Goal: Task Accomplishment & Management: Manage account settings

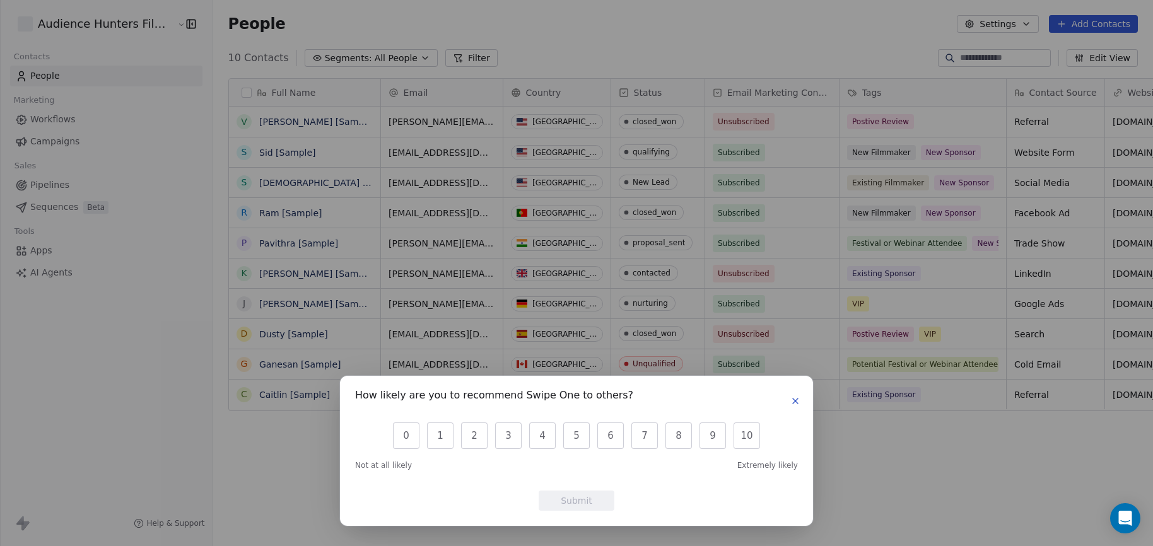
scroll to position [471, 938]
click at [803, 400] on div "How likely are you to recommend Swipe One to others? 0 1 2 3 4 5 6 7 8 9 10 Not…" at bounding box center [576, 451] width 473 height 150
click at [793, 403] on icon "button" at bounding box center [795, 401] width 5 height 5
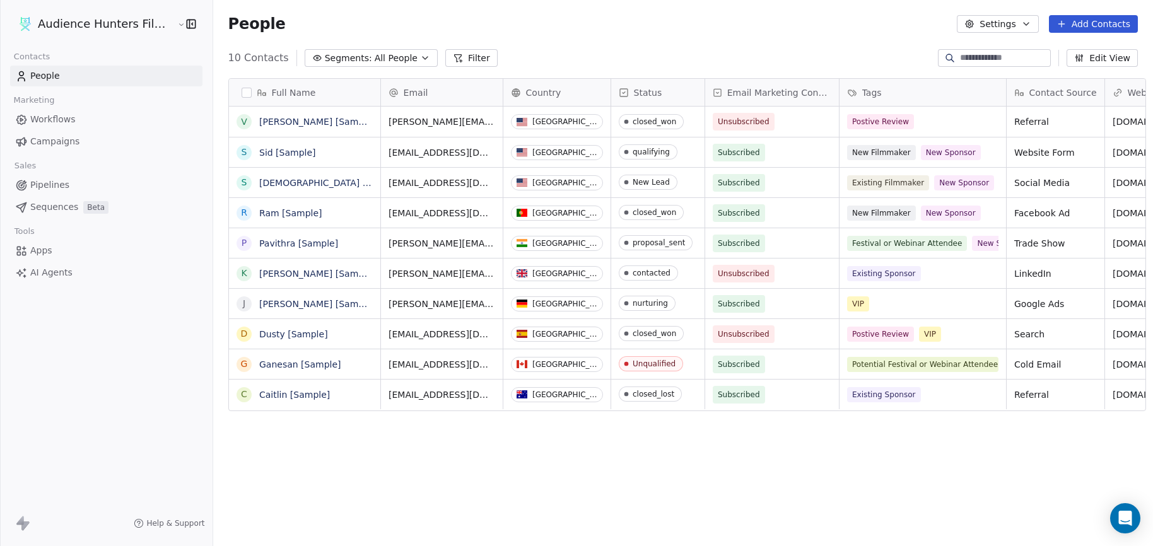
click at [242, 94] on button "button" at bounding box center [247, 93] width 10 height 10
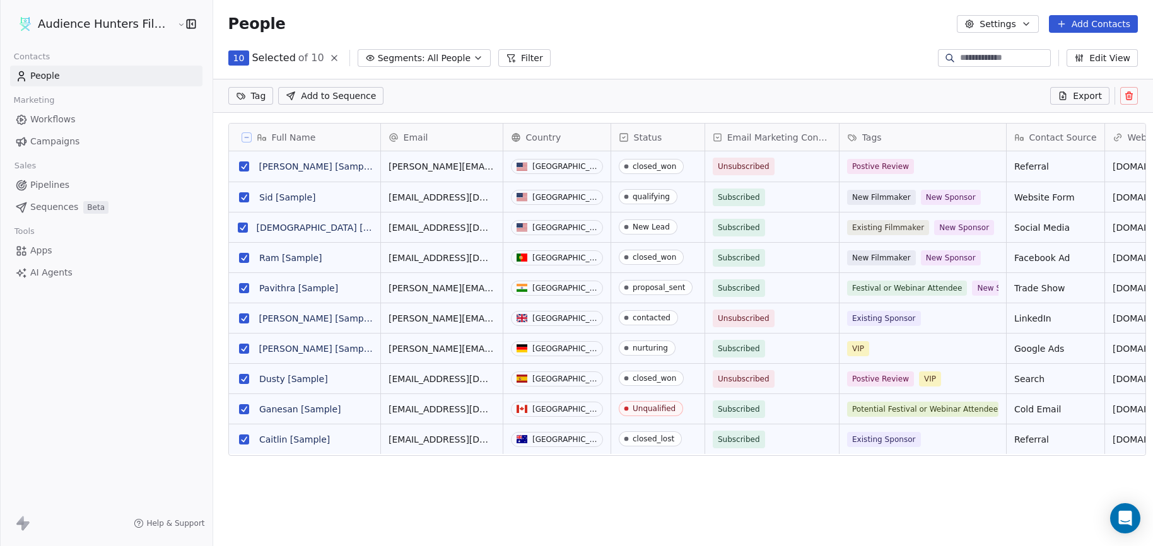
scroll to position [427, 938]
click at [1132, 96] on icon at bounding box center [1129, 96] width 10 height 10
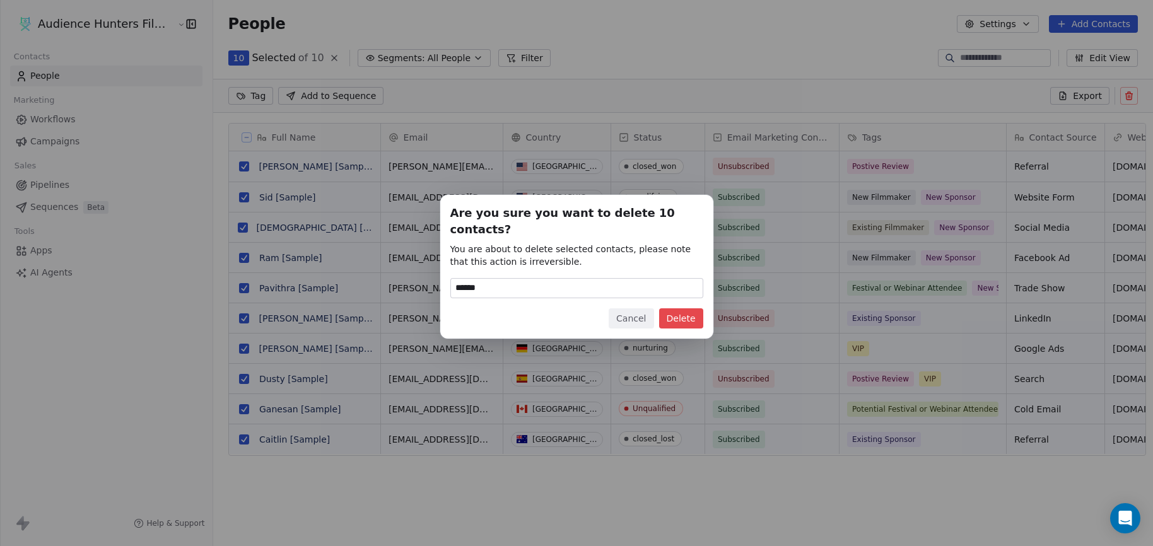
type input "******"
click at [634, 312] on button "Cancel" at bounding box center [631, 318] width 45 height 20
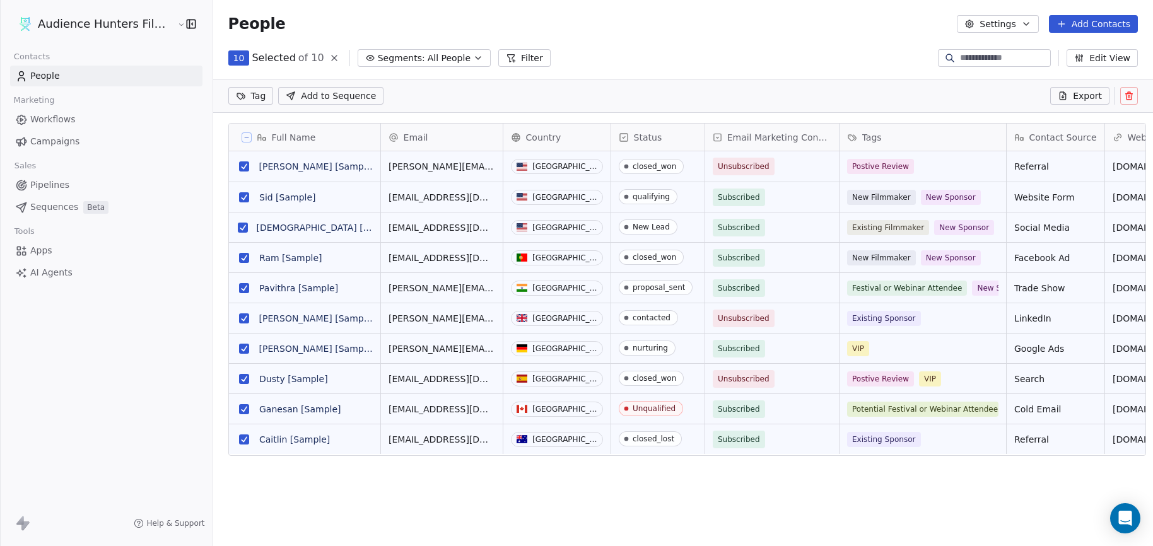
scroll to position [9, 0]
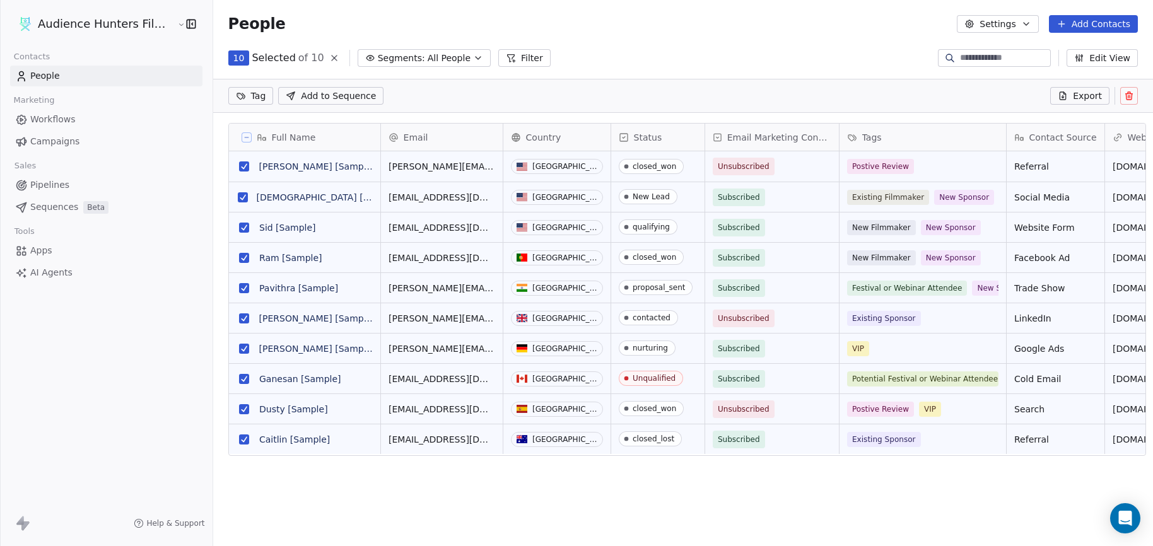
click at [77, 141] on link "Campaigns" at bounding box center [106, 141] width 192 height 21
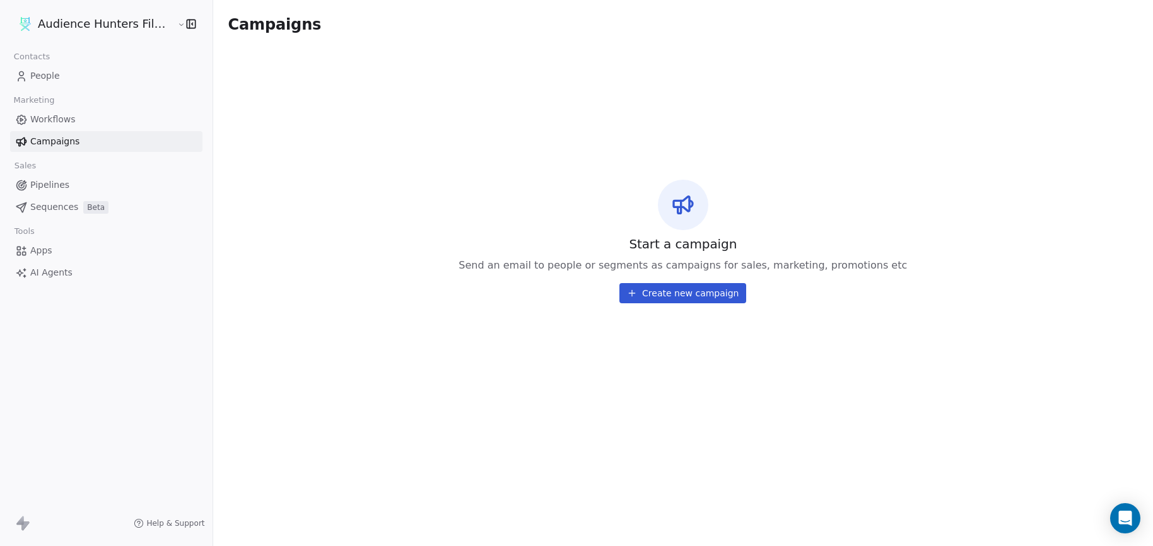
click at [61, 116] on span "Workflows" at bounding box center [52, 119] width 45 height 13
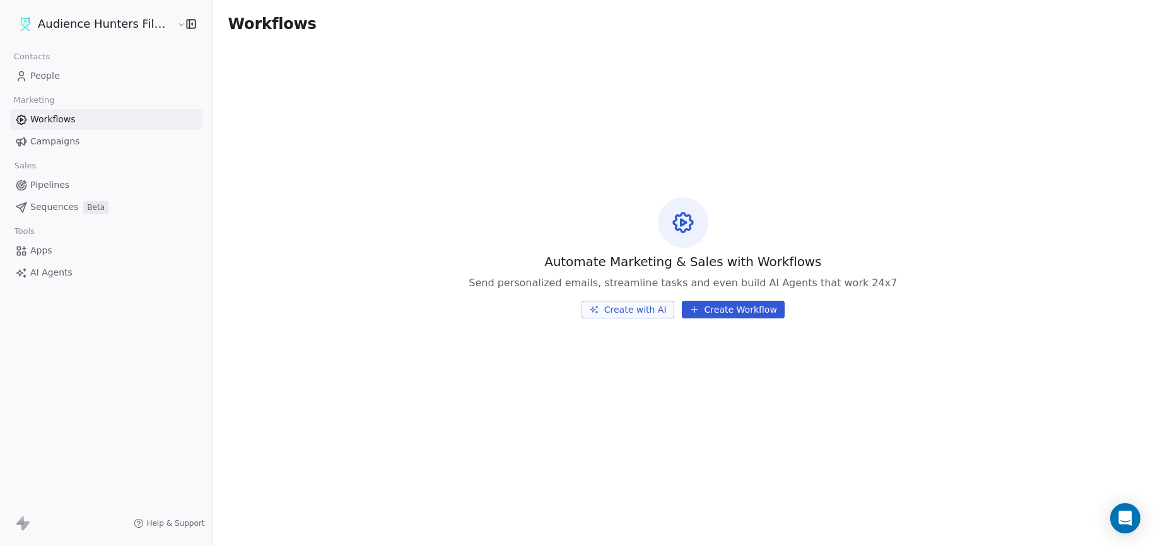
click at [55, 78] on span "People" at bounding box center [45, 75] width 30 height 13
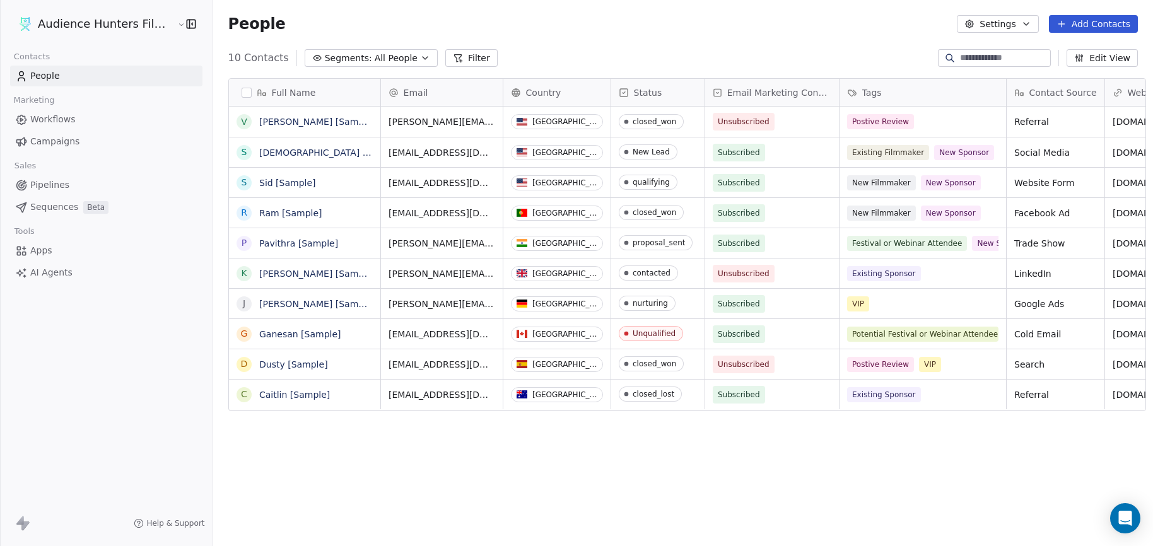
scroll to position [471, 938]
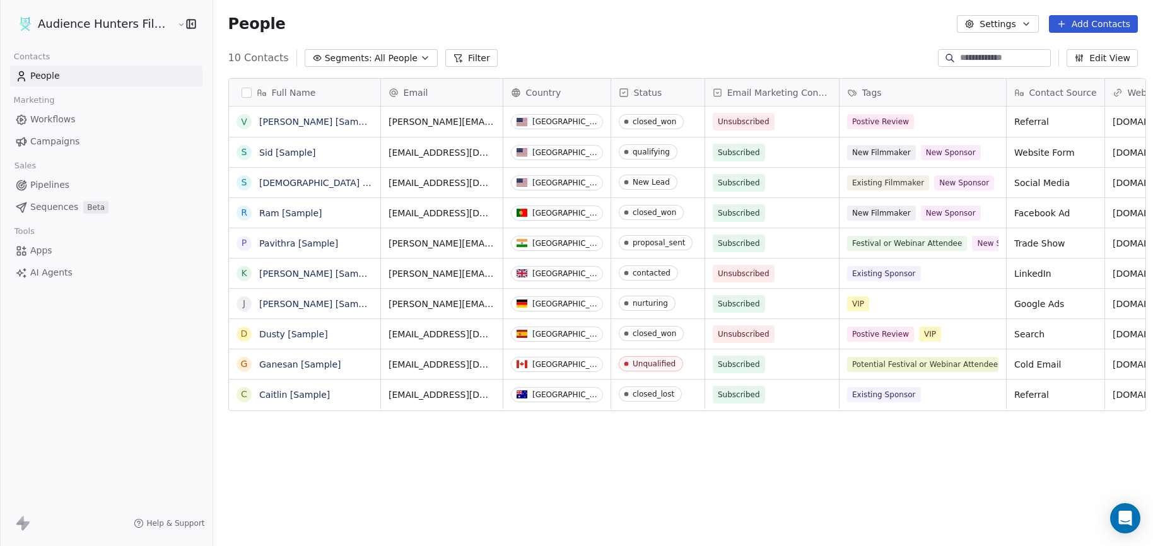
click at [1065, 25] on icon at bounding box center [1061, 24] width 10 height 10
click at [1083, 78] on span "Import from CSV" at bounding box center [1092, 71] width 73 height 13
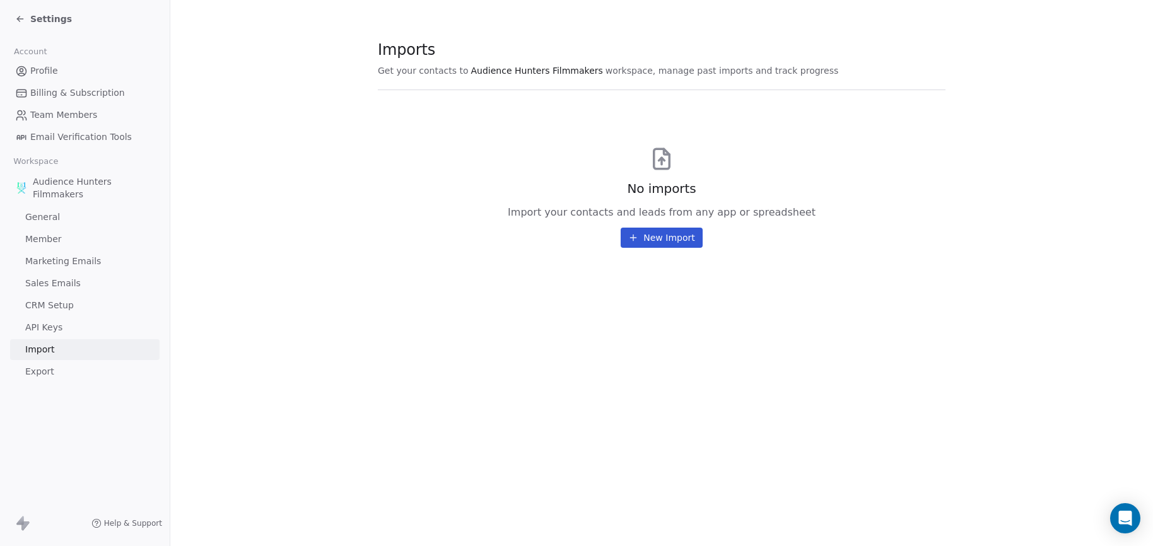
click at [638, 237] on icon at bounding box center [633, 238] width 10 height 10
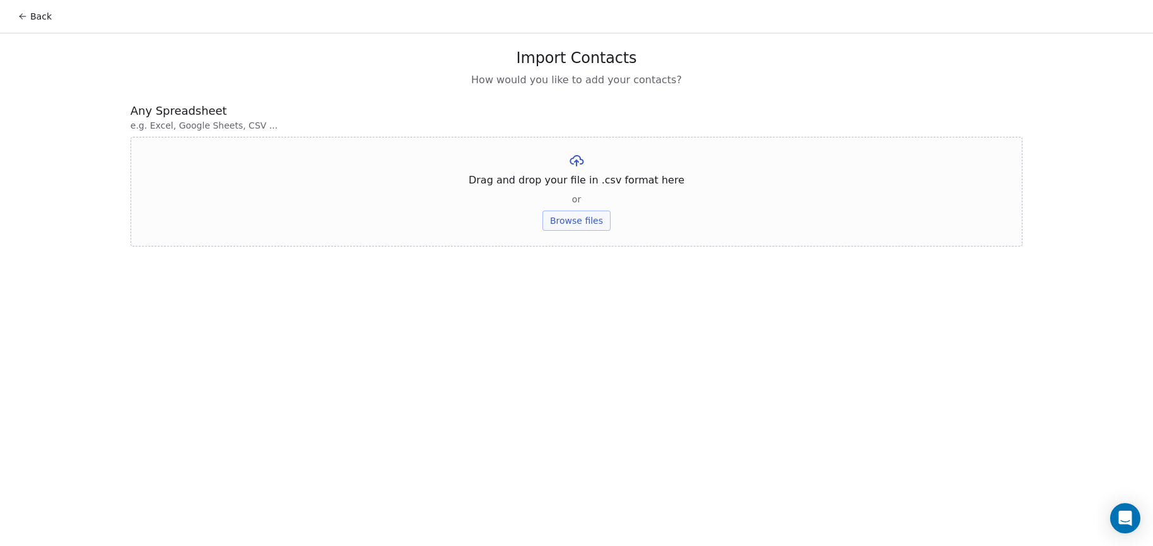
click at [587, 218] on button "Browse files" at bounding box center [576, 221] width 68 height 20
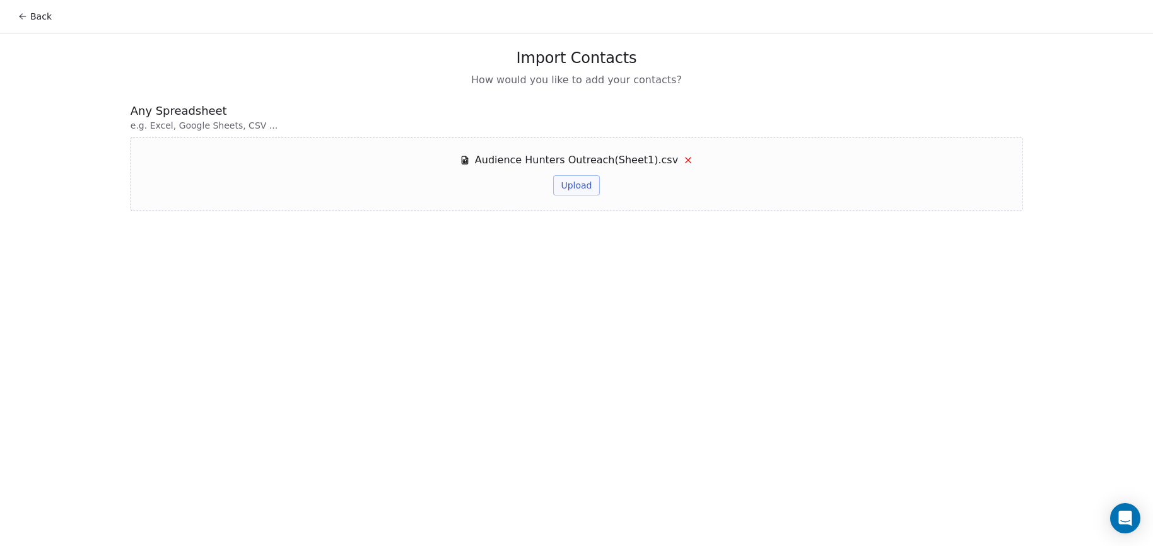
click at [569, 190] on button "Upload" at bounding box center [576, 185] width 46 height 20
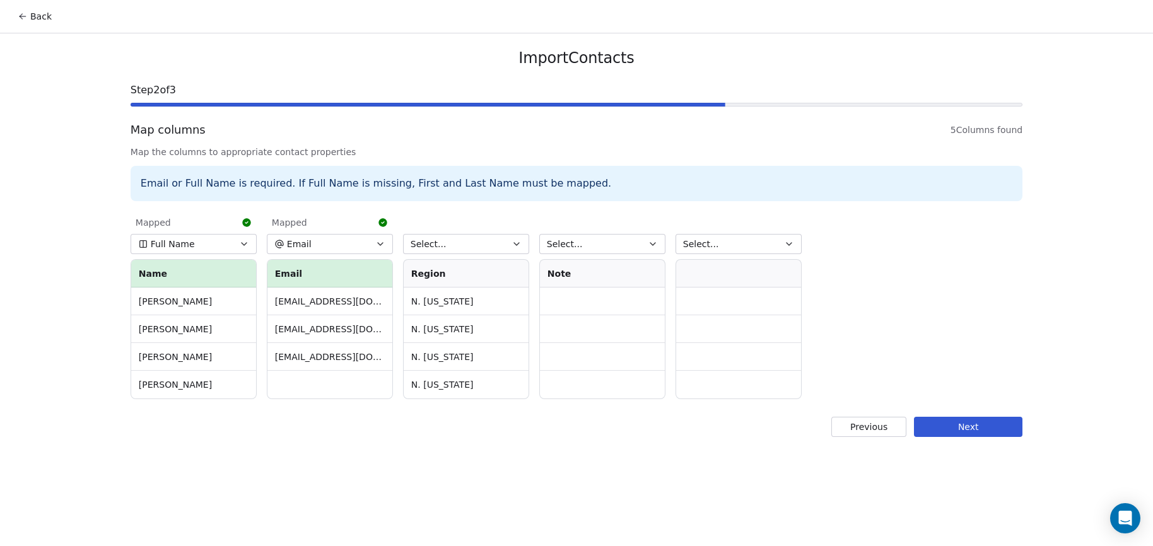
click at [508, 242] on button "Select..." at bounding box center [466, 244] width 126 height 20
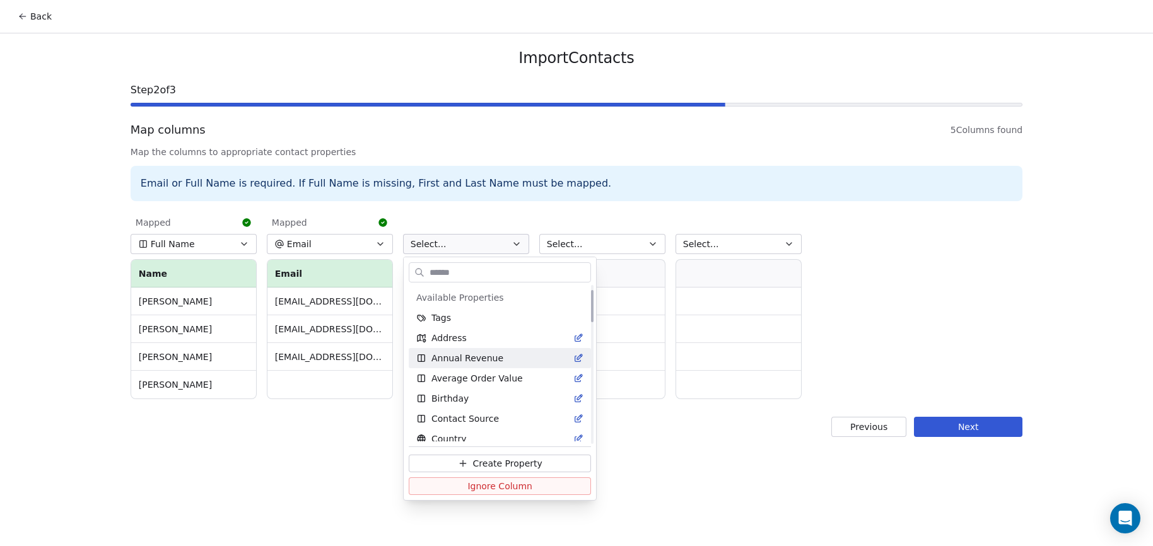
scroll to position [63, 0]
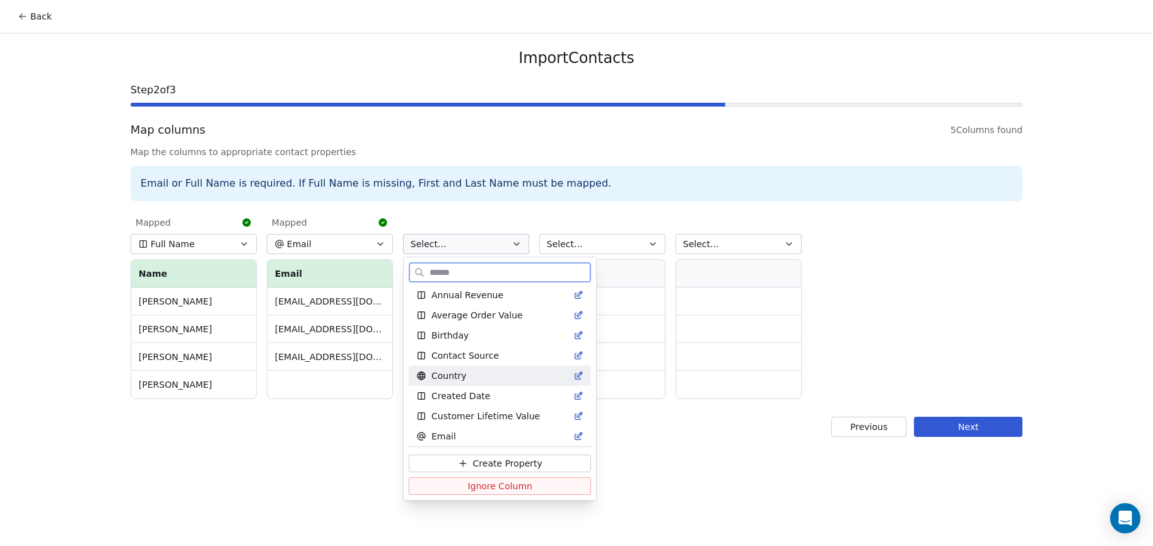
click at [499, 374] on div "Country" at bounding box center [499, 376] width 167 height 13
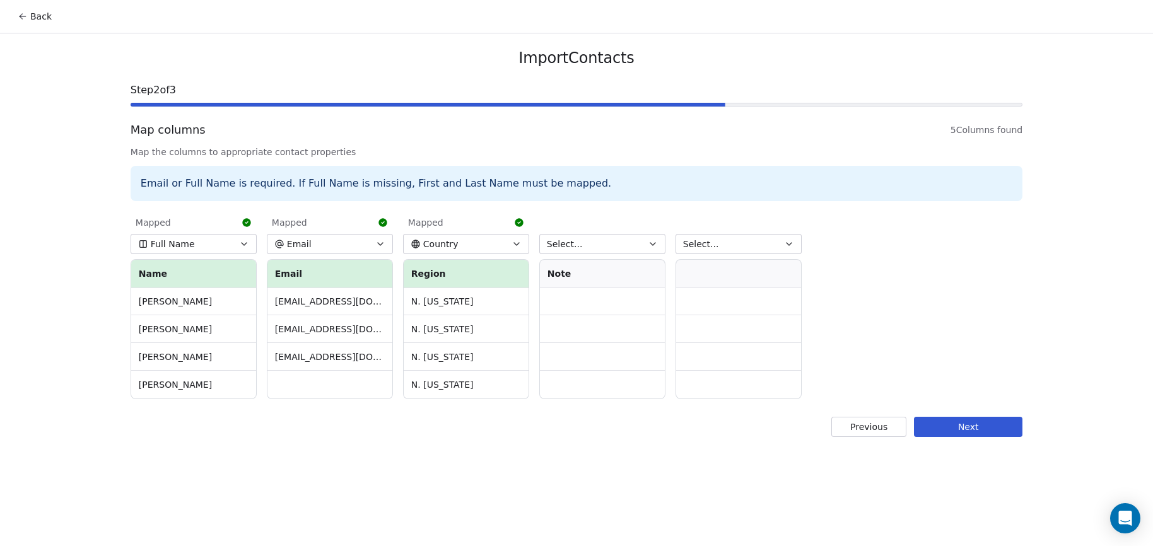
click at [966, 431] on button "Next" at bounding box center [968, 427] width 108 height 20
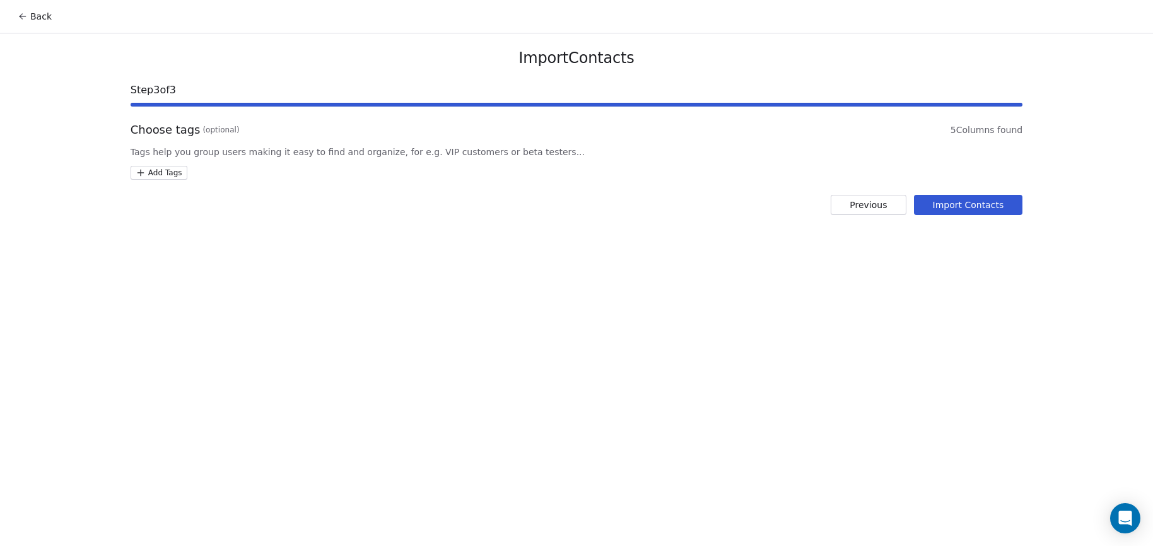
click at [174, 172] on html "Back Import Contacts Step 3 of 3 Choose tags (optional) 5 Columns found Tags he…" at bounding box center [576, 273] width 1153 height 546
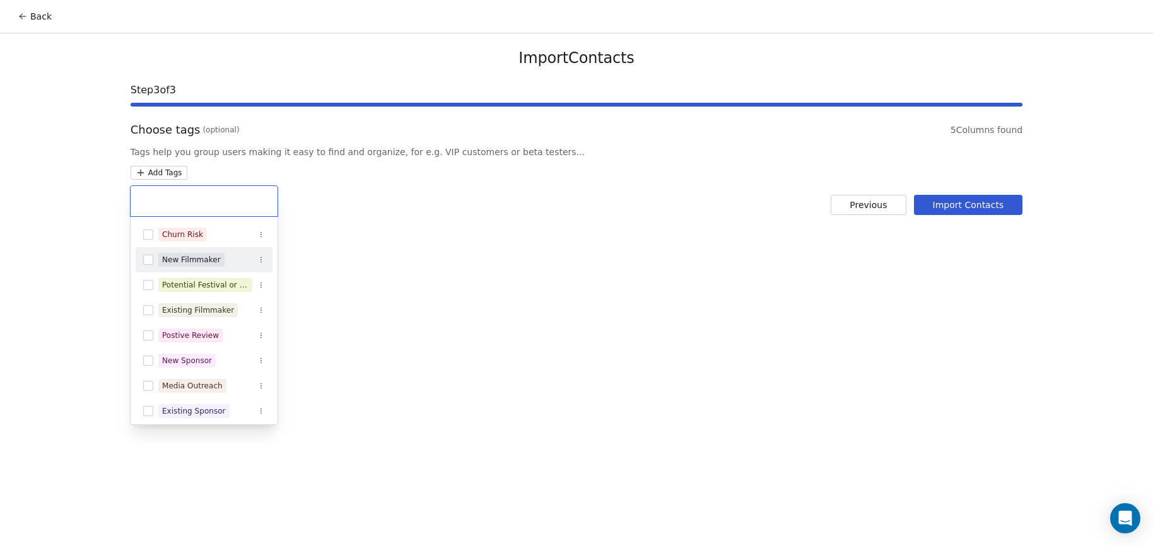
click at [156, 256] on div "New Filmmaker" at bounding box center [204, 260] width 137 height 20
click at [948, 206] on html "Back Import Contacts Step 3 of 3 Choose tags (optional) 5 Columns found Tags he…" at bounding box center [576, 273] width 1153 height 546
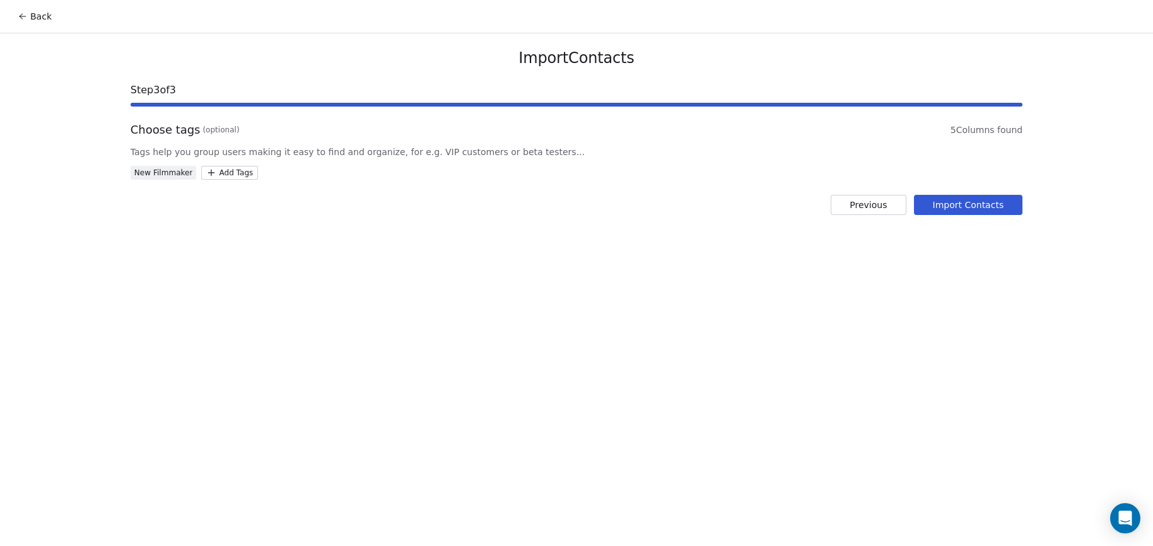
click at [984, 201] on button "Import Contacts" at bounding box center [968, 205] width 109 height 20
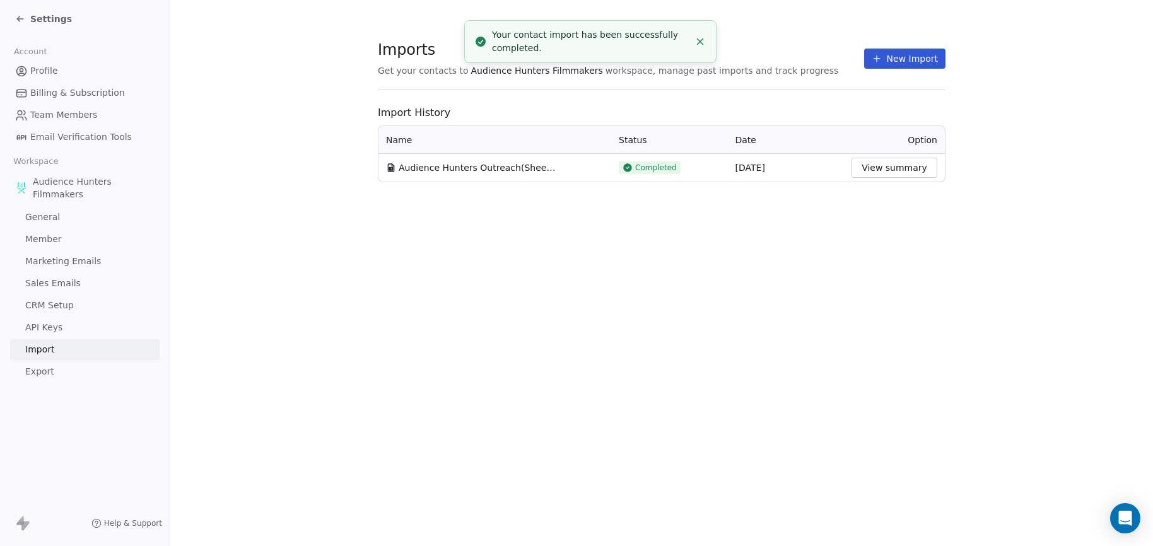
click at [886, 168] on button "View summary" at bounding box center [894, 168] width 86 height 20
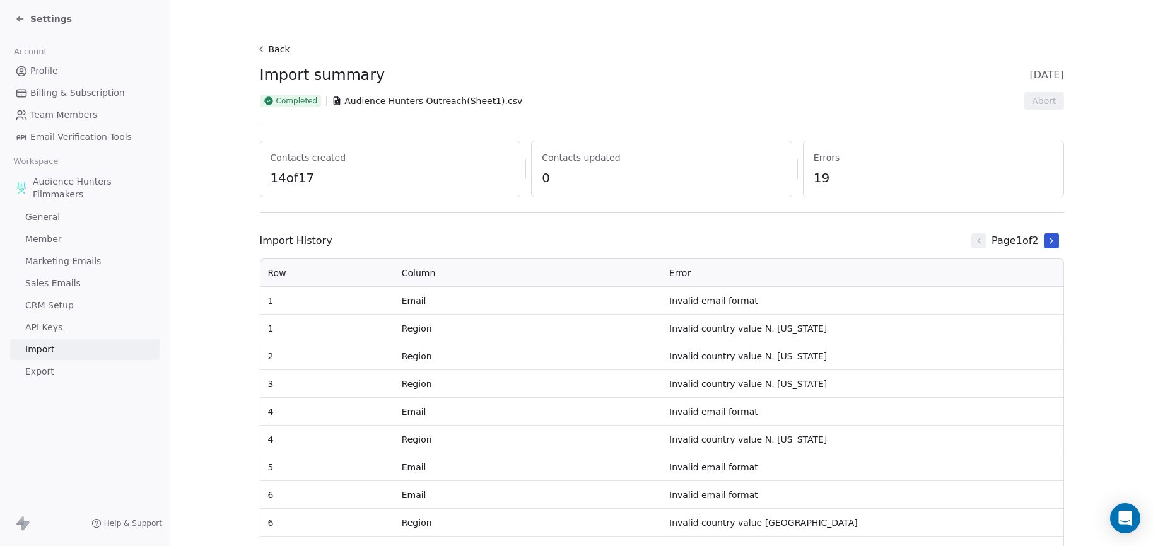
click at [74, 73] on link "Profile" at bounding box center [84, 71] width 149 height 21
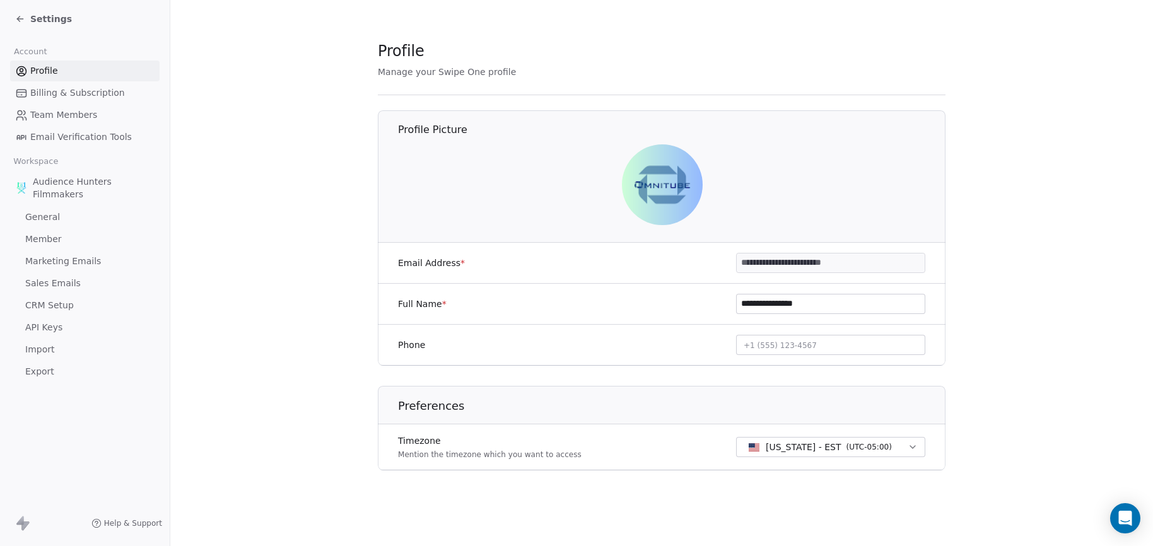
click at [42, 20] on span "Settings" at bounding box center [51, 19] width 42 height 13
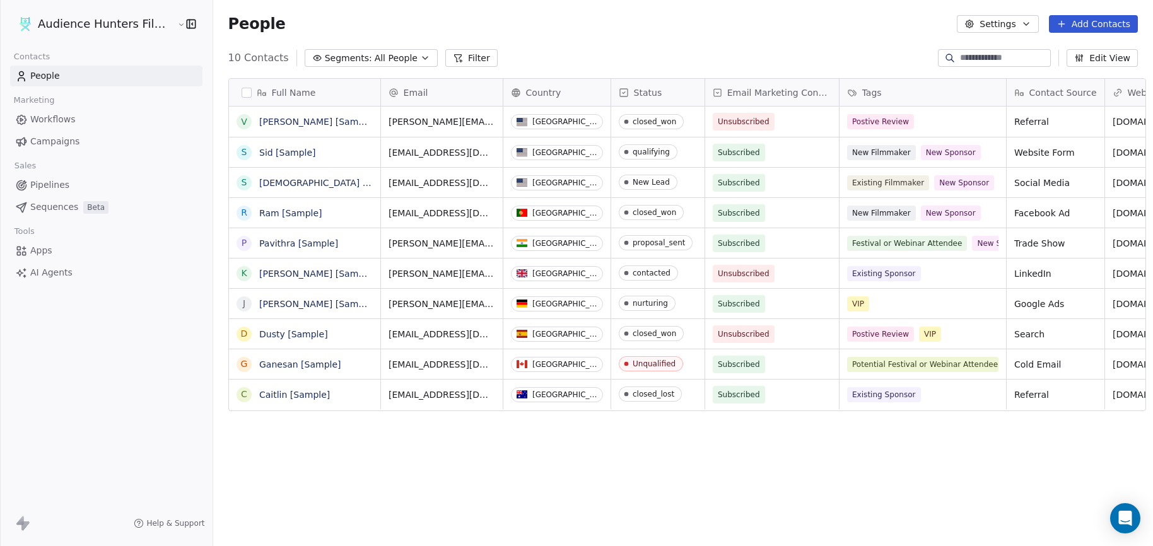
scroll to position [471, 938]
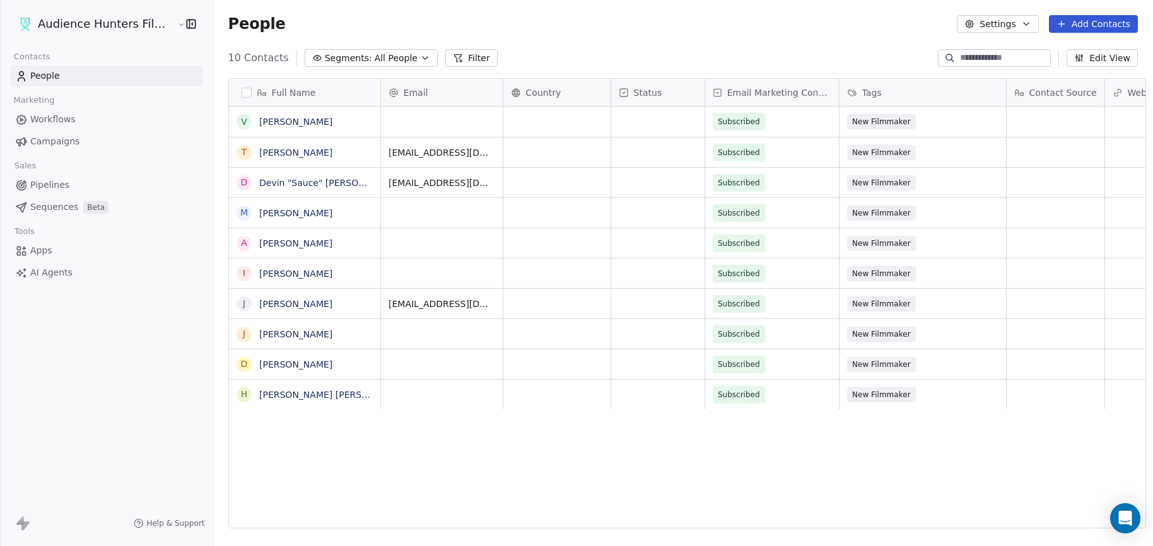
click at [60, 74] on link "People" at bounding box center [106, 76] width 192 height 21
click at [566, 122] on div "grid" at bounding box center [556, 122] width 107 height 30
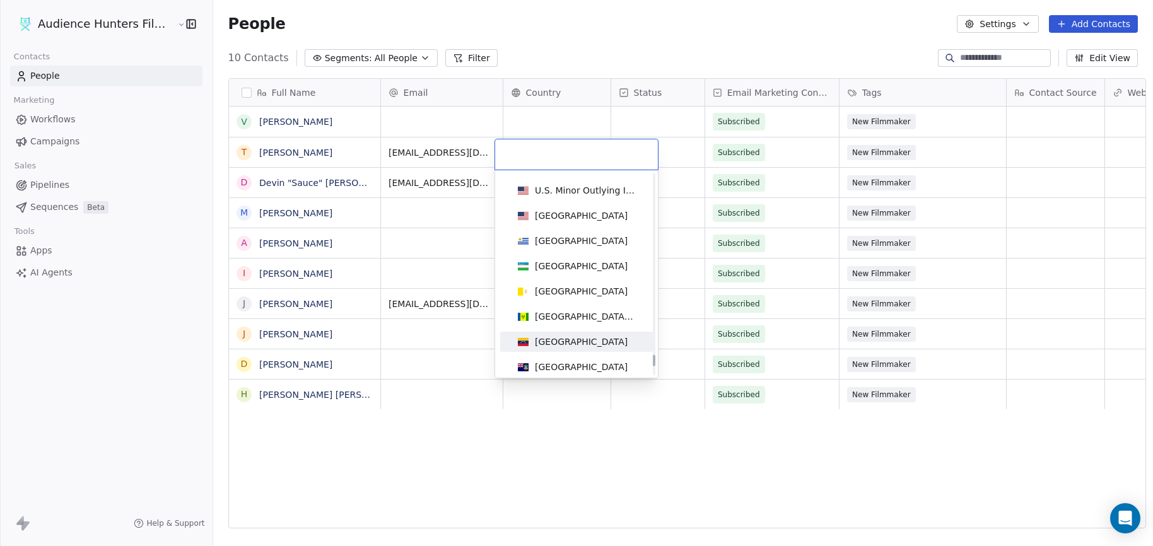
scroll to position [5793, 0]
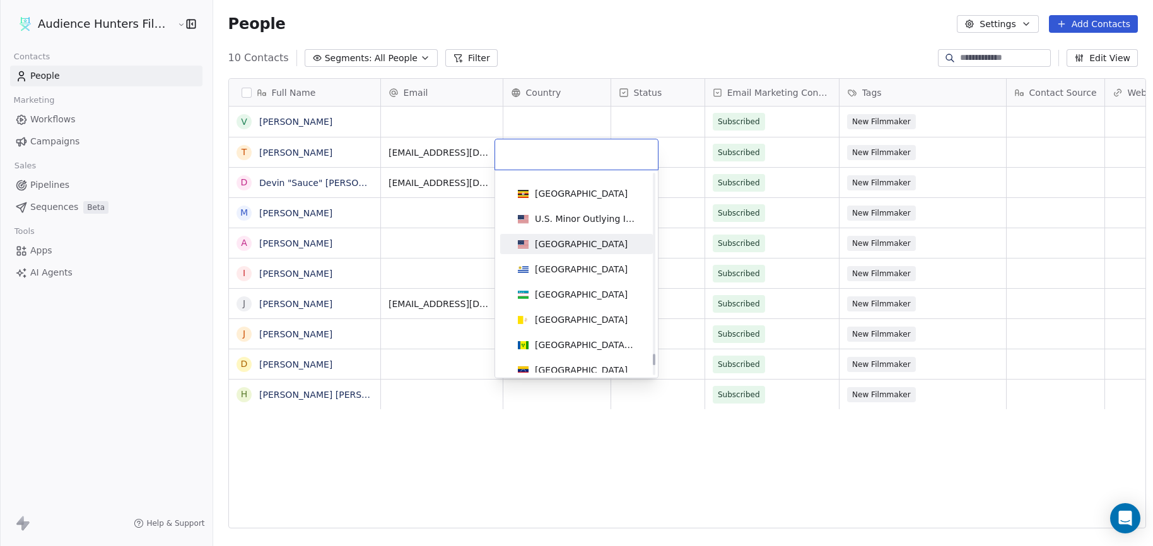
click at [576, 240] on div "[GEOGRAPHIC_DATA]" at bounding box center [581, 244] width 93 height 13
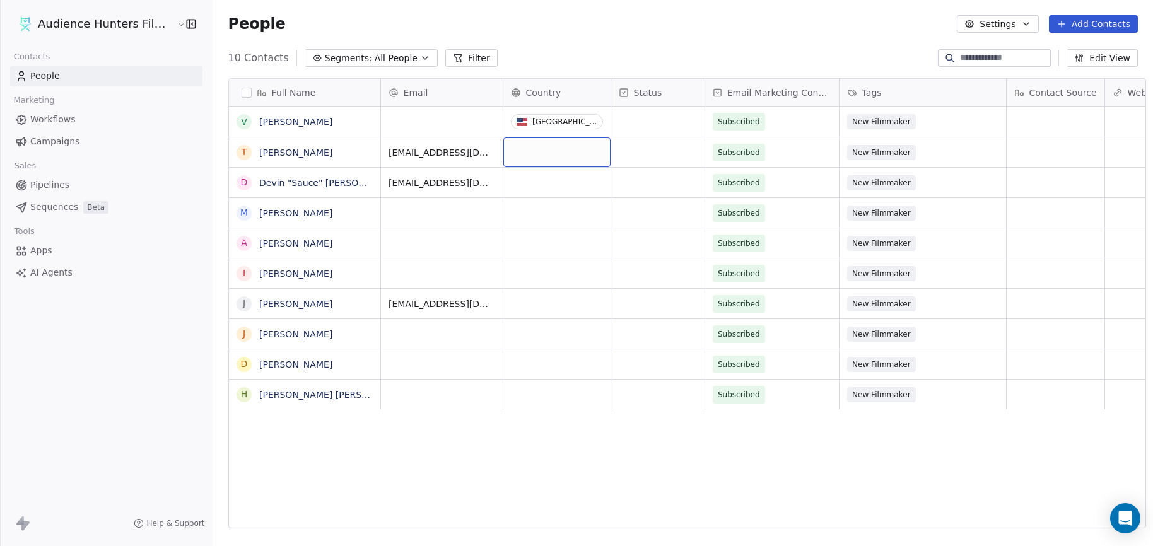
click at [563, 148] on div "grid" at bounding box center [556, 152] width 107 height 30
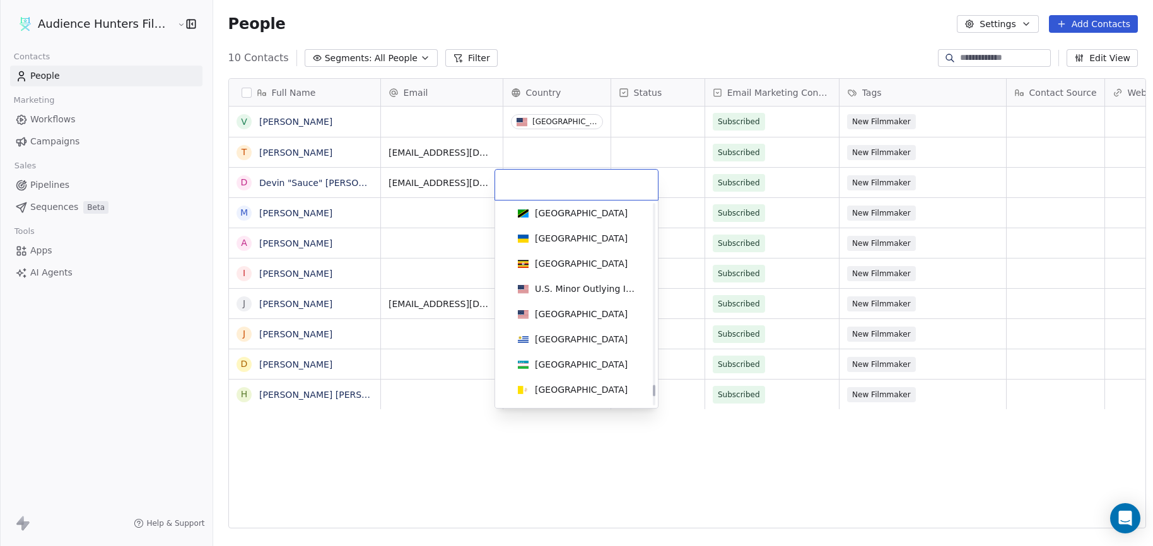
scroll to position [5653, 0]
drag, startPoint x: 657, startPoint y: 269, endPoint x: 640, endPoint y: 375, distance: 107.9
click at [653, 382] on div at bounding box center [654, 385] width 3 height 11
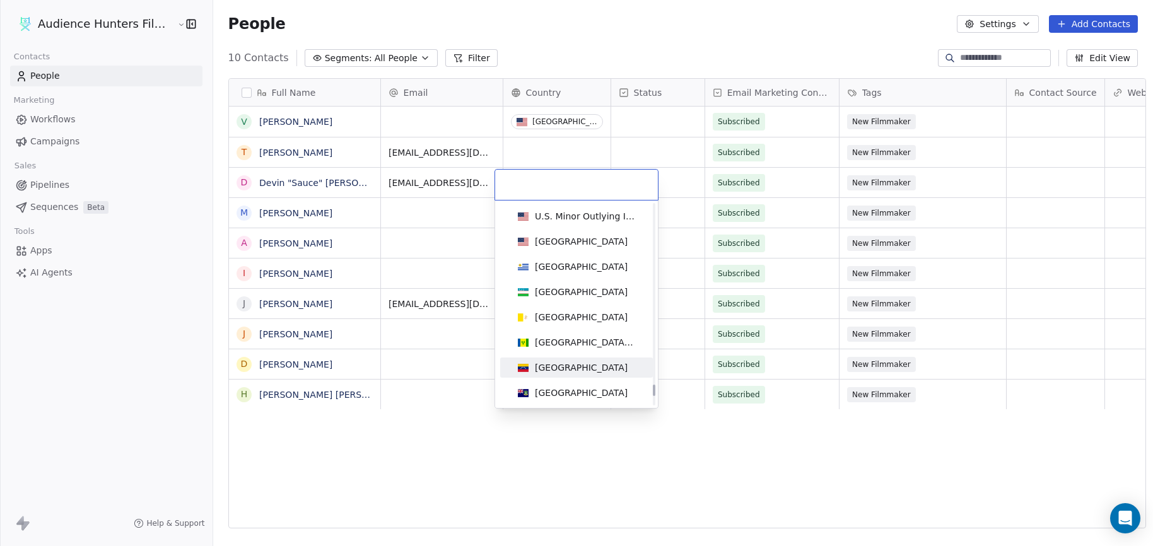
scroll to position [5804, 0]
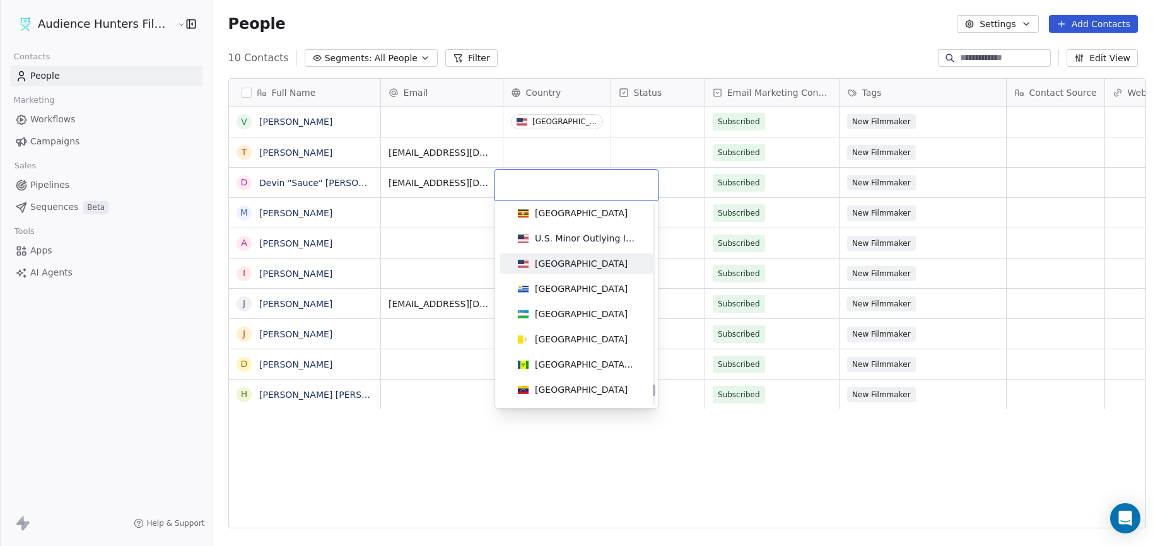
click at [576, 255] on div "[GEOGRAPHIC_DATA]" at bounding box center [576, 264] width 143 height 20
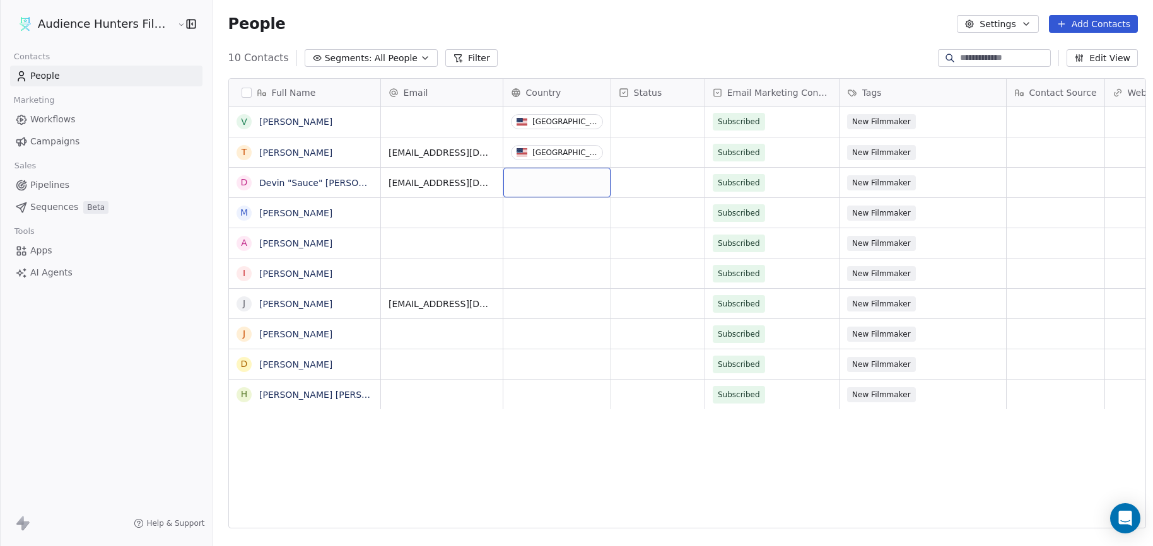
click at [540, 188] on div "grid" at bounding box center [556, 183] width 107 height 30
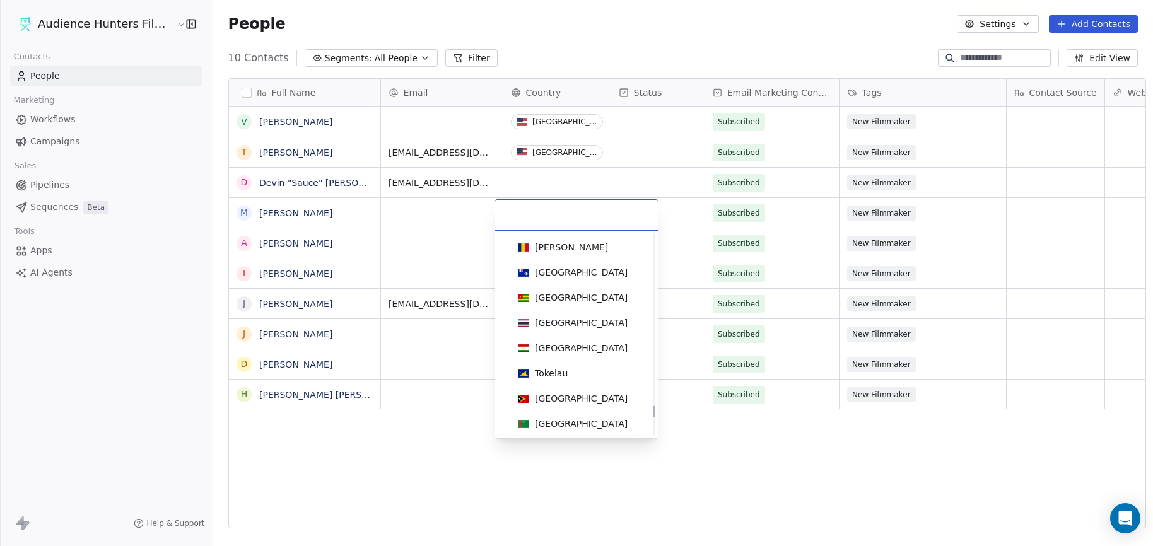
drag, startPoint x: 652, startPoint y: 283, endPoint x: 644, endPoint y: 414, distance: 131.4
click at [653, 414] on div at bounding box center [654, 411] width 3 height 11
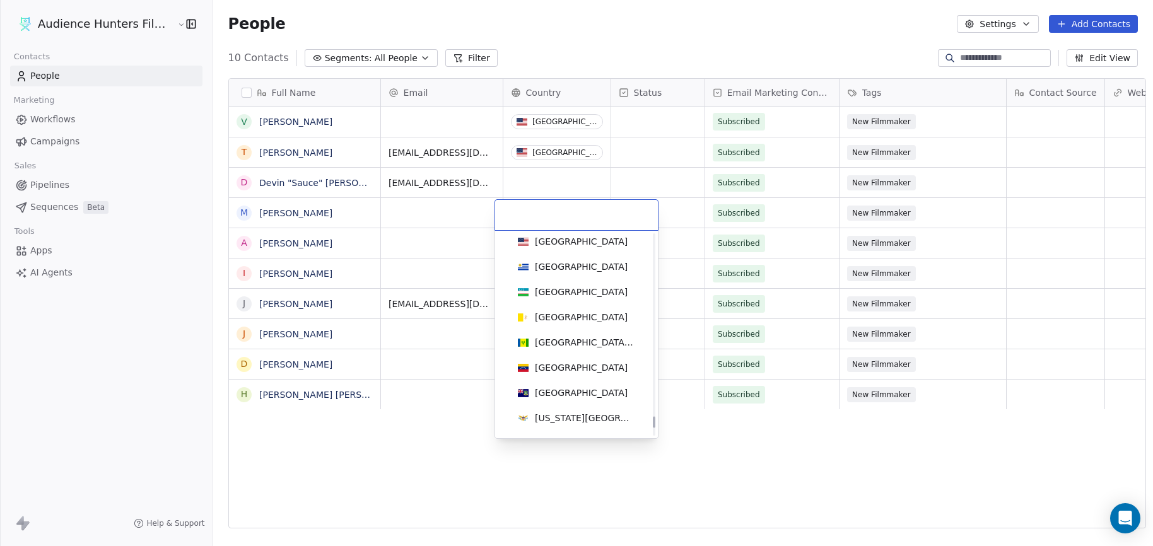
scroll to position [5793, 0]
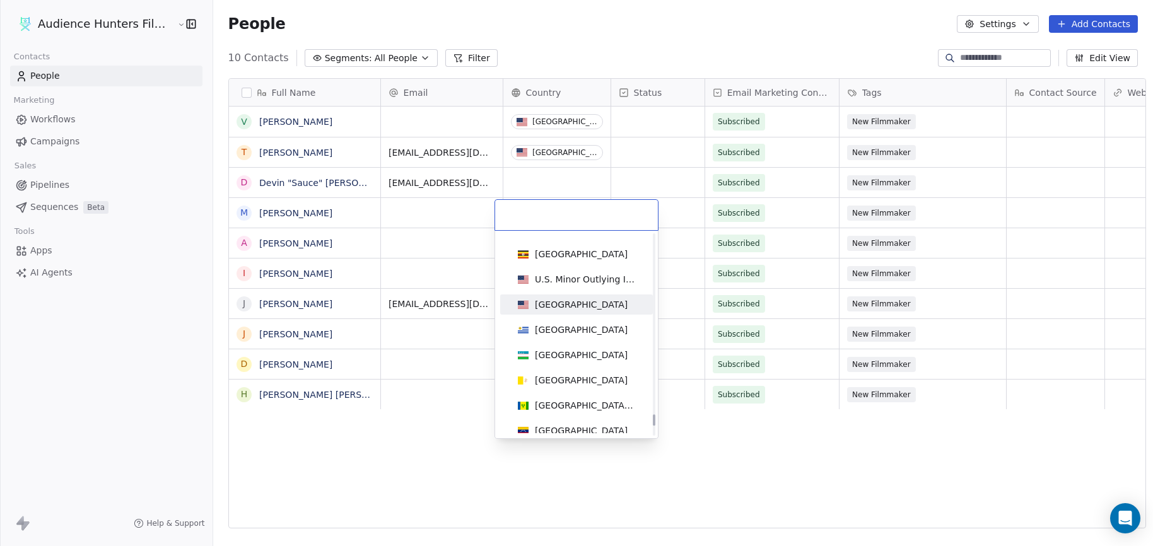
click at [578, 305] on div "[GEOGRAPHIC_DATA]" at bounding box center [581, 304] width 93 height 13
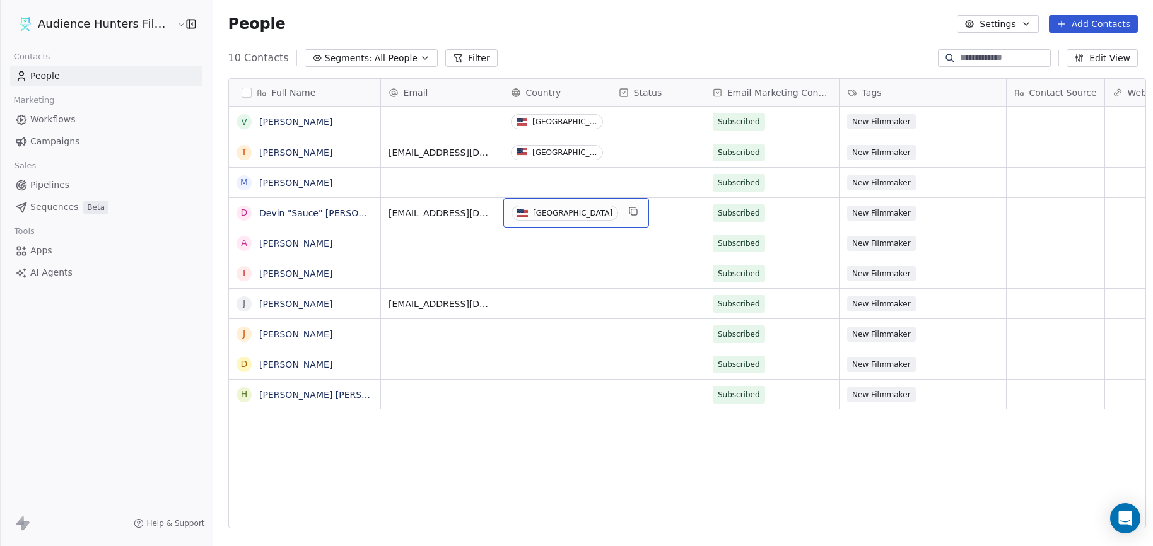
click at [542, 221] on div "[GEOGRAPHIC_DATA]" at bounding box center [576, 213] width 146 height 30
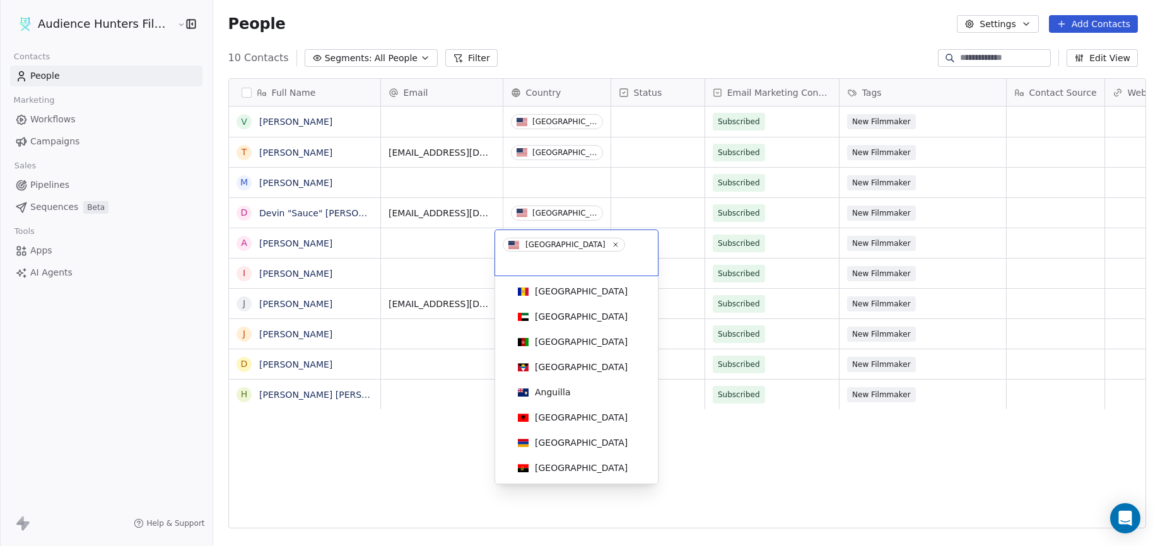
click at [539, 188] on html "Audience Hunters Film Festival Contacts People Marketing Workflows Campaigns Sa…" at bounding box center [576, 273] width 1153 height 546
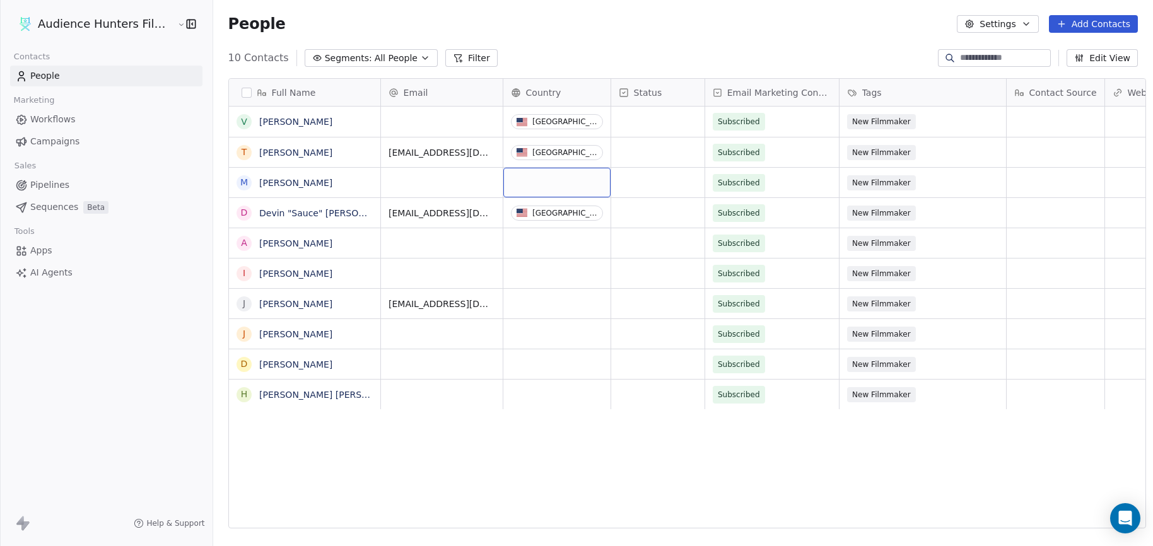
click at [539, 188] on div "grid" at bounding box center [556, 183] width 107 height 30
click at [563, 185] on div "grid" at bounding box center [556, 183] width 107 height 30
click at [595, 175] on div "grid" at bounding box center [556, 183] width 107 height 30
click at [543, 178] on div "grid" at bounding box center [556, 183] width 107 height 30
click at [548, 240] on div "grid" at bounding box center [556, 243] width 107 height 30
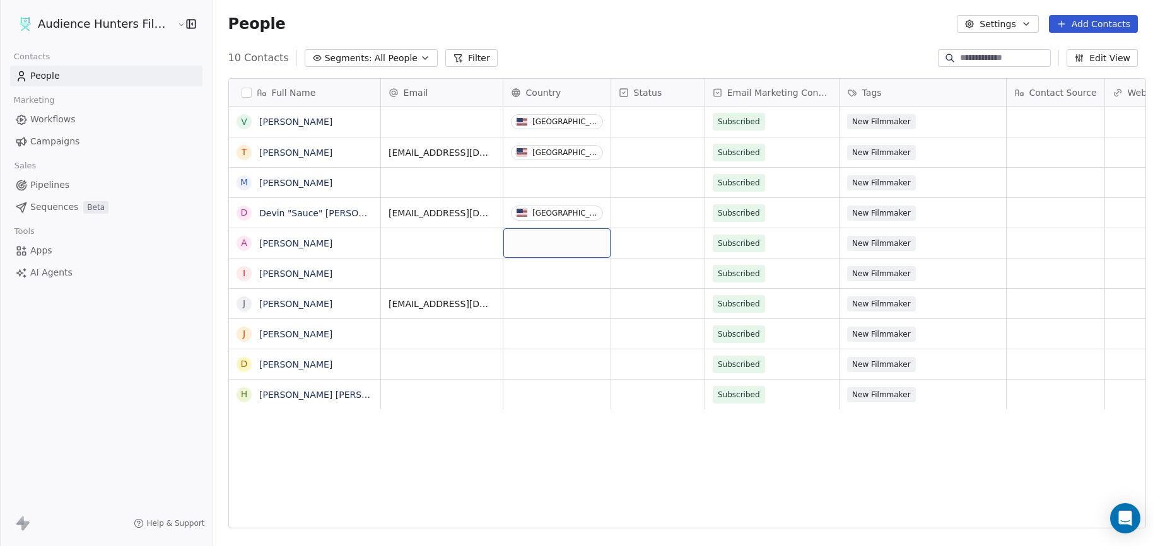
click at [548, 240] on div "grid" at bounding box center [556, 243] width 107 height 30
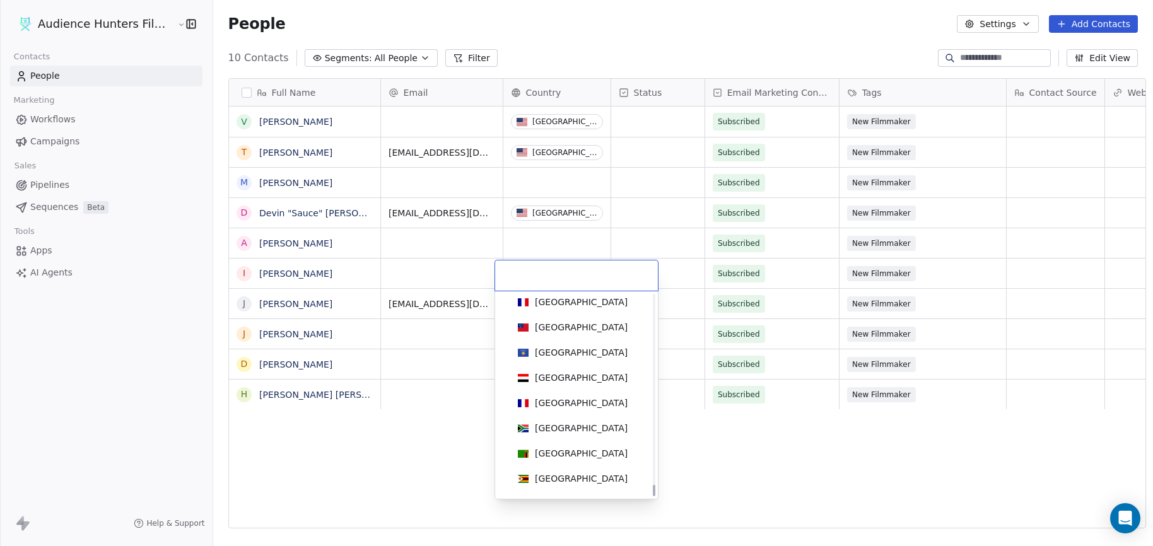
drag, startPoint x: 653, startPoint y: 310, endPoint x: 656, endPoint y: 518, distance: 208.1
click at [655, 496] on div at bounding box center [654, 490] width 3 height 11
click at [597, 306] on div "[GEOGRAPHIC_DATA]" at bounding box center [576, 302] width 127 height 14
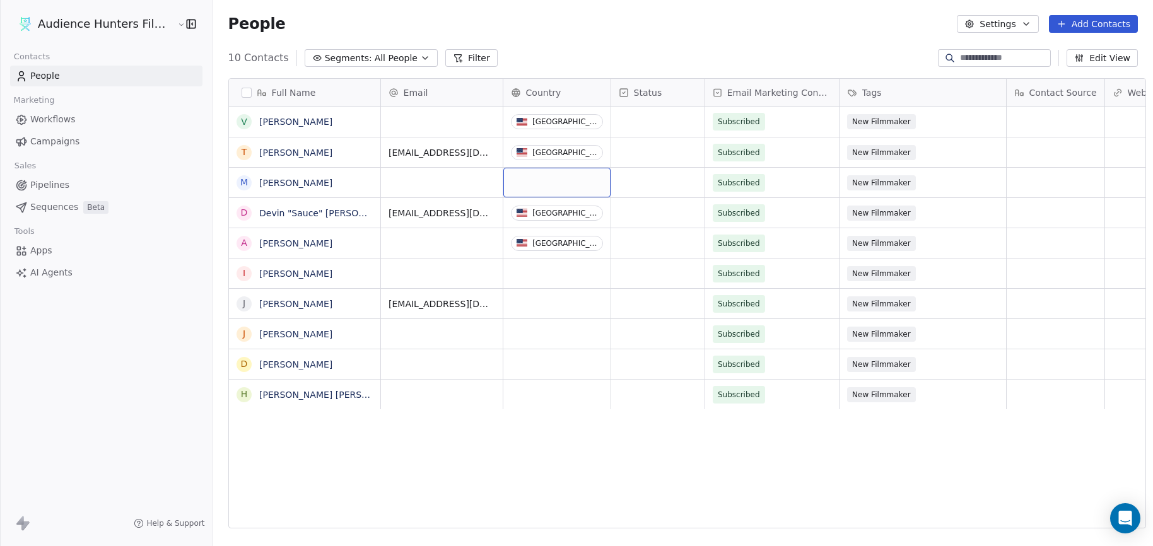
click at [591, 182] on div "grid" at bounding box center [556, 183] width 107 height 30
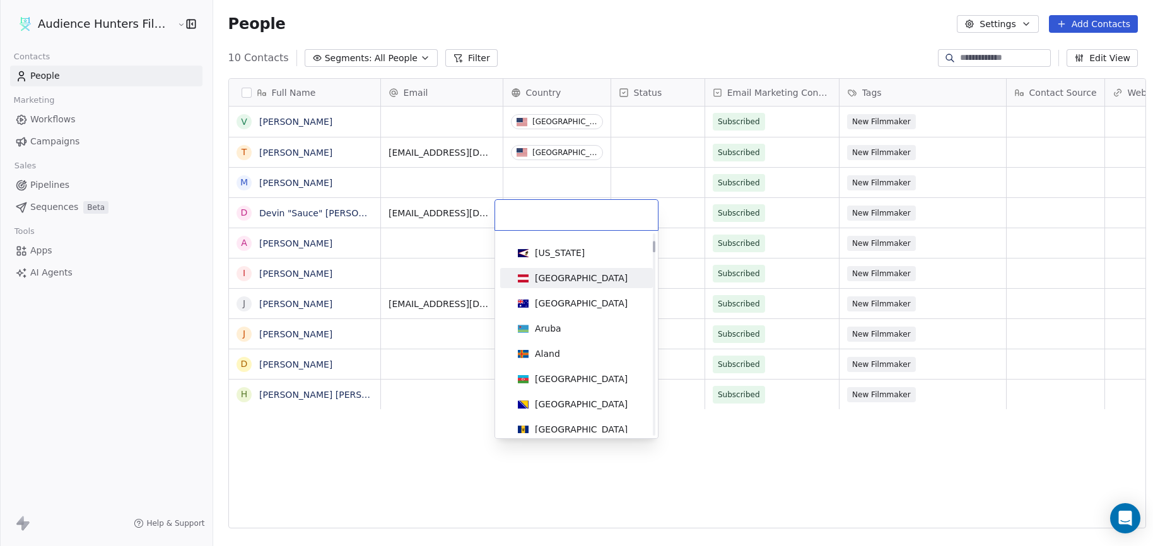
scroll to position [378, 0]
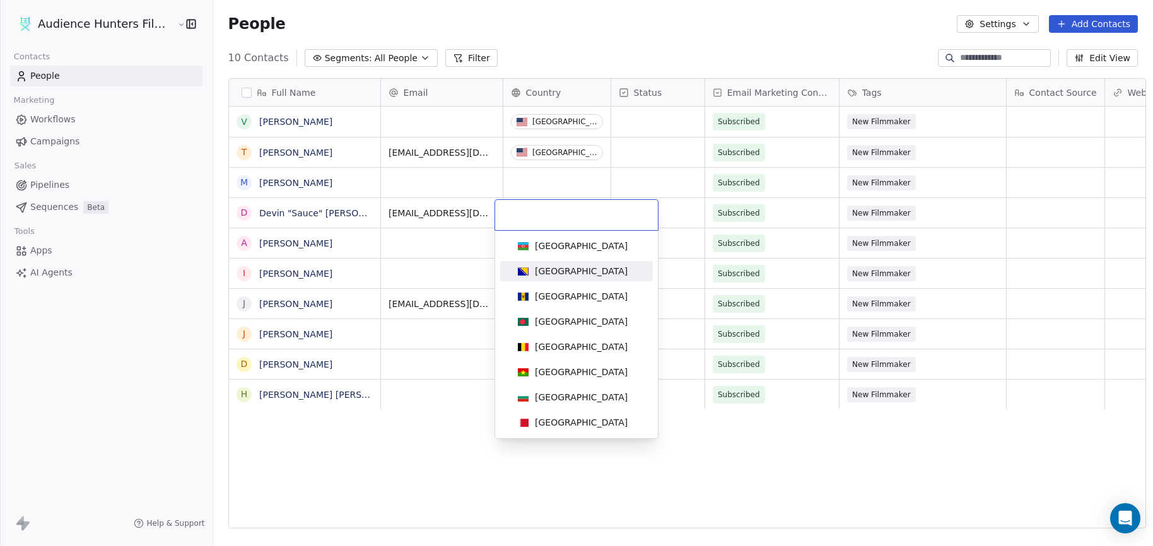
drag, startPoint x: 653, startPoint y: 295, endPoint x: 650, endPoint y: 358, distance: 62.5
click at [650, 360] on div "[US_STATE] [GEOGRAPHIC_DATA] [GEOGRAPHIC_DATA] [GEOGRAPHIC_DATA] [GEOGRAPHIC_DA…" at bounding box center [576, 334] width 163 height 207
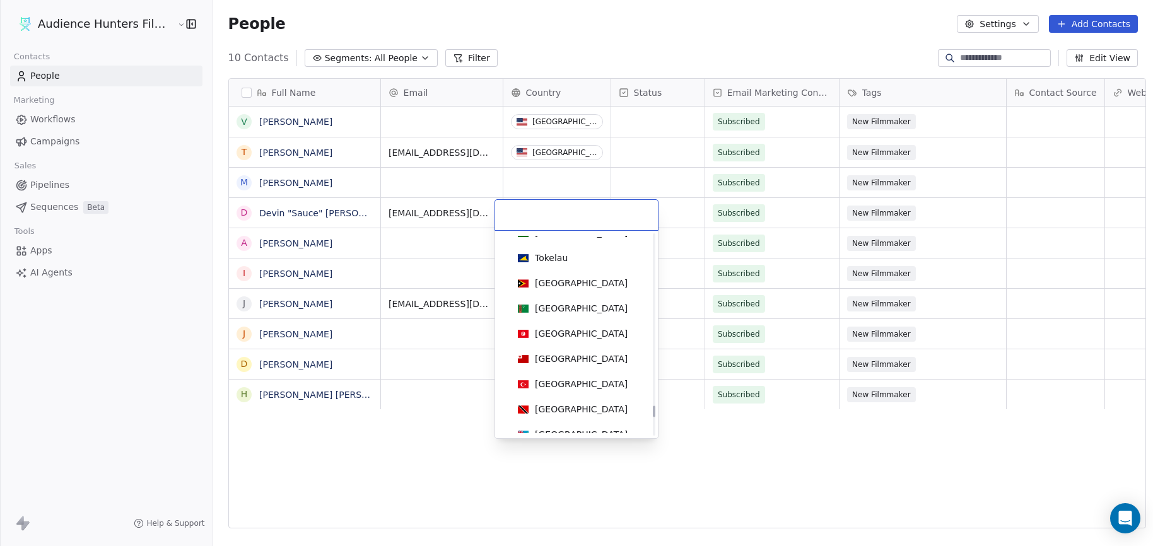
scroll to position [5794, 0]
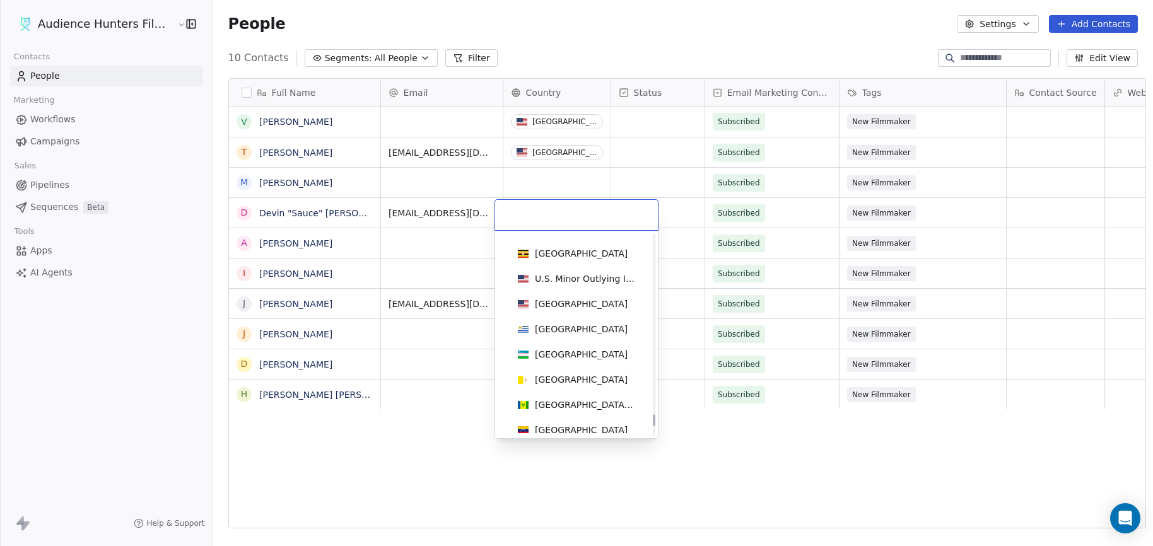
drag, startPoint x: 653, startPoint y: 305, endPoint x: 651, endPoint y: 419, distance: 114.2
click at [653, 419] on div at bounding box center [654, 419] width 3 height 11
click at [592, 305] on span "[GEOGRAPHIC_DATA]" at bounding box center [573, 304] width 120 height 14
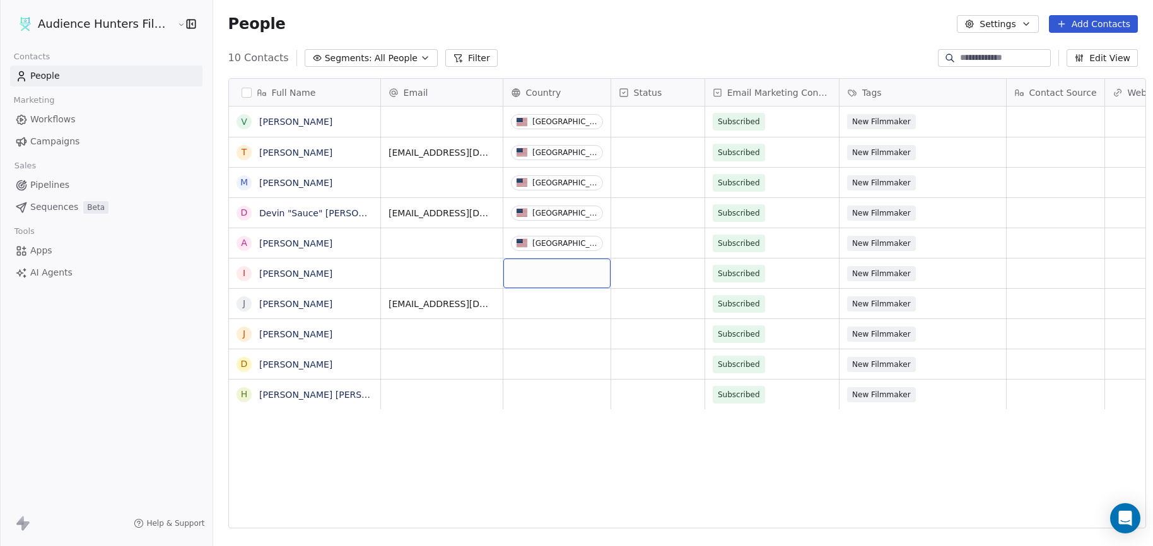
click at [548, 270] on div "grid" at bounding box center [556, 274] width 107 height 30
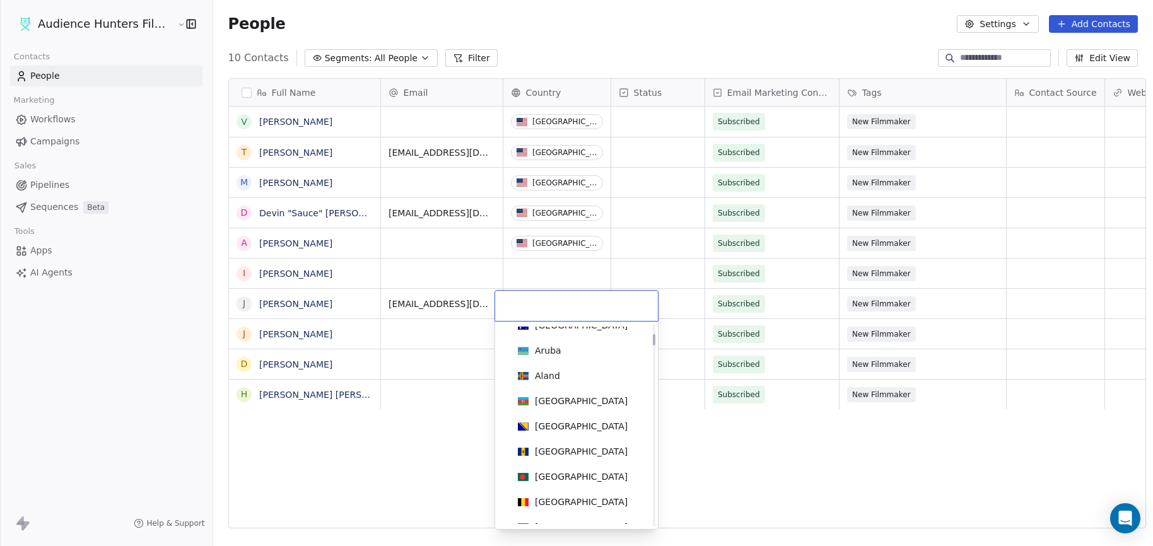
scroll to position [315, 0]
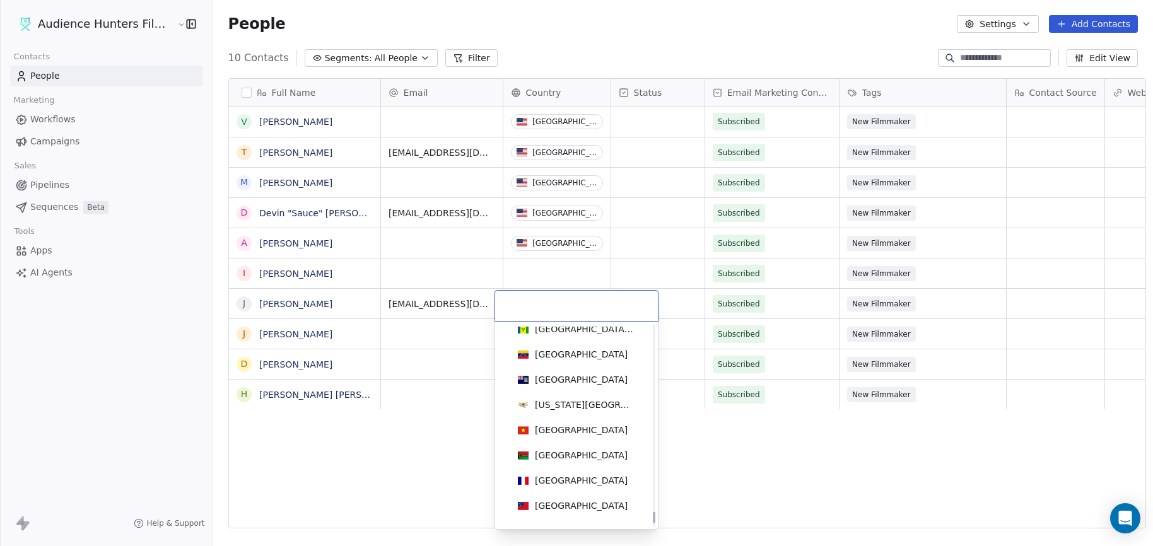
drag, startPoint x: 652, startPoint y: 341, endPoint x: 658, endPoint y: 520, distance: 178.6
click at [655, 520] on div at bounding box center [654, 517] width 3 height 11
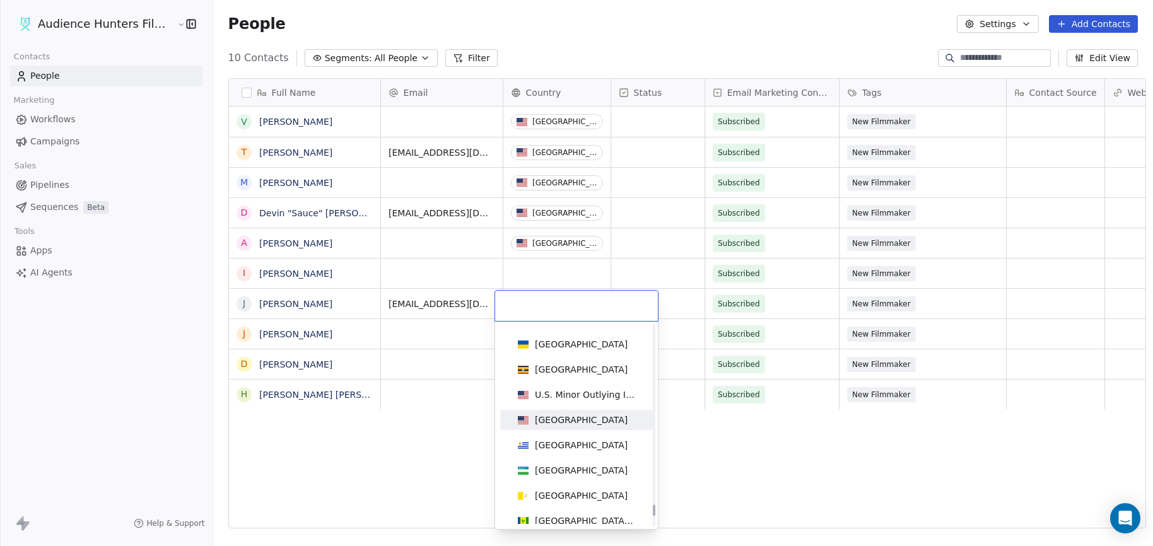
click at [588, 421] on div "[GEOGRAPHIC_DATA]" at bounding box center [581, 420] width 93 height 13
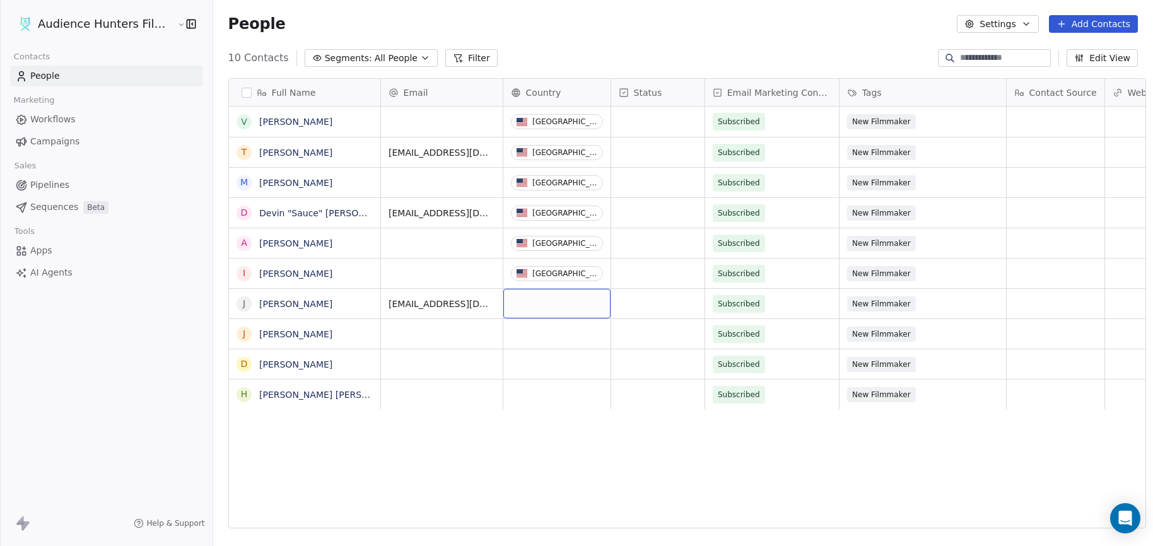
click at [547, 303] on div "grid" at bounding box center [556, 304] width 107 height 30
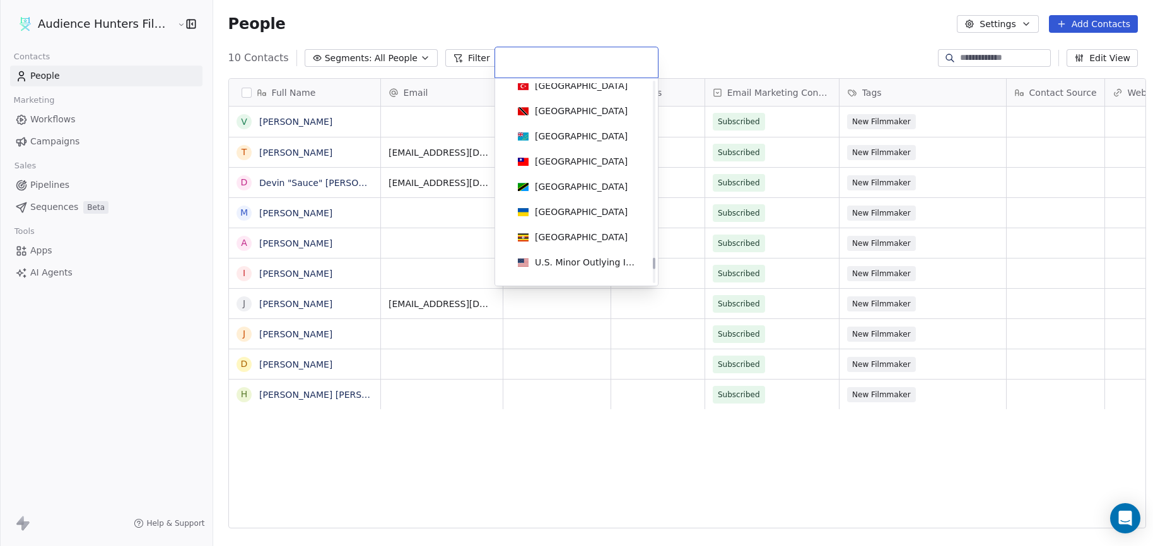
scroll to position [5759, 0]
drag, startPoint x: 653, startPoint y: 99, endPoint x: 636, endPoint y: 269, distance: 171.1
click at [653, 269] on div at bounding box center [654, 266] width 3 height 11
click at [566, 186] on div "[GEOGRAPHIC_DATA]" at bounding box center [581, 186] width 93 height 13
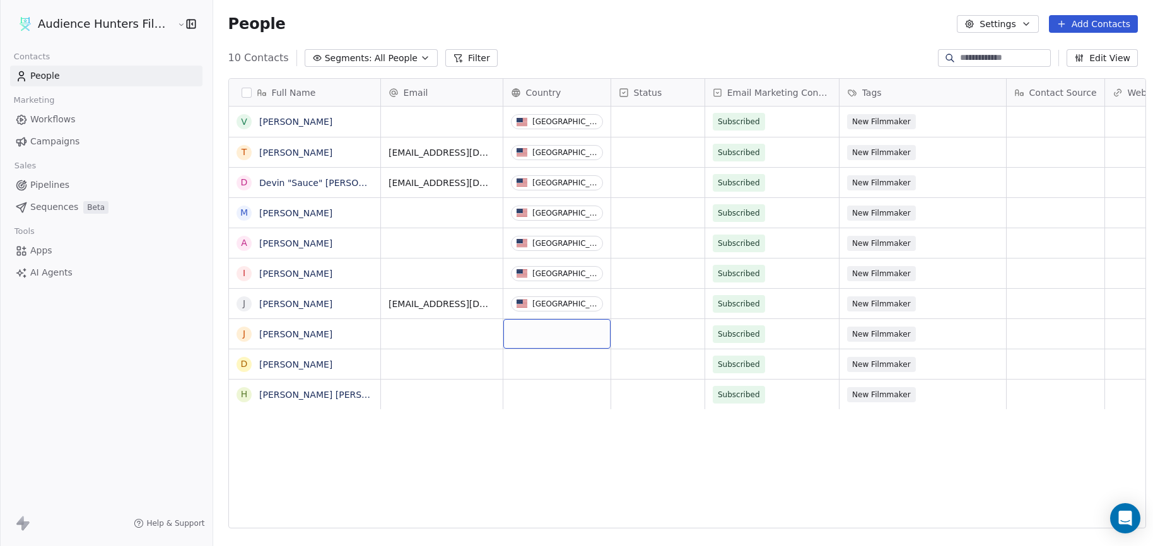
click at [544, 341] on div "grid" at bounding box center [556, 334] width 107 height 30
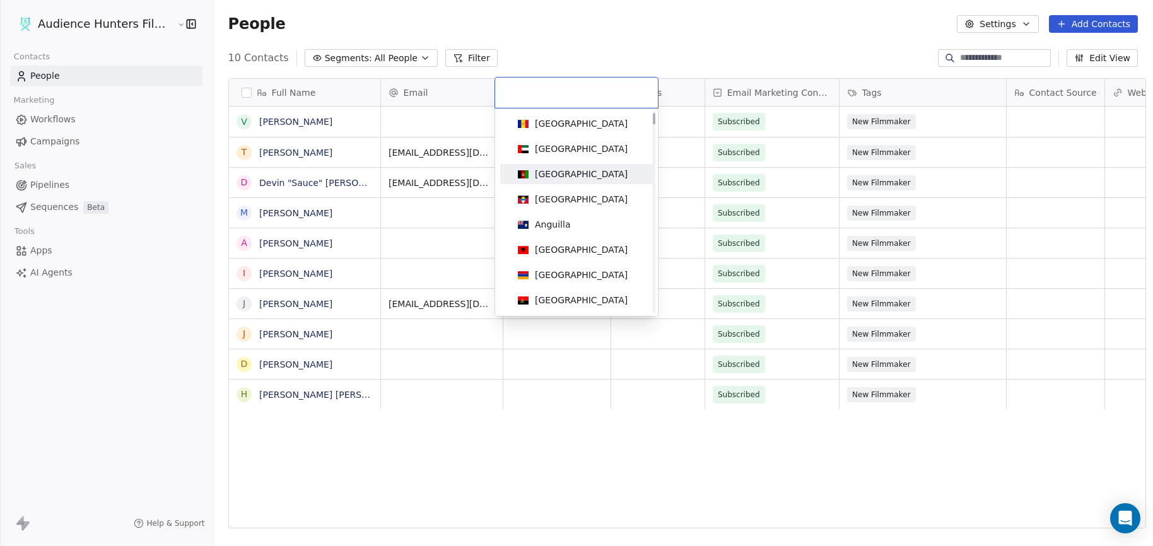
scroll to position [189, 0]
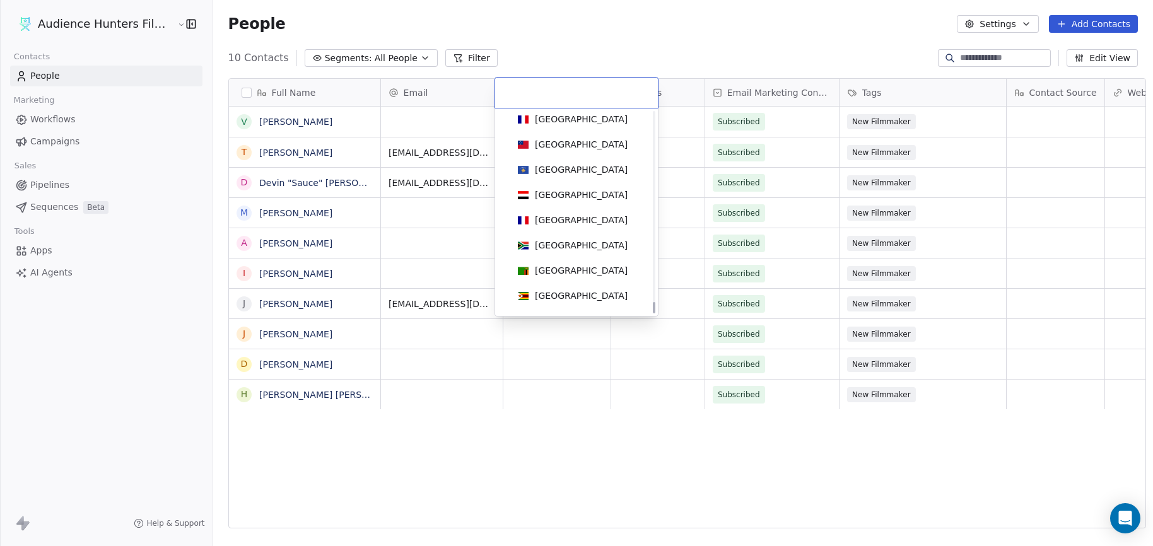
drag, startPoint x: 655, startPoint y: 120, endPoint x: 630, endPoint y: 314, distance: 195.2
click at [653, 313] on div at bounding box center [654, 307] width 3 height 11
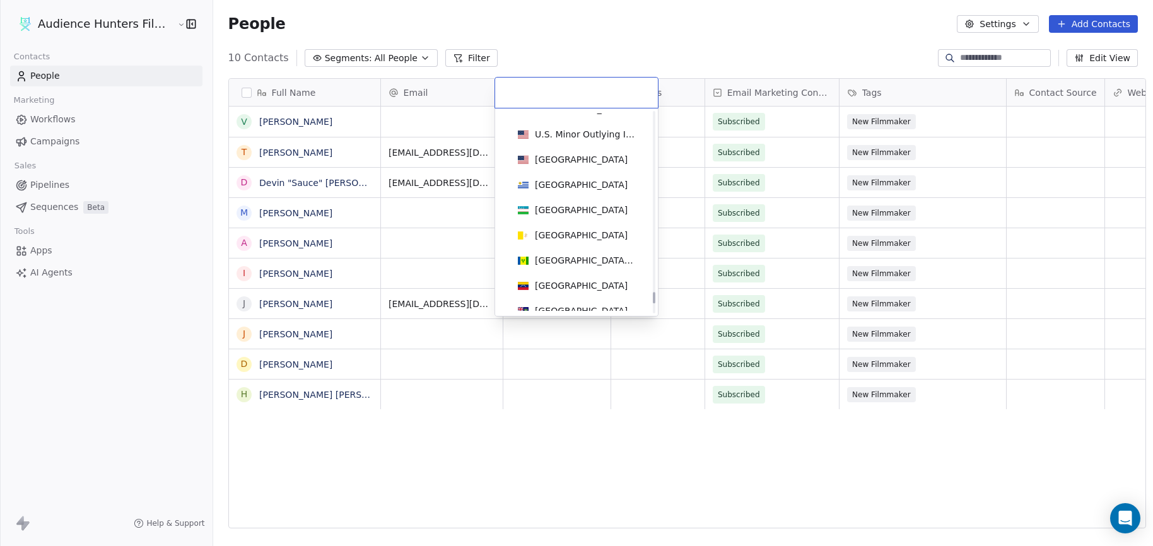
scroll to position [5793, 0]
click at [600, 185] on div "[GEOGRAPHIC_DATA]" at bounding box center [576, 182] width 127 height 14
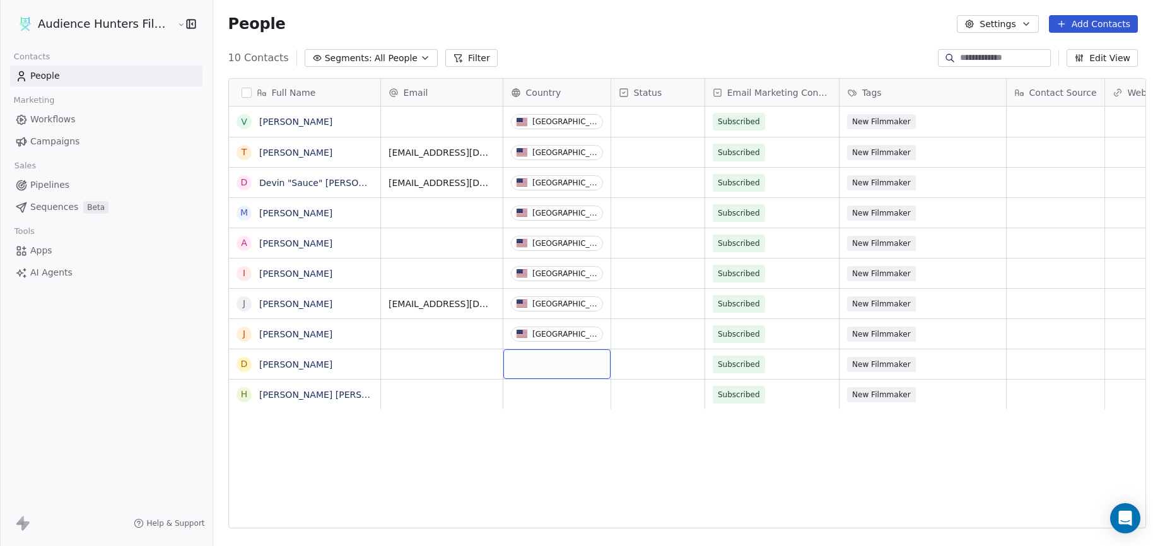
click at [558, 376] on div "grid" at bounding box center [556, 364] width 107 height 30
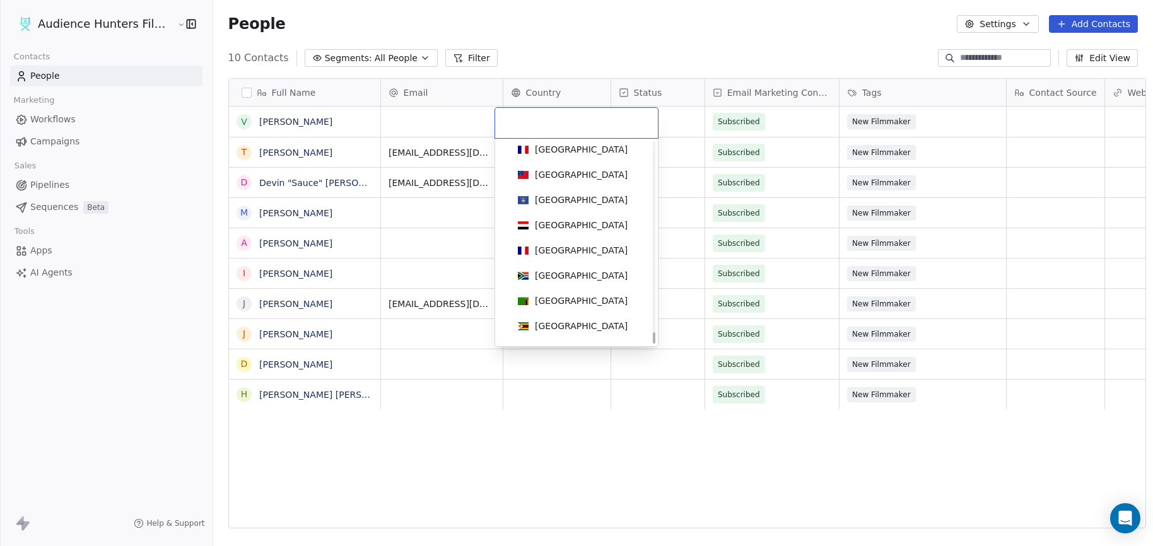
drag, startPoint x: 654, startPoint y: 153, endPoint x: 652, endPoint y: 353, distance: 199.9
click at [653, 344] on div at bounding box center [654, 337] width 3 height 11
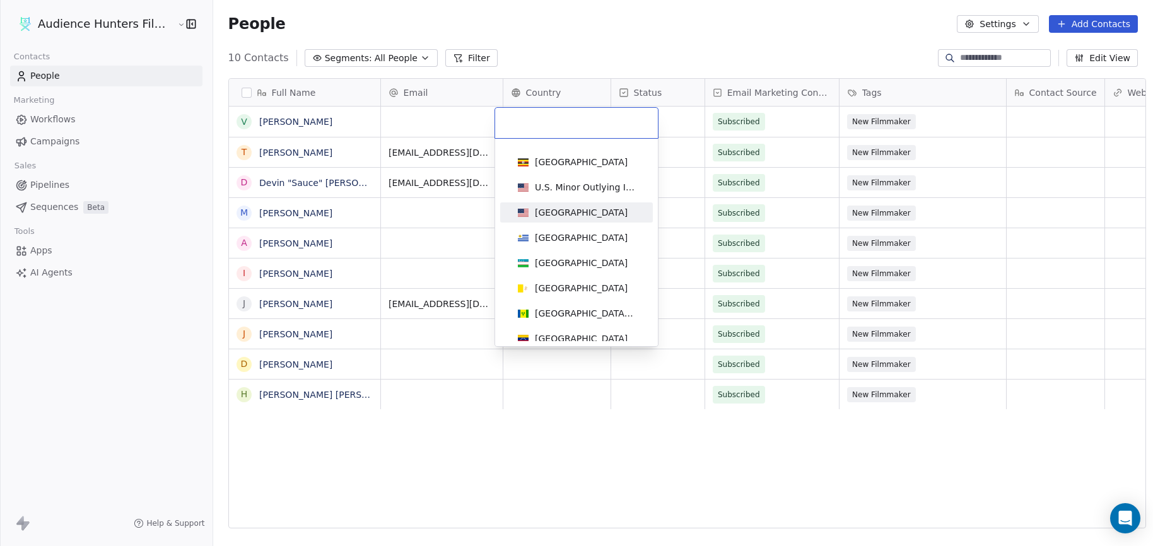
click at [601, 219] on div "[GEOGRAPHIC_DATA]" at bounding box center [576, 213] width 127 height 14
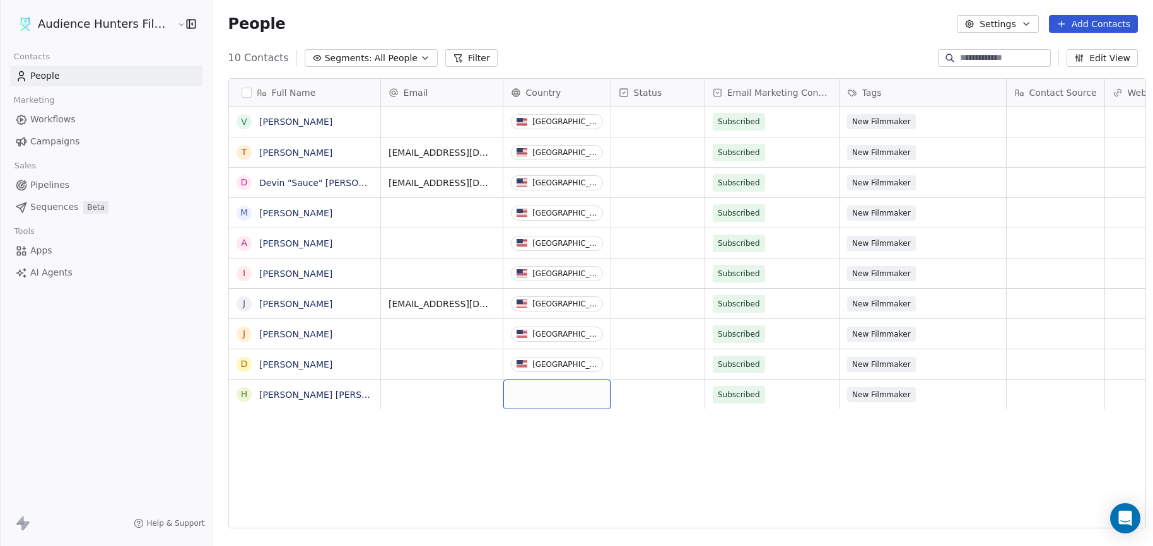
click at [516, 400] on div "grid" at bounding box center [556, 395] width 107 height 30
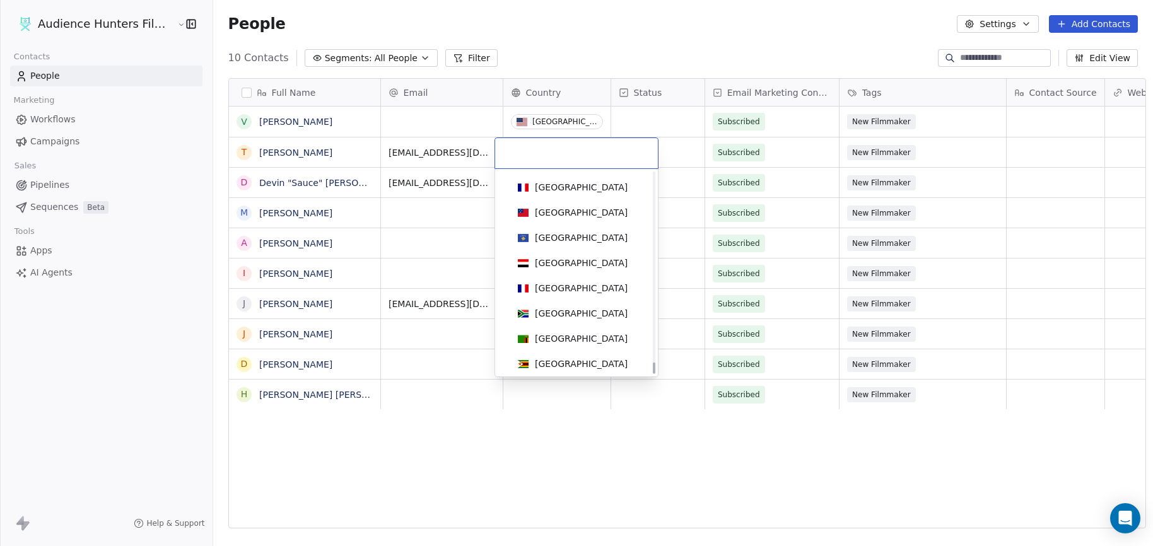
drag, startPoint x: 653, startPoint y: 187, endPoint x: 653, endPoint y: 368, distance: 181.0
click at [653, 368] on div at bounding box center [654, 368] width 3 height 11
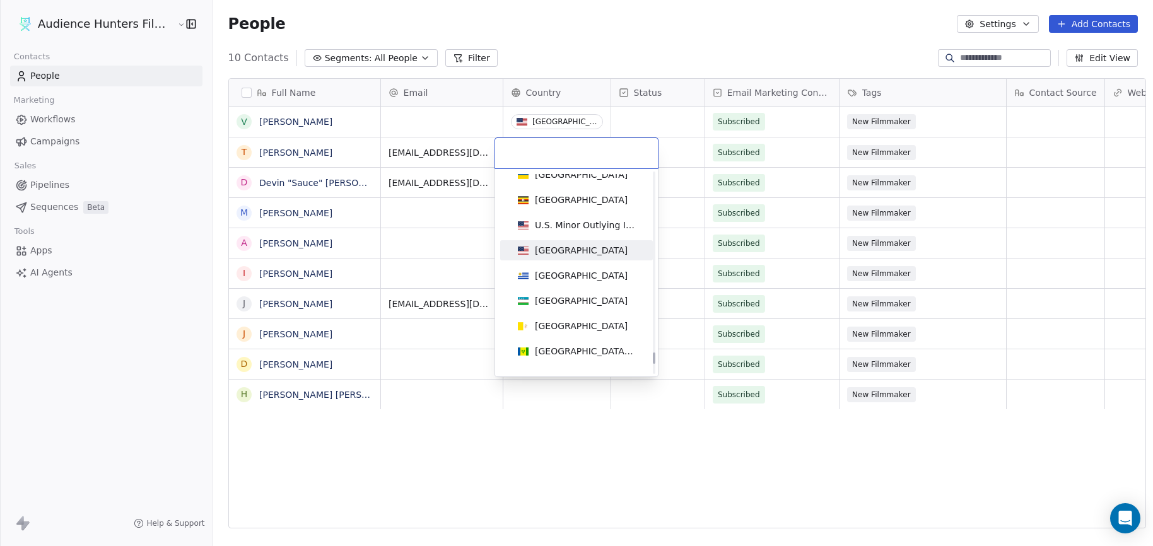
click at [602, 246] on div "[GEOGRAPHIC_DATA]" at bounding box center [576, 250] width 127 height 14
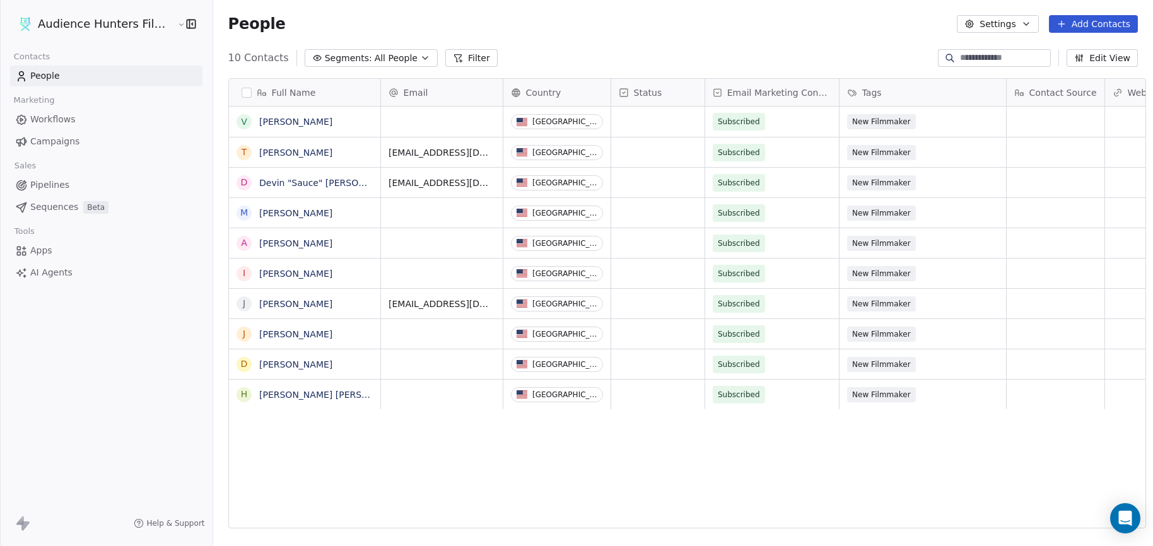
click at [654, 116] on div "grid" at bounding box center [657, 122] width 93 height 30
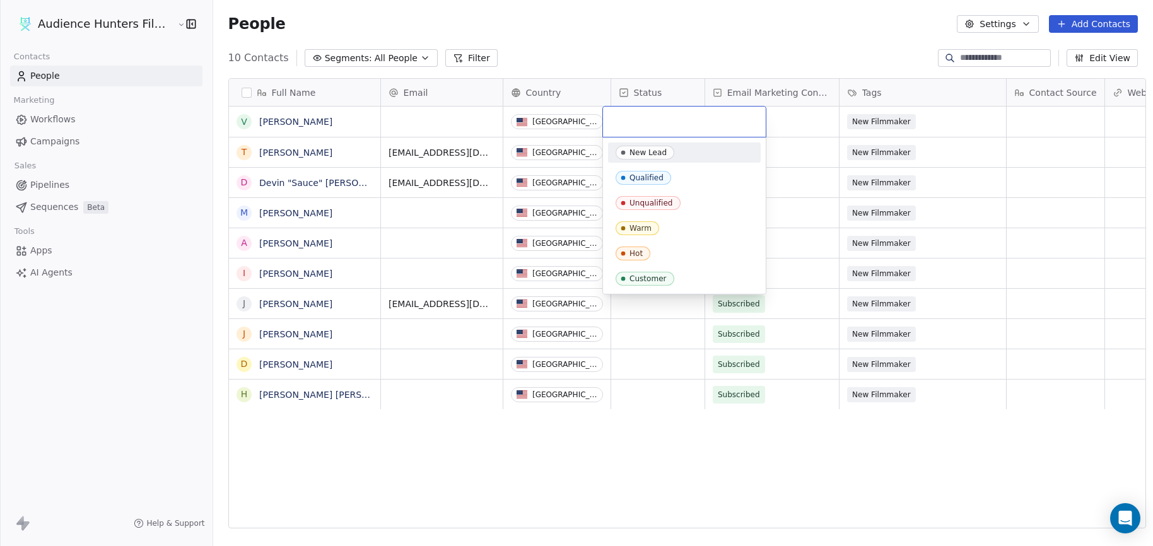
click at [662, 153] on div "New Lead" at bounding box center [647, 152] width 37 height 9
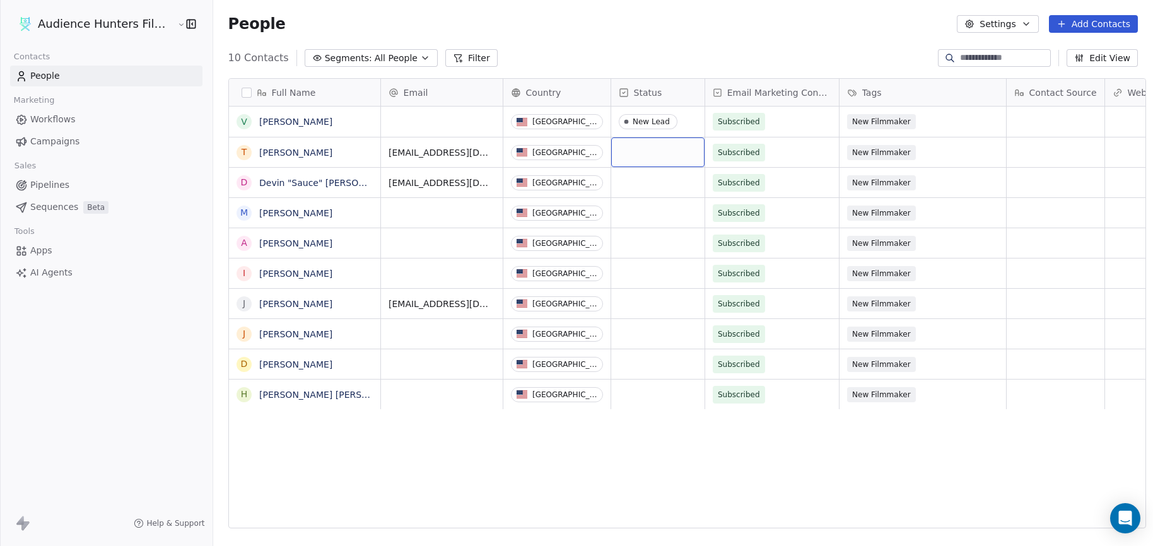
click at [658, 155] on div "grid" at bounding box center [657, 152] width 93 height 30
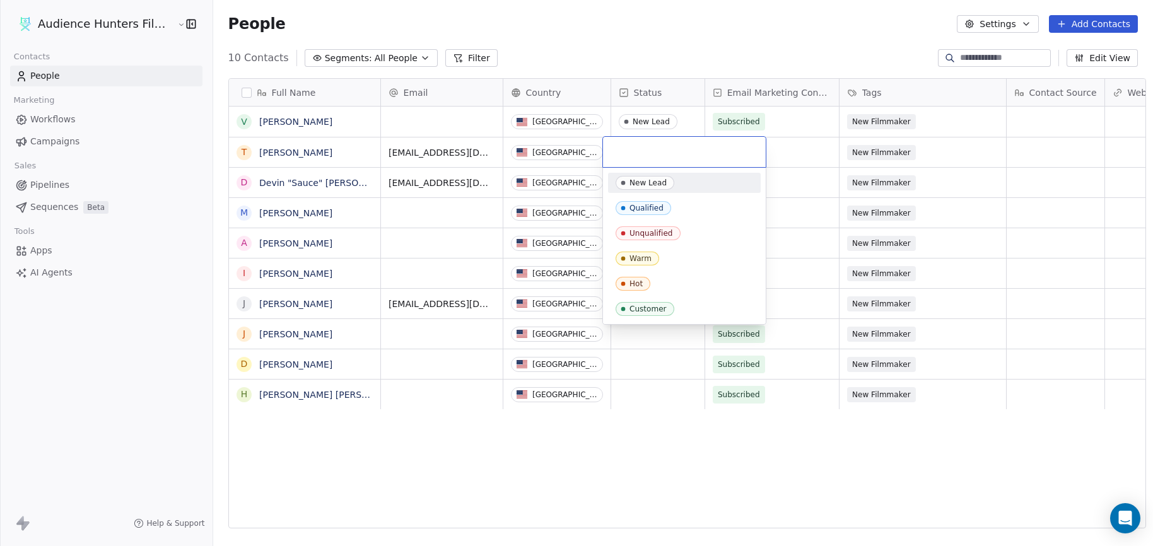
click at [648, 181] on div "New Lead" at bounding box center [647, 182] width 37 height 9
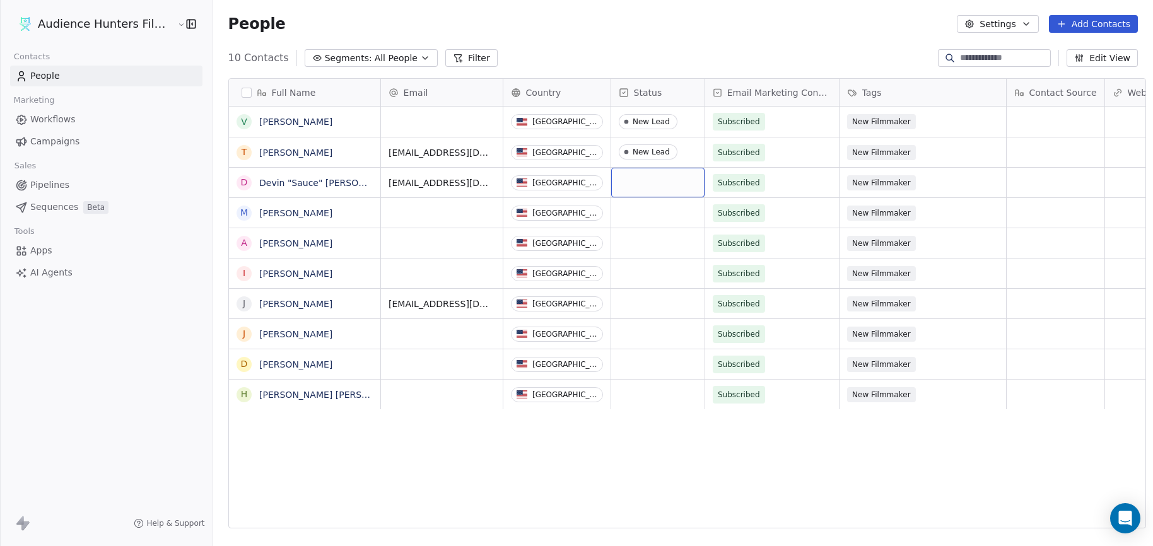
click at [643, 196] on div "grid" at bounding box center [657, 183] width 93 height 30
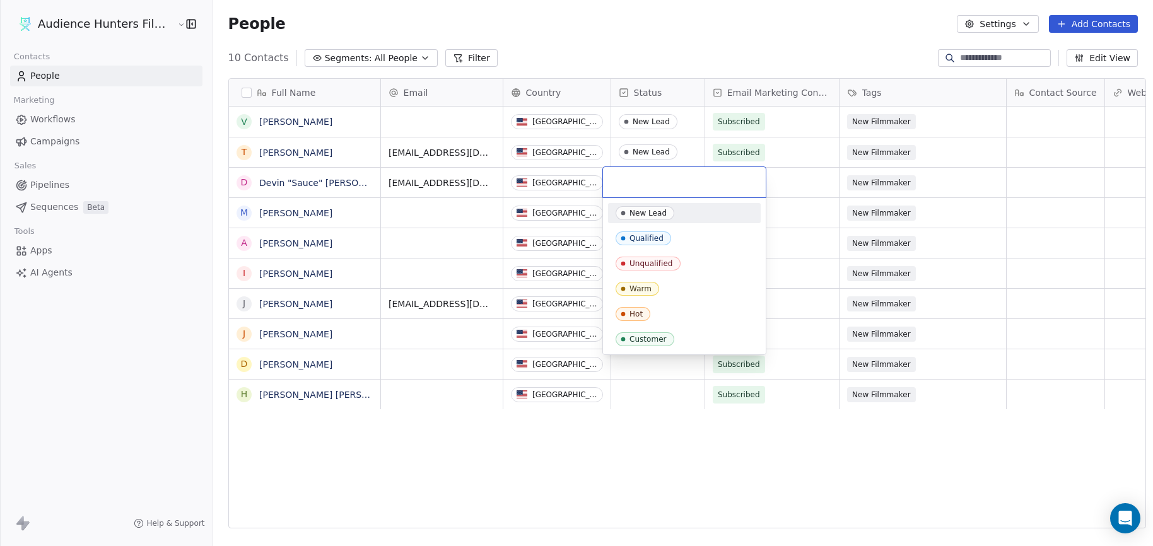
click at [644, 215] on div "New Lead" at bounding box center [647, 213] width 37 height 9
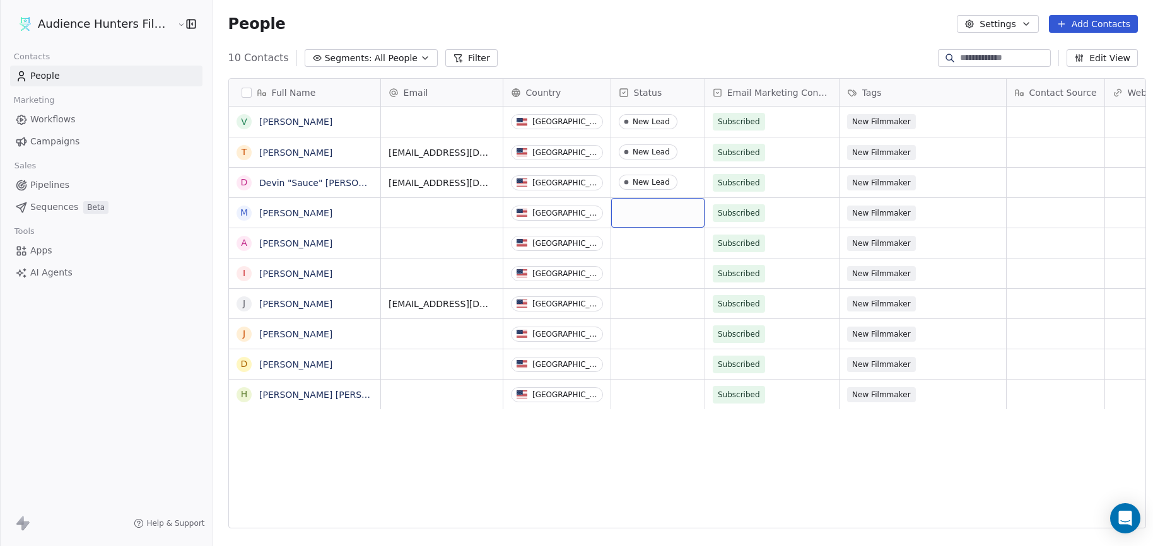
click at [644, 215] on div "grid" at bounding box center [657, 213] width 93 height 30
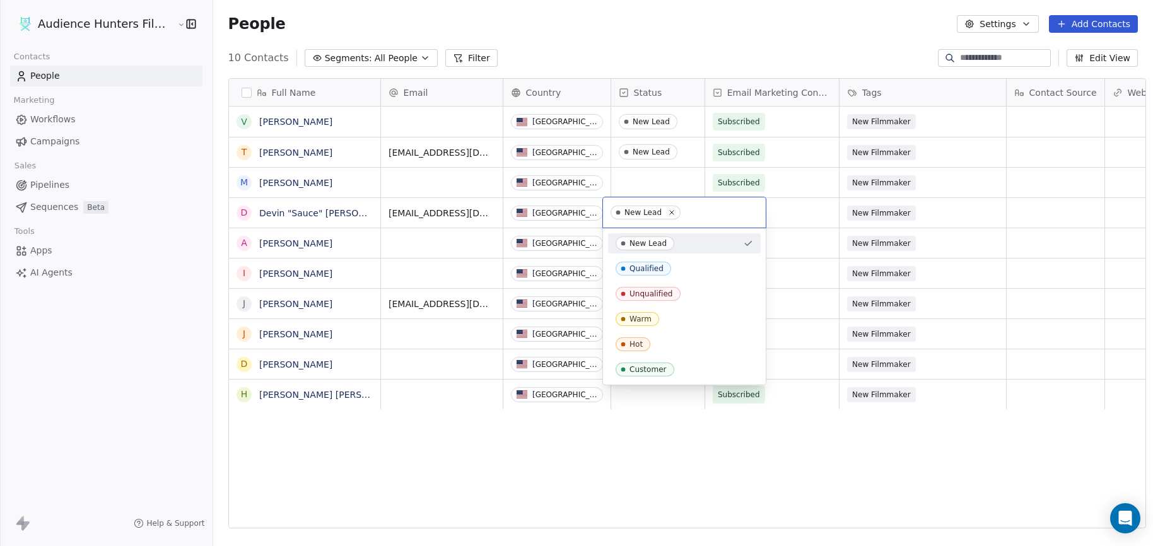
click at [638, 247] on div "New Lead" at bounding box center [647, 243] width 37 height 9
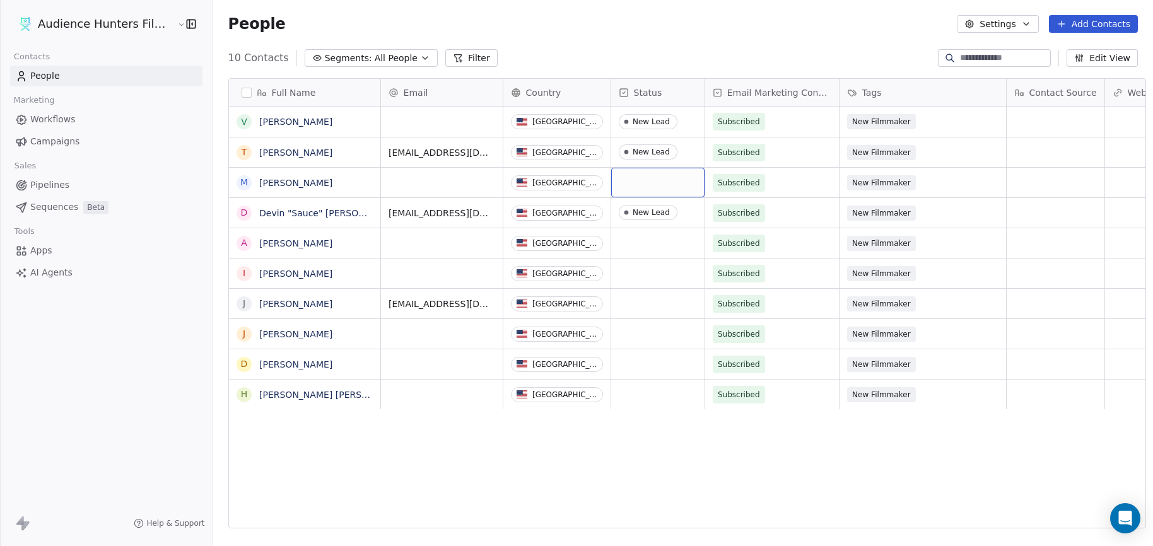
click at [635, 184] on div "grid" at bounding box center [657, 183] width 93 height 30
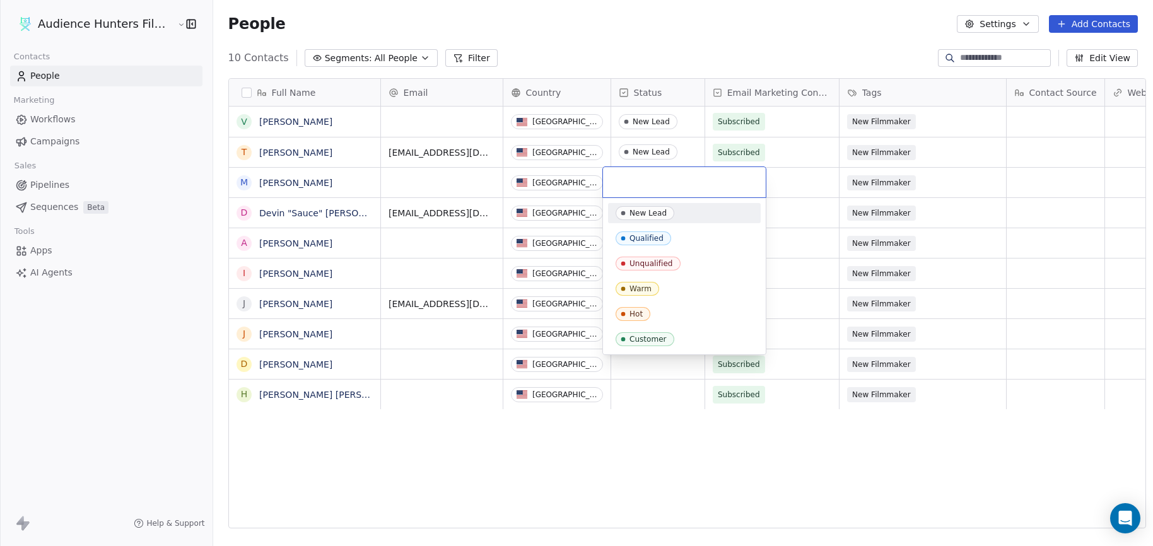
click at [638, 218] on span "New Lead" at bounding box center [644, 213] width 59 height 14
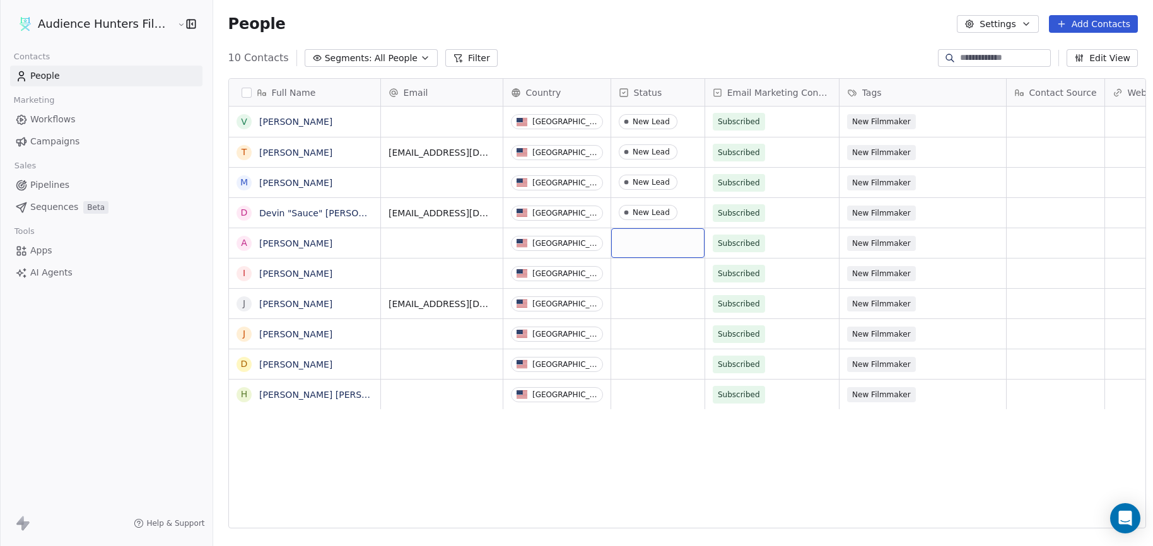
click at [634, 245] on div "grid" at bounding box center [657, 243] width 93 height 30
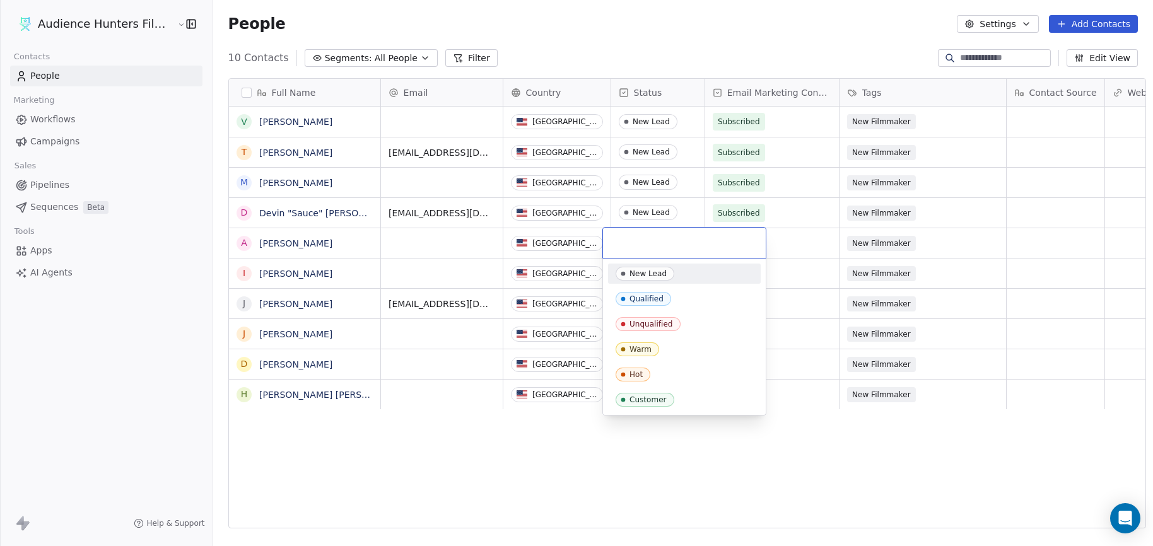
click at [637, 269] on div "New Lead" at bounding box center [647, 273] width 37 height 9
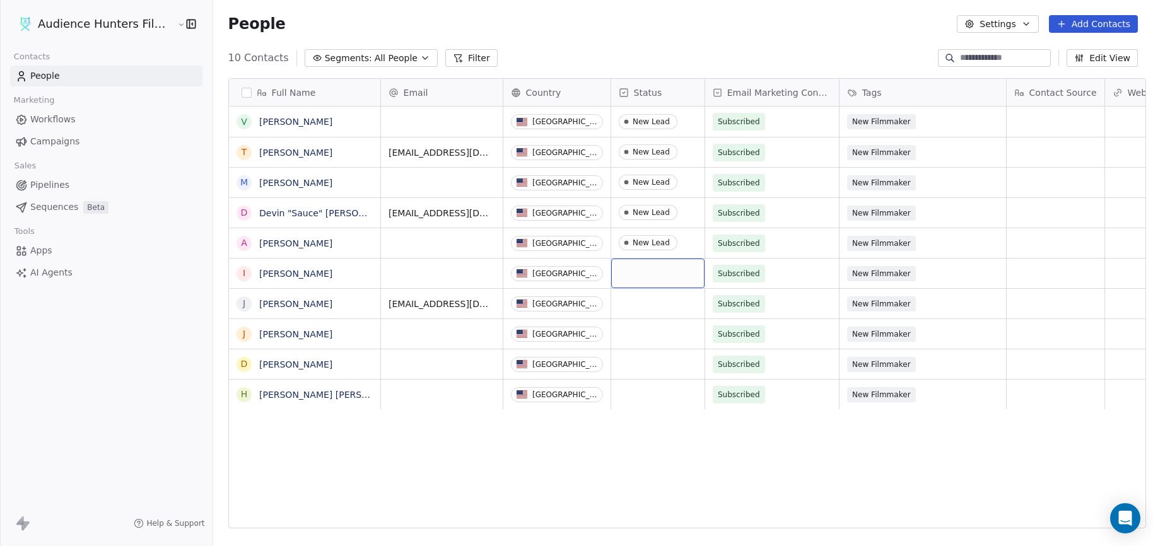
click at [632, 281] on div "grid" at bounding box center [657, 274] width 93 height 30
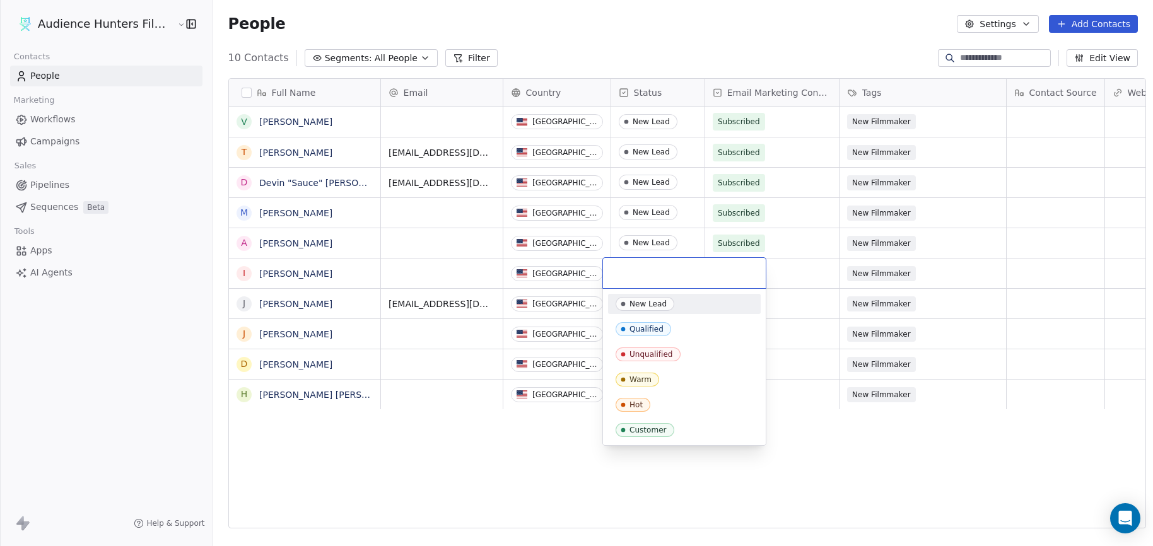
click at [639, 301] on div "New Lead" at bounding box center [647, 304] width 37 height 9
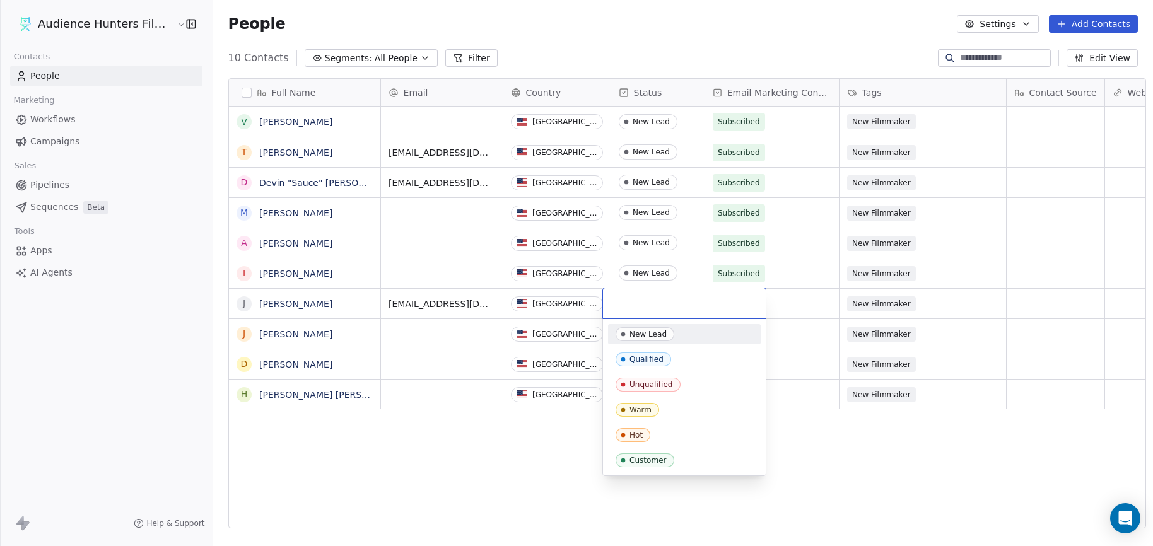
click at [650, 337] on div "New Lead" at bounding box center [647, 334] width 37 height 9
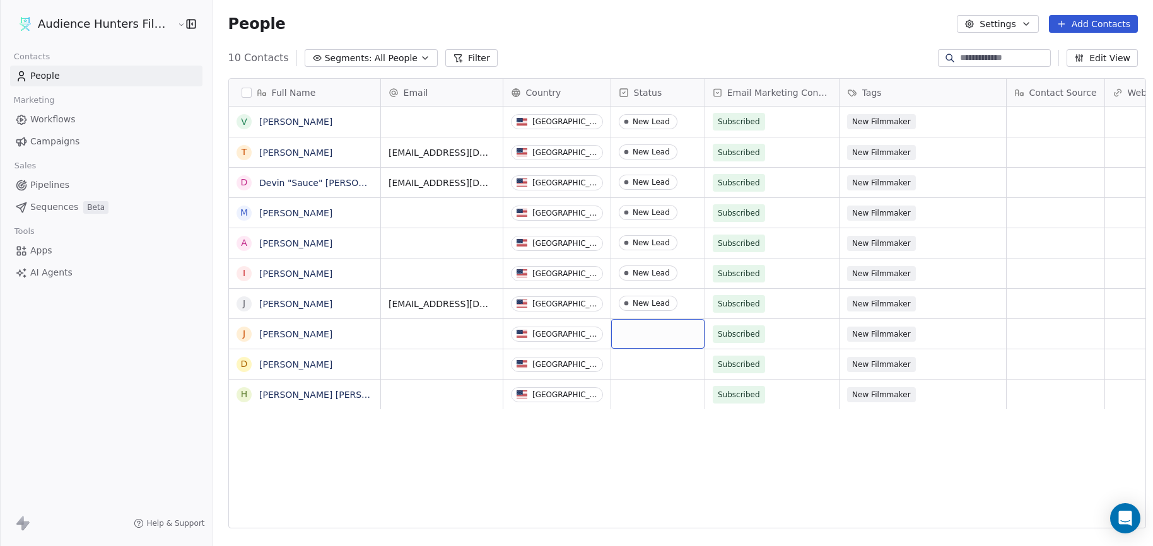
click at [627, 338] on div "grid" at bounding box center [657, 334] width 93 height 30
click at [646, 339] on div "grid" at bounding box center [657, 334] width 93 height 30
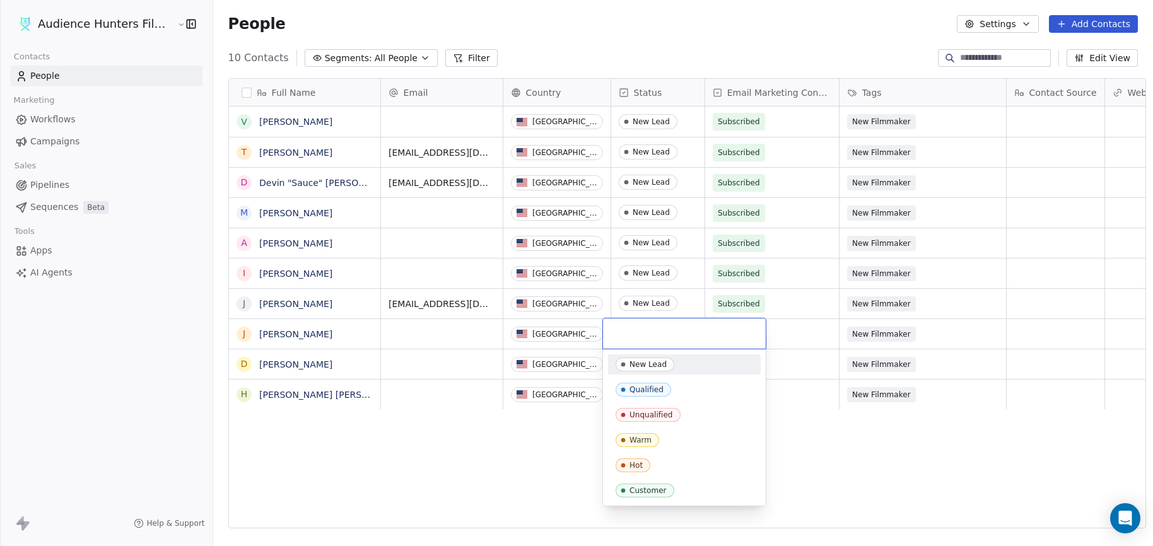
click at [656, 361] on div "New Lead" at bounding box center [647, 364] width 37 height 9
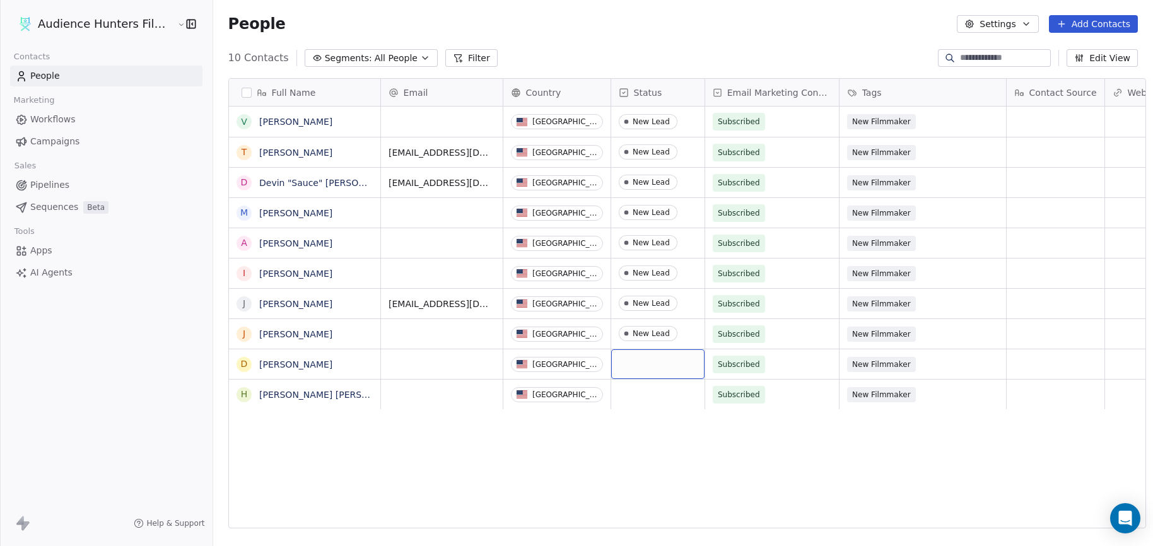
click at [643, 368] on div "grid" at bounding box center [657, 364] width 93 height 30
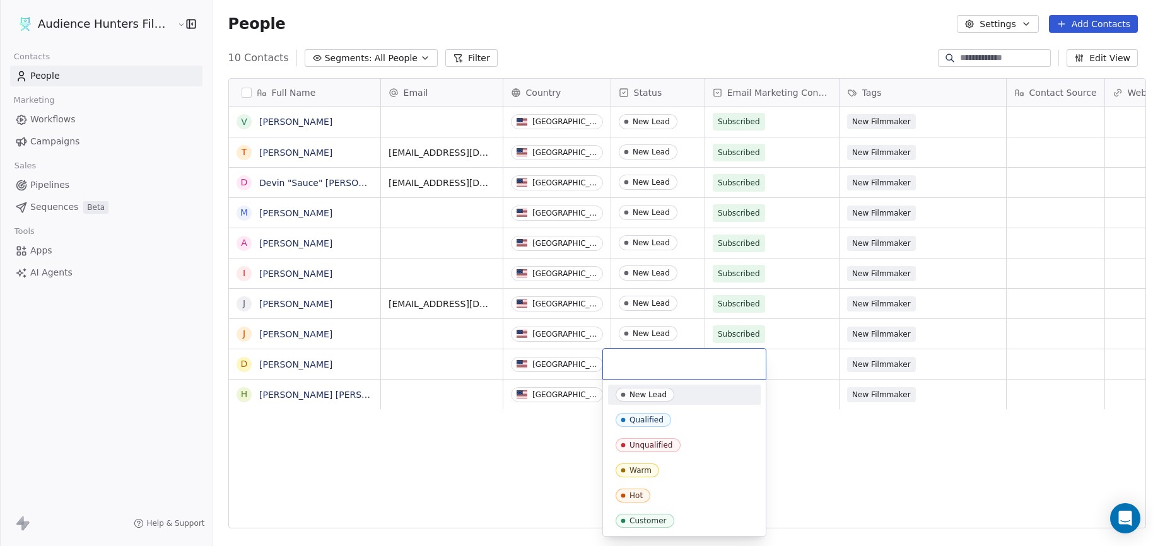
click at [651, 395] on div "New Lead" at bounding box center [647, 394] width 37 height 9
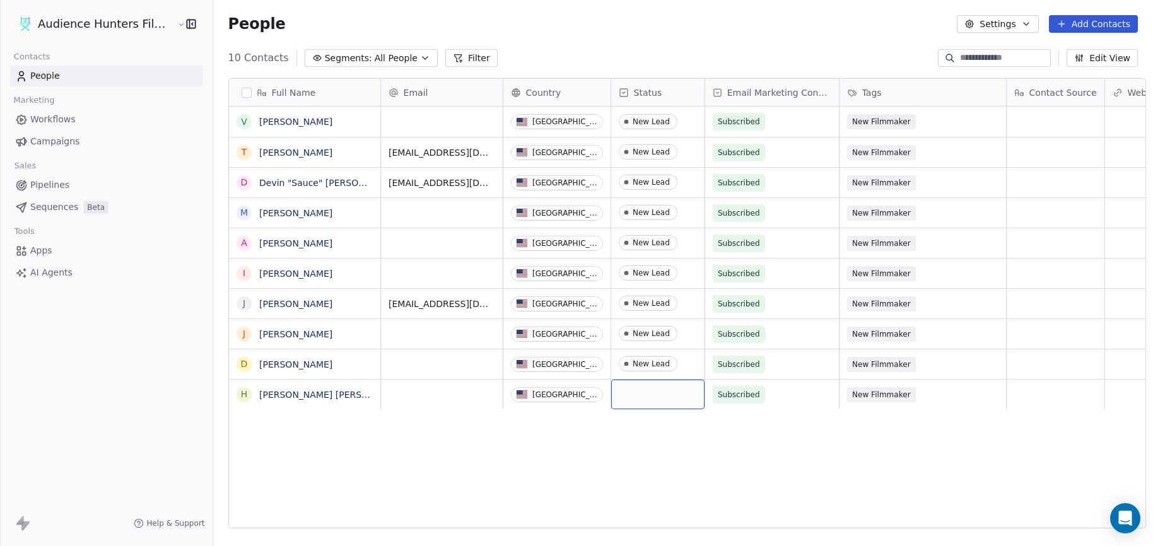
click at [634, 394] on div "grid" at bounding box center [657, 395] width 93 height 30
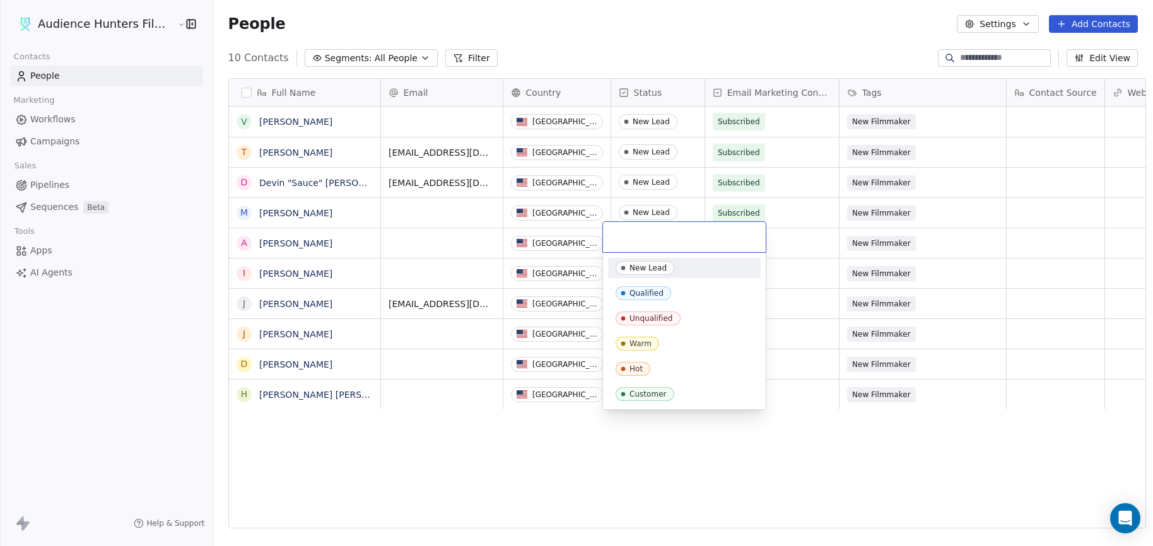
click at [638, 266] on div "New Lead" at bounding box center [647, 268] width 37 height 9
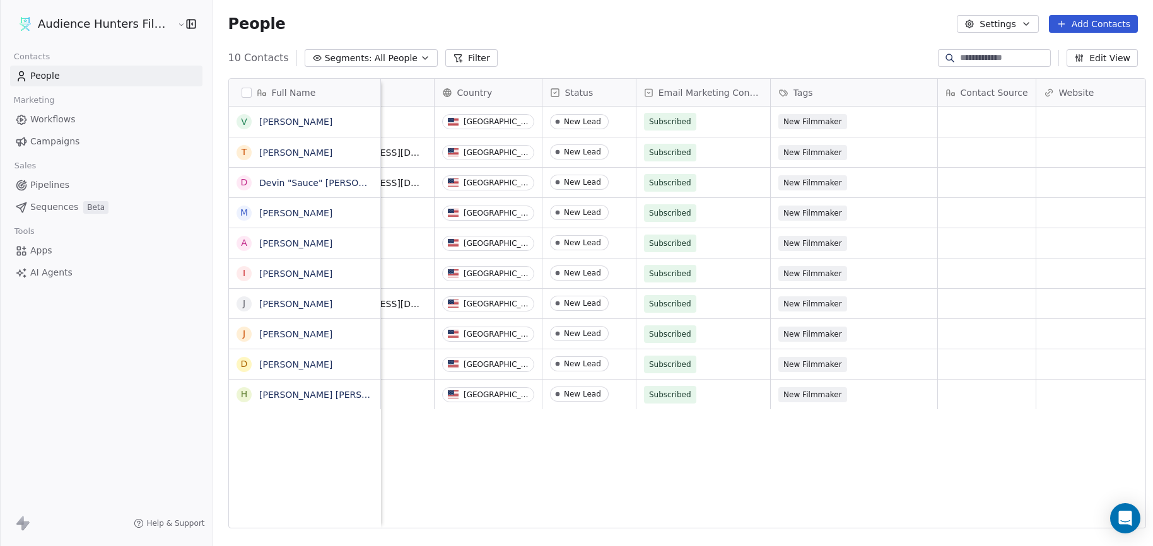
scroll to position [0, 0]
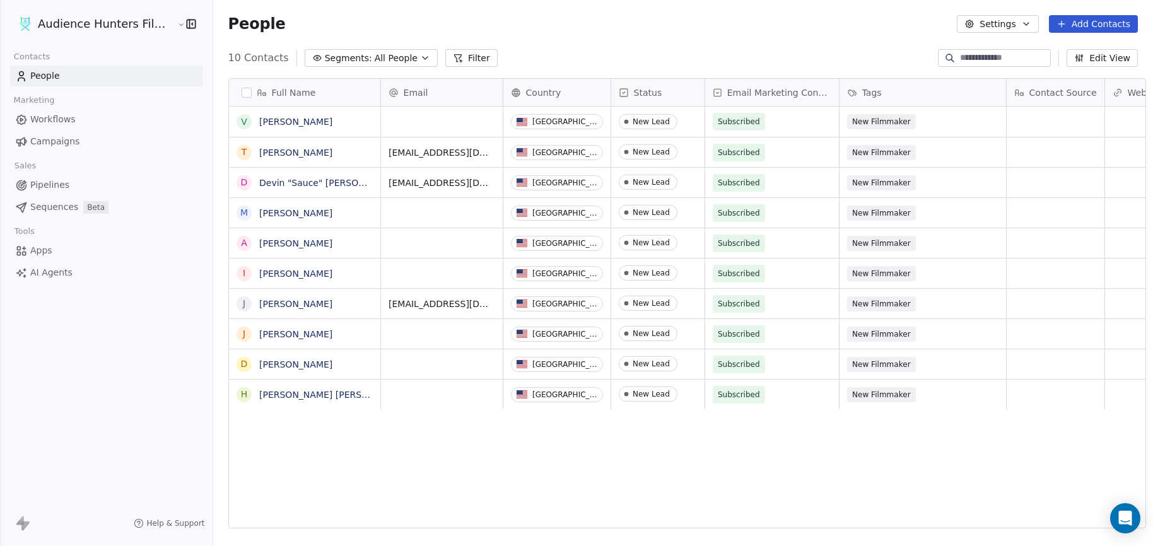
click at [141, 75] on link "People" at bounding box center [106, 76] width 192 height 21
click at [69, 120] on span "Workflows" at bounding box center [52, 119] width 45 height 13
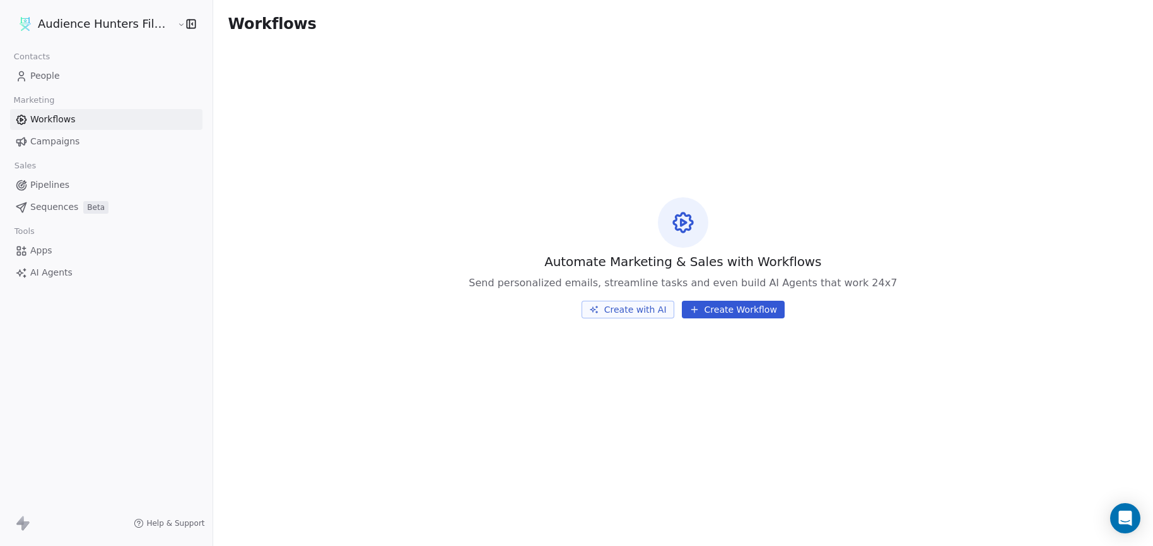
click at [61, 81] on link "People" at bounding box center [106, 76] width 192 height 21
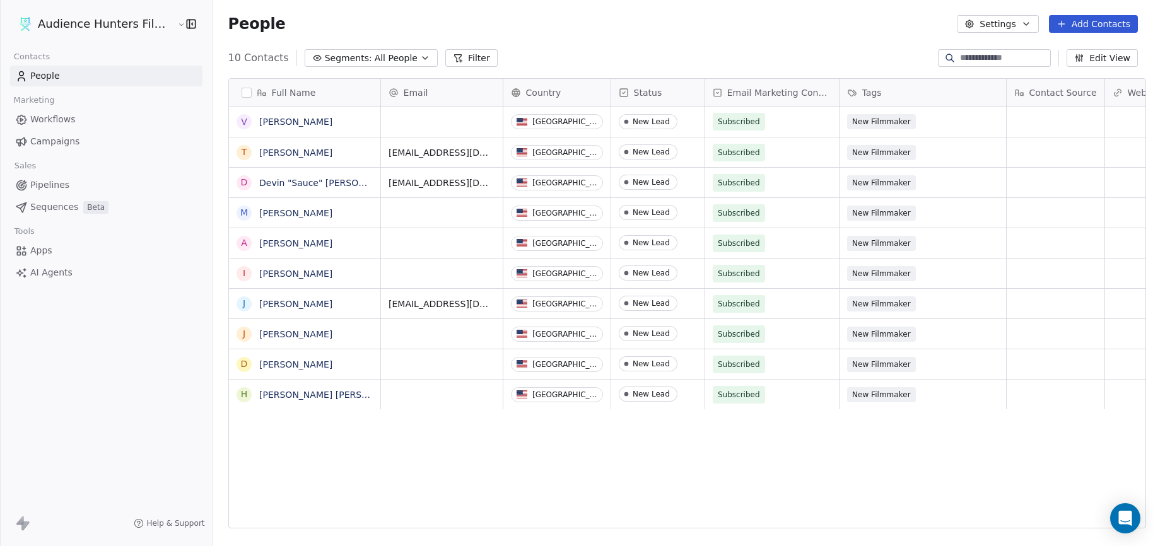
scroll to position [471, 938]
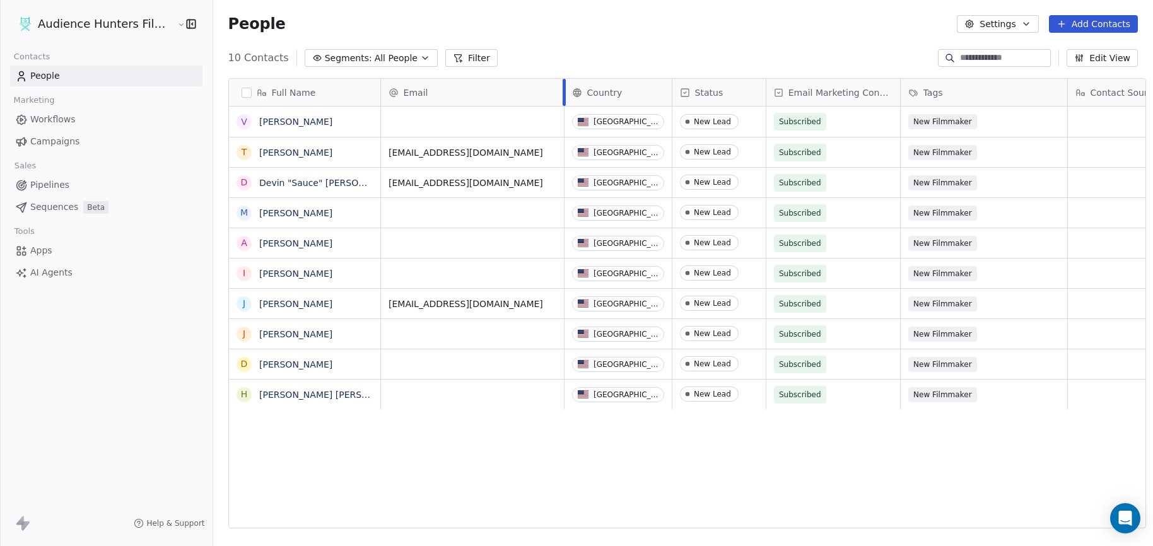
drag, startPoint x: 493, startPoint y: 96, endPoint x: 554, endPoint y: 93, distance: 61.3
click at [563, 93] on div at bounding box center [564, 92] width 3 height 27
click at [88, 124] on link "Workflows" at bounding box center [106, 119] width 192 height 21
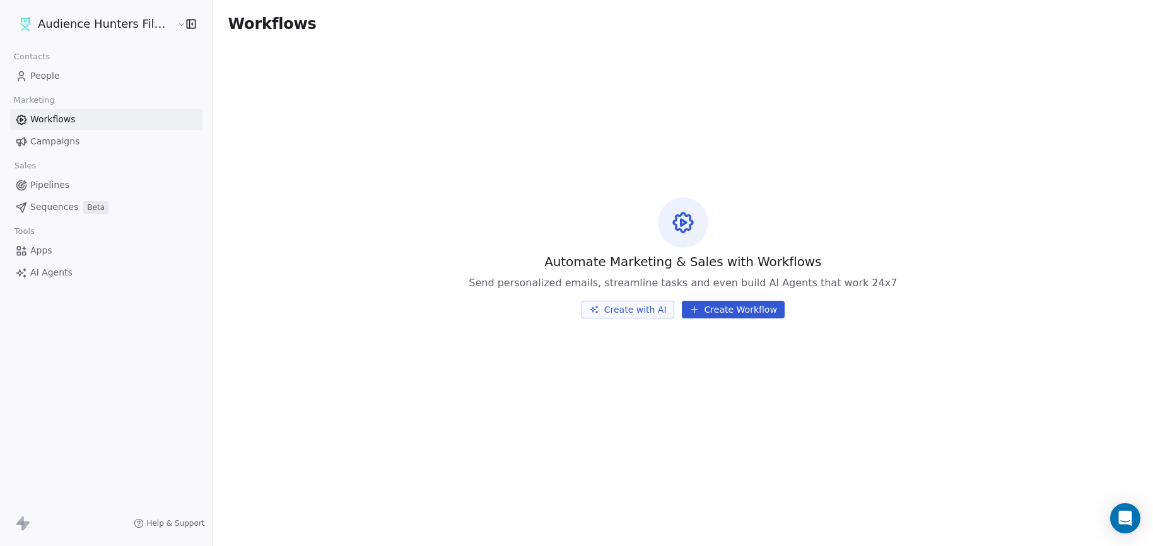
click at [86, 137] on link "Campaigns" at bounding box center [106, 141] width 192 height 21
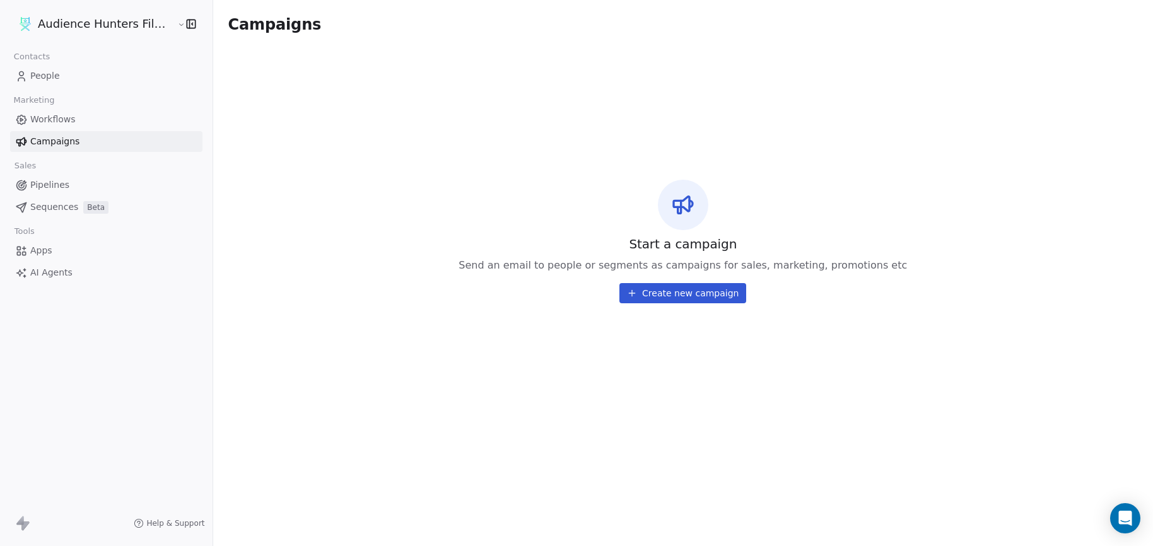
click at [86, 123] on link "Workflows" at bounding box center [106, 119] width 192 height 21
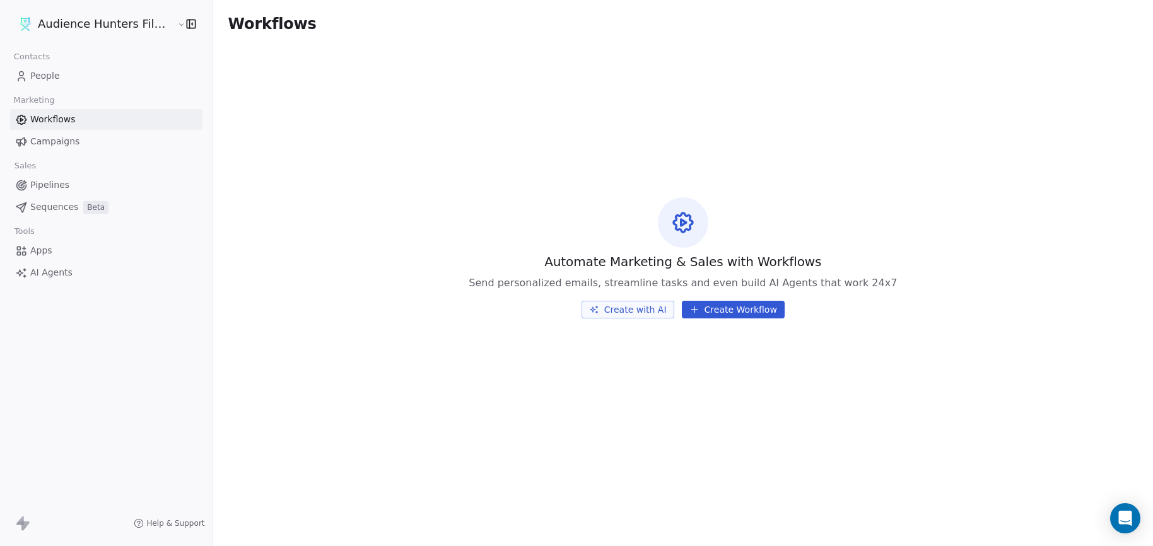
click at [85, 188] on link "Pipelines" at bounding box center [106, 185] width 192 height 21
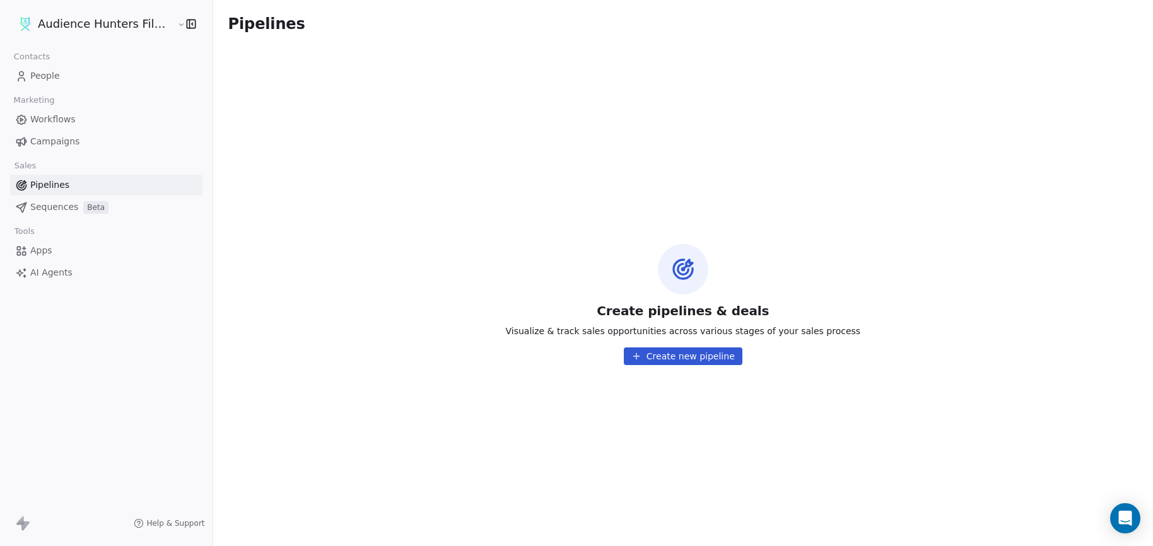
click at [80, 121] on link "Workflows" at bounding box center [106, 119] width 192 height 21
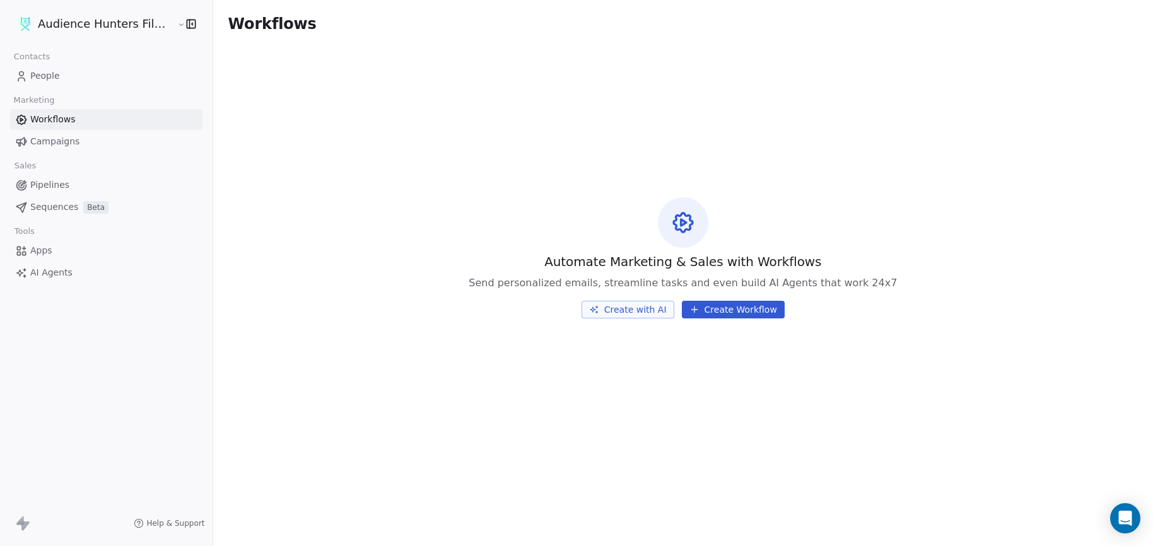
click at [78, 141] on link "Campaigns" at bounding box center [106, 141] width 192 height 21
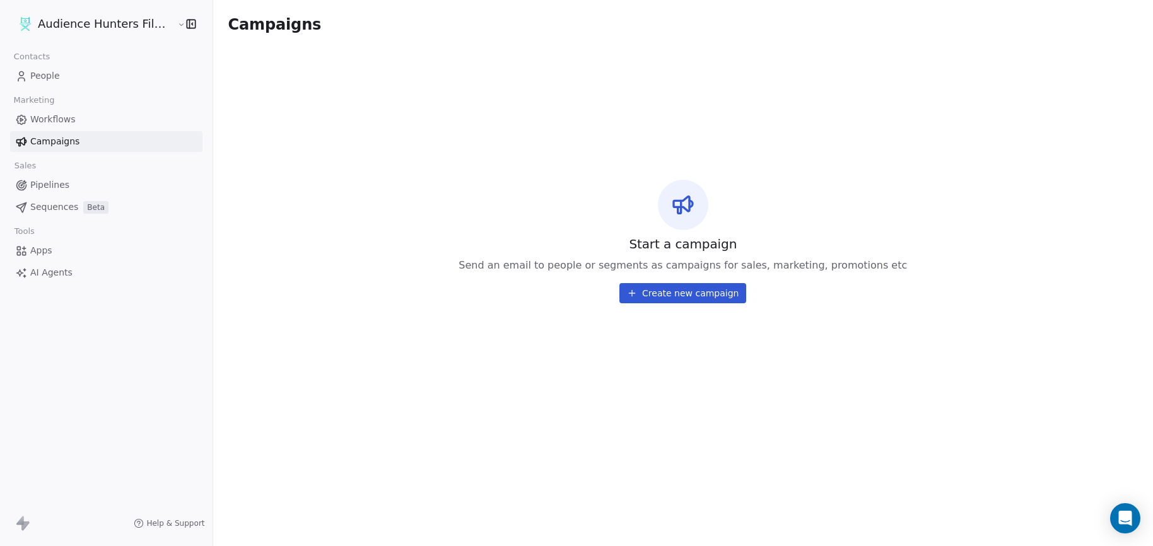
click at [65, 184] on span "Pipelines" at bounding box center [49, 184] width 39 height 13
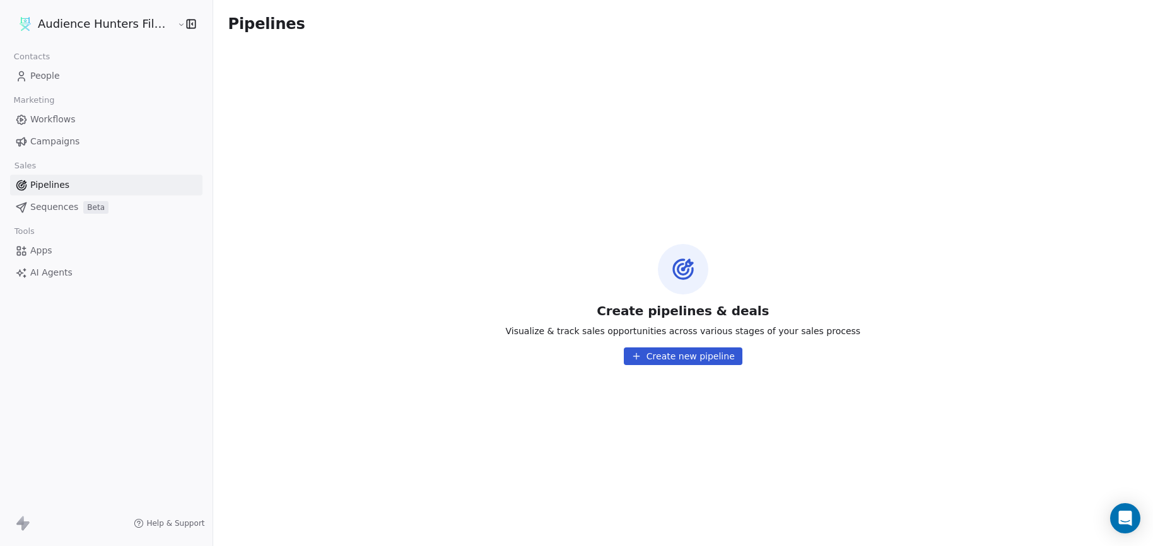
click at [59, 208] on span "Sequences" at bounding box center [54, 207] width 48 height 13
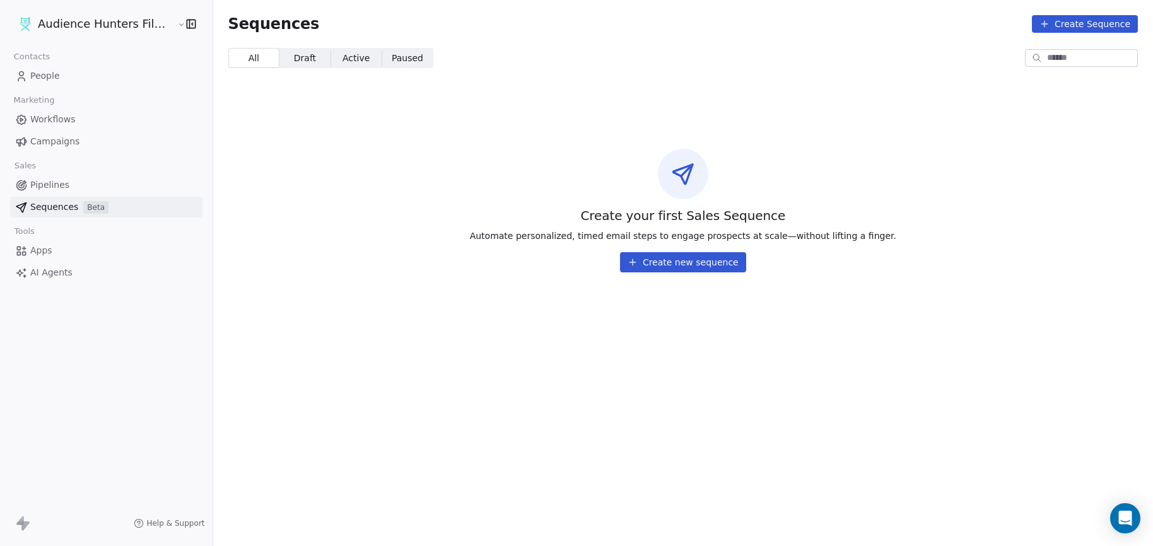
click at [55, 250] on link "Apps" at bounding box center [106, 250] width 192 height 21
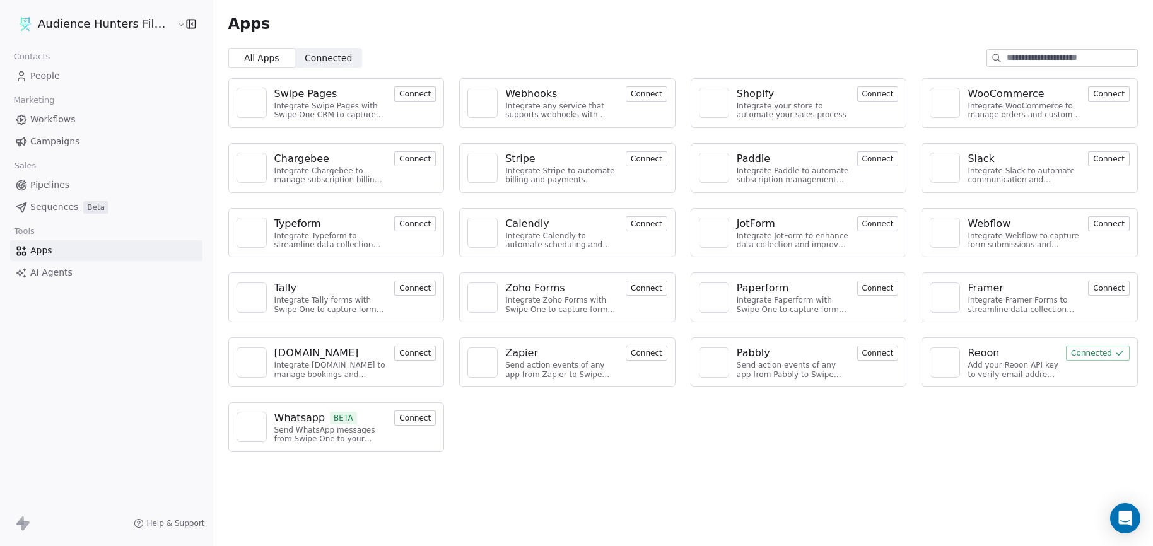
click at [32, 76] on span "People" at bounding box center [45, 75] width 30 height 13
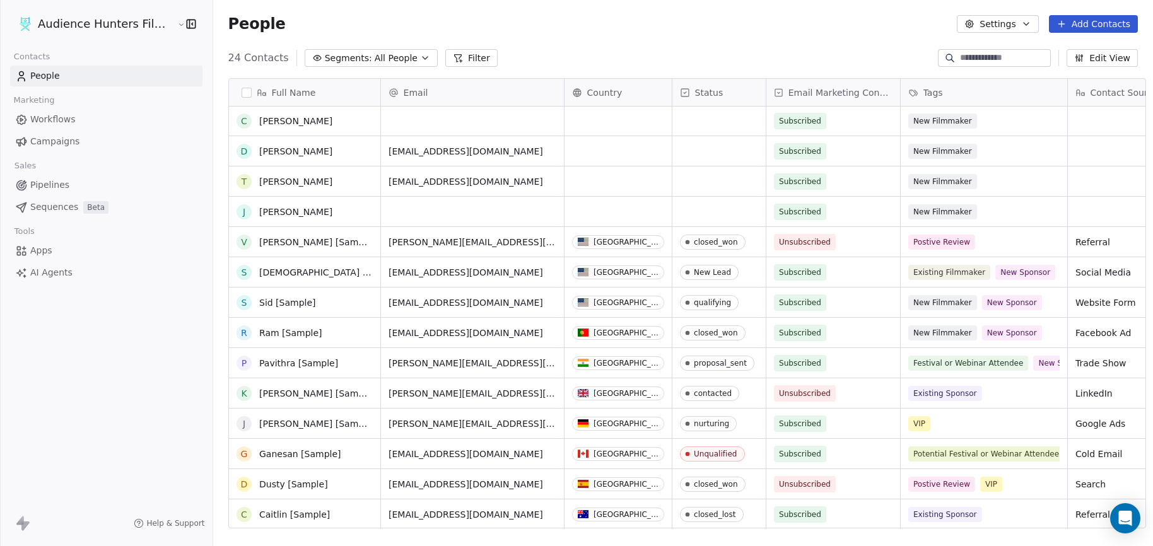
scroll to position [304, 0]
click at [289, 245] on link "[PERSON_NAME] [Sample]" at bounding box center [317, 242] width 116 height 10
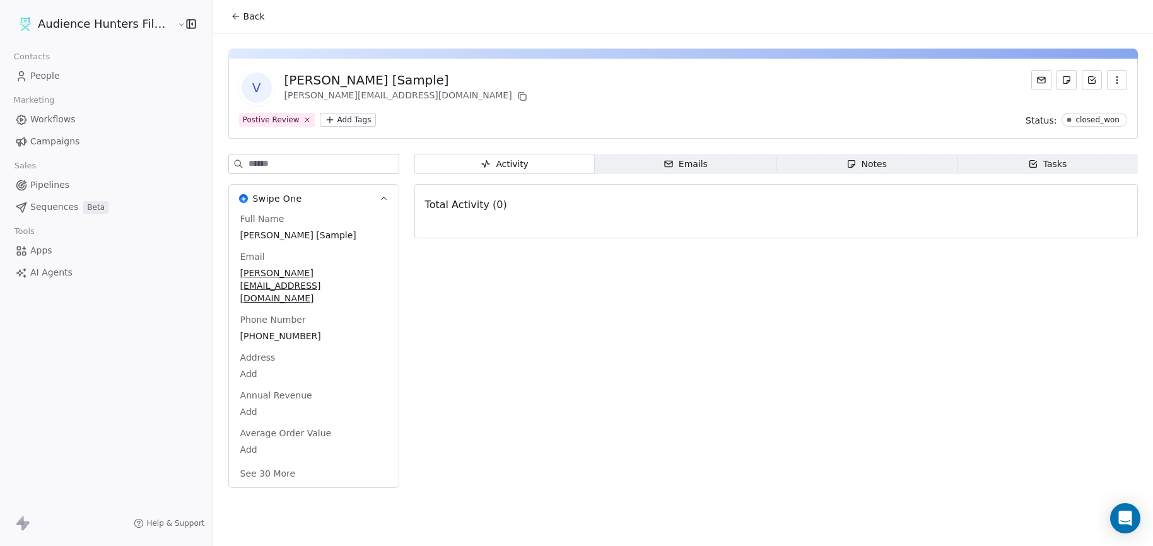
click at [231, 15] on icon at bounding box center [236, 16] width 10 height 10
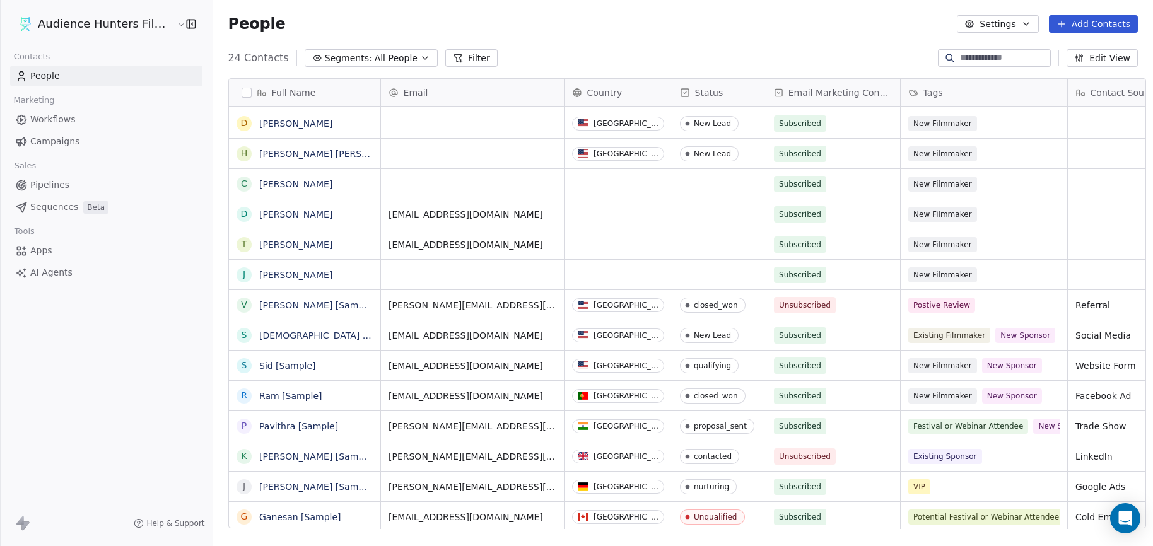
click at [606, 187] on div "grid" at bounding box center [617, 184] width 107 height 30
click at [632, 187] on div "grid" at bounding box center [617, 184] width 107 height 30
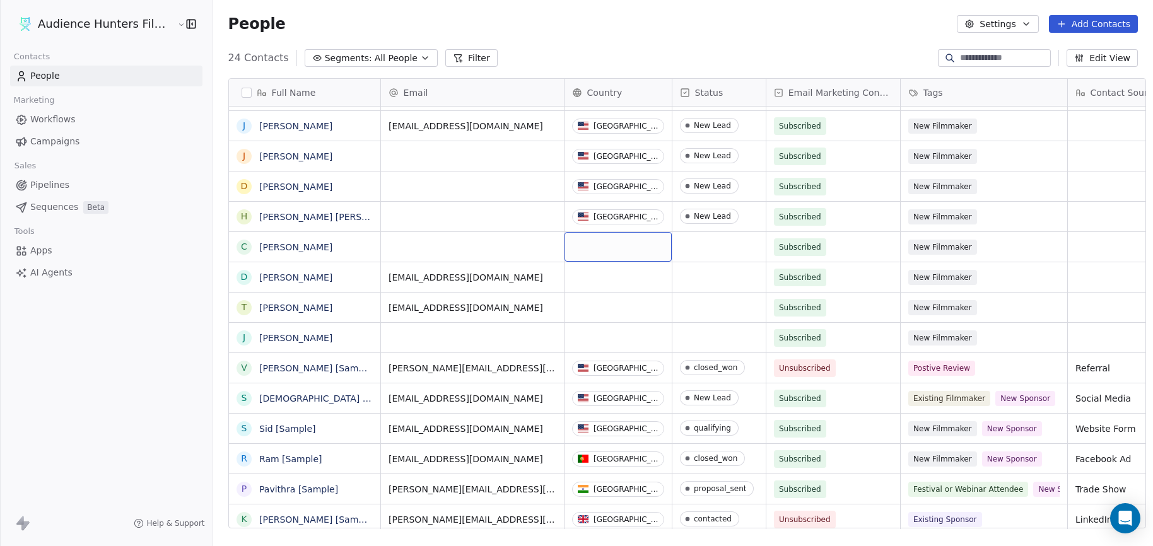
click at [616, 243] on div "grid" at bounding box center [617, 247] width 107 height 30
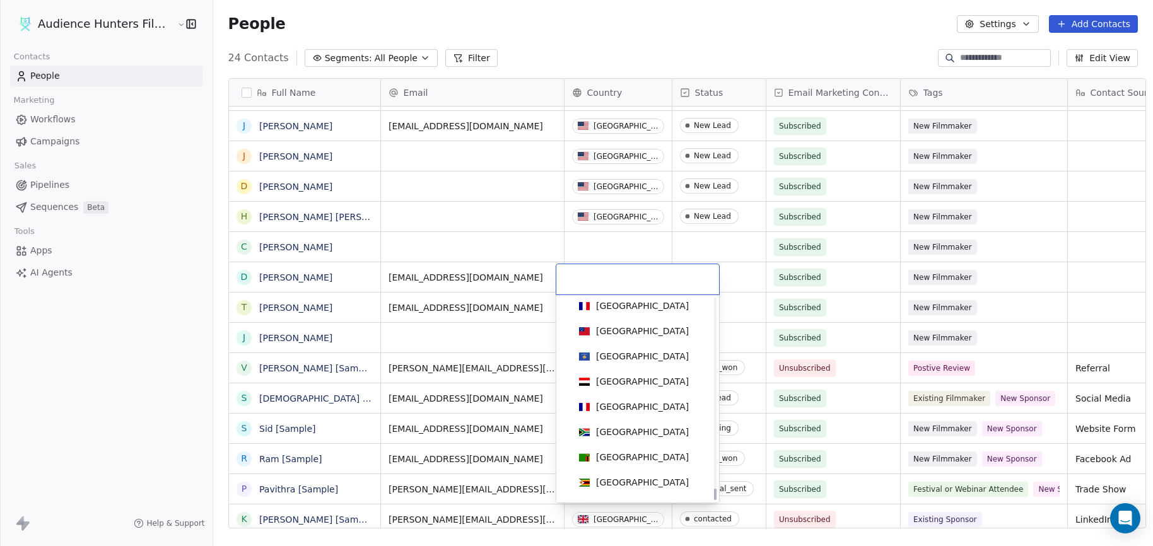
drag, startPoint x: 728, startPoint y: 390, endPoint x: 702, endPoint y: 486, distance: 98.7
click at [716, 500] on div at bounding box center [715, 494] width 3 height 11
click at [652, 309] on span "[GEOGRAPHIC_DATA]" at bounding box center [634, 306] width 120 height 14
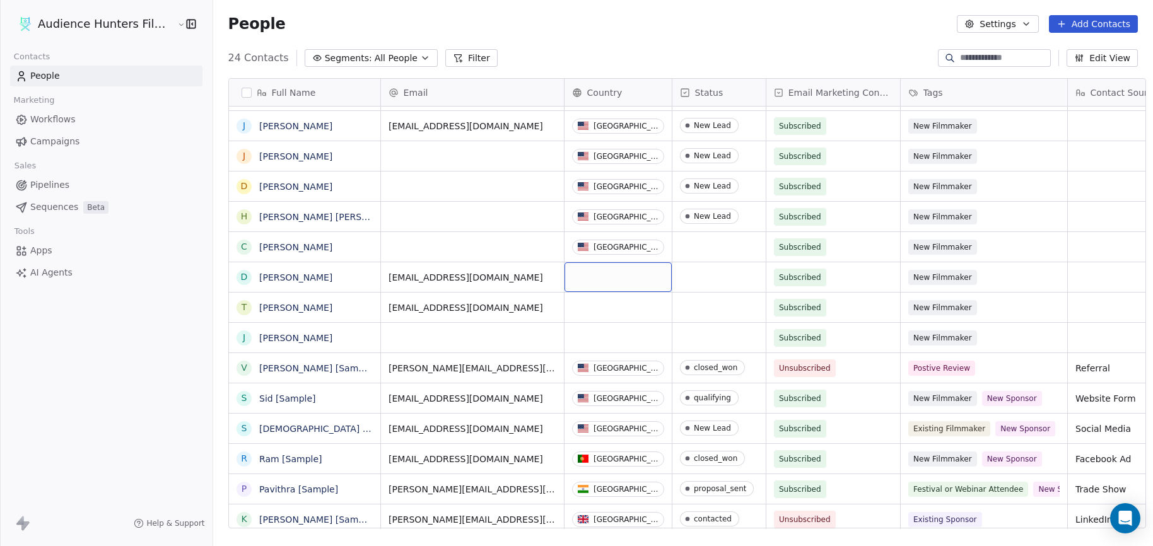
click at [626, 283] on div "grid" at bounding box center [617, 277] width 107 height 30
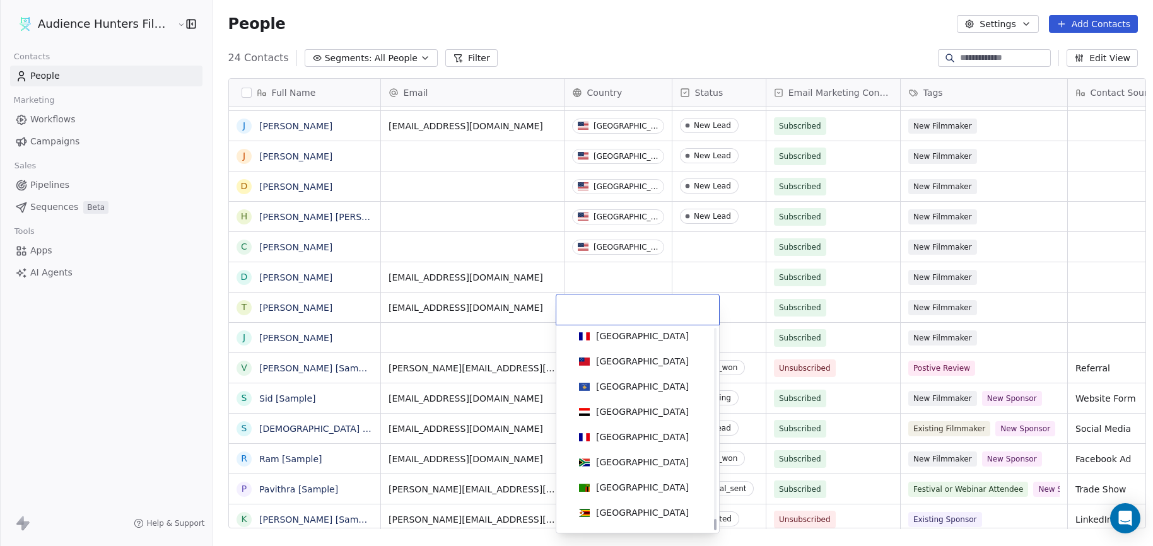
drag, startPoint x: 713, startPoint y: 342, endPoint x: 714, endPoint y: 498, distance: 155.8
click at [716, 530] on div at bounding box center [715, 524] width 3 height 11
click at [643, 340] on div "[GEOGRAPHIC_DATA]" at bounding box center [642, 336] width 93 height 13
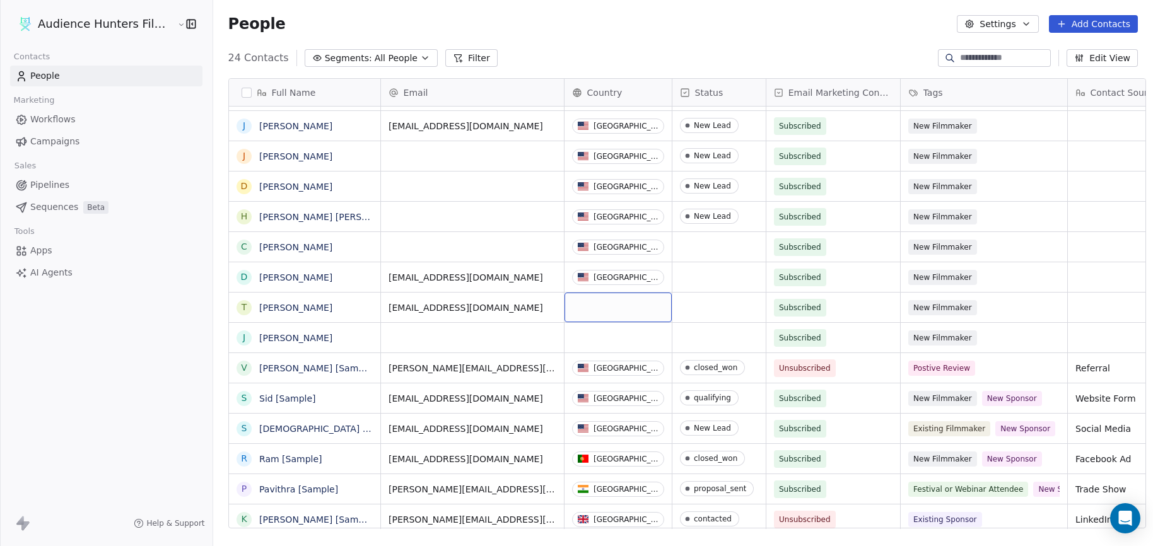
click at [617, 304] on div "grid" at bounding box center [617, 308] width 107 height 30
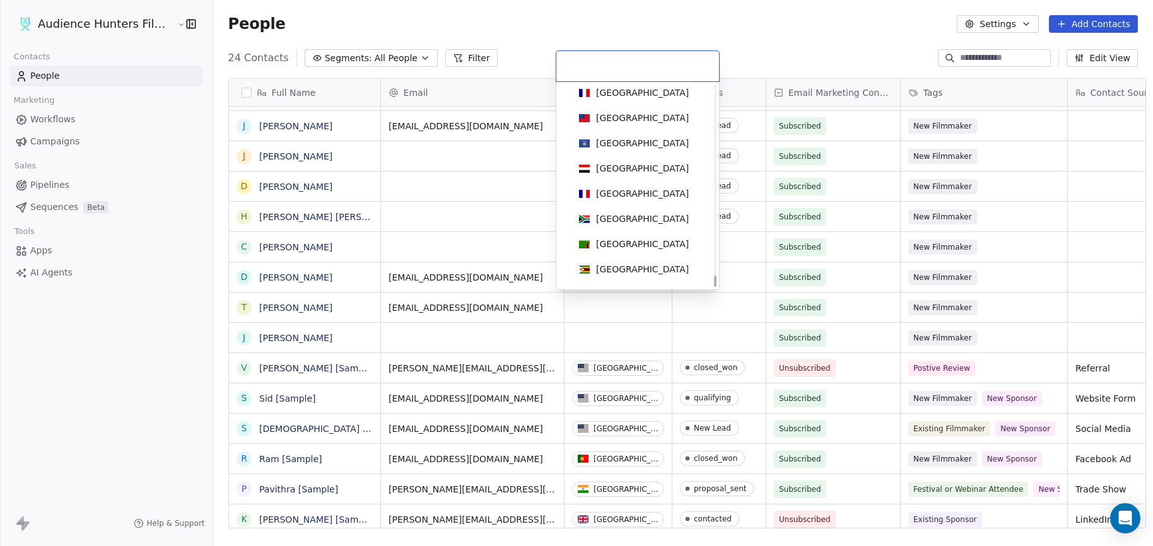
drag, startPoint x: 714, startPoint y: 110, endPoint x: 725, endPoint y: 305, distance: 195.2
click at [716, 287] on div at bounding box center [715, 281] width 3 height 11
click at [673, 90] on div "[GEOGRAPHIC_DATA]" at bounding box center [637, 93] width 127 height 14
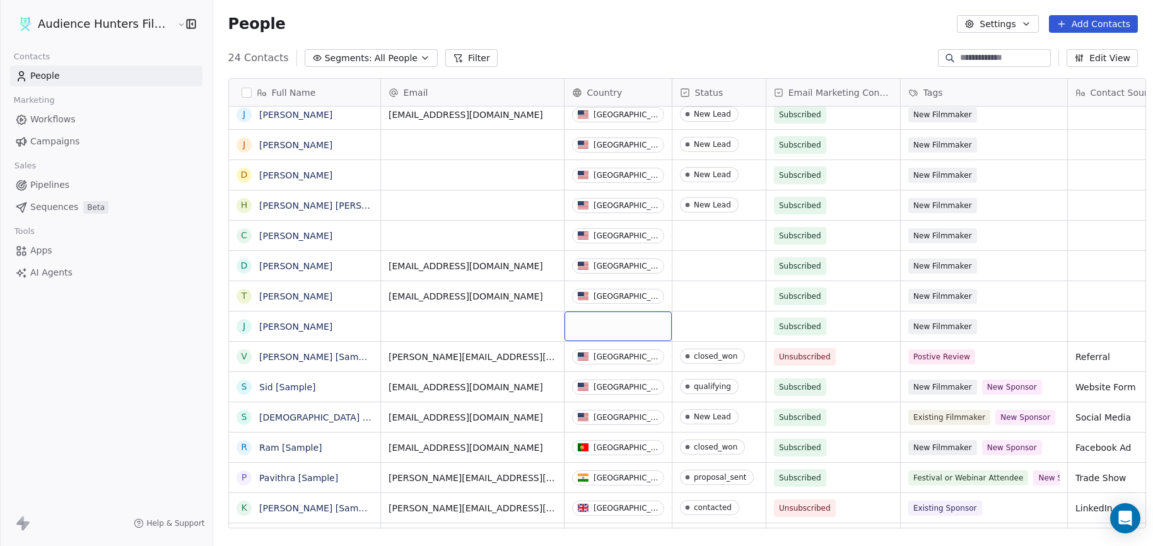
click at [612, 325] on div "grid" at bounding box center [617, 327] width 107 height 30
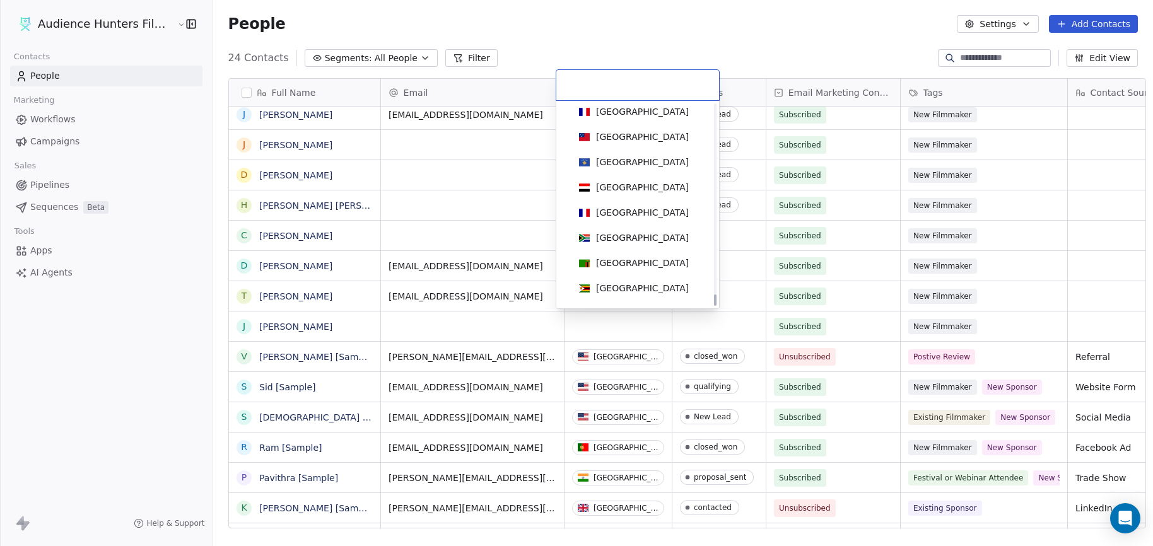
drag, startPoint x: 716, startPoint y: 241, endPoint x: 701, endPoint y: 344, distance: 104.5
click at [714, 306] on div at bounding box center [715, 299] width 3 height 11
click at [645, 233] on div "[GEOGRAPHIC_DATA]" at bounding box center [642, 237] width 93 height 13
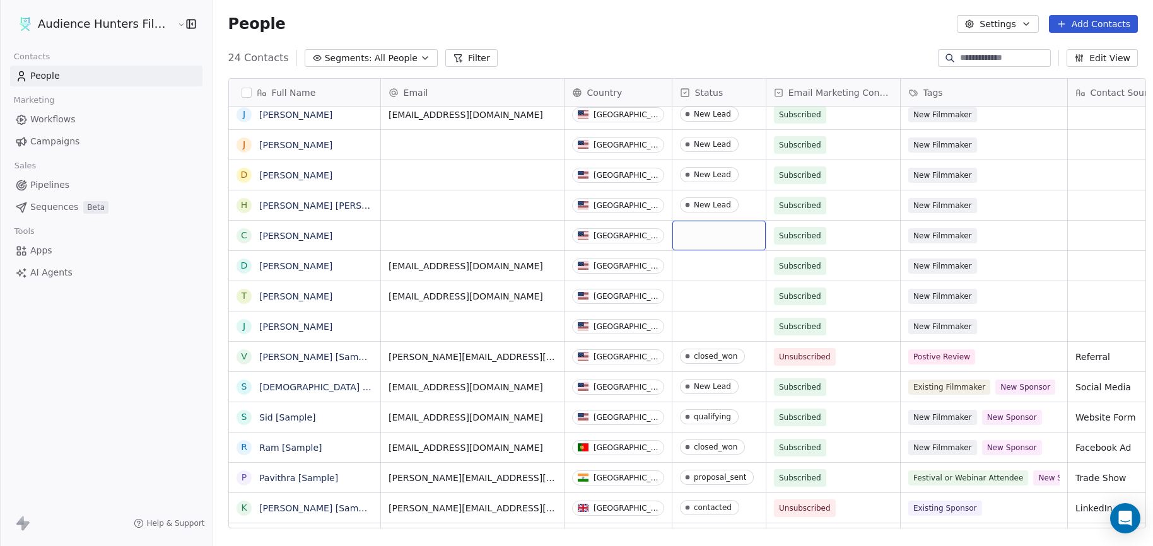
click at [704, 246] on div "grid" at bounding box center [718, 236] width 93 height 30
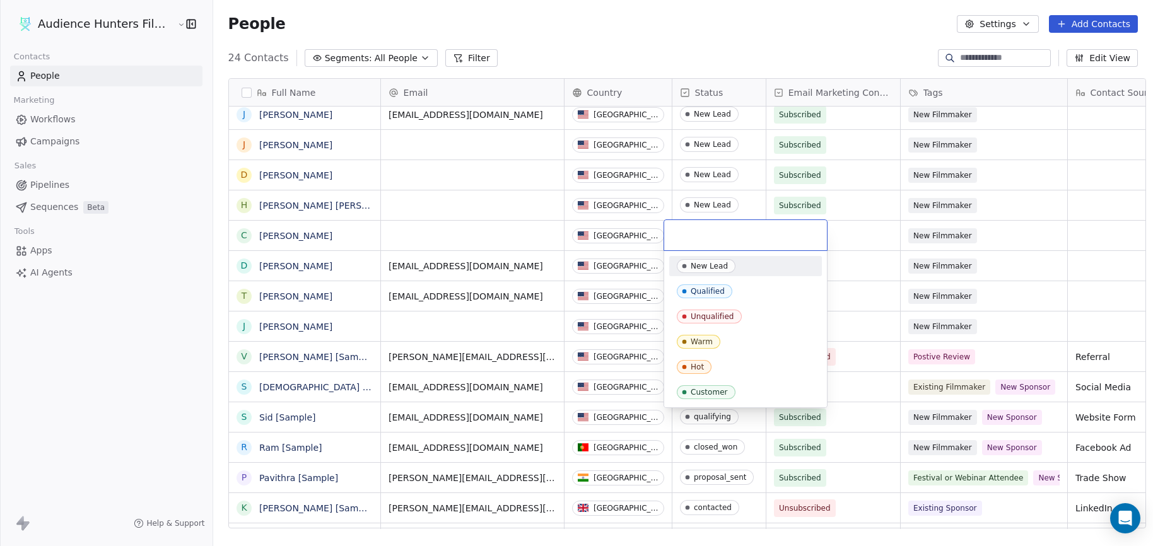
click at [711, 262] on div "New Lead" at bounding box center [709, 266] width 37 height 9
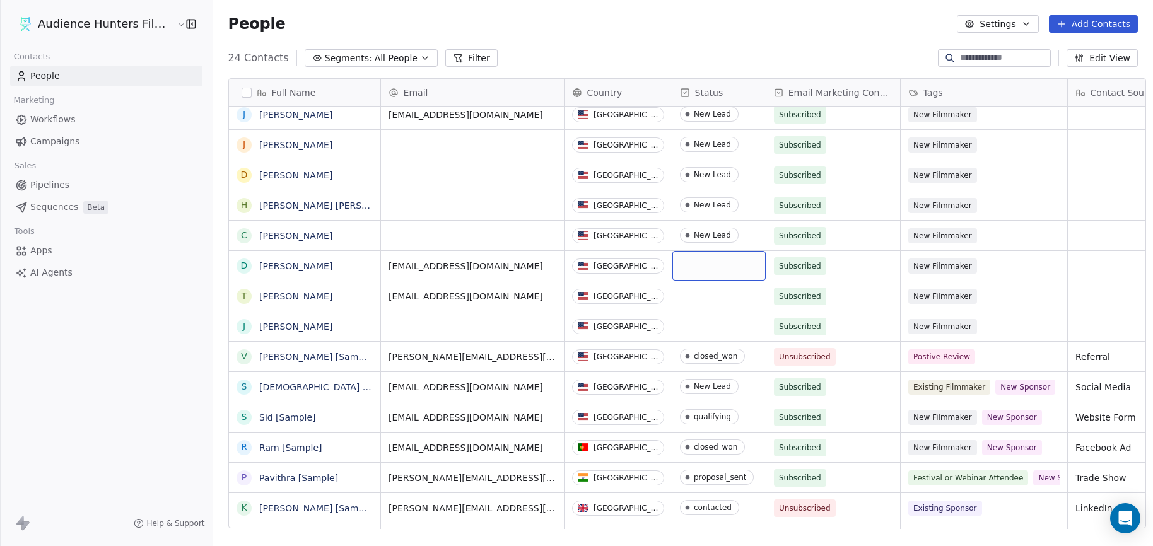
click at [709, 269] on div "grid" at bounding box center [718, 266] width 93 height 30
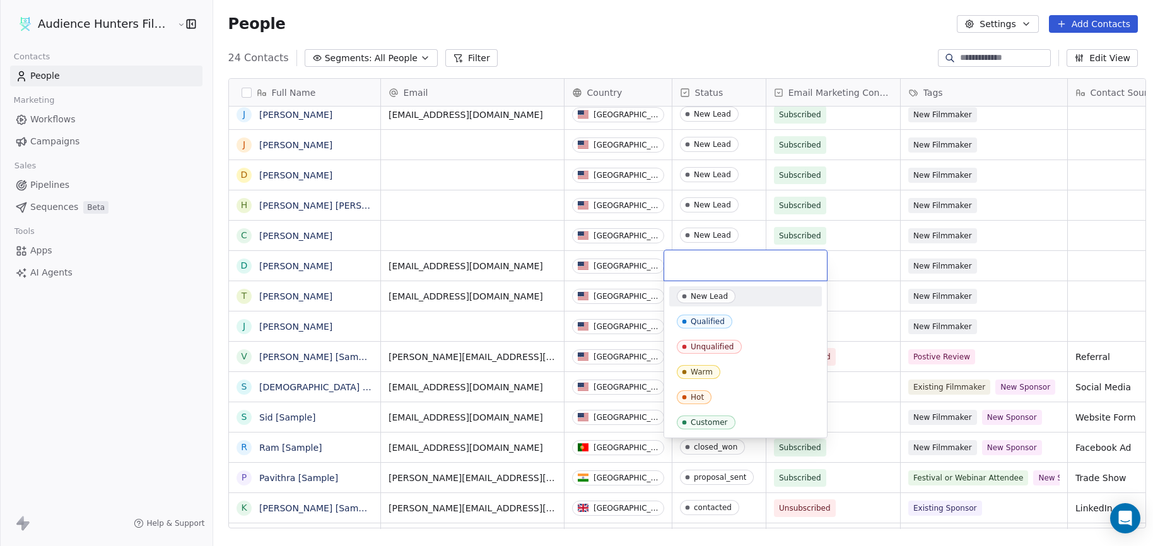
click at [711, 303] on div "New Lead" at bounding box center [745, 296] width 153 height 20
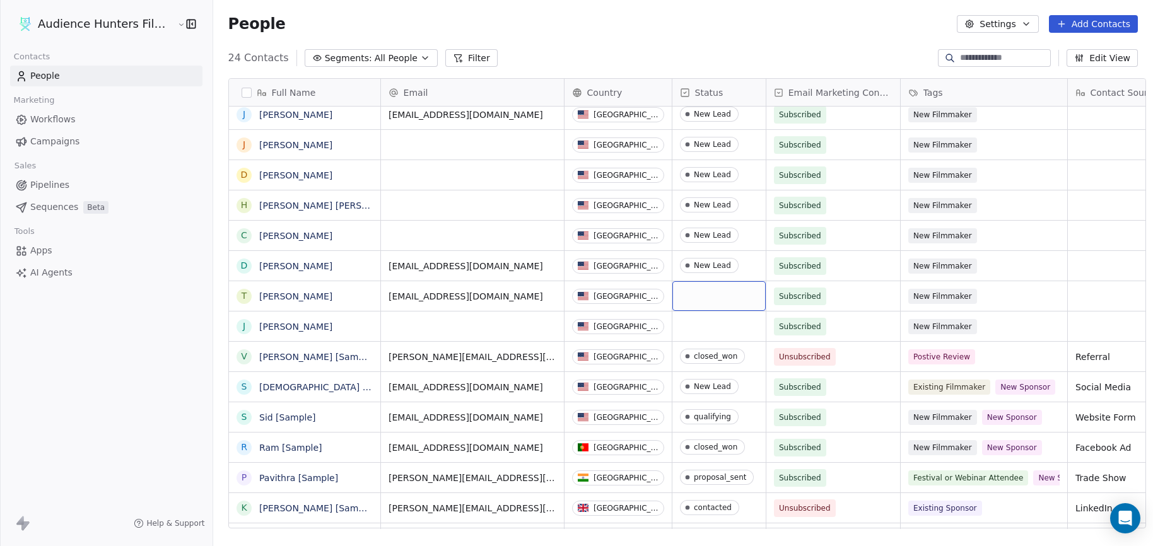
click at [703, 304] on div "grid" at bounding box center [718, 296] width 93 height 30
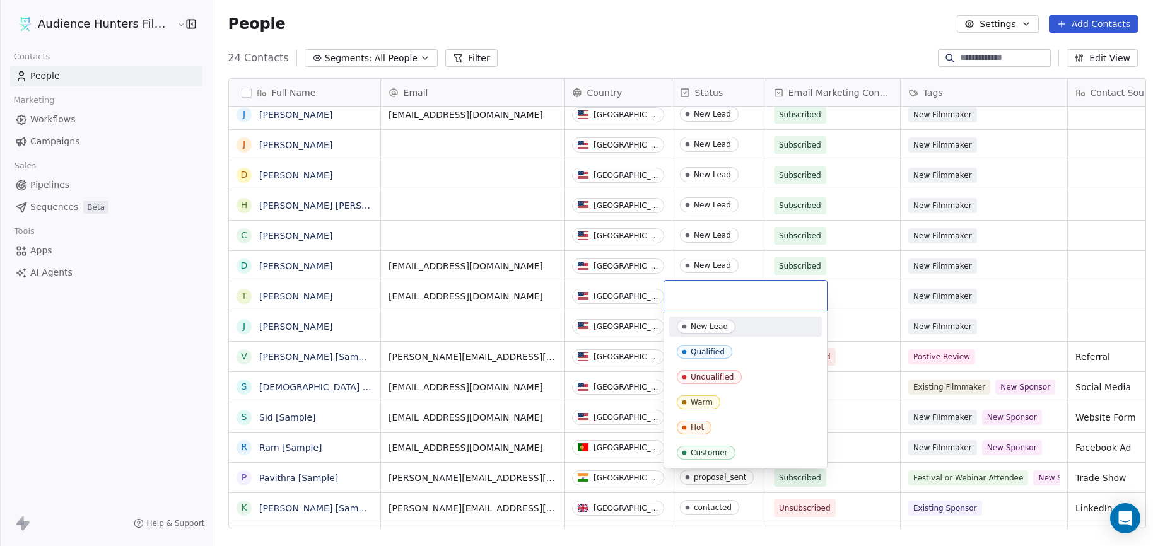
click at [706, 326] on div "New Lead" at bounding box center [709, 326] width 37 height 9
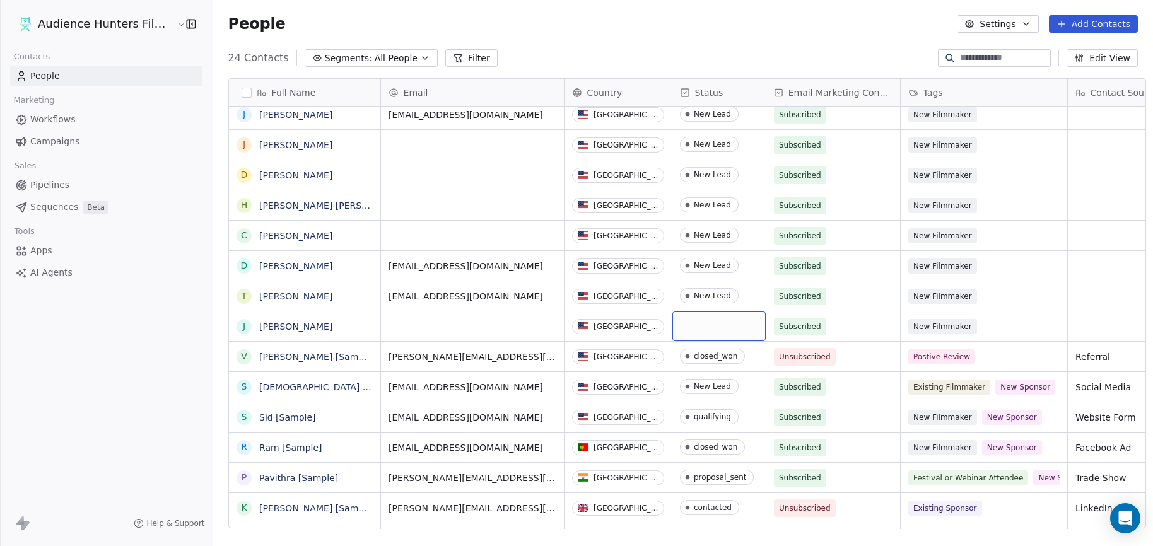
click at [699, 330] on div "grid" at bounding box center [718, 327] width 93 height 30
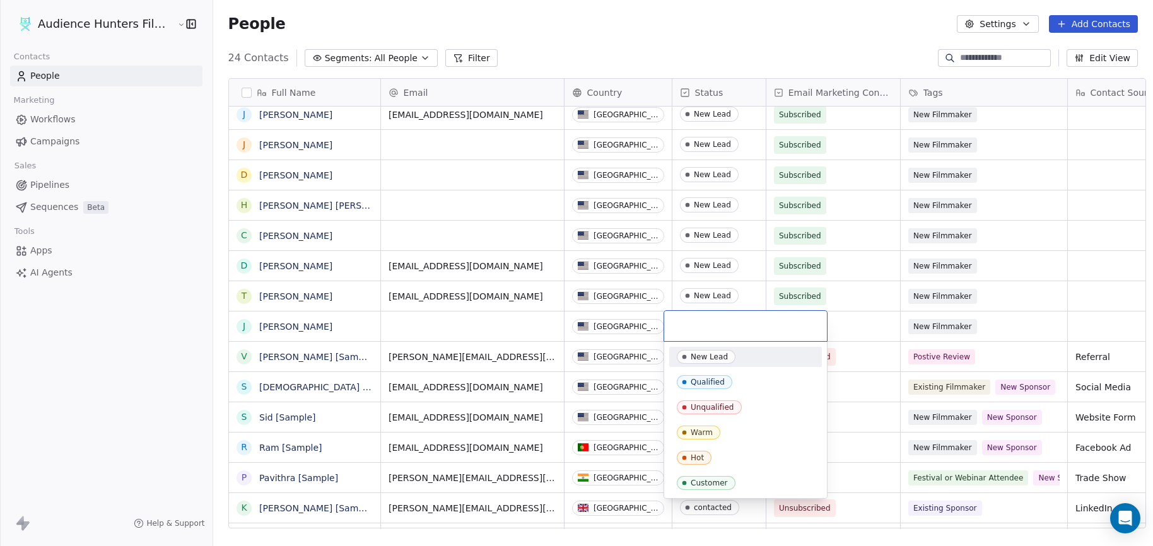
click at [705, 356] on div "New Lead" at bounding box center [709, 357] width 37 height 9
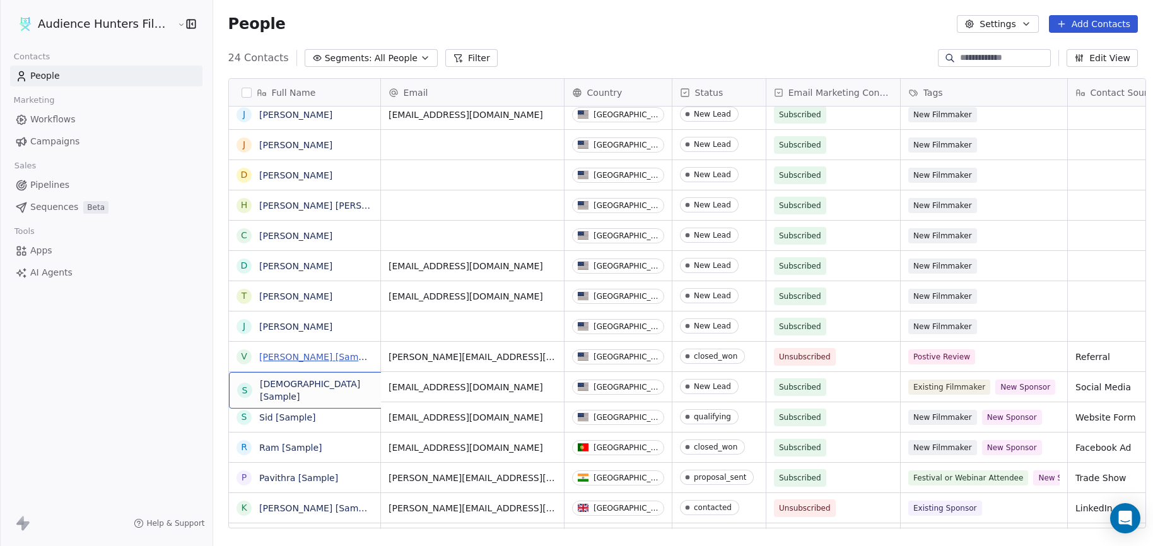
click at [322, 357] on link "[PERSON_NAME] [Sample]" at bounding box center [317, 357] width 116 height 10
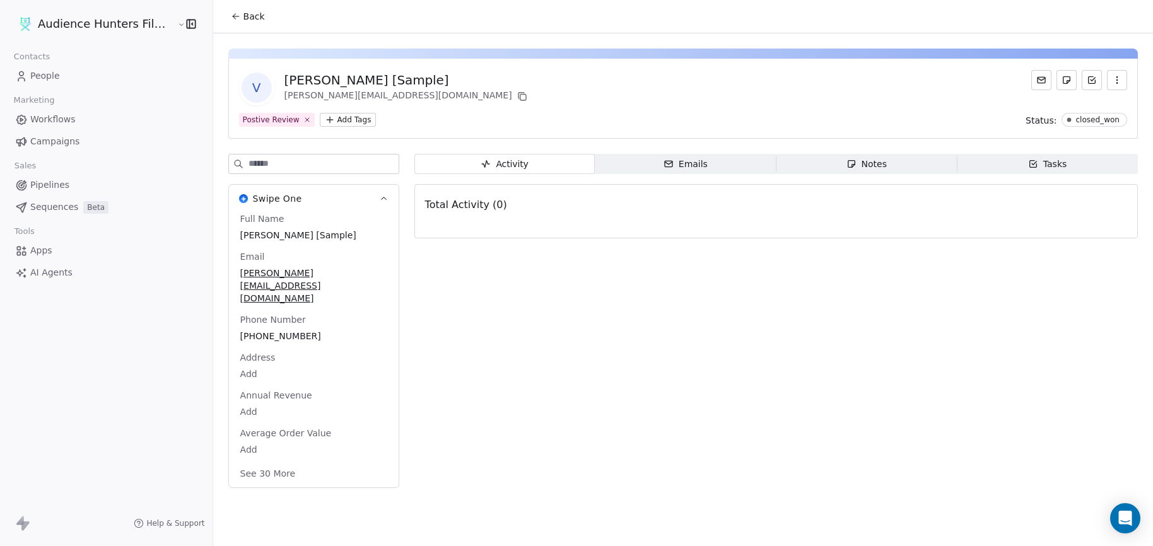
click at [52, 77] on span "People" at bounding box center [45, 75] width 30 height 13
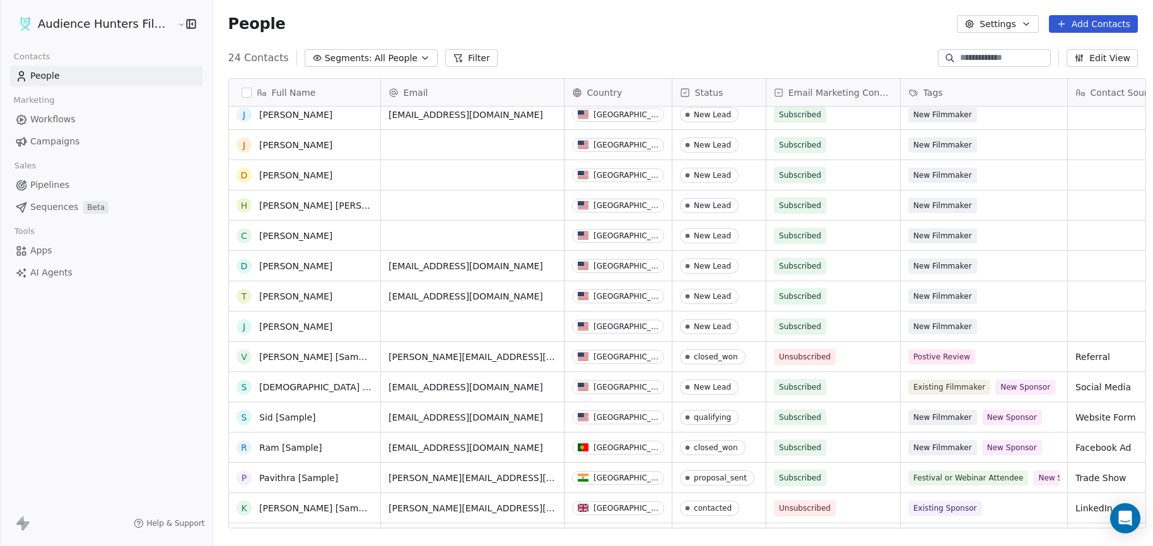
scroll to position [304, 0]
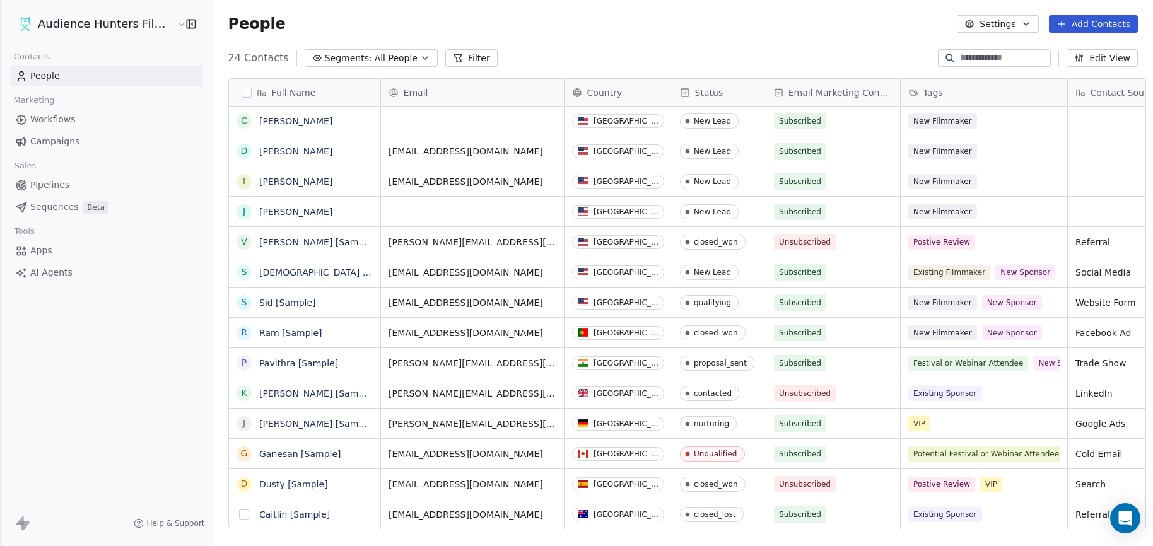
click at [239, 514] on button "grid" at bounding box center [244, 515] width 10 height 10
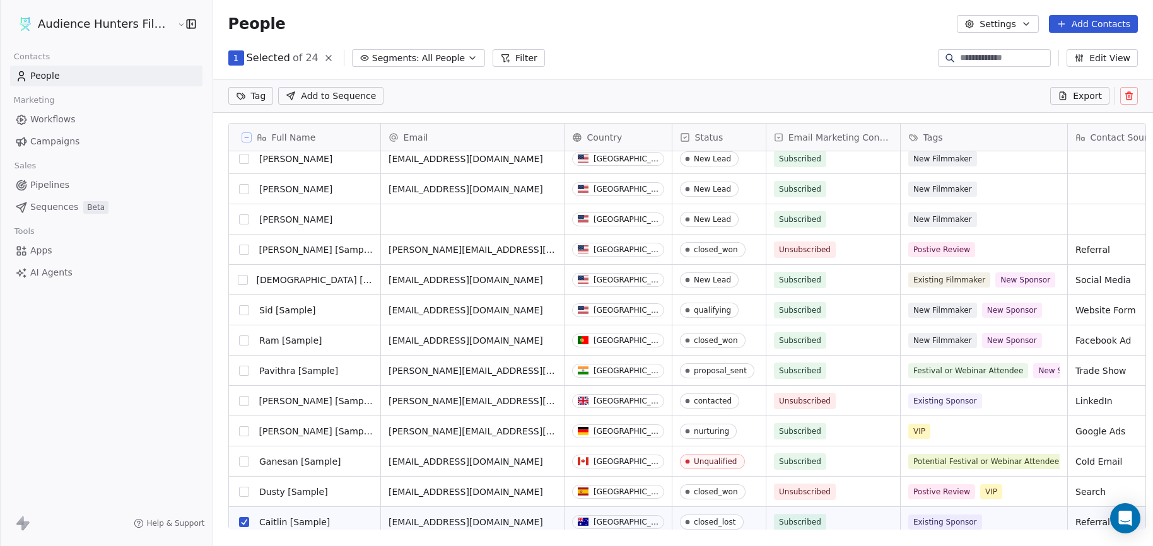
scroll to position [348, 0]
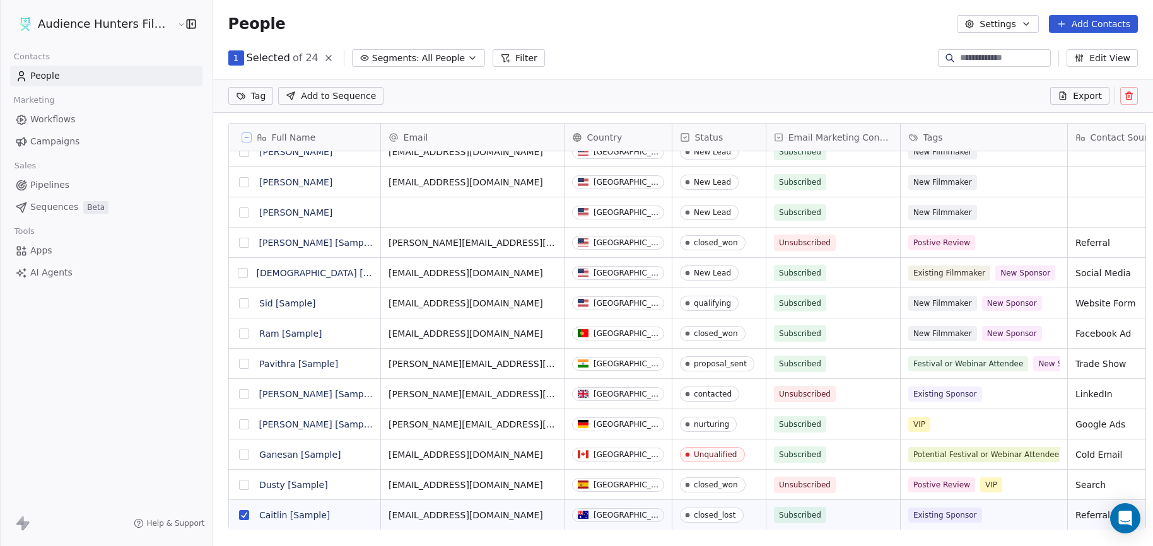
click at [239, 482] on button "grid" at bounding box center [244, 485] width 10 height 10
click at [239, 453] on button "grid" at bounding box center [244, 455] width 10 height 10
click at [238, 422] on button "grid" at bounding box center [243, 424] width 10 height 10
click at [238, 392] on button "grid" at bounding box center [243, 394] width 10 height 10
click at [239, 361] on button "grid" at bounding box center [244, 364] width 10 height 10
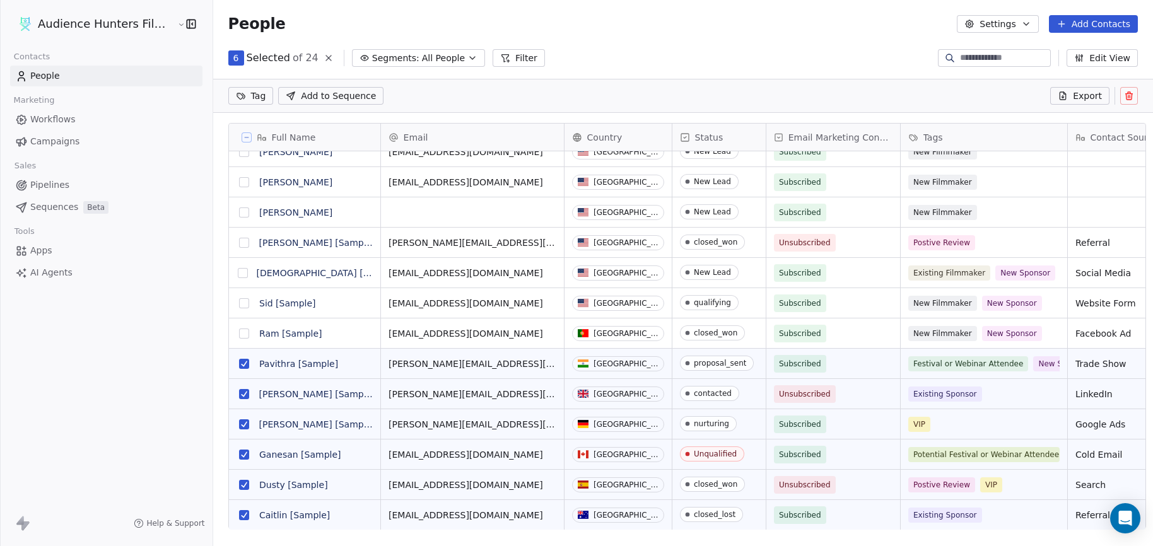
click at [239, 336] on button "grid" at bounding box center [244, 334] width 10 height 10
click at [237, 271] on button "grid" at bounding box center [242, 273] width 10 height 10
click at [238, 242] on button "grid" at bounding box center [243, 243] width 10 height 10
click at [239, 303] on button "grid" at bounding box center [244, 303] width 10 height 10
click at [1126, 95] on icon at bounding box center [1129, 97] width 6 height 6
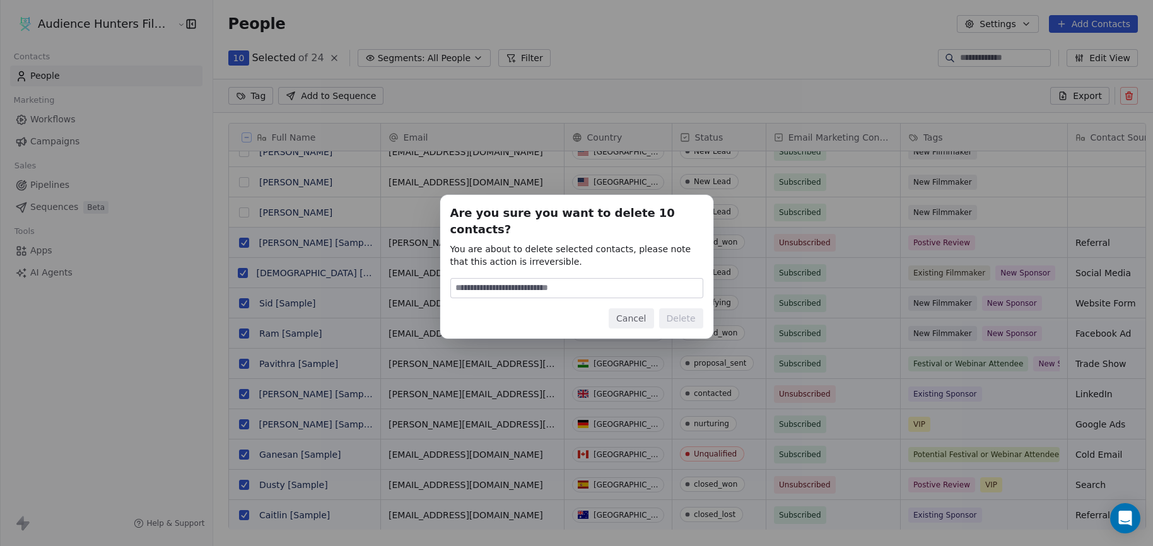
type input "*"
type input "******"
click at [671, 308] on button "Delete" at bounding box center [681, 318] width 44 height 20
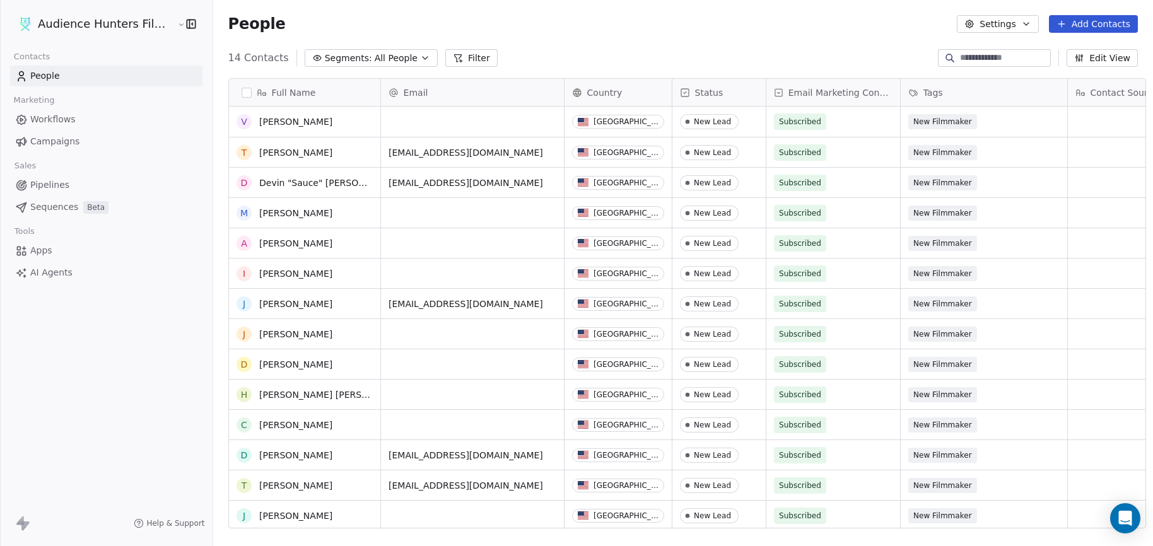
scroll to position [1, 0]
click at [102, 114] on link "Workflows" at bounding box center [106, 119] width 192 height 21
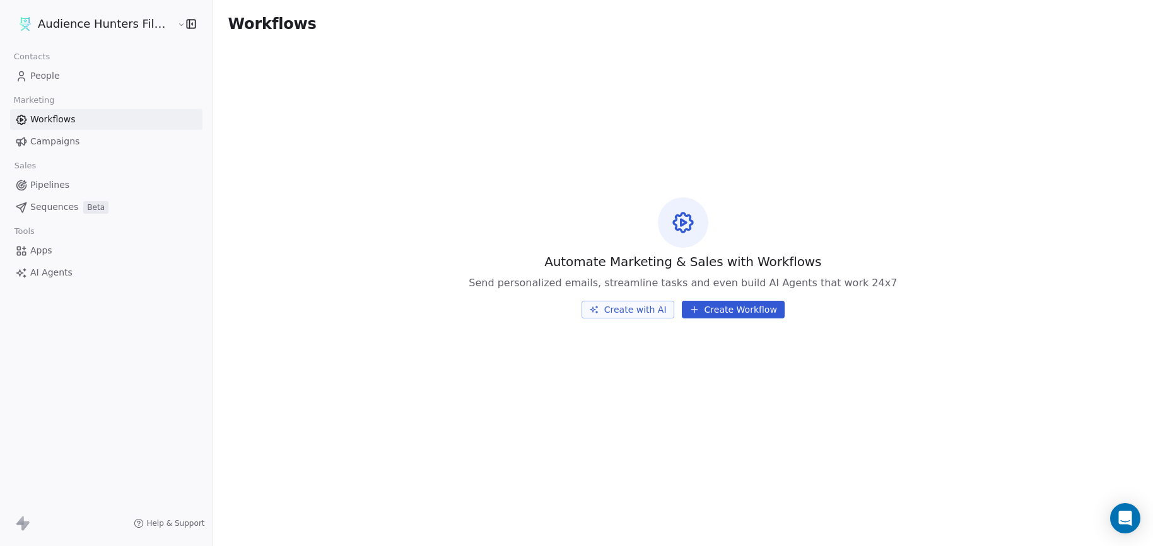
click at [72, 71] on link "People" at bounding box center [106, 76] width 192 height 21
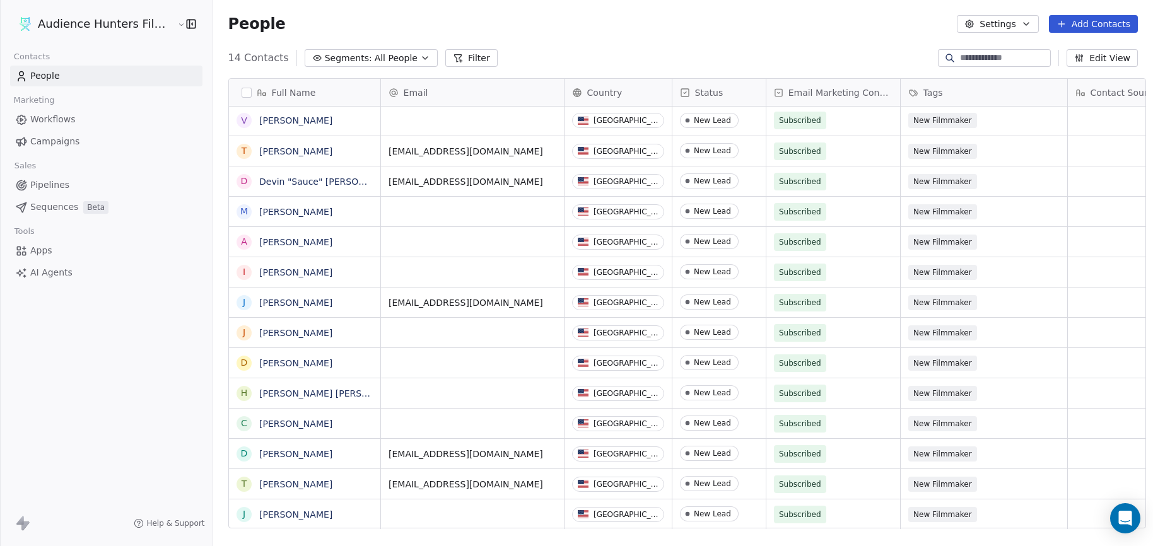
scroll to position [471, 938]
click at [444, 503] on div "grid" at bounding box center [472, 514] width 183 height 30
type input "**********"
click at [429, 391] on html "Audience Hunters Film Festival Contacts People Marketing Workflows Campaigns Sa…" at bounding box center [576, 273] width 1153 height 546
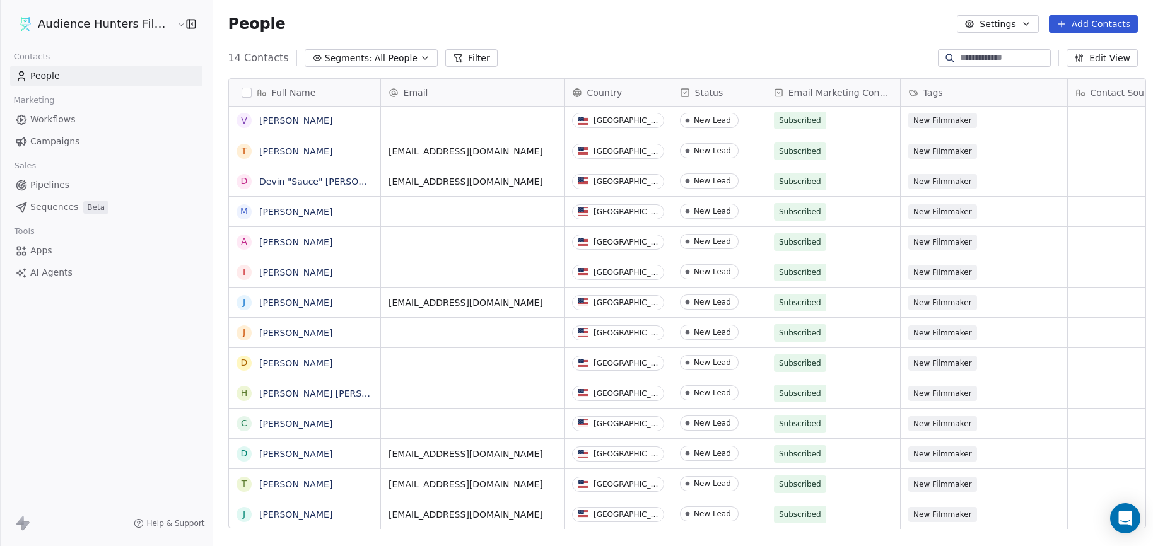
click at [86, 125] on link "Workflows" at bounding box center [106, 119] width 192 height 21
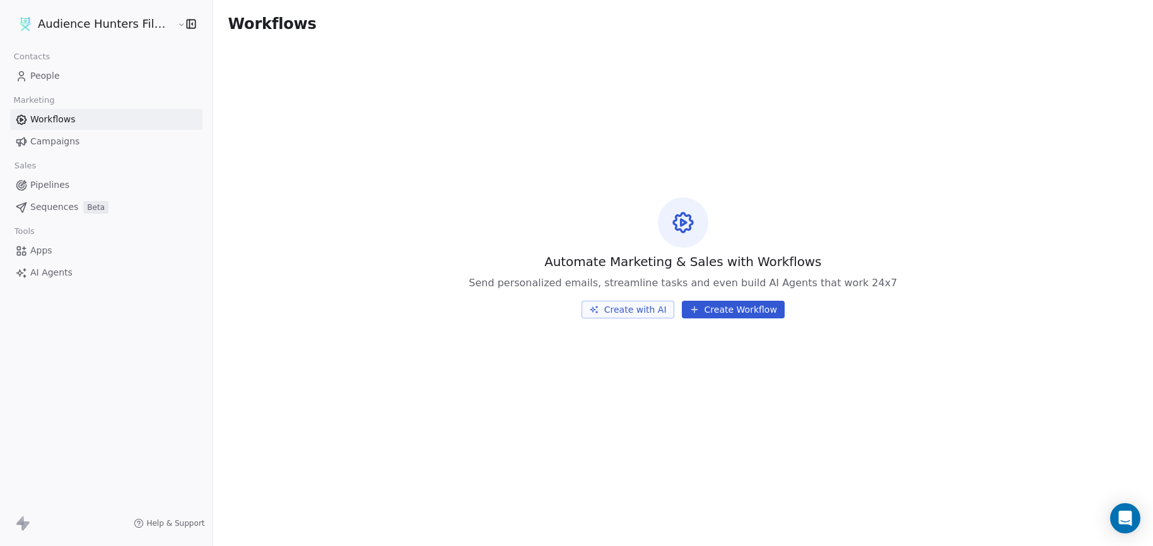
click at [59, 83] on link "People" at bounding box center [106, 76] width 192 height 21
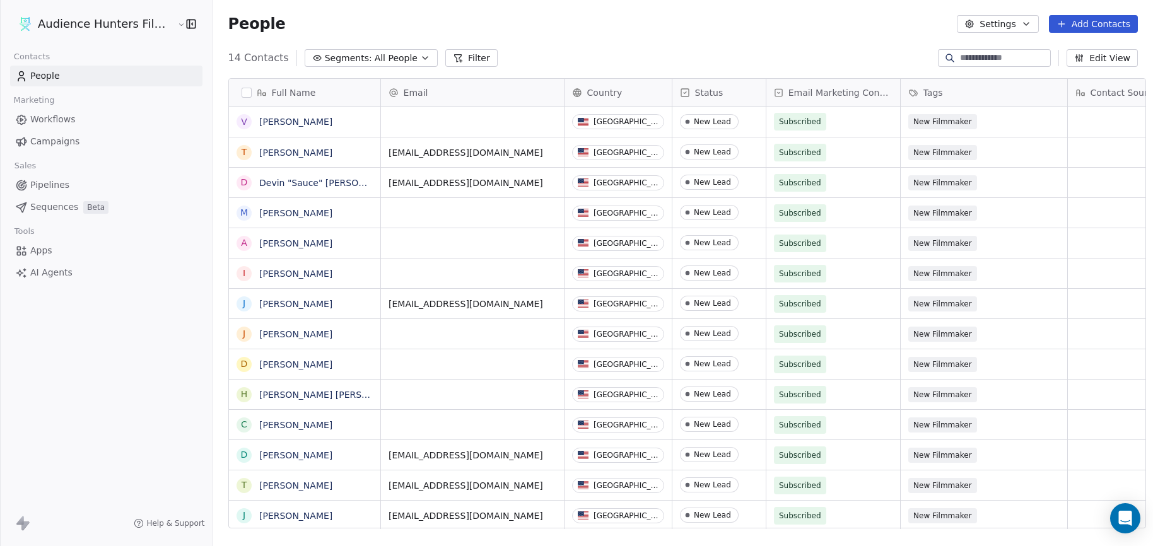
scroll to position [471, 938]
click at [414, 212] on div "grid" at bounding box center [472, 212] width 183 height 30
type input "**********"
click at [412, 248] on html "Audience Hunters Film Festival Contacts People Marketing Workflows Campaigns Sa…" at bounding box center [576, 273] width 1153 height 546
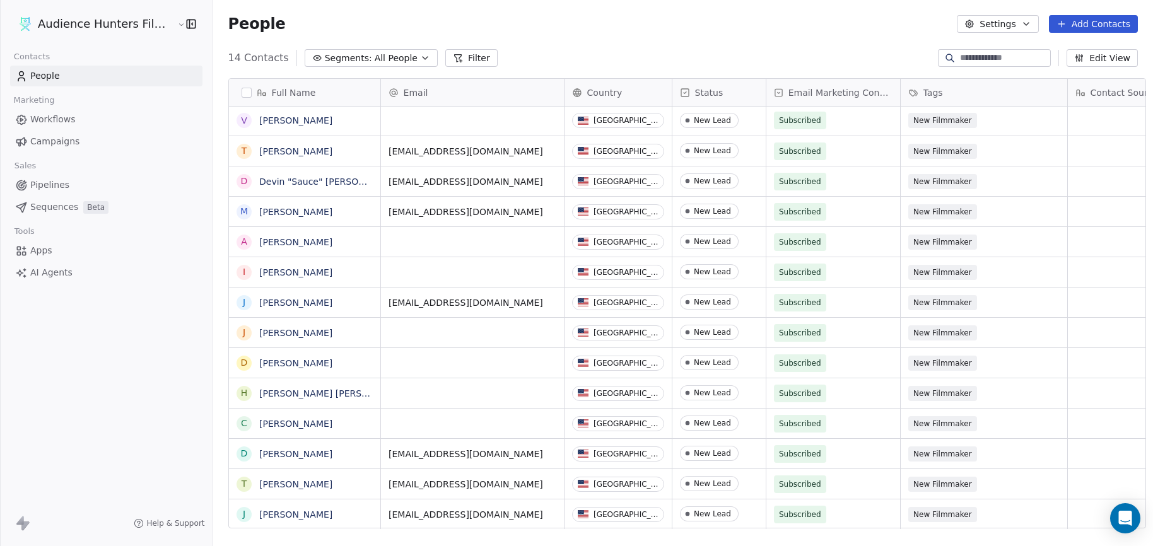
click at [134, 294] on div "Audience Hunters Film Festival Contacts People Marketing Workflows Campaigns Sa…" at bounding box center [106, 273] width 213 height 546
click at [76, 116] on link "Workflows" at bounding box center [106, 119] width 192 height 21
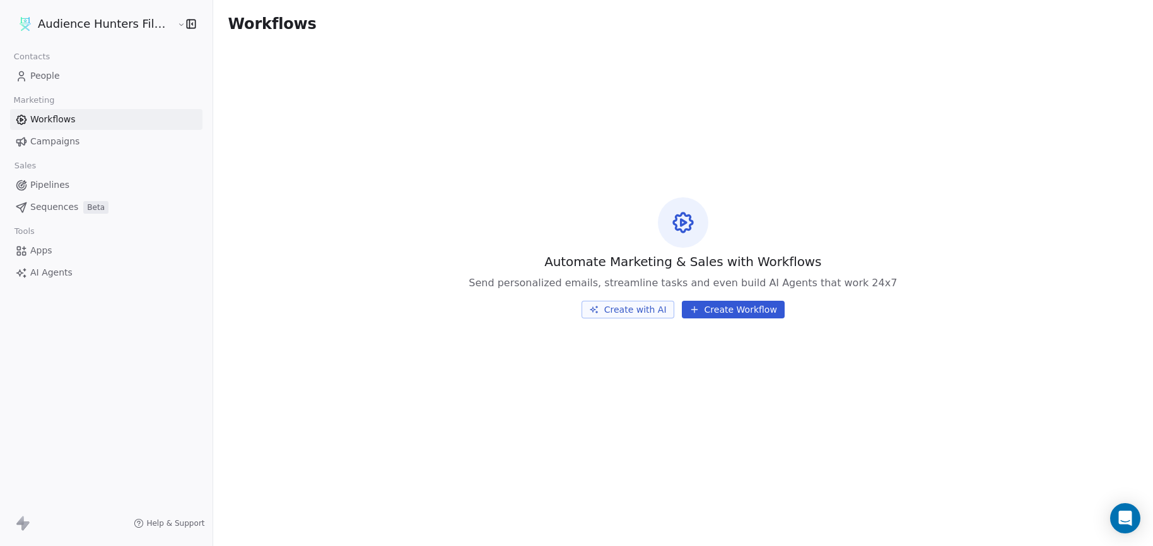
click at [628, 311] on button "Create with AI" at bounding box center [627, 310] width 93 height 18
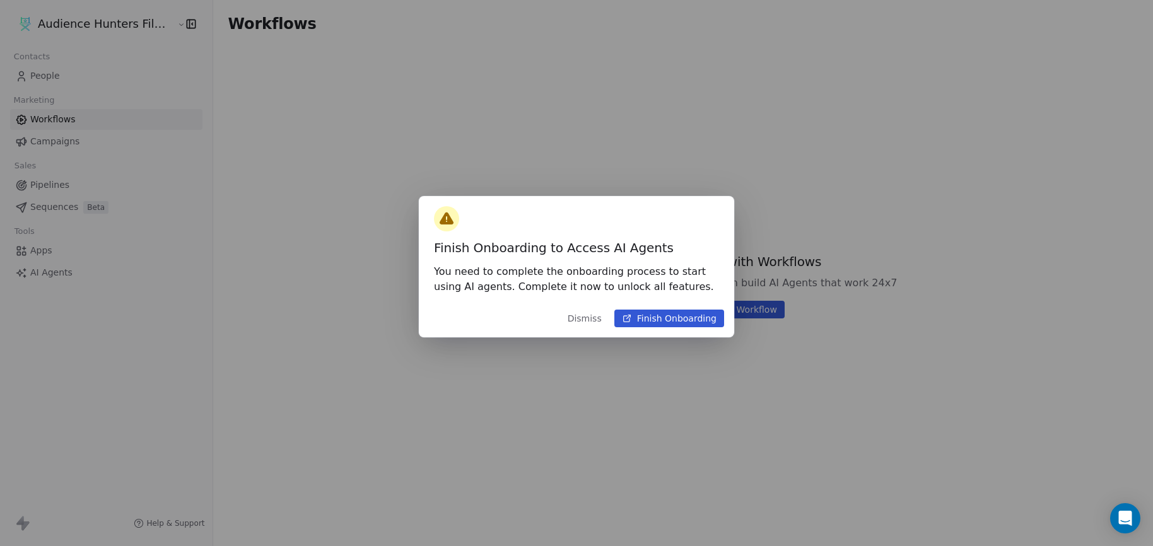
click at [666, 318] on button "Finish Onboarding" at bounding box center [669, 319] width 110 height 18
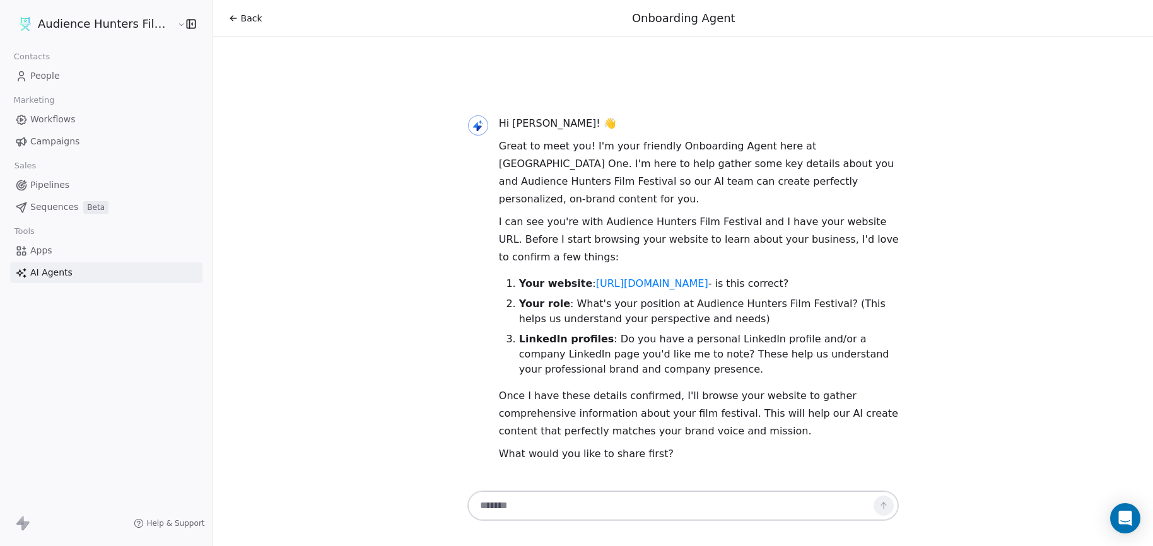
click at [613, 508] on textarea at bounding box center [670, 506] width 395 height 24
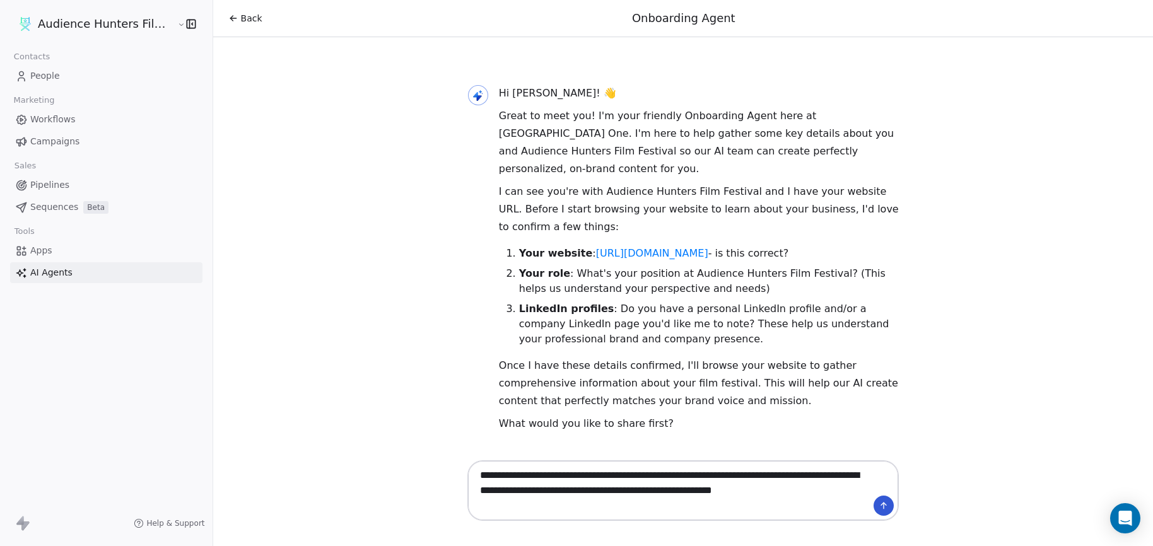
click at [787, 497] on textarea "**********" at bounding box center [670, 490] width 395 height 54
type textarea "**********"
click at [878, 510] on icon at bounding box center [883, 506] width 10 height 10
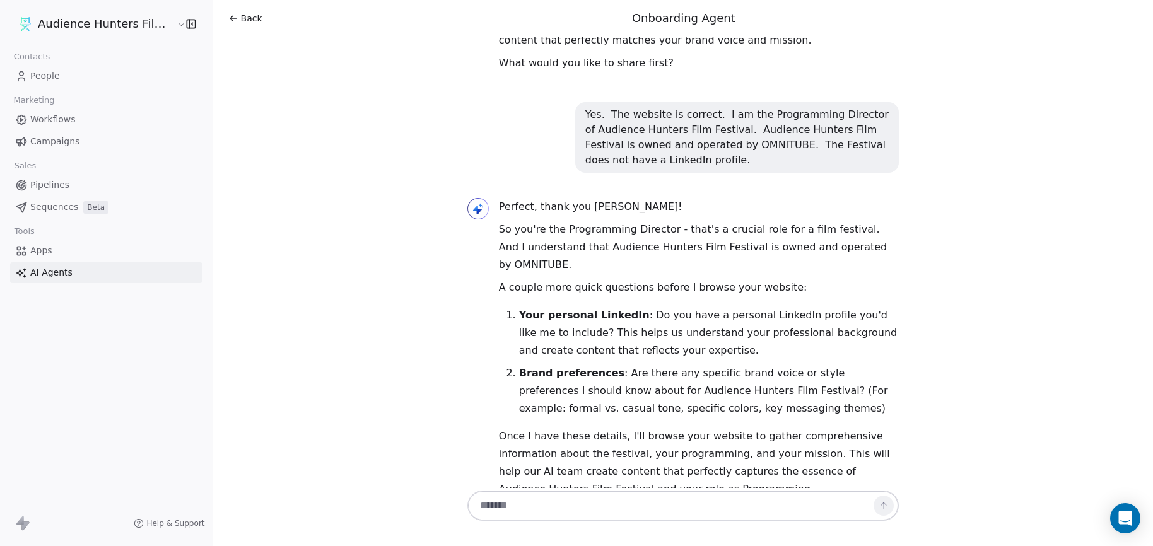
scroll to position [361, 0]
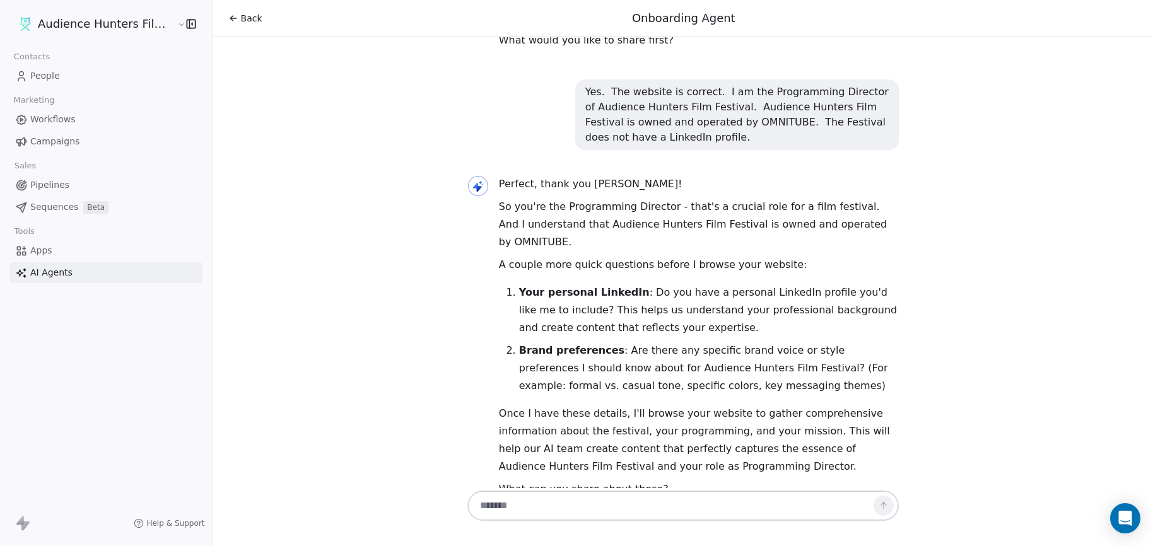
click at [504, 511] on textarea at bounding box center [670, 506] width 395 height 24
paste textarea "**********"
type textarea "**********"
click at [883, 509] on icon at bounding box center [883, 506] width 10 height 10
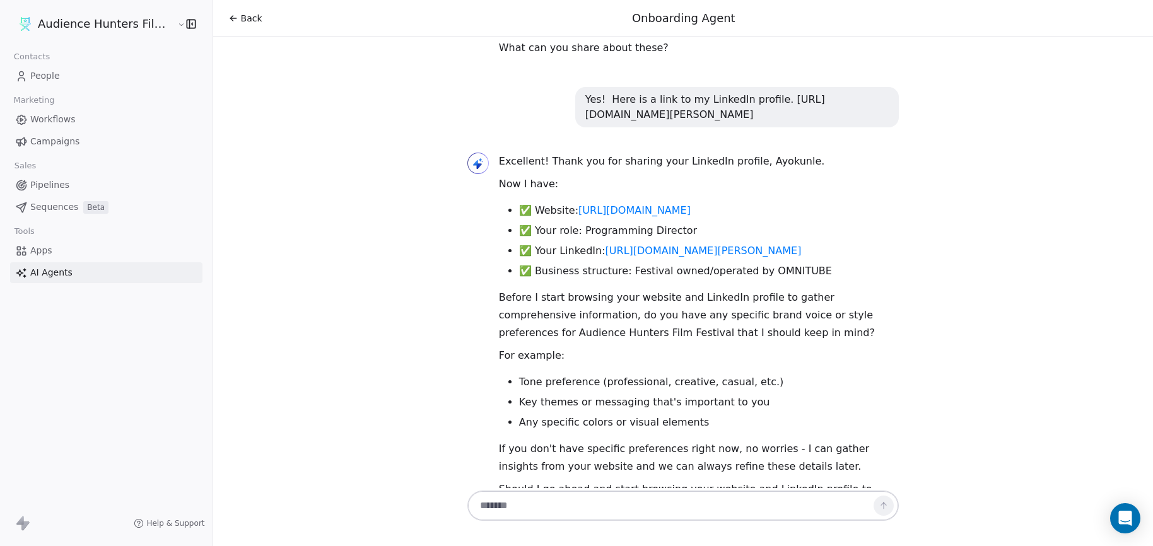
scroll to position [820, 0]
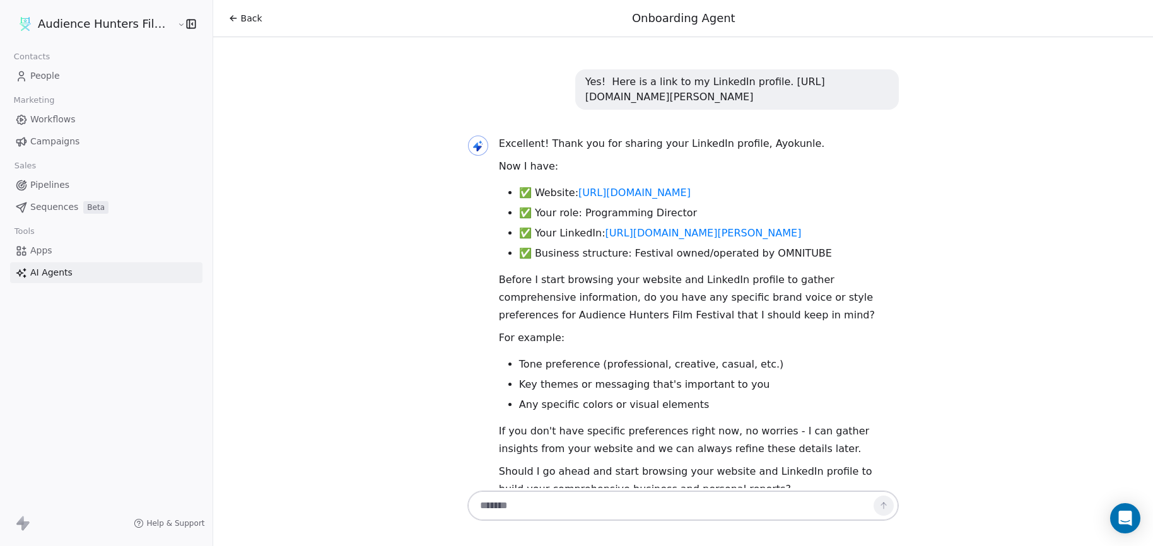
click at [549, 502] on textarea at bounding box center [670, 506] width 395 height 24
click at [446, 376] on div "Hi [PERSON_NAME]! 👋 Great to meet you! I'm your friendly Onboarding Agent here …" at bounding box center [683, 262] width 940 height 451
click at [611, 508] on textarea "**********" at bounding box center [670, 498] width 395 height 39
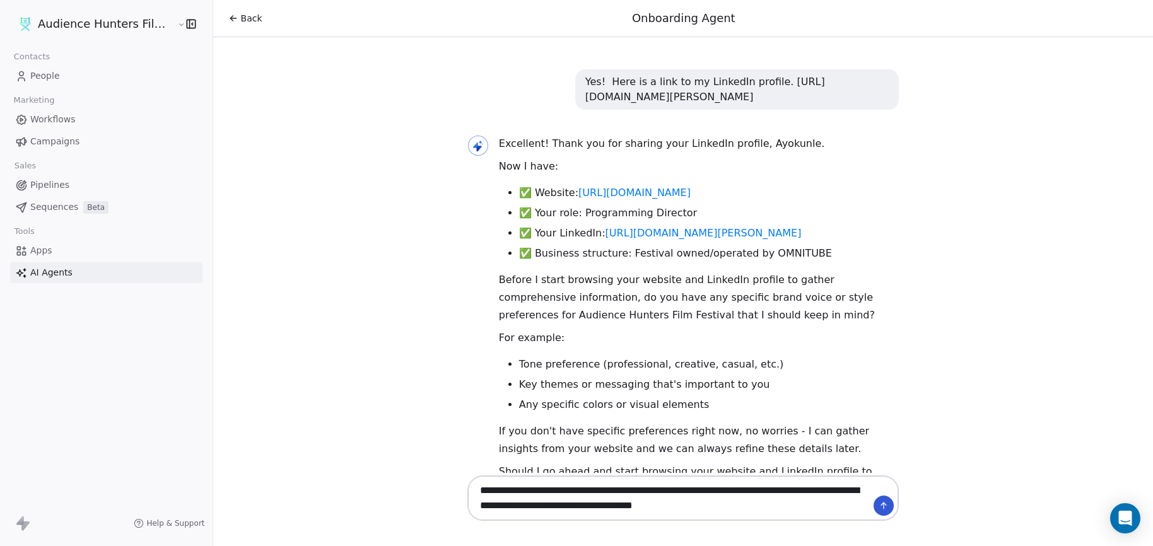
type textarea "**********"
click at [883, 506] on icon at bounding box center [883, 506] width 10 height 10
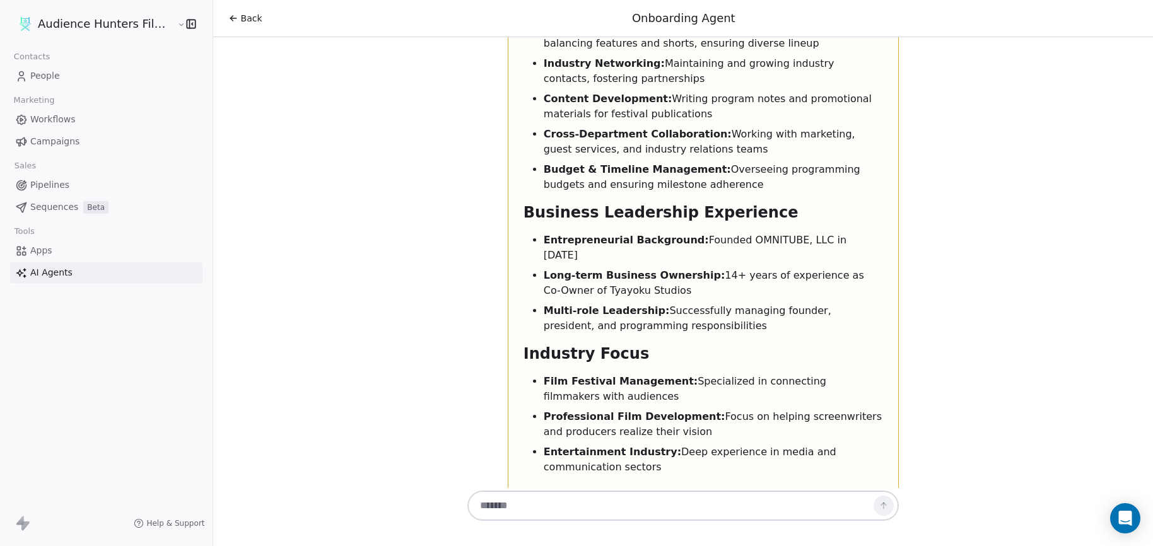
scroll to position [3794, 0]
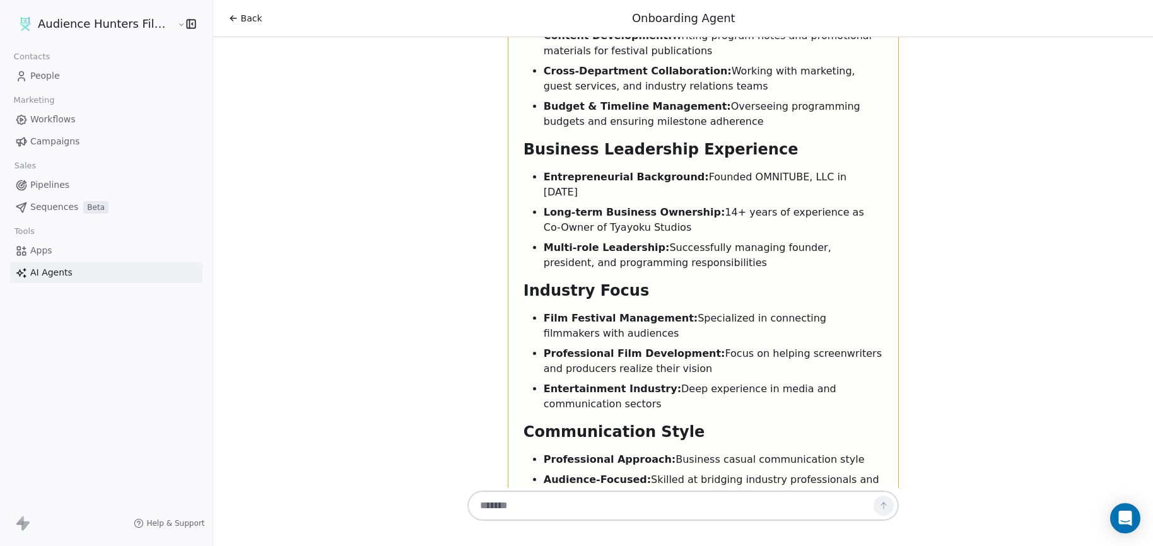
click at [559, 506] on textarea at bounding box center [670, 506] width 395 height 24
type textarea "**********"
click at [878, 506] on icon at bounding box center [883, 506] width 10 height 10
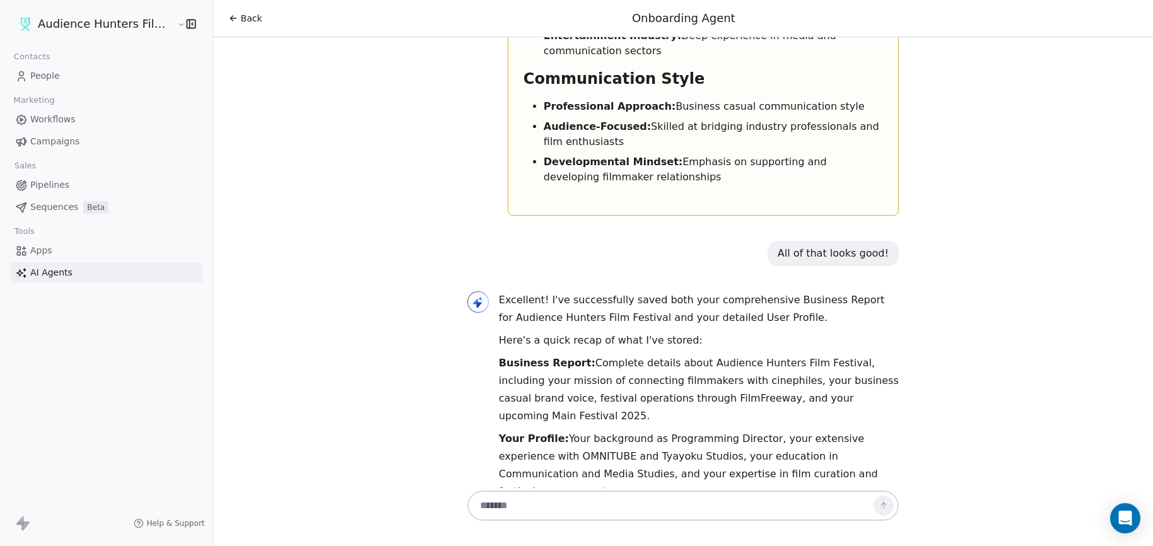
scroll to position [4170, 0]
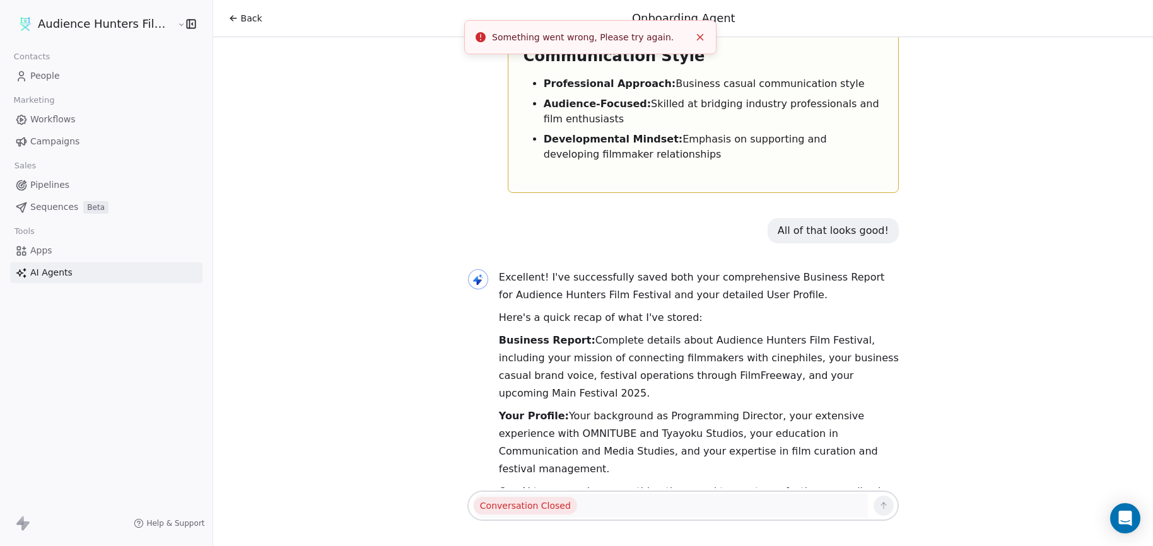
click at [695, 32] on icon "Close toast" at bounding box center [699, 37] width 11 height 11
click at [68, 79] on link "People" at bounding box center [106, 76] width 192 height 21
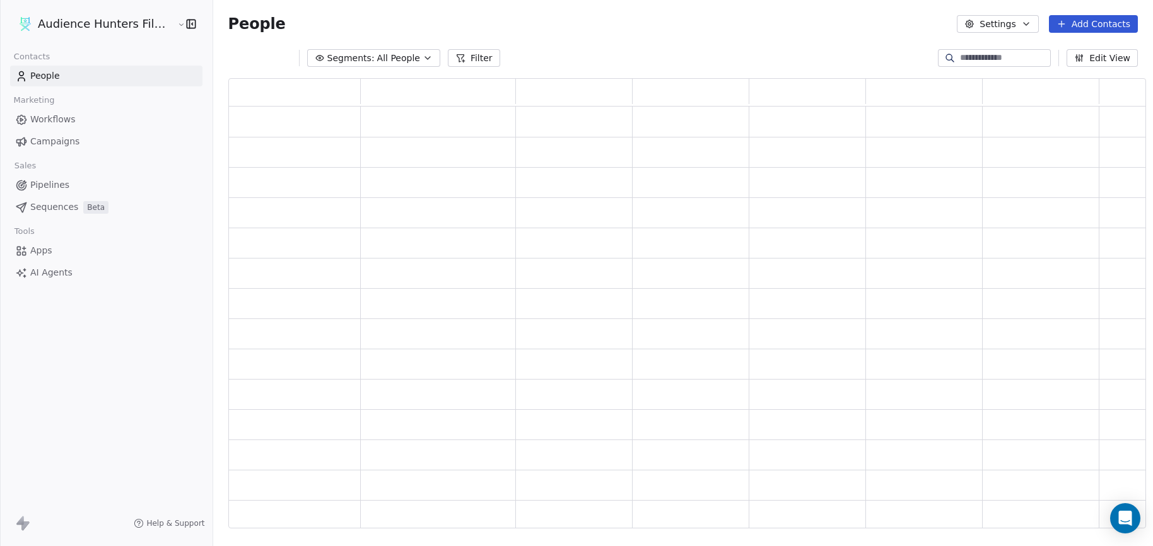
scroll to position [441, 908]
click at [76, 143] on span "Campaigns" at bounding box center [54, 141] width 49 height 13
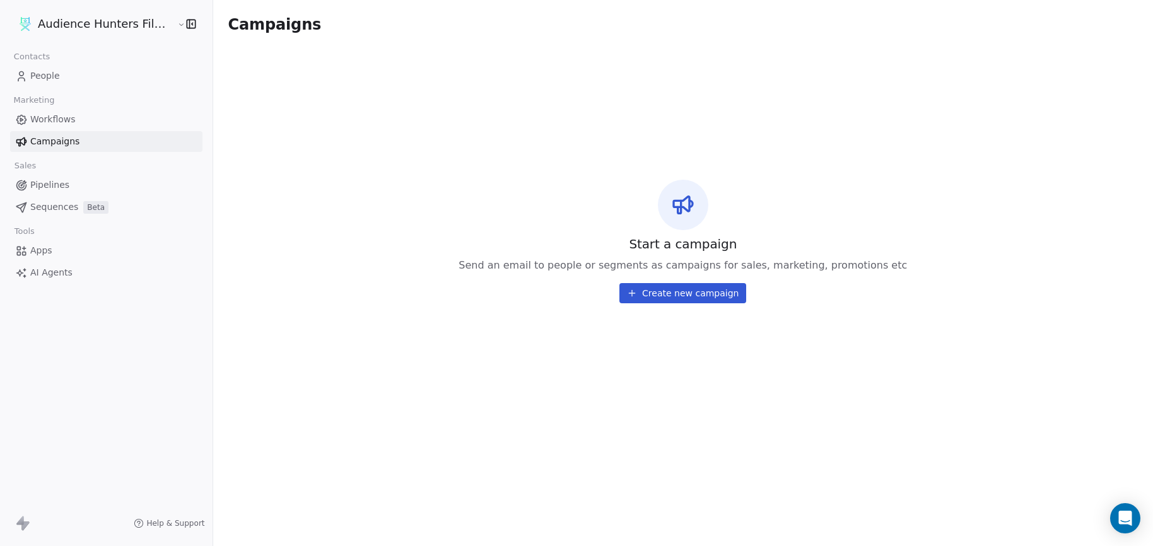
click at [650, 297] on button "Create new campaign" at bounding box center [682, 293] width 127 height 20
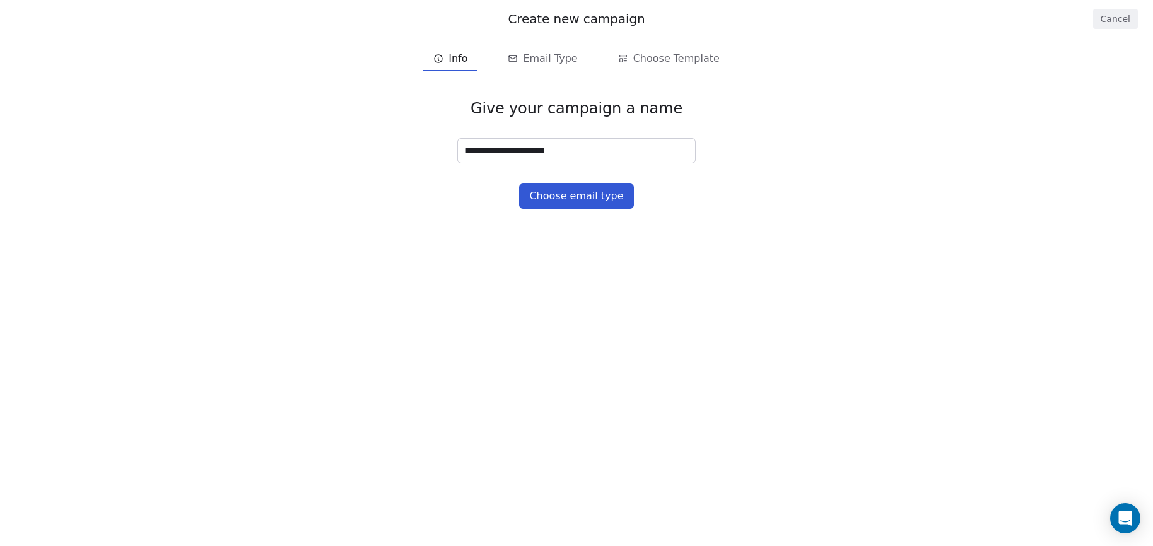
type input "**********"
click at [571, 195] on button "Choose email type" at bounding box center [576, 196] width 114 height 25
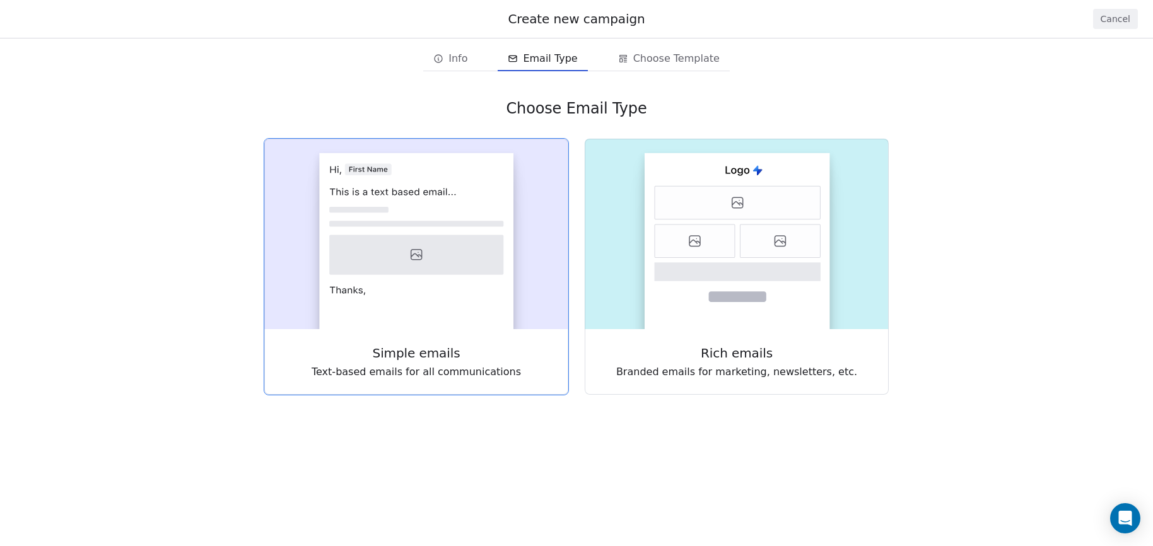
click at [445, 366] on span "Text-based emails for all communications" at bounding box center [416, 371] width 209 height 15
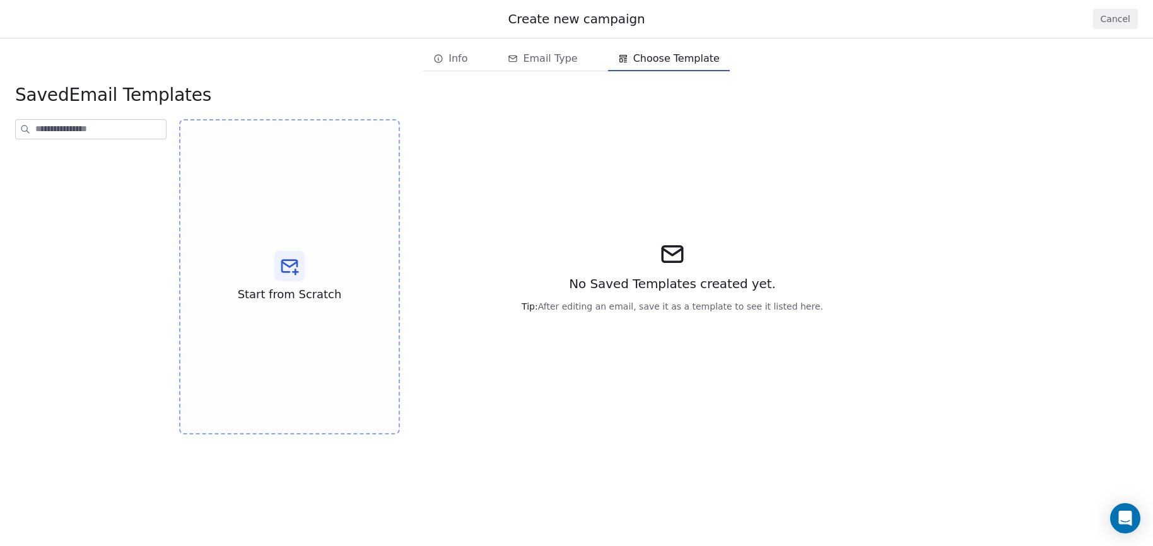
click at [670, 269] on div "No Saved Templates created yet. Tip: After editing an email, save it as a templ…" at bounding box center [672, 276] width 504 height 315
click at [289, 277] on div at bounding box center [289, 266] width 30 height 30
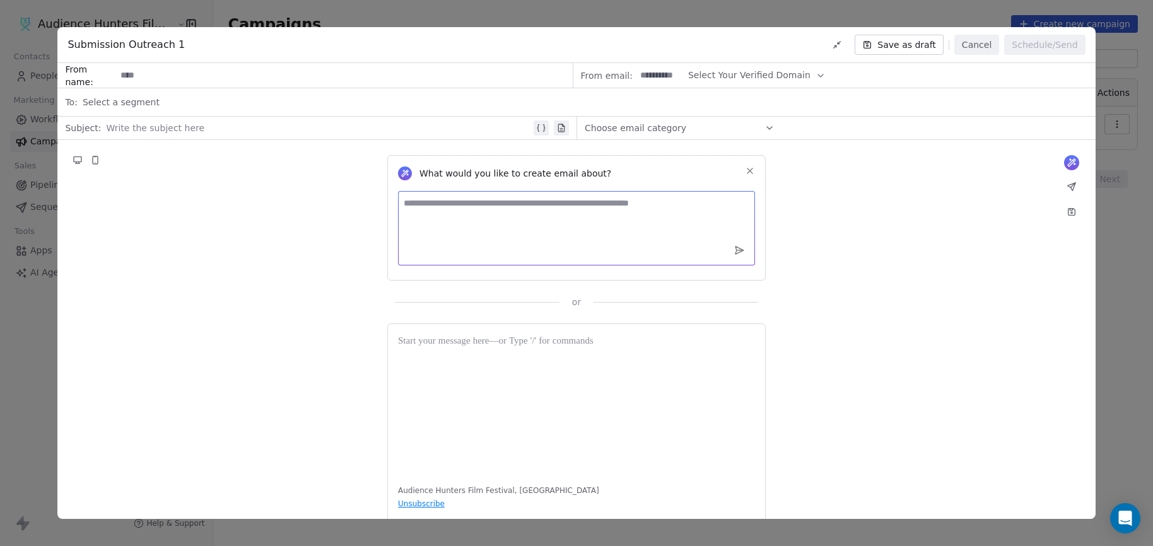
click at [523, 214] on textarea at bounding box center [576, 228] width 357 height 74
paste textarea "**********"
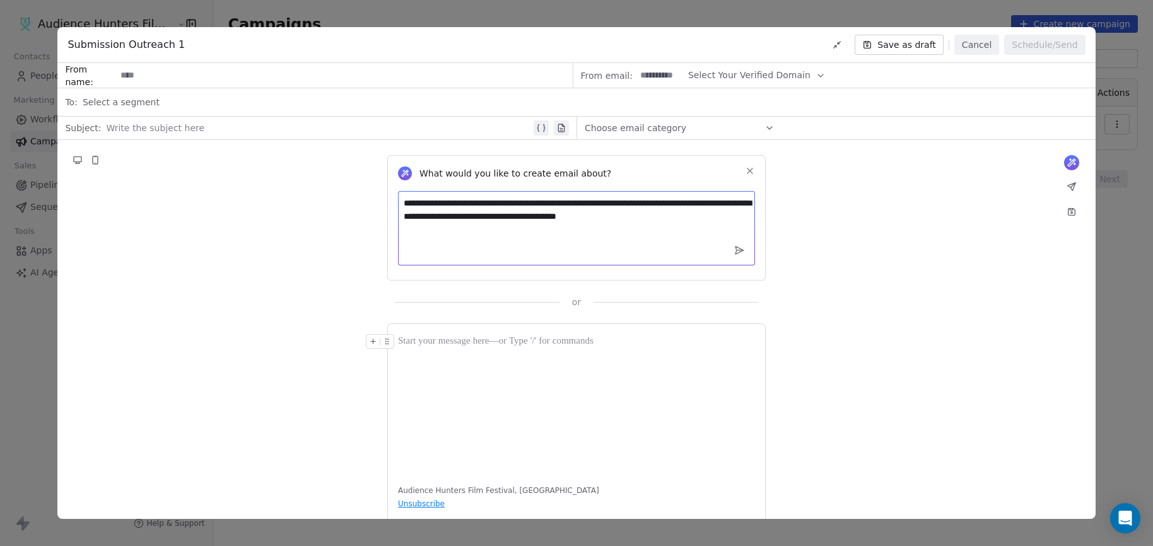
click at [644, 228] on textarea "**********" at bounding box center [576, 228] width 357 height 74
click at [722, 221] on textarea "**********" at bounding box center [576, 228] width 357 height 74
drag, startPoint x: 583, startPoint y: 210, endPoint x: 555, endPoint y: 216, distance: 29.1
click at [547, 215] on textarea "**********" at bounding box center [576, 228] width 357 height 74
click at [595, 223] on textarea "**********" at bounding box center [576, 228] width 357 height 74
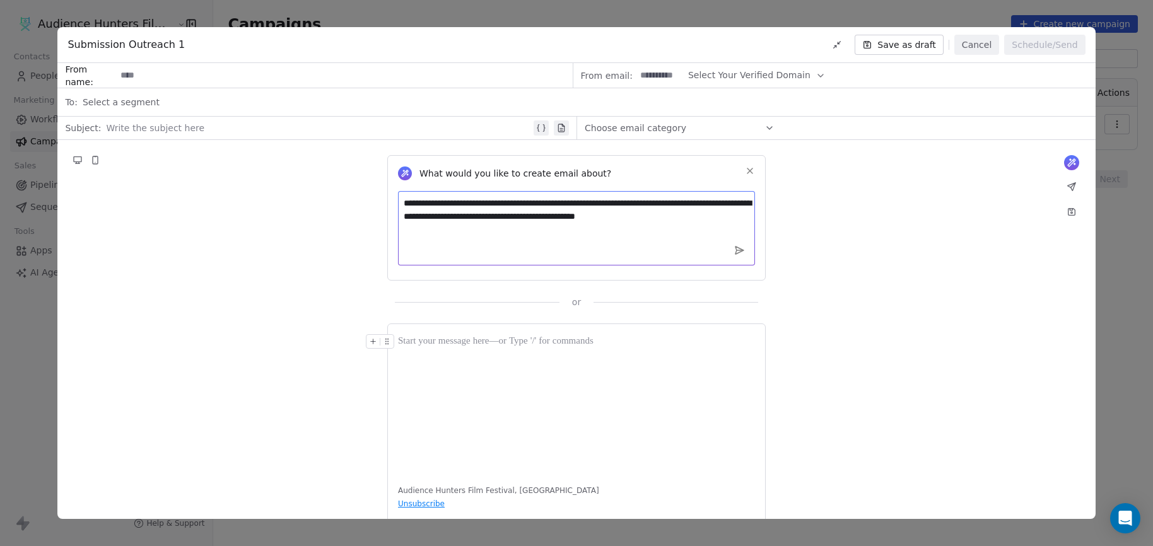
drag, startPoint x: 584, startPoint y: 216, endPoint x: 519, endPoint y: 214, distance: 65.0
click at [519, 214] on textarea "**********" at bounding box center [576, 228] width 357 height 74
paste textarea "**********"
click at [691, 225] on textarea "**********" at bounding box center [576, 228] width 357 height 74
click at [733, 217] on textarea "**********" at bounding box center [576, 228] width 357 height 74
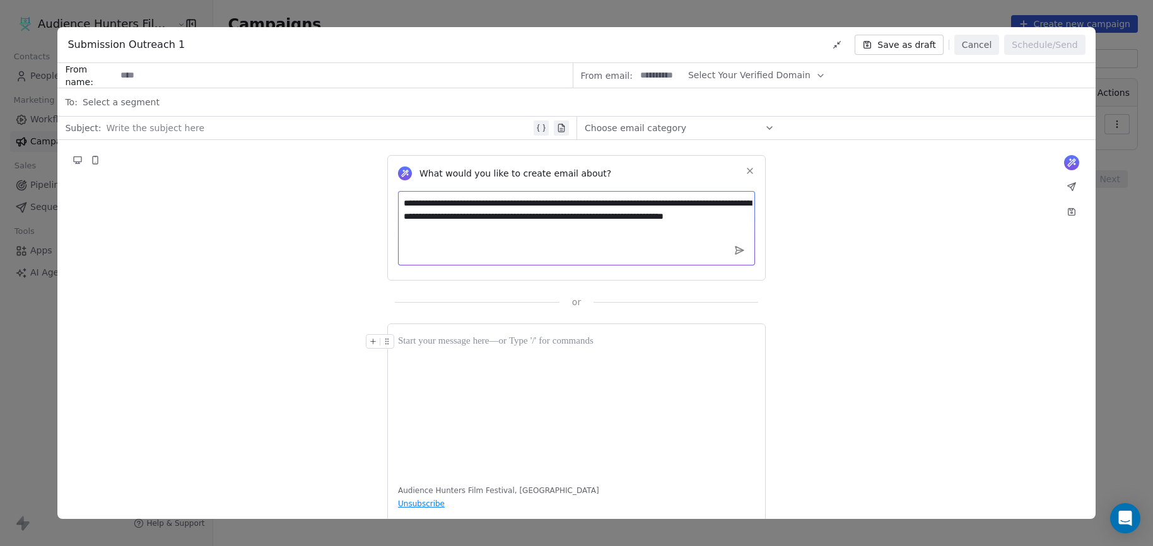
click at [602, 233] on textarea "**********" at bounding box center [576, 228] width 357 height 74
click at [723, 214] on textarea "**********" at bounding box center [576, 228] width 357 height 74
type textarea "**********"
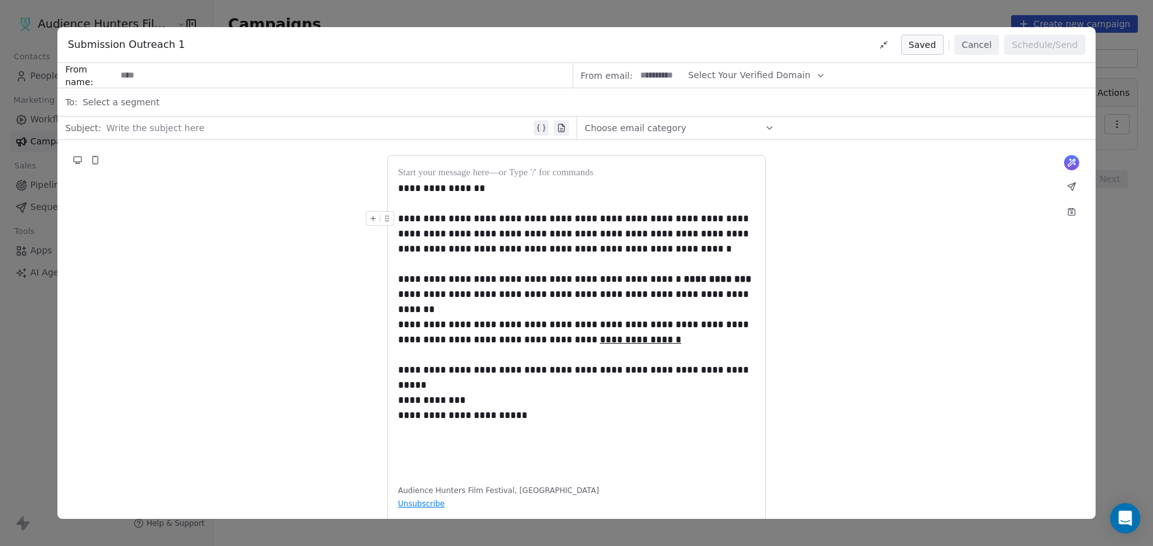
click at [571, 253] on div "**********" at bounding box center [576, 233] width 357 height 45
click at [563, 233] on div "**********" at bounding box center [576, 233] width 357 height 45
click at [596, 412] on div "**********" at bounding box center [576, 408] width 357 height 30
click at [939, 230] on div "**********" at bounding box center [575, 342] width 1037 height 405
click at [129, 107] on span "Select a segment" at bounding box center [121, 102] width 77 height 13
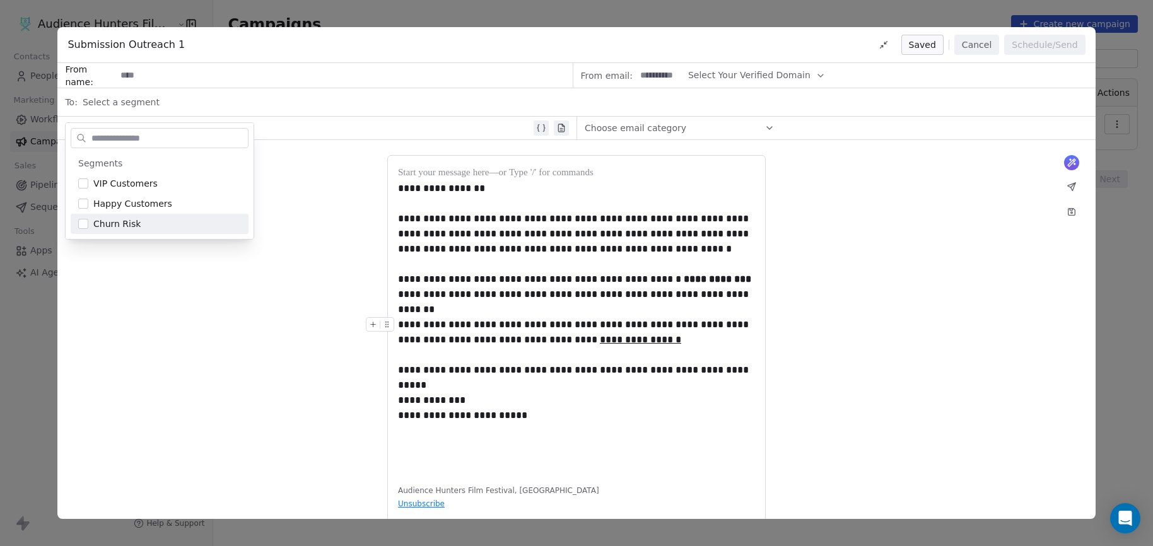
click at [156, 301] on div "**********" at bounding box center [575, 342] width 1037 height 405
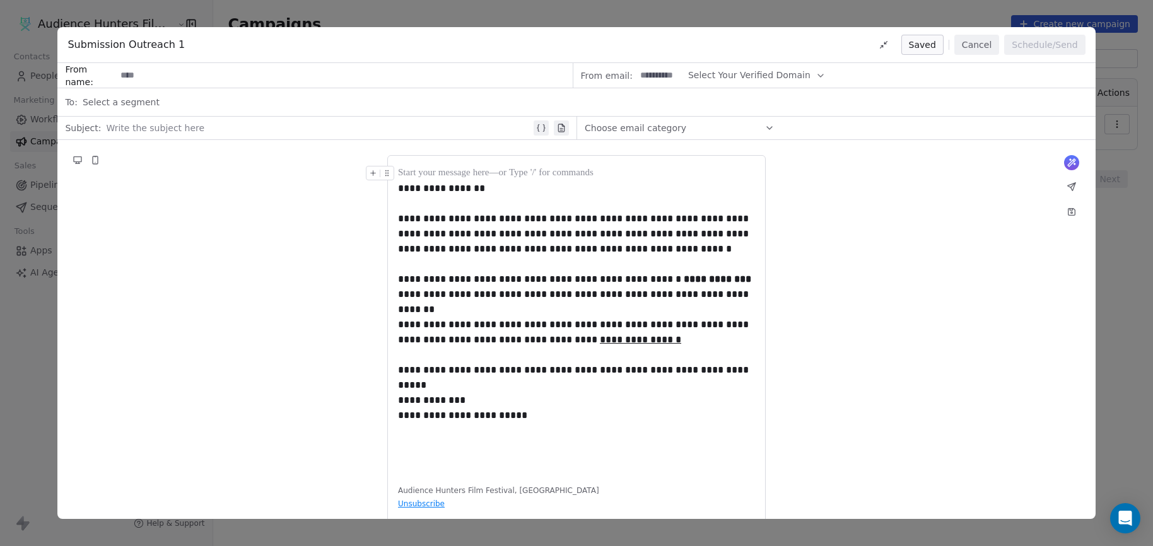
click at [701, 126] on div "Choose email category" at bounding box center [680, 128] width 190 height 20
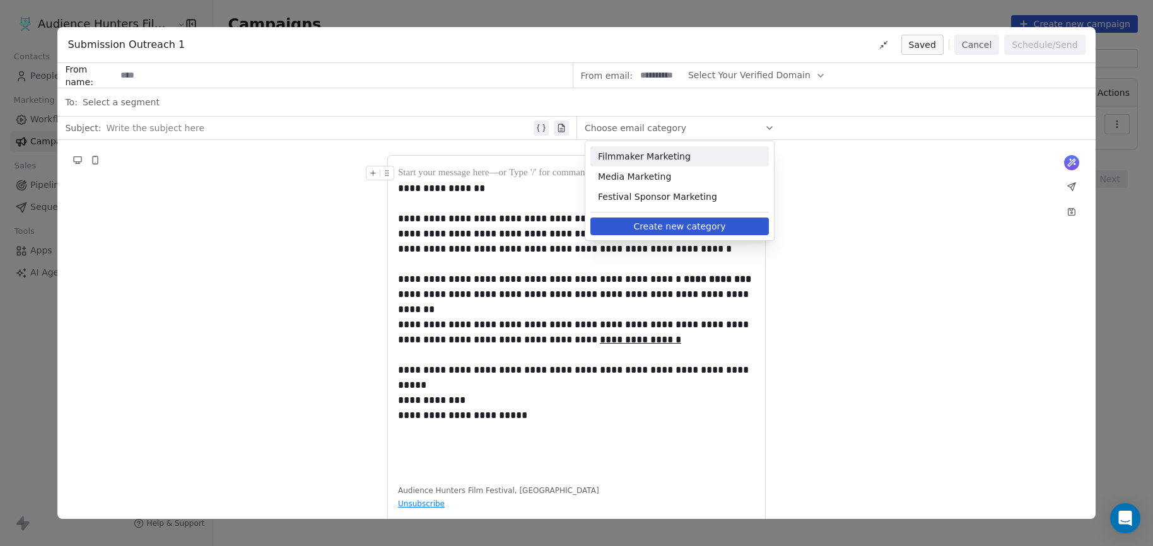
click at [662, 161] on span "Filmmaker Marketing" at bounding box center [679, 156] width 163 height 13
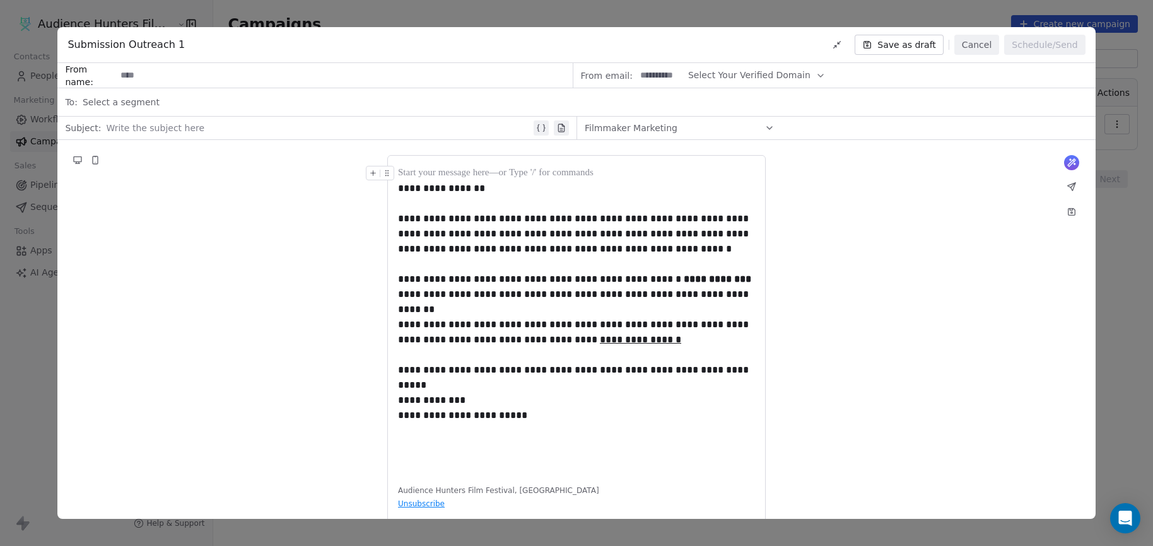
click at [717, 78] on span "Select Your Verified Domain" at bounding box center [749, 75] width 122 height 13
click at [714, 106] on span "@[DOMAIN_NAME]" at bounding box center [746, 106] width 100 height 13
click at [369, 214] on div "**********" at bounding box center [575, 342] width 1037 height 405
click at [207, 69] on input at bounding box center [343, 75] width 455 height 23
click at [224, 152] on div "**********" at bounding box center [575, 342] width 1037 height 405
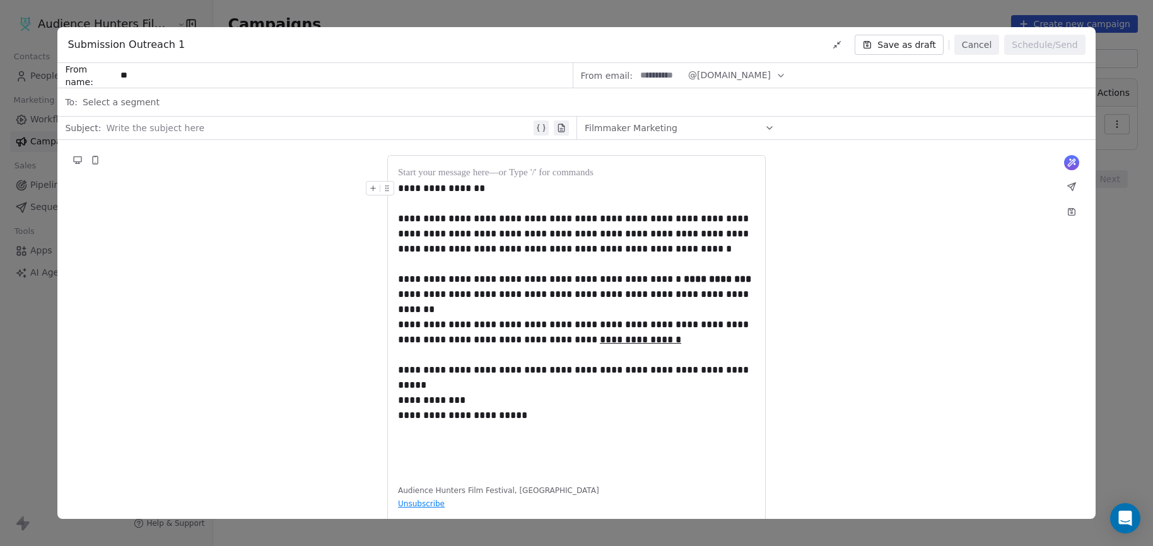
click at [186, 65] on input "**" at bounding box center [343, 75] width 455 height 23
type input "**********"
click at [160, 137] on div "Write the subject here" at bounding box center [327, 128] width 443 height 20
click at [205, 187] on div "**********" at bounding box center [575, 342] width 1037 height 405
click at [170, 129] on div "**********" at bounding box center [320, 127] width 429 height 15
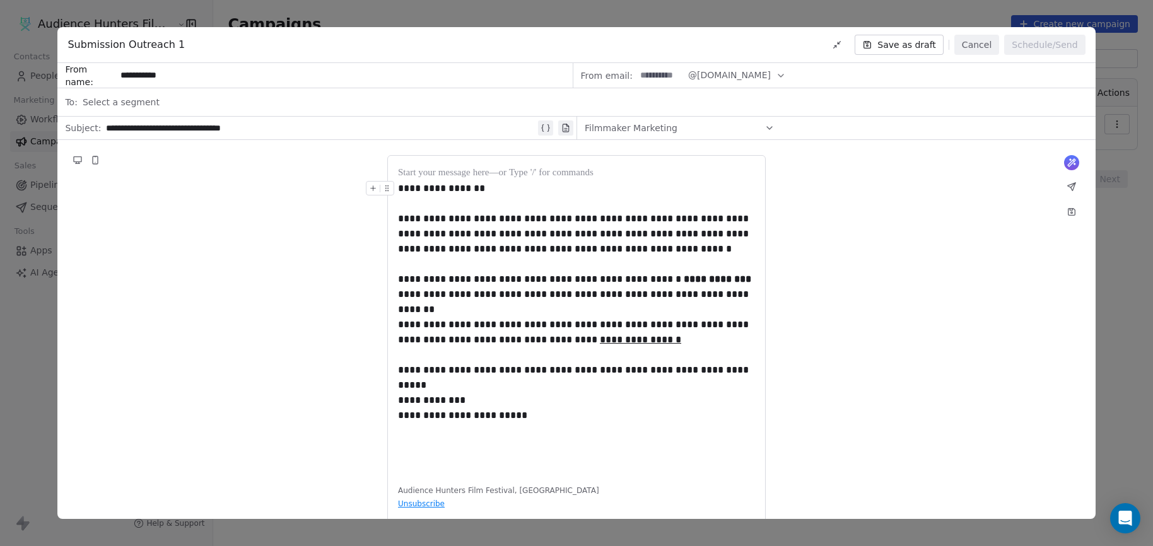
click at [292, 168] on div "**********" at bounding box center [575, 342] width 1037 height 405
click at [166, 110] on div "Select a segment" at bounding box center [585, 102] width 1005 height 28
click at [1073, 212] on icon at bounding box center [1071, 212] width 7 height 7
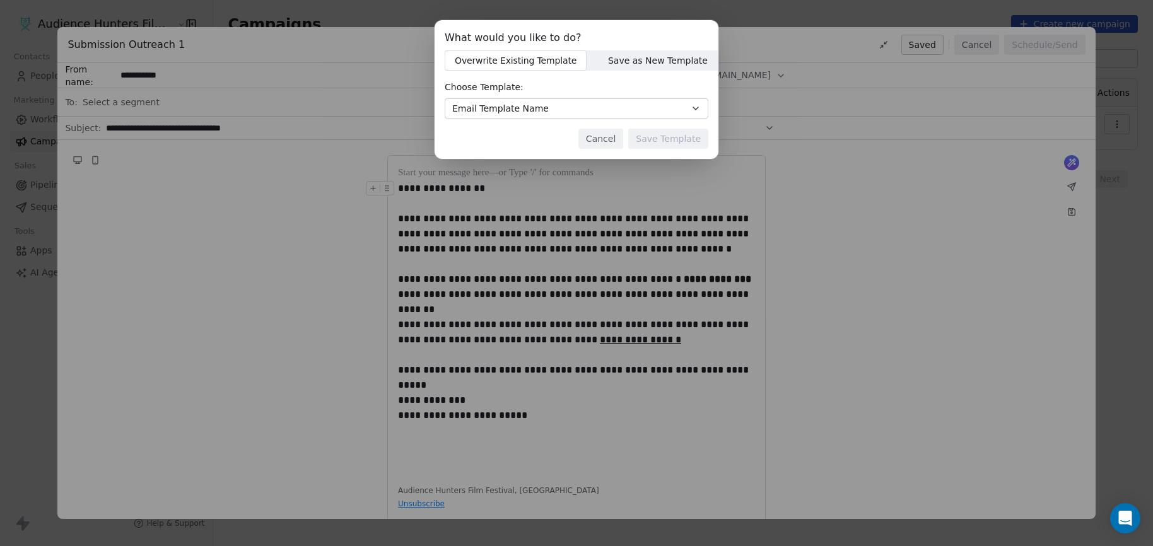
click at [563, 111] on button "Email Template Name" at bounding box center [577, 108] width 264 height 20
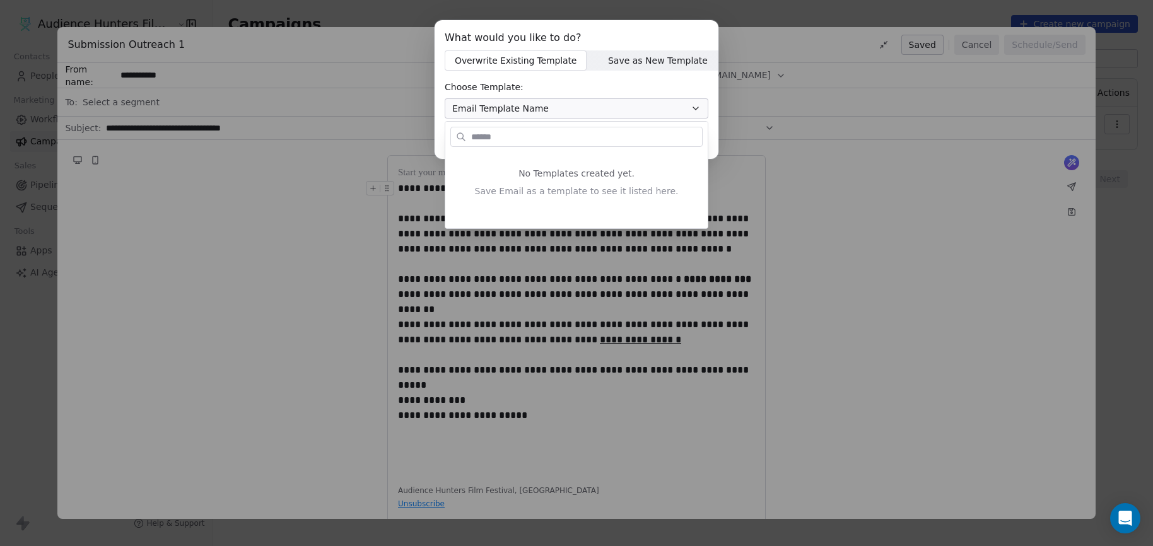
drag, startPoint x: 559, startPoint y: 139, endPoint x: 552, endPoint y: 144, distance: 7.7
click at [558, 139] on input "text" at bounding box center [585, 137] width 233 height 18
click at [540, 141] on input "text" at bounding box center [585, 137] width 233 height 18
click at [565, 105] on div "What would you like to do? Overwrite Existing Template Overwrite Existing Templ…" at bounding box center [576, 96] width 1153 height 192
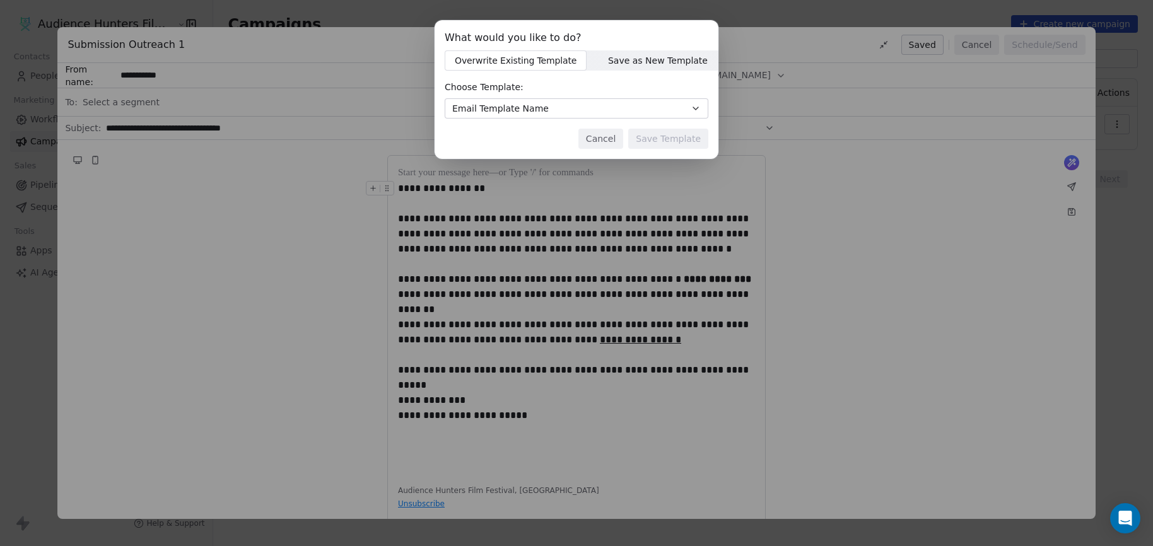
click at [619, 61] on span "Save as New Template" at bounding box center [658, 60] width 100 height 13
click at [581, 102] on input at bounding box center [576, 108] width 262 height 19
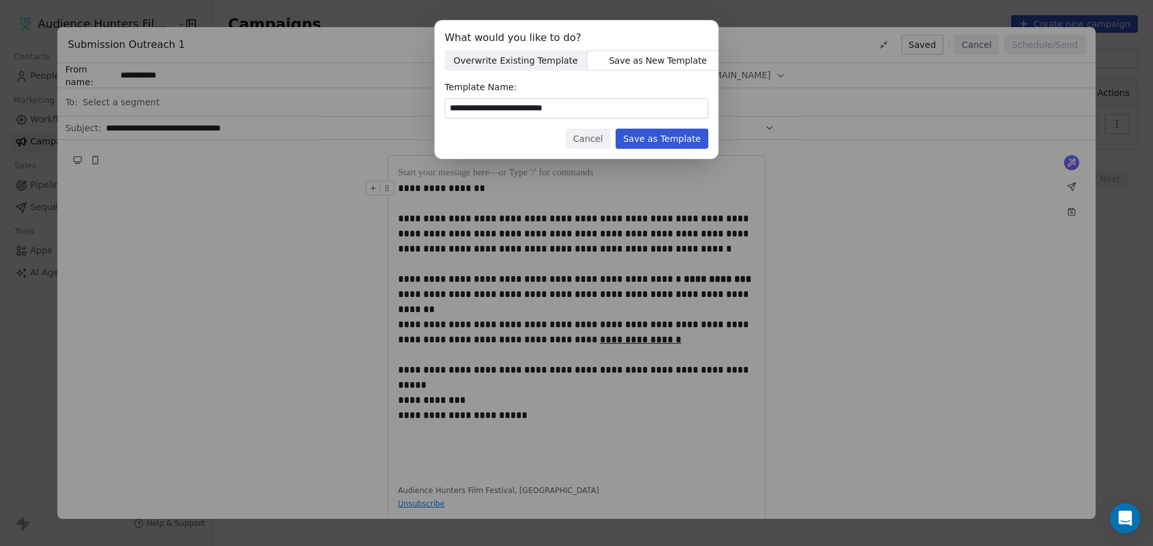
type input "**********"
click at [660, 134] on button "Save as Template" at bounding box center [661, 139] width 93 height 20
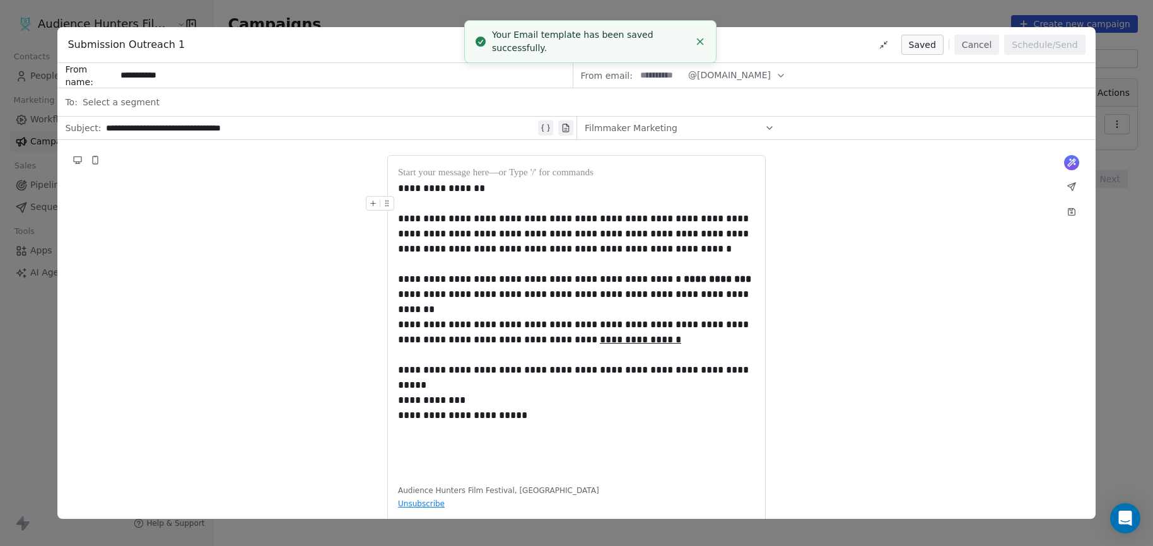
click at [315, 267] on div "**********" at bounding box center [575, 342] width 1037 height 405
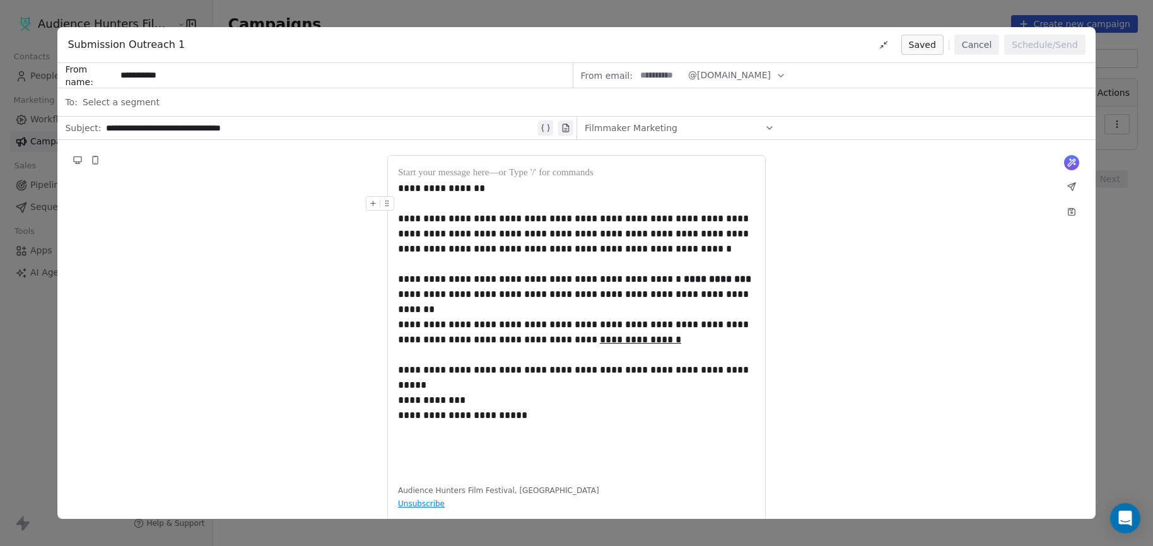
click at [26, 311] on div "**********" at bounding box center [576, 273] width 1153 height 546
click at [135, 103] on span "Select a segment" at bounding box center [121, 102] width 77 height 13
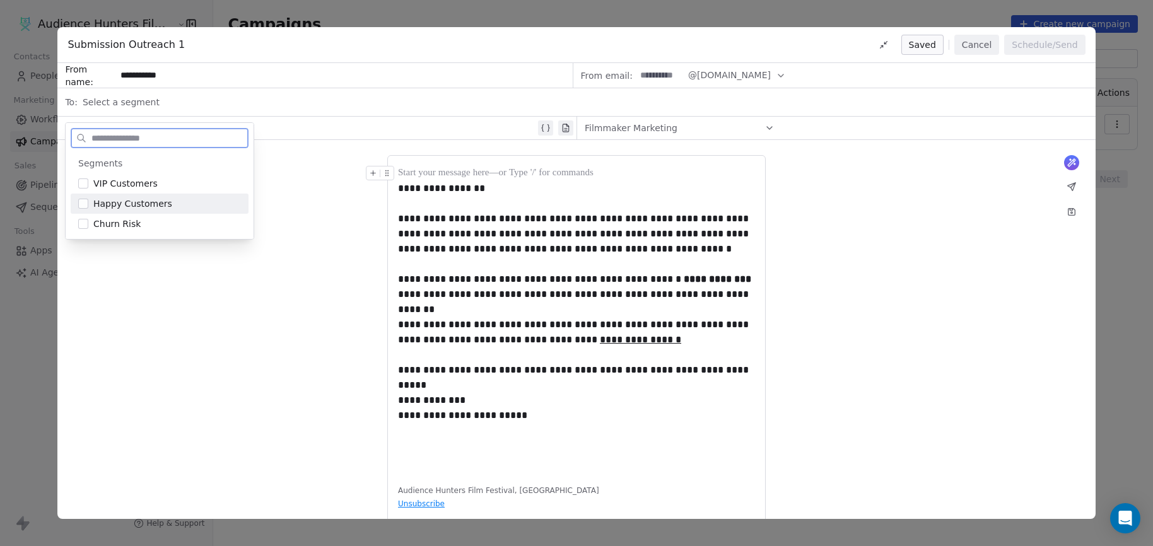
click at [84, 206] on button "Suggestions" at bounding box center [83, 204] width 10 height 10
click at [173, 307] on div "**********" at bounding box center [575, 342] width 1037 height 405
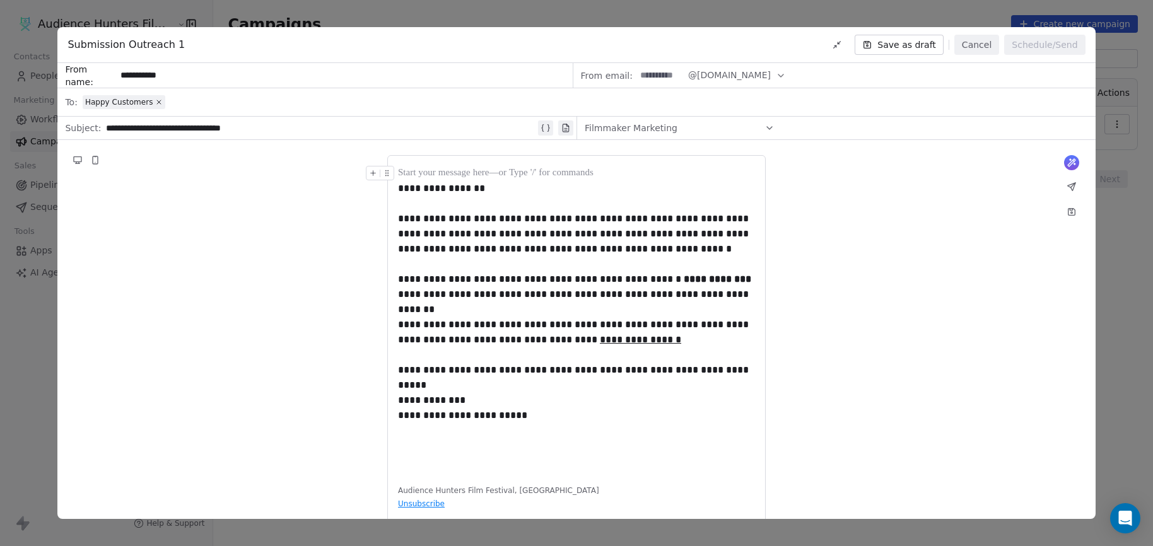
click at [910, 42] on button "Save as draft" at bounding box center [898, 45] width 89 height 20
click at [28, 312] on div "**********" at bounding box center [576, 273] width 1153 height 546
click at [1116, 273] on div "**********" at bounding box center [576, 273] width 1153 height 546
click at [989, 45] on button "Cancel" at bounding box center [976, 45] width 45 height 20
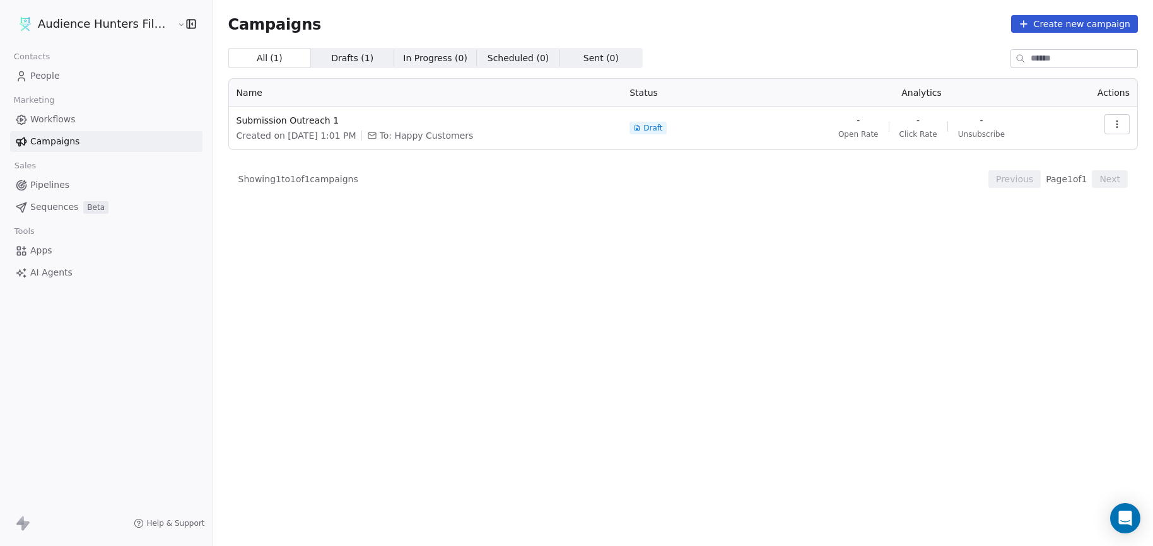
click at [1117, 125] on icon "button" at bounding box center [1117, 124] width 10 height 10
click at [1117, 125] on html "Audience Hunters Film Festival Contacts People Marketing Workflows Campaigns Sa…" at bounding box center [576, 273] width 1153 height 546
click at [85, 124] on link "Workflows" at bounding box center [106, 119] width 192 height 21
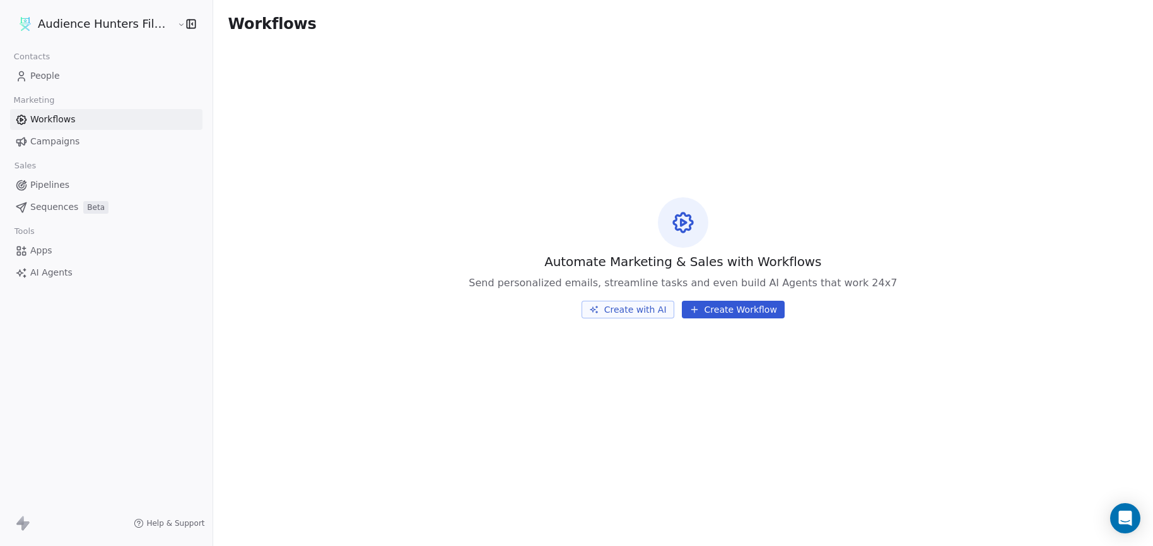
click at [74, 141] on span "Campaigns" at bounding box center [54, 141] width 49 height 13
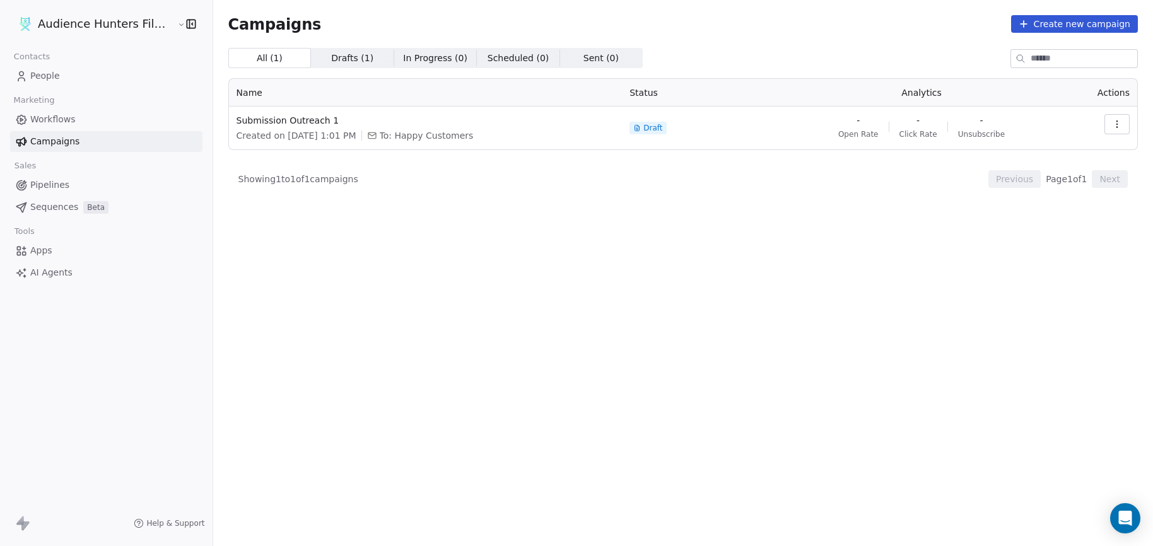
click at [67, 74] on link "People" at bounding box center [106, 76] width 192 height 21
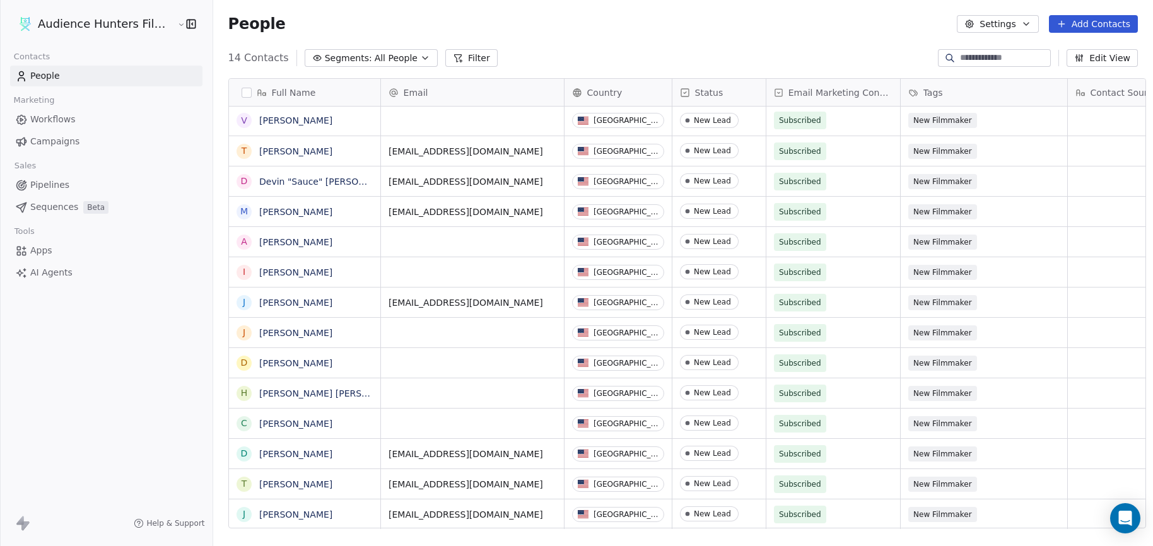
click at [389, 58] on span "All People" at bounding box center [396, 58] width 43 height 13
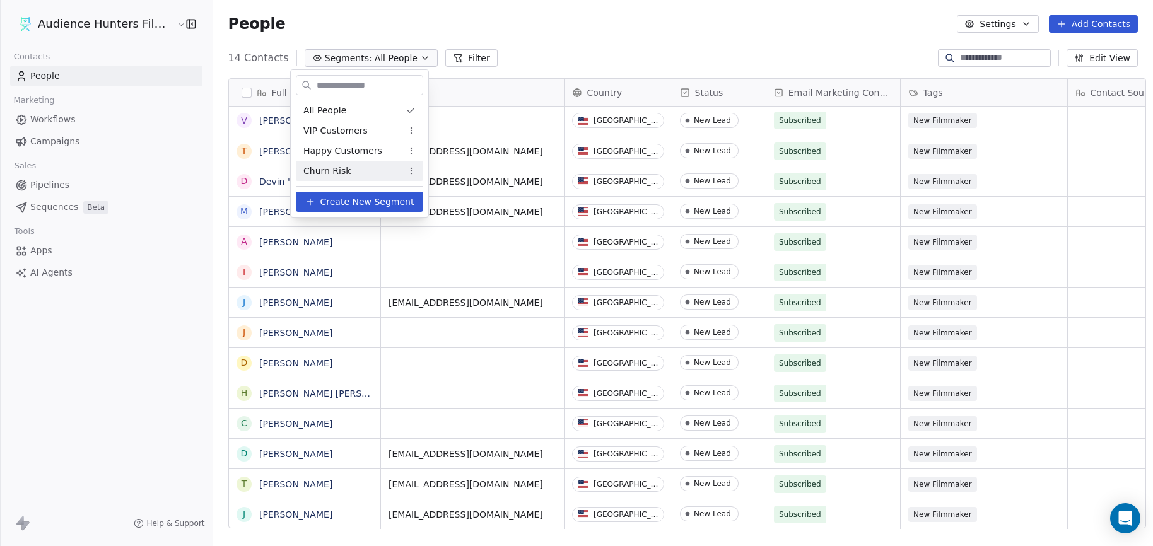
click at [360, 202] on span "Create New Segment" at bounding box center [367, 201] width 94 height 13
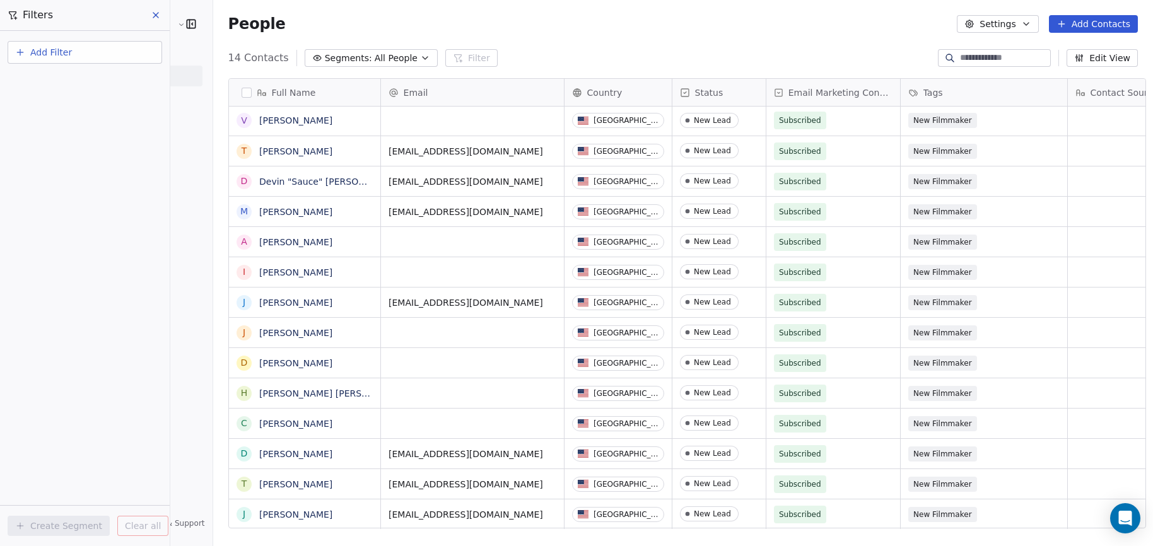
click at [73, 58] on button "Add Filter" at bounding box center [85, 52] width 154 height 23
click at [48, 50] on html "Audience Hunters Film Festival Contacts People Marketing Workflows Campaigns Sa…" at bounding box center [576, 273] width 1153 height 546
click at [48, 50] on span "Add Filter" at bounding box center [51, 52] width 42 height 13
click at [59, 102] on span "Contact activity" at bounding box center [56, 102] width 70 height 13
click at [152, 12] on html "Audience Hunters Film Festival Contacts People Marketing Workflows Campaigns Sa…" at bounding box center [576, 273] width 1153 height 546
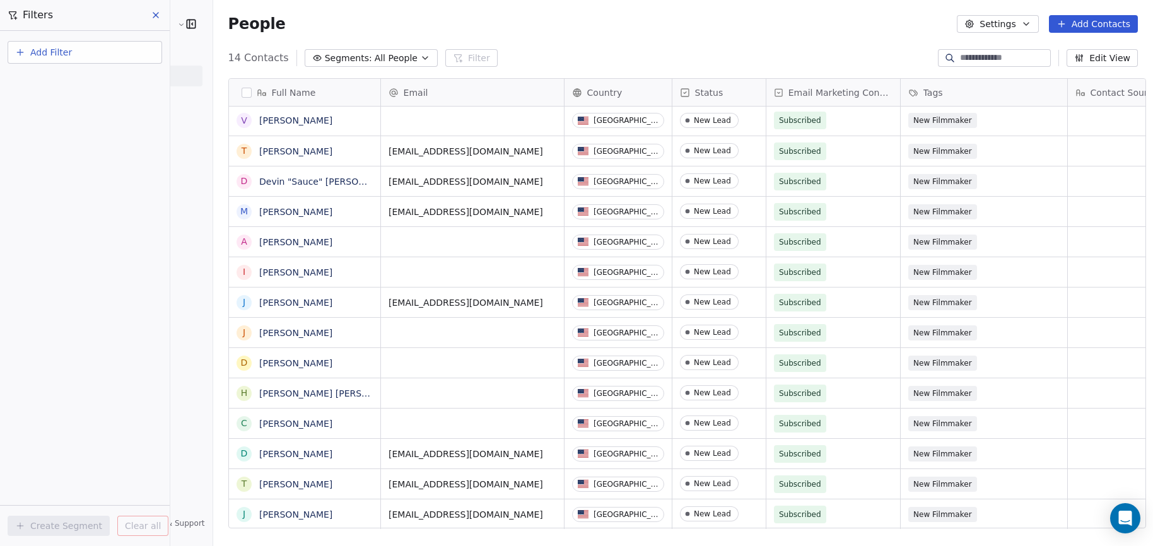
click at [62, 51] on span "Add Filter" at bounding box center [51, 52] width 42 height 13
click at [66, 83] on span "Contact properties" at bounding box center [62, 82] width 82 height 13
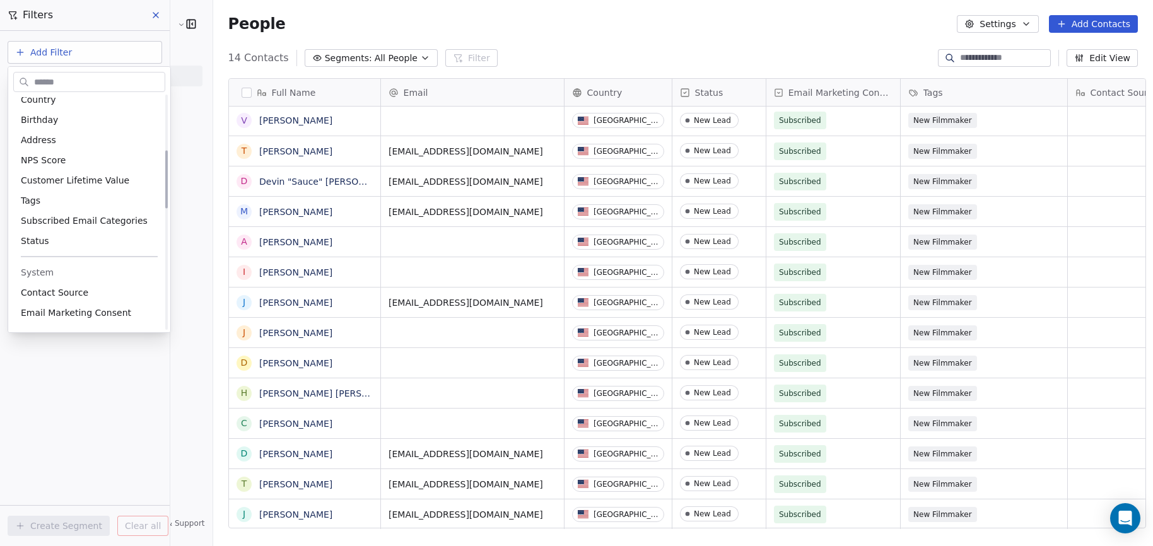
scroll to position [252, 0]
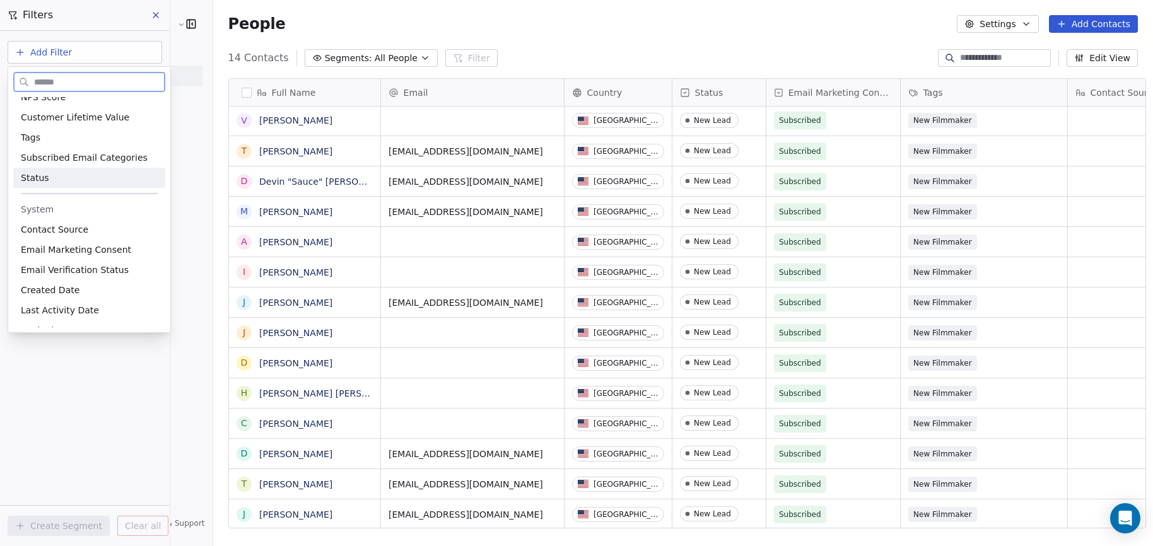
click at [65, 175] on div "Status" at bounding box center [89, 178] width 137 height 13
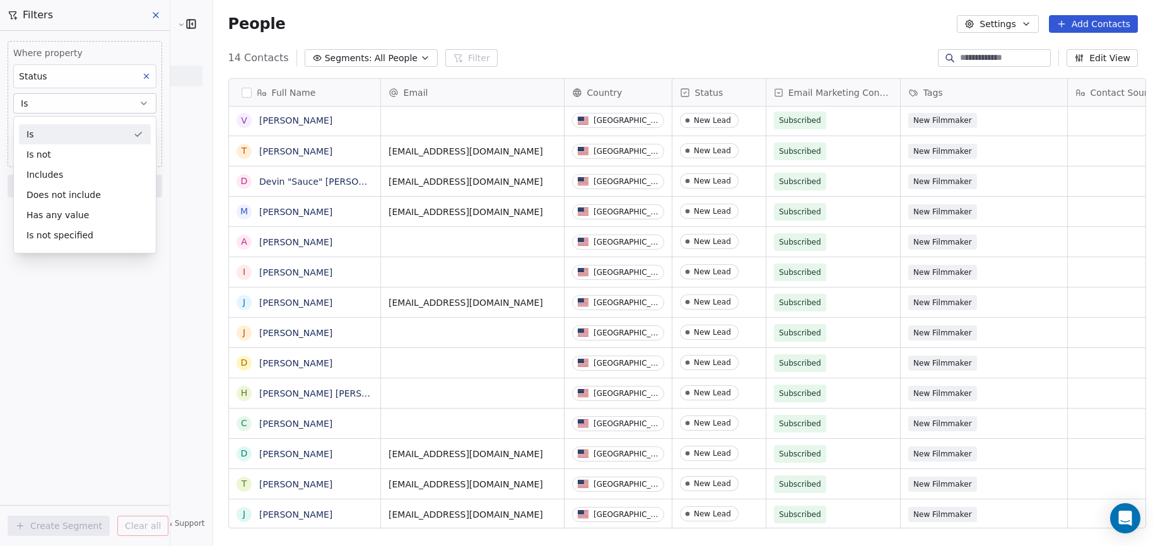
click at [83, 138] on div "Is" at bounding box center [85, 134] width 132 height 20
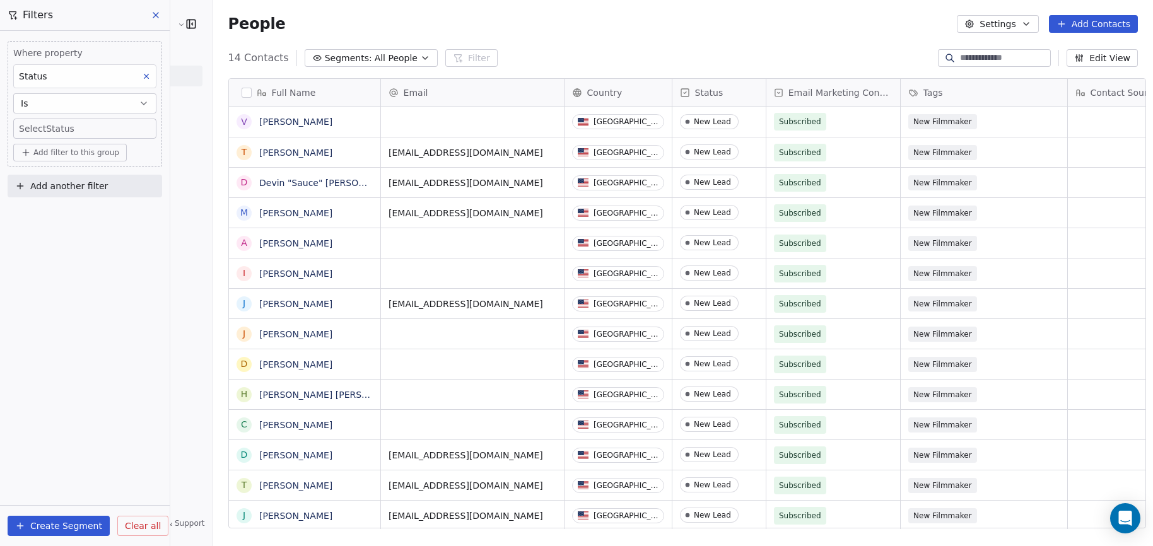
scroll to position [471, 938]
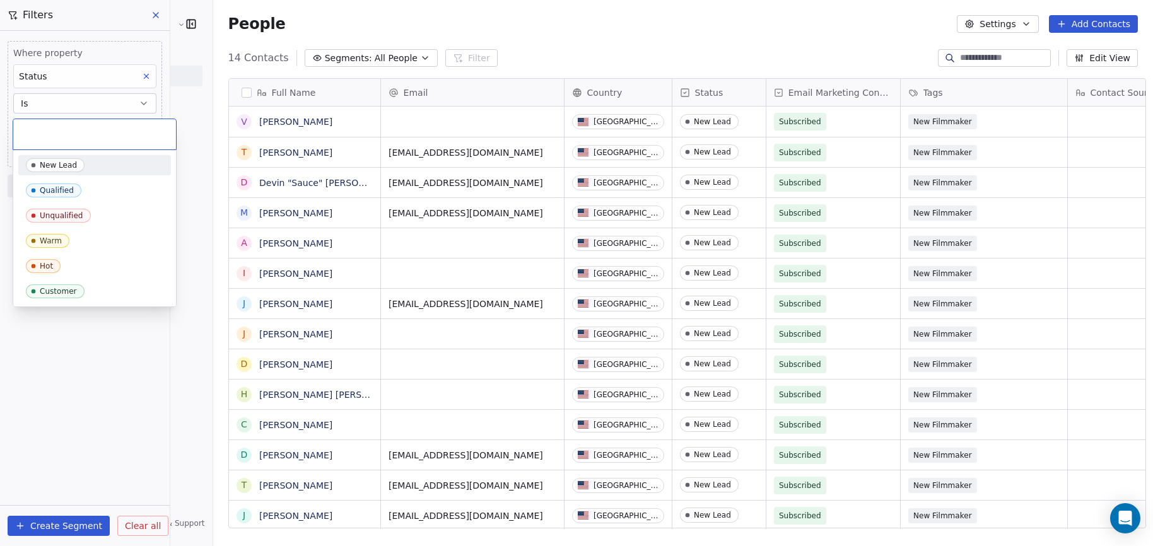
click at [83, 135] on body "Audience Hunters Film Festival Contacts People Marketing Workflows Campaigns Sa…" at bounding box center [576, 273] width 1153 height 546
click at [76, 166] on span "New Lead" at bounding box center [55, 165] width 59 height 14
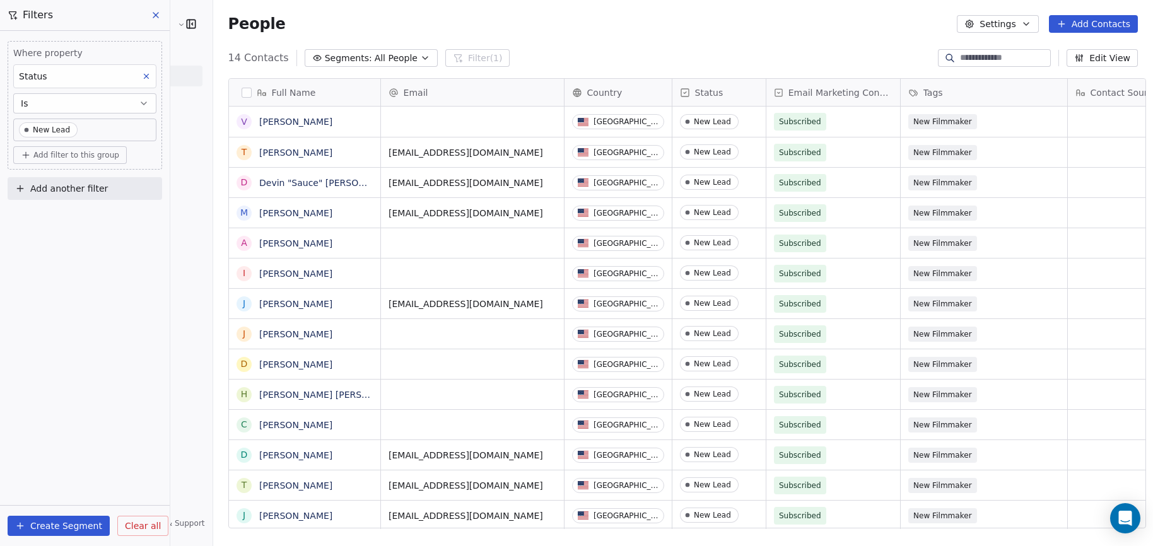
click at [69, 528] on button "Create Segment" at bounding box center [59, 526] width 102 height 20
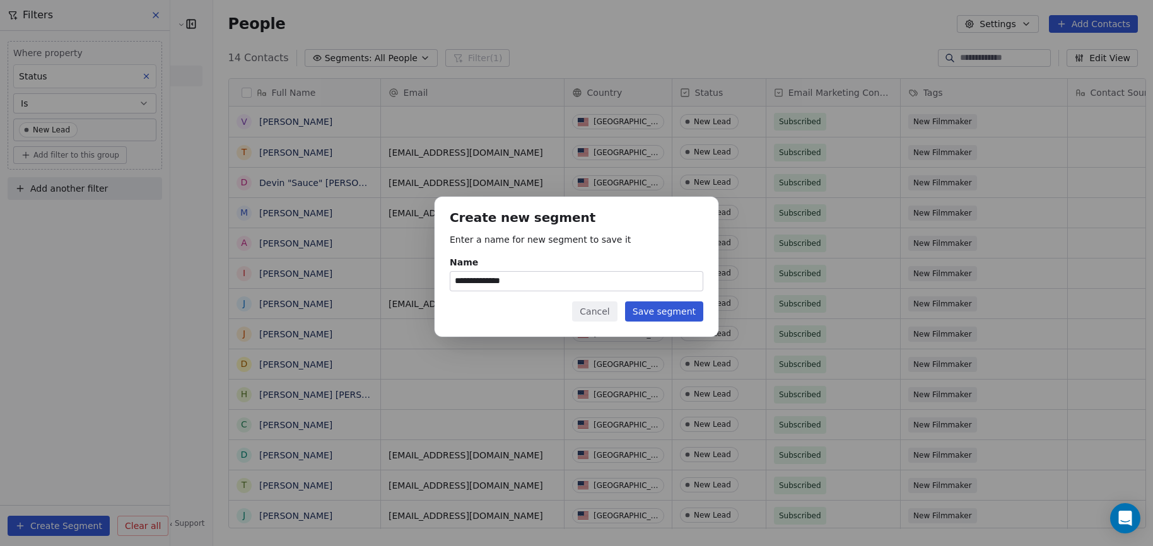
type input "**********"
click at [652, 313] on button "Save segment" at bounding box center [664, 311] width 78 height 20
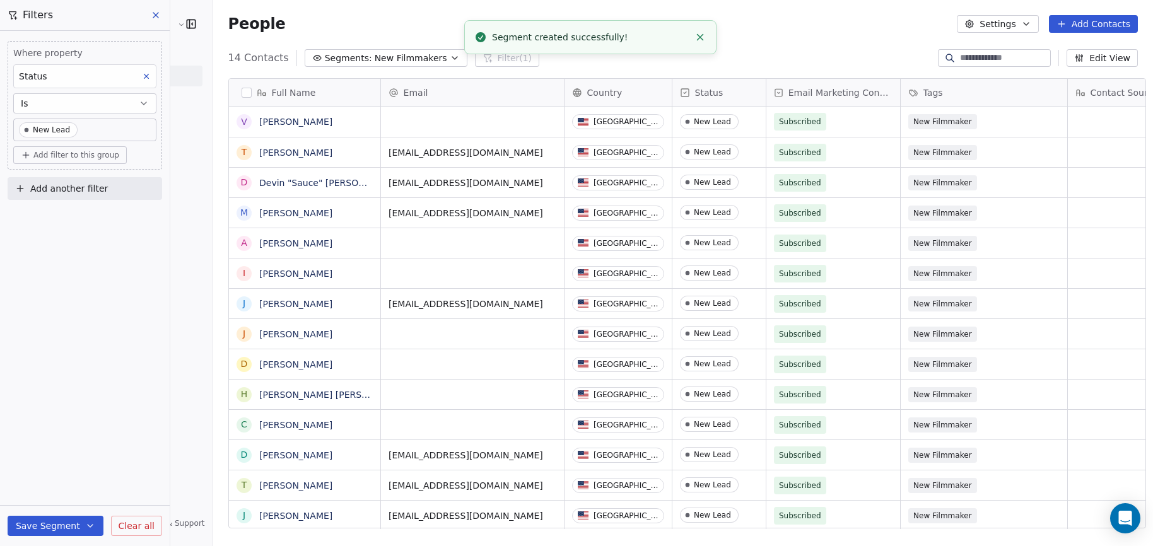
click at [122, 365] on div "Where property Status Is New Lead Add filter to this group Add another filter S…" at bounding box center [85, 288] width 170 height 515
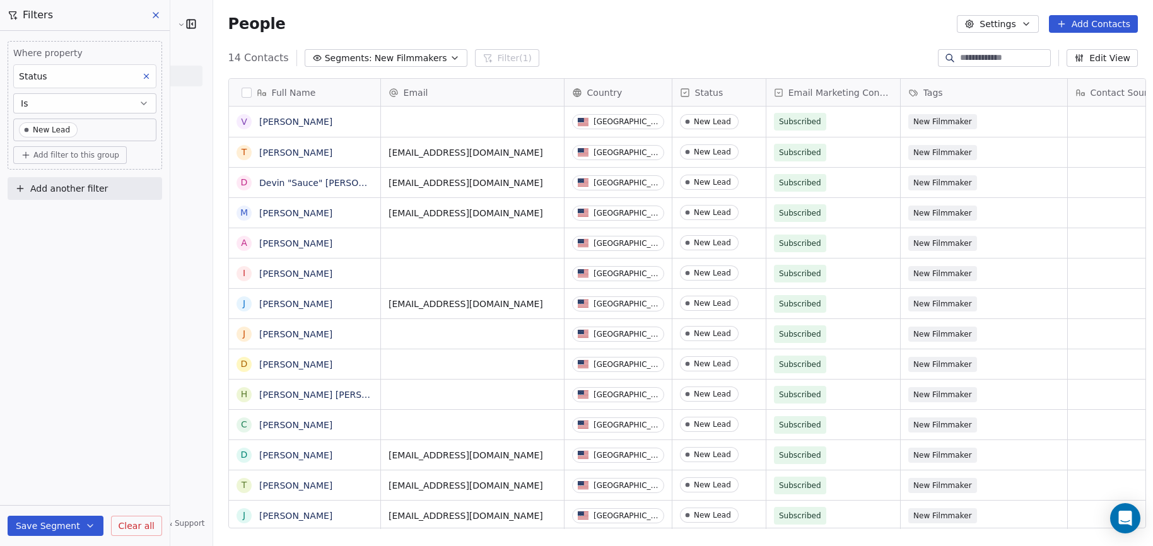
click at [710, 95] on span "Status" at bounding box center [709, 92] width 28 height 13
click at [716, 120] on span "Manage property" at bounding box center [725, 119] width 76 height 13
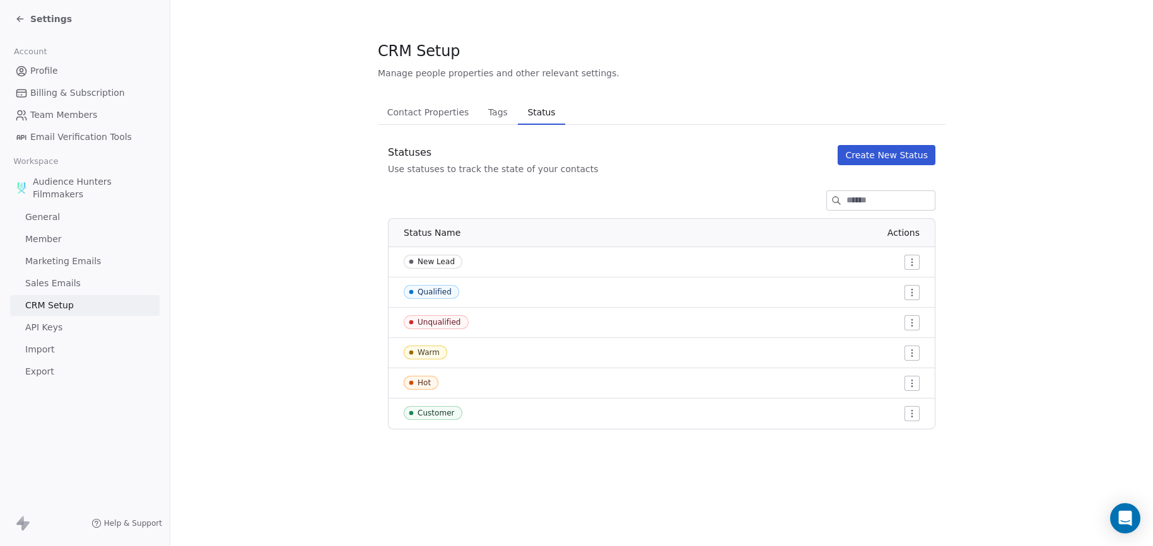
click at [914, 260] on html "Settings Account Profile Billing & Subscription Team Members Email Verification…" at bounding box center [576, 273] width 1153 height 546
click at [897, 291] on div "Edit" at bounding box center [887, 287] width 59 height 20
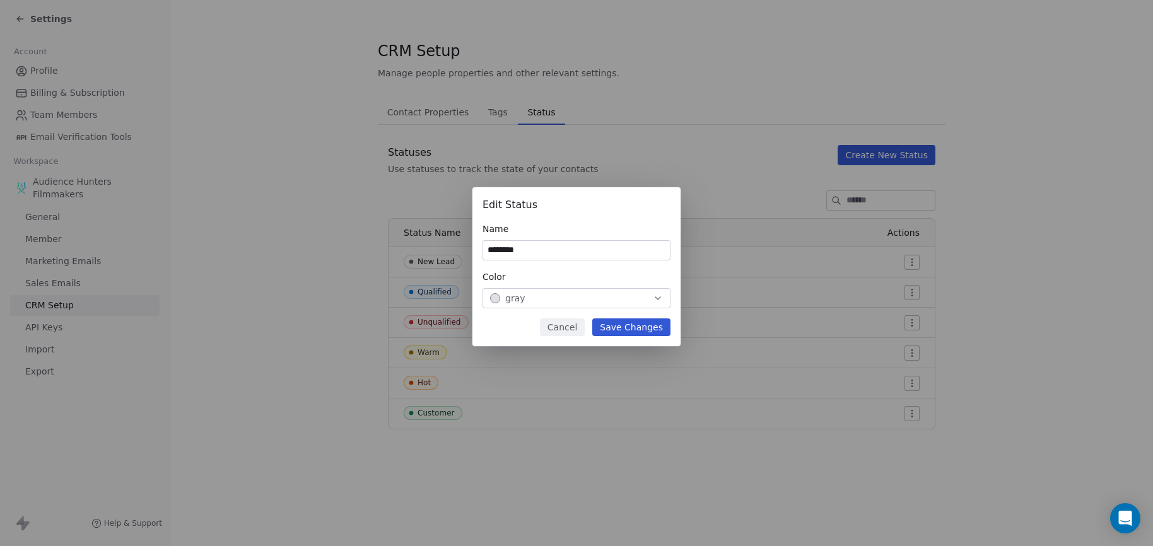
click at [534, 240] on div "Name ********" at bounding box center [576, 242] width 188 height 38
click at [536, 250] on input "********" at bounding box center [576, 250] width 187 height 19
type input "**********"
click at [650, 331] on button "Save Changes" at bounding box center [631, 327] width 78 height 18
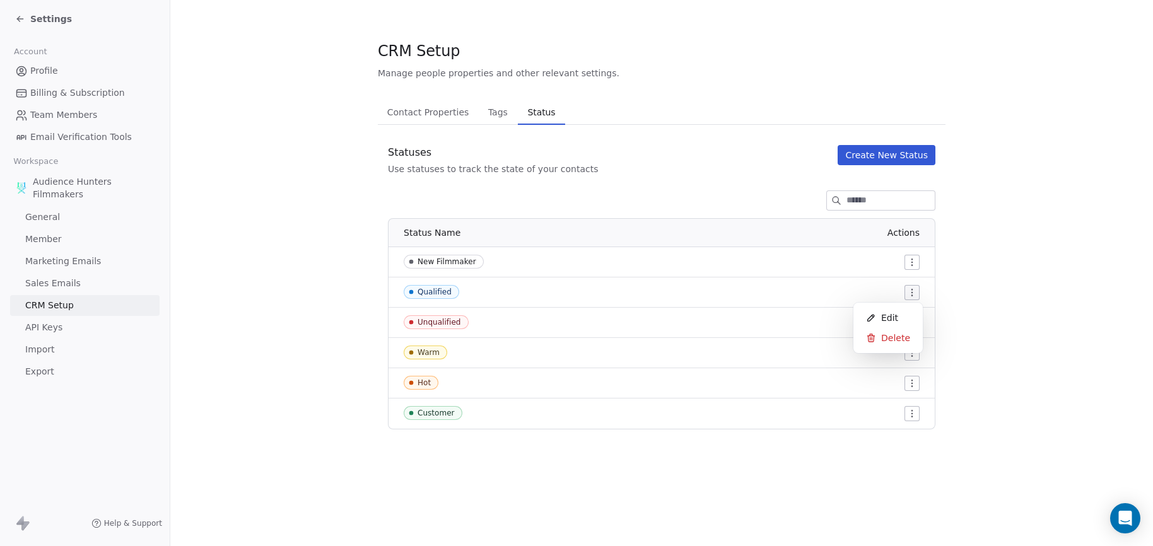
click at [907, 291] on html "Settings Account Profile Billing & Subscription Team Members Email Verification…" at bounding box center [576, 273] width 1153 height 546
click at [897, 315] on div "Edit" at bounding box center [887, 318] width 59 height 20
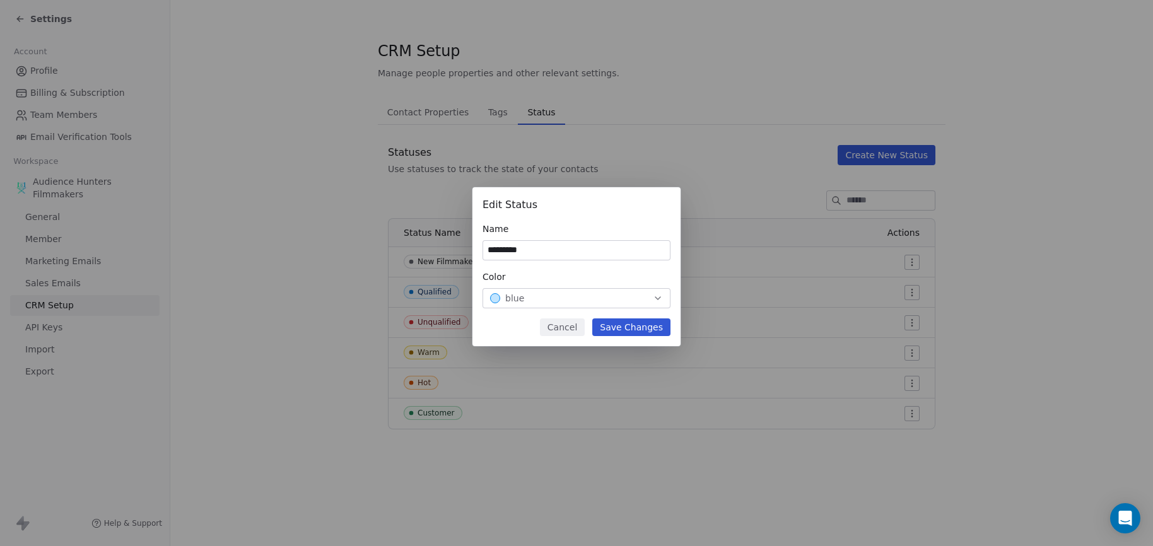
click at [559, 253] on input "*********" at bounding box center [576, 250] width 187 height 19
type input "**********"
click at [637, 330] on button "Save Changes" at bounding box center [631, 327] width 78 height 18
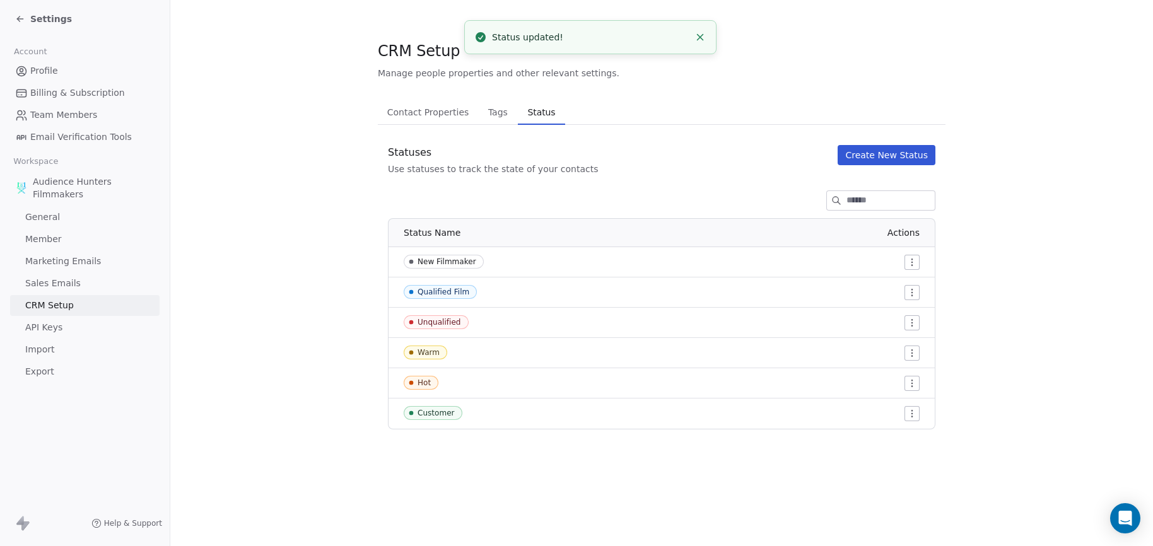
click at [858, 149] on button "Create New Status" at bounding box center [886, 155] width 98 height 20
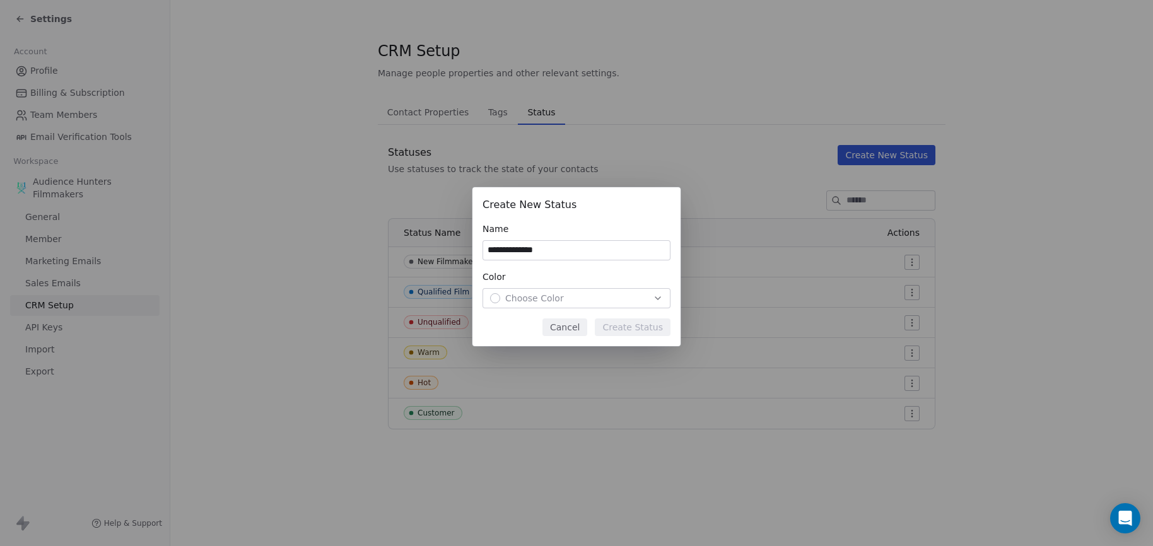
type input "**********"
click at [580, 305] on div "Choose Color" at bounding box center [576, 298] width 173 height 13
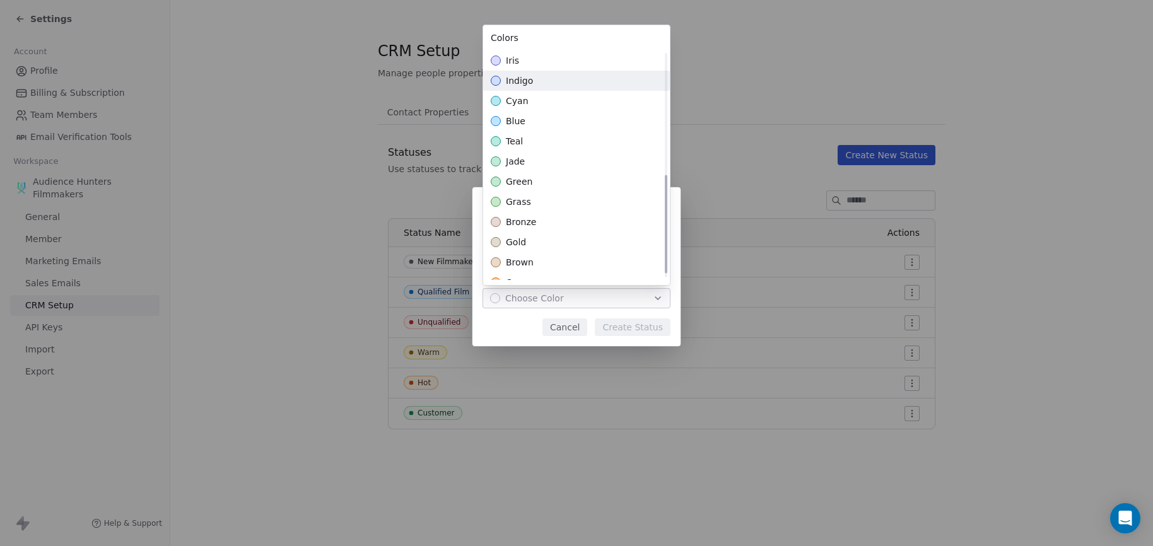
scroll to position [295, 0]
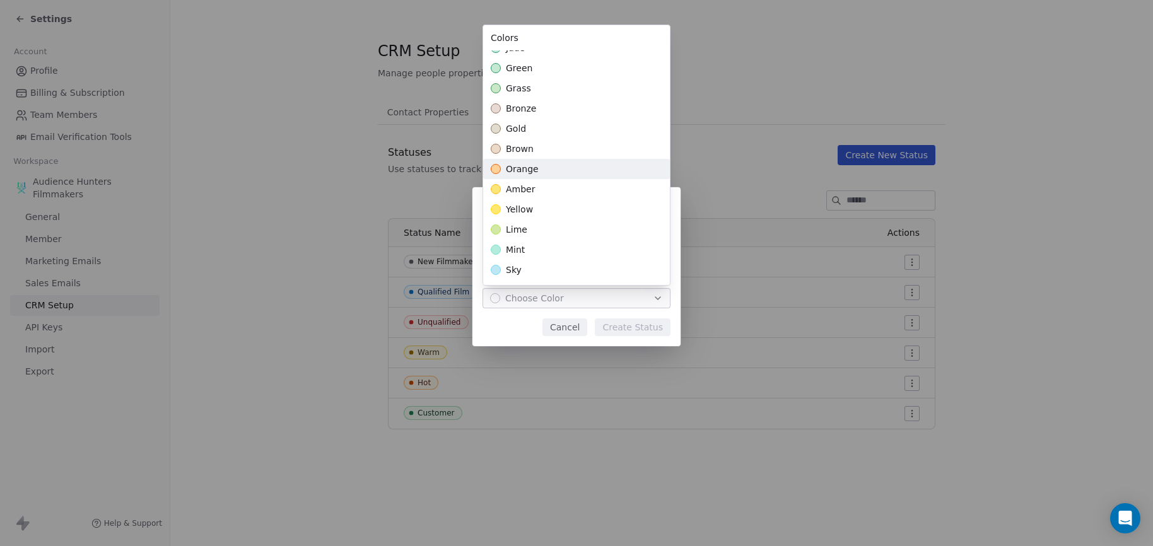
click at [520, 172] on span "orange" at bounding box center [522, 169] width 33 height 13
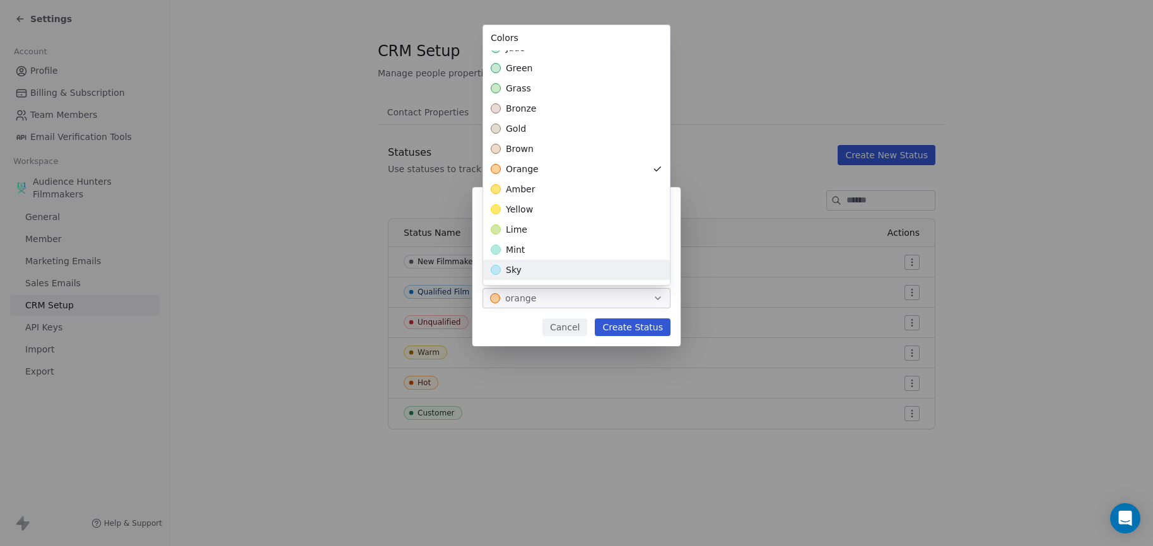
click at [627, 330] on div "**********" at bounding box center [576, 273] width 1153 height 212
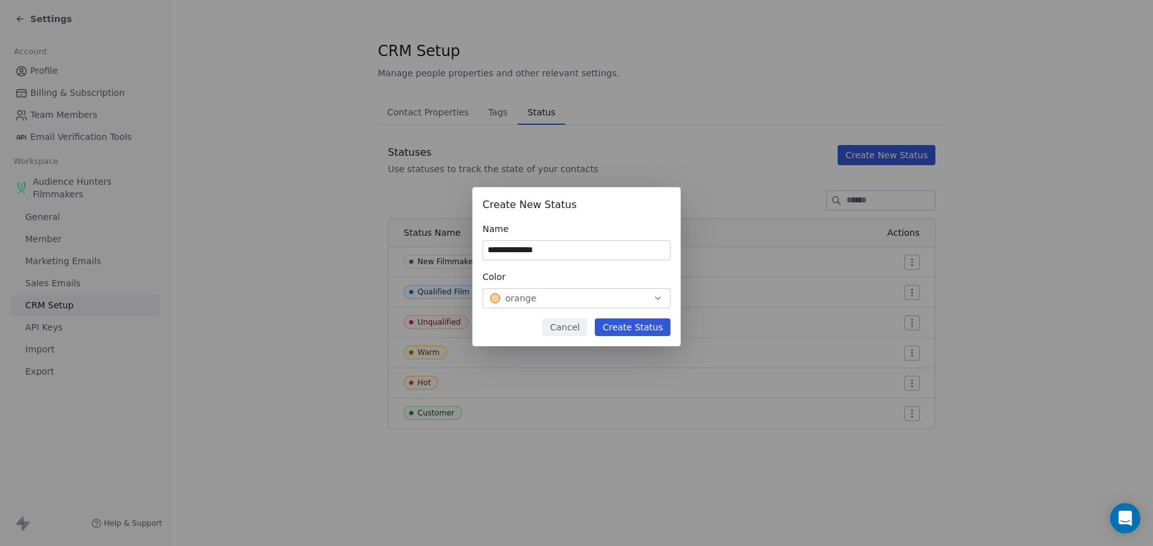
click at [637, 327] on button "Create Status" at bounding box center [633, 327] width 76 height 18
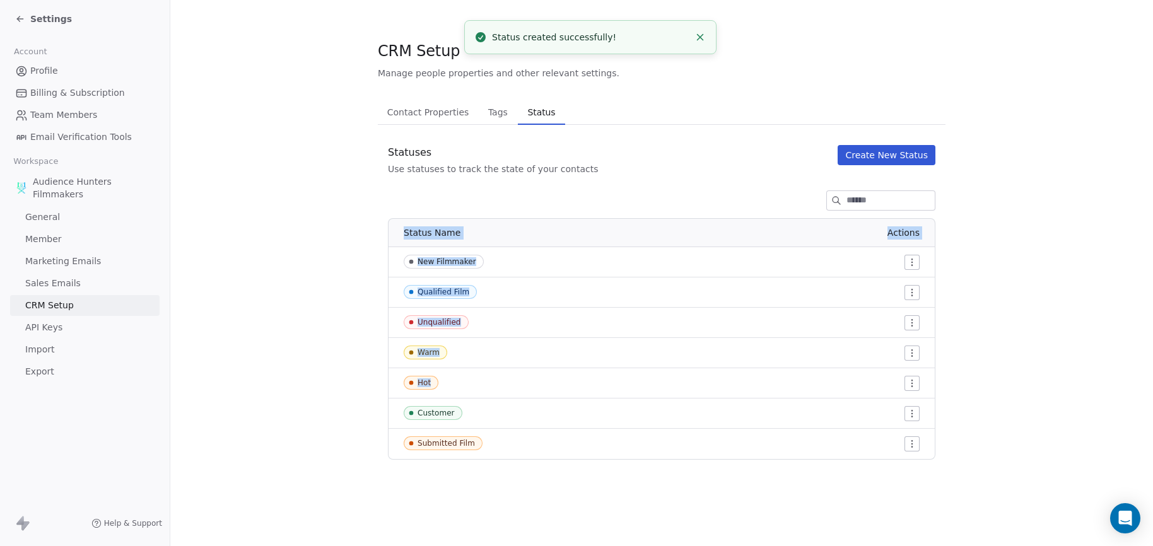
drag, startPoint x: 716, startPoint y: 436, endPoint x: 709, endPoint y: 393, distance: 43.3
click at [709, 393] on tbody "New Filmmaker Qualified Film Unqualified Warm Hot Customer Submitted Film" at bounding box center [661, 353] width 546 height 212
click at [583, 292] on div "Qualified Film" at bounding box center [503, 292] width 198 height 14
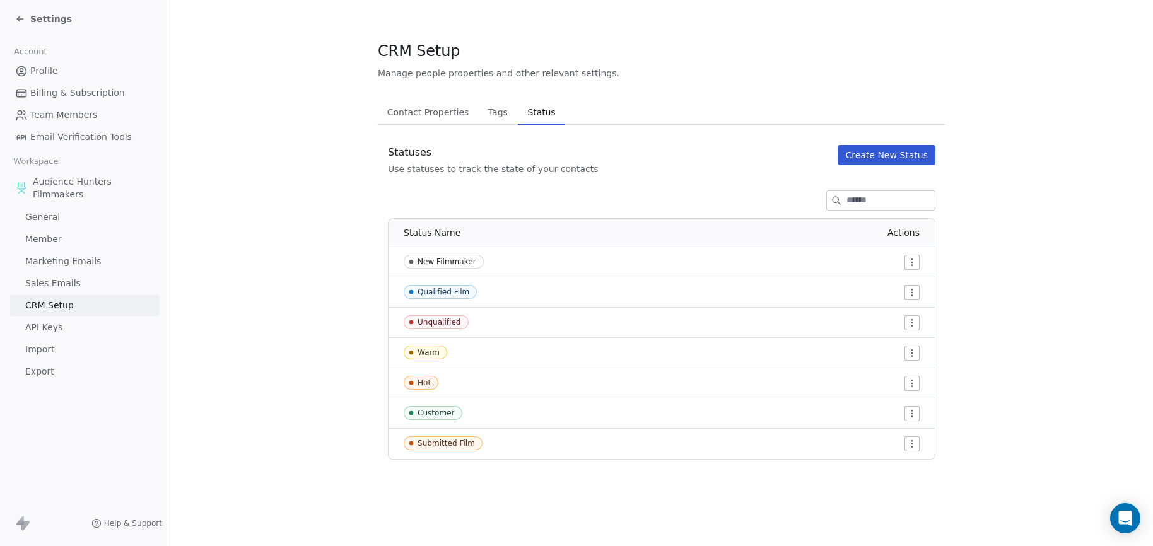
click at [914, 296] on html "Settings Account Profile Billing & Subscription Team Members Email Verification…" at bounding box center [576, 273] width 1153 height 546
click at [901, 313] on div "Edit" at bounding box center [887, 318] width 59 height 20
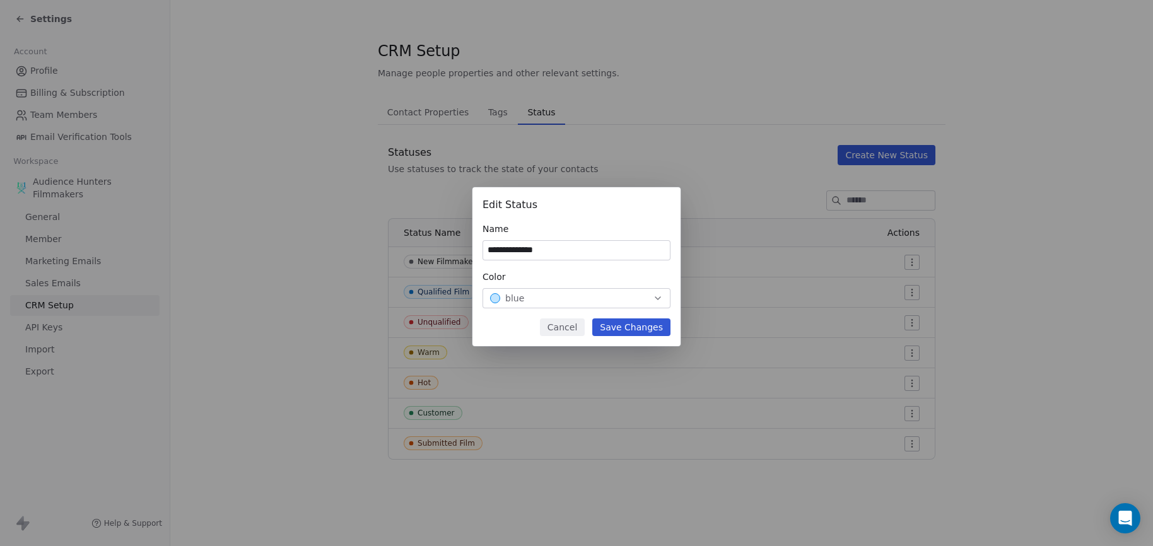
click at [606, 300] on div "blue" at bounding box center [576, 298] width 173 height 13
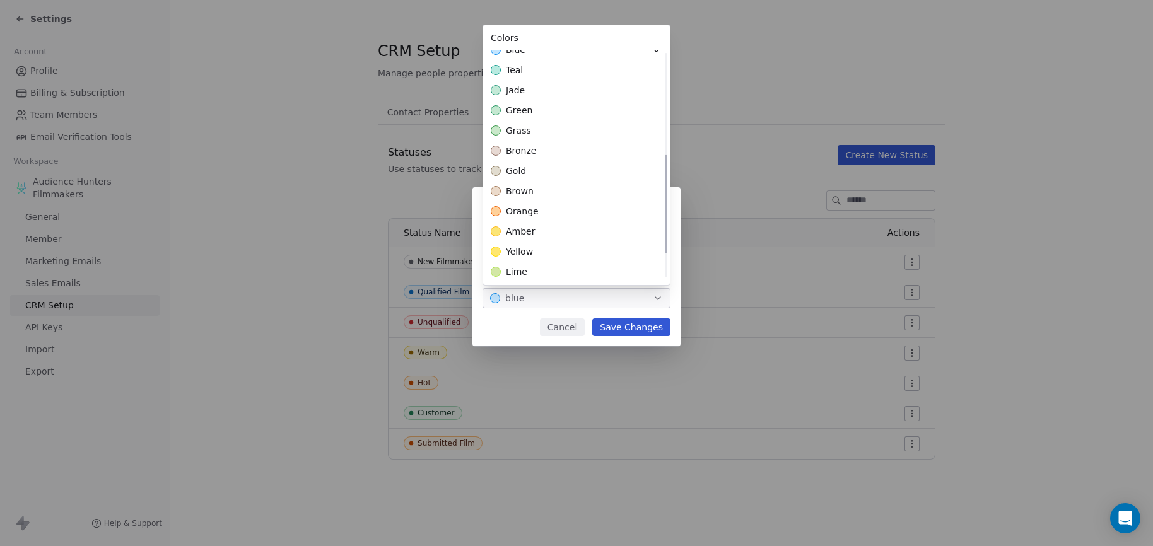
scroll to position [232, 0]
click at [540, 136] on div "green" at bounding box center [576, 131] width 187 height 20
click at [635, 330] on div "**********" at bounding box center [576, 273] width 1153 height 212
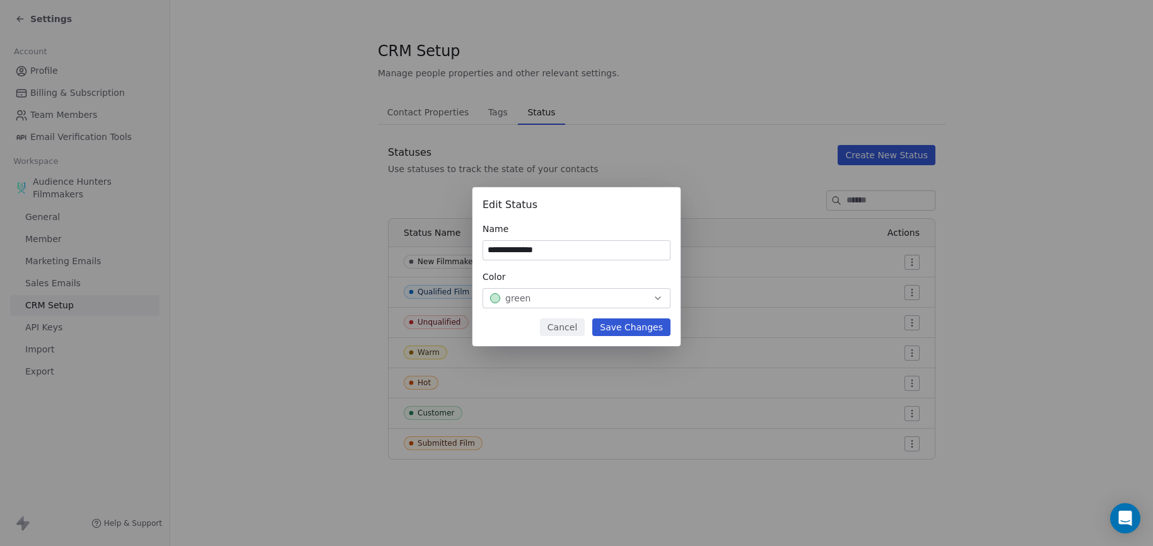
click at [634, 330] on button "Save Changes" at bounding box center [631, 327] width 78 height 18
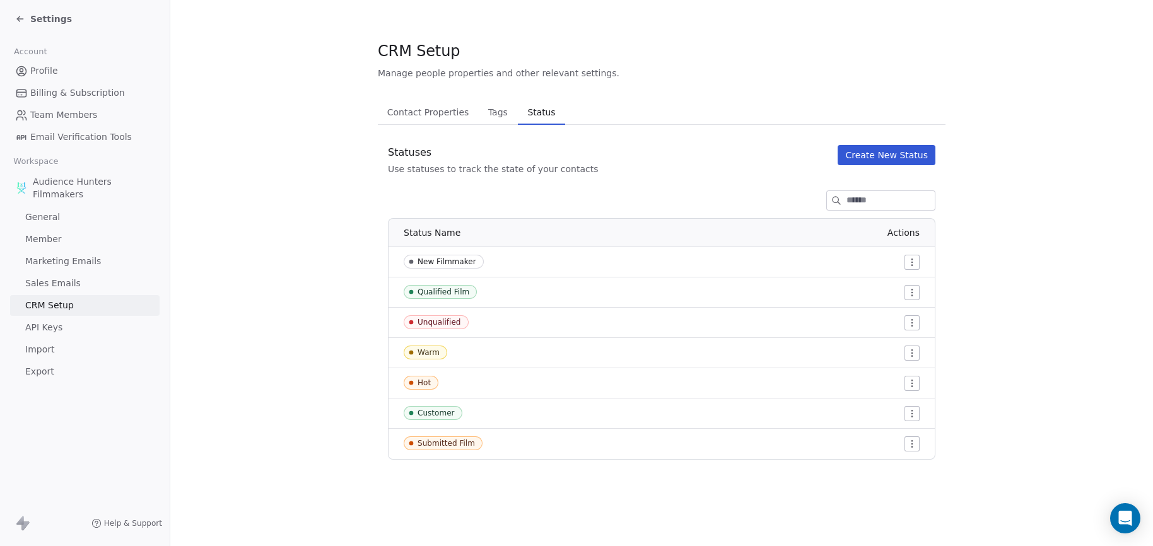
click at [907, 413] on html "Settings Account Profile Billing & Subscription Team Members Email Verification…" at bounding box center [576, 273] width 1153 height 546
click at [894, 432] on div "Edit" at bounding box center [887, 439] width 59 height 20
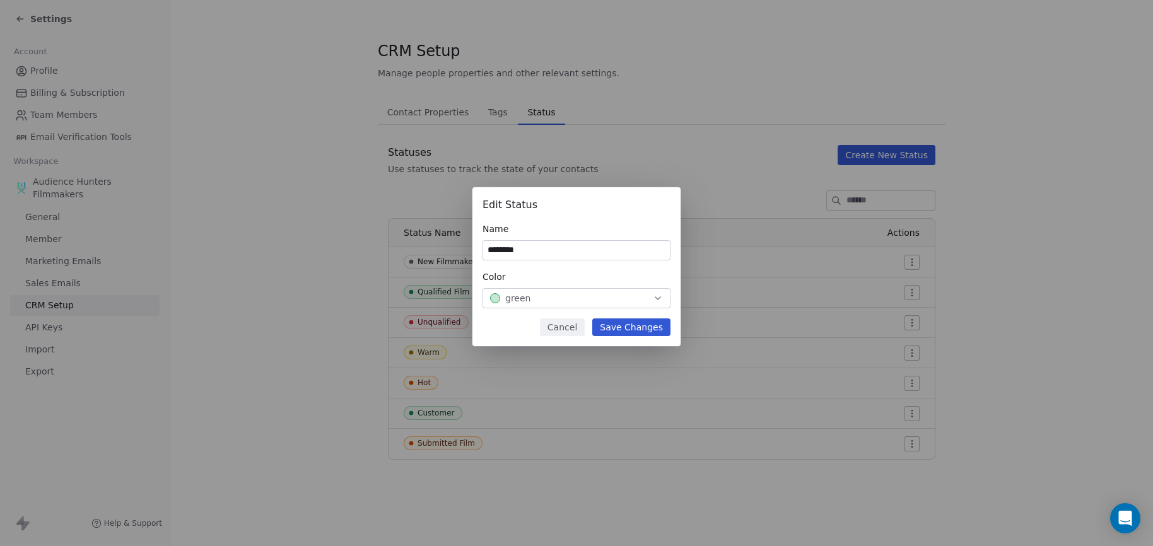
click at [583, 302] on div "green" at bounding box center [576, 298] width 173 height 13
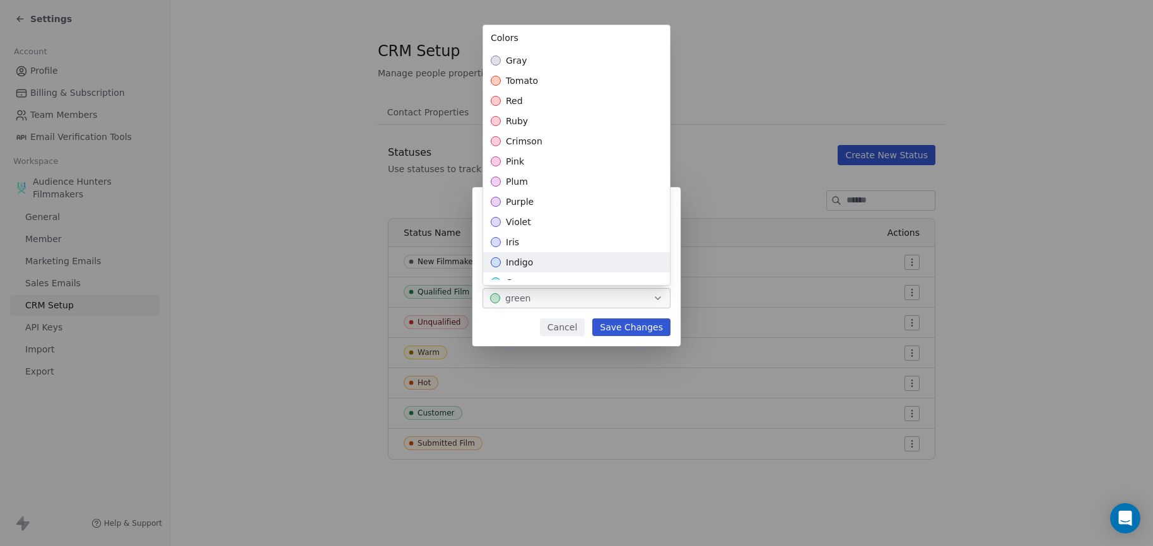
click at [567, 258] on div "indigo" at bounding box center [576, 262] width 187 height 20
click at [625, 323] on div "Edit Status Name ******** Color indigo Cancel Save Changes" at bounding box center [576, 273] width 1153 height 212
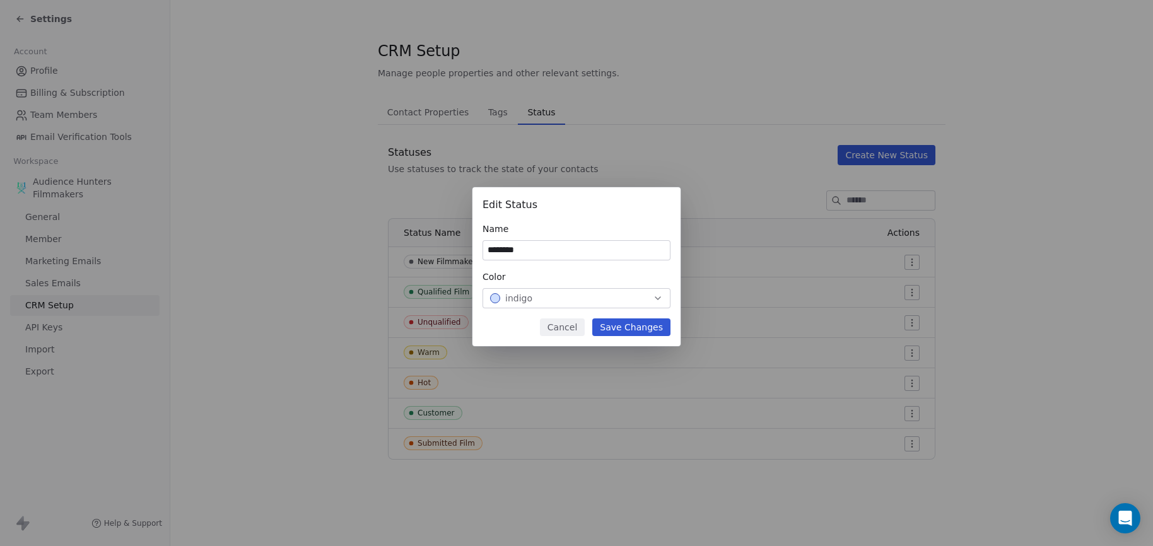
click at [510, 251] on input "********" at bounding box center [576, 250] width 187 height 19
drag, startPoint x: 532, startPoint y: 249, endPoint x: 473, endPoint y: 248, distance: 58.6
click at [473, 248] on div "Edit Status Name ******** Color indigo Cancel Save Changes" at bounding box center [576, 266] width 208 height 159
type input "**********"
click at [629, 327] on button "Save Changes" at bounding box center [631, 327] width 78 height 18
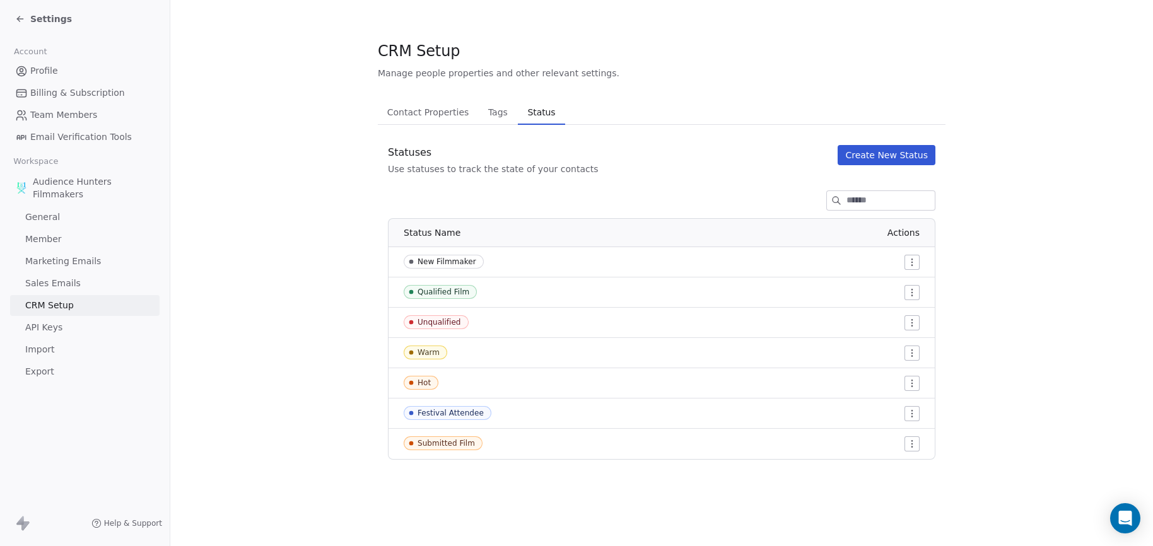
click at [916, 353] on html "Settings Account Profile Billing & Subscription Team Members Email Verification…" at bounding box center [576, 273] width 1153 height 546
click at [905, 375] on div "Edit" at bounding box center [887, 378] width 59 height 20
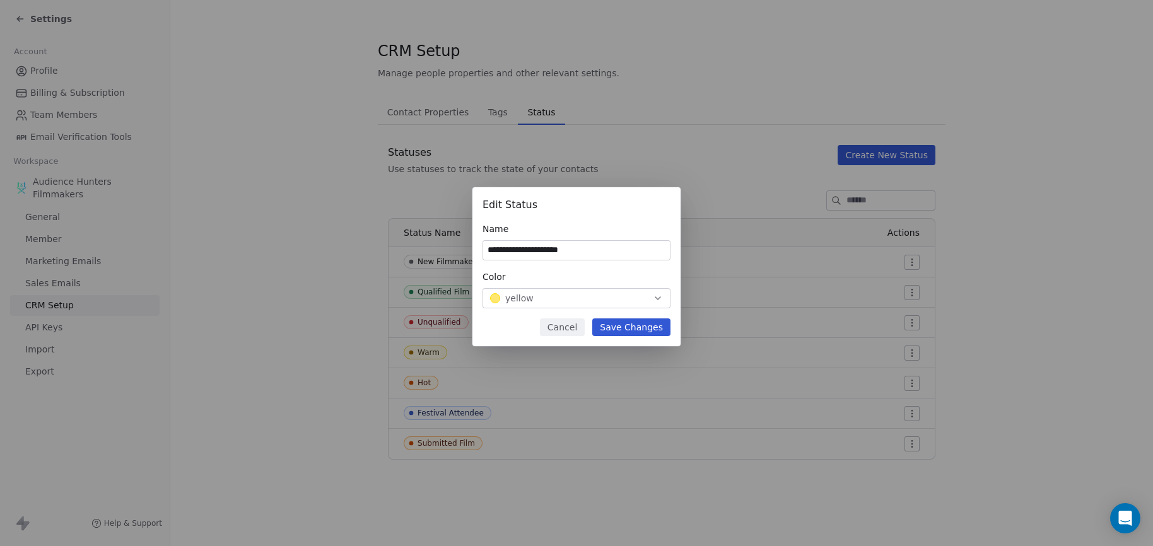
click at [532, 249] on input "**********" at bounding box center [576, 250] width 187 height 19
type input "**********"
click at [641, 327] on button "Save Changes" at bounding box center [631, 327] width 78 height 18
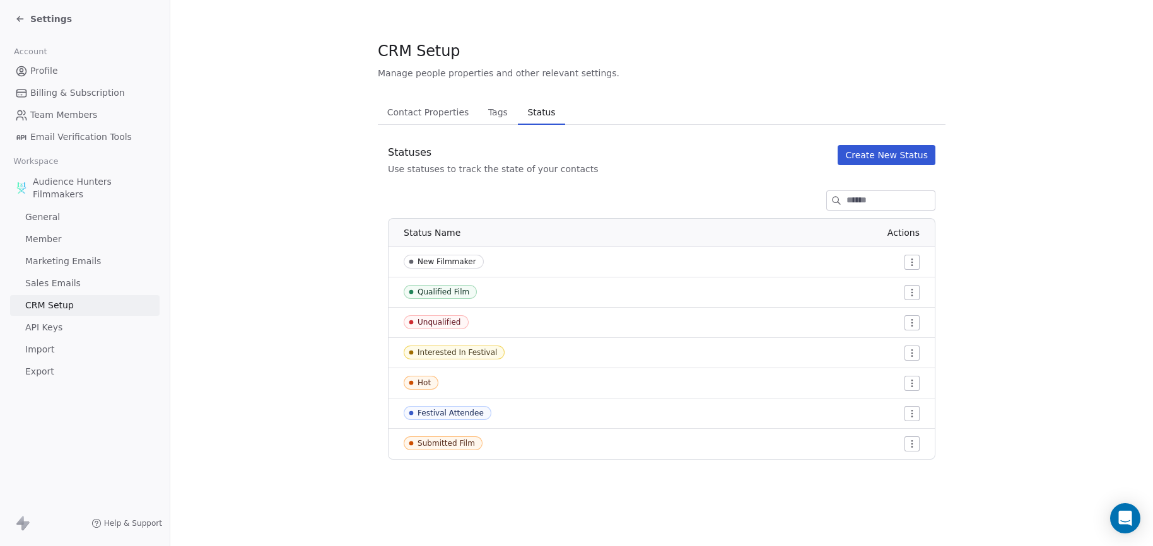
click at [911, 325] on html "Settings Account Profile Billing & Subscription Team Members Email Verification…" at bounding box center [576, 273] width 1153 height 546
click at [895, 347] on span "Edit" at bounding box center [889, 348] width 17 height 13
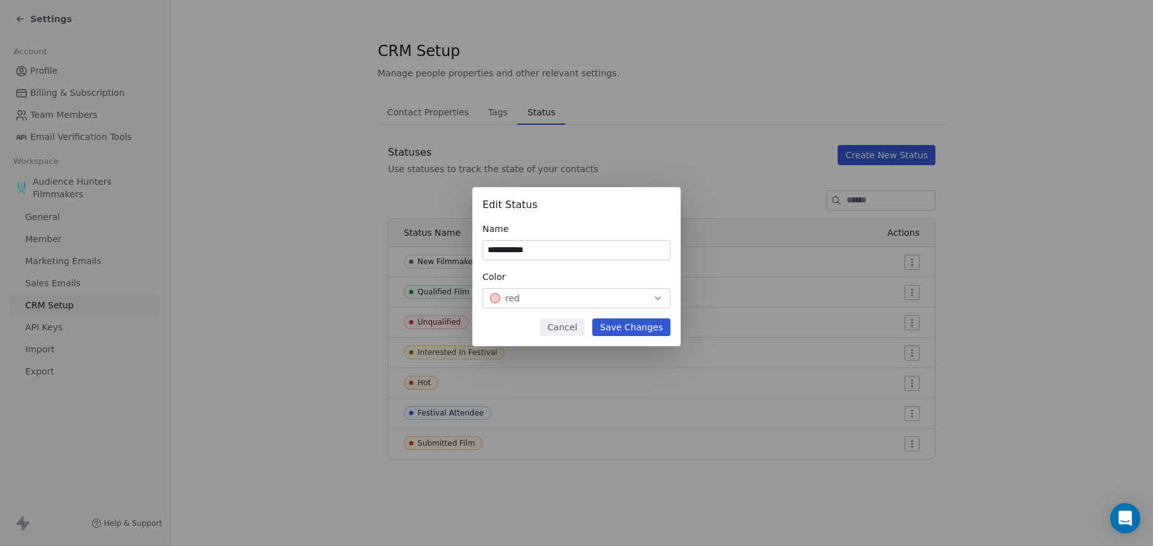
click at [597, 252] on input "**********" at bounding box center [576, 250] width 187 height 19
type input "**********"
click at [648, 335] on button "Save Changes" at bounding box center [631, 327] width 78 height 18
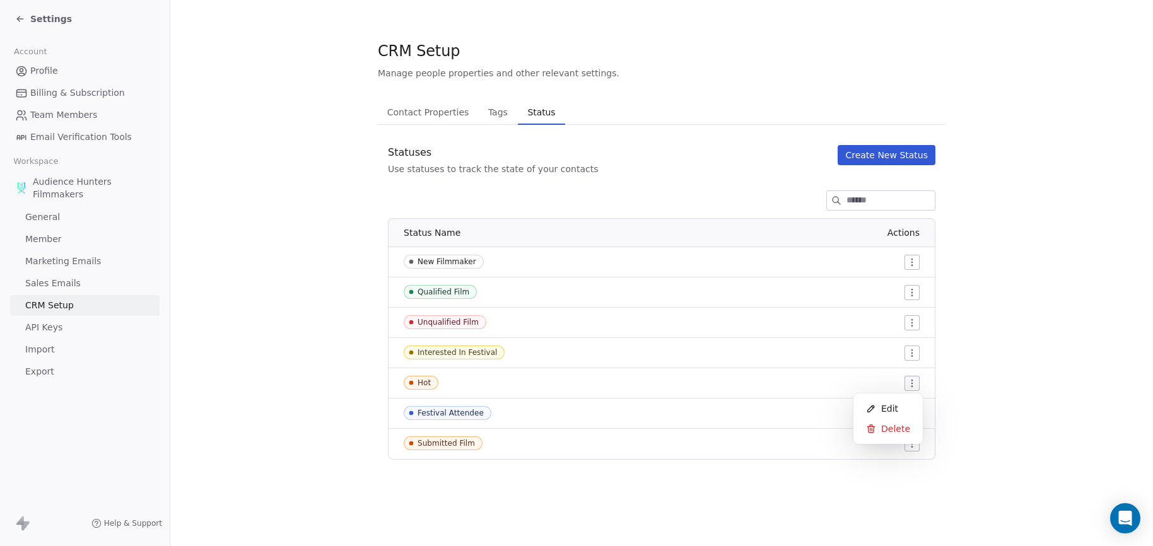
click at [914, 385] on html "Settings Account Profile Billing & Subscription Team Members Email Verification…" at bounding box center [576, 273] width 1153 height 546
click at [894, 405] on span "Edit" at bounding box center [889, 408] width 17 height 13
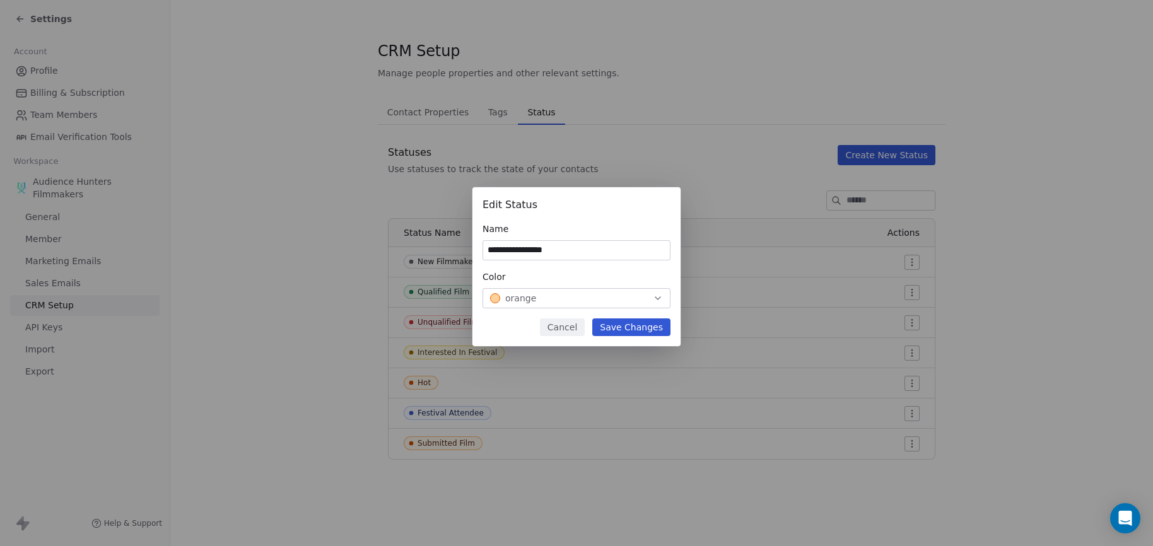
drag, startPoint x: 520, startPoint y: 247, endPoint x: 528, endPoint y: 240, distance: 11.2
click at [520, 247] on input "**********" at bounding box center [576, 250] width 187 height 19
click at [583, 249] on input "**********" at bounding box center [576, 250] width 187 height 19
type input "**********"
click at [662, 296] on icon "button" at bounding box center [658, 298] width 10 height 10
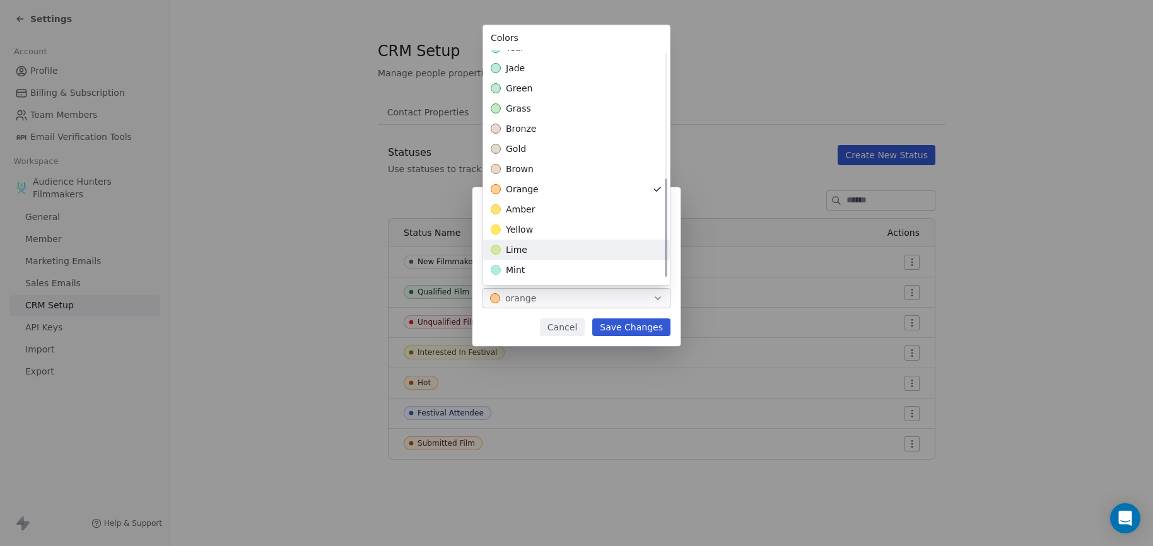
scroll to position [295, 0]
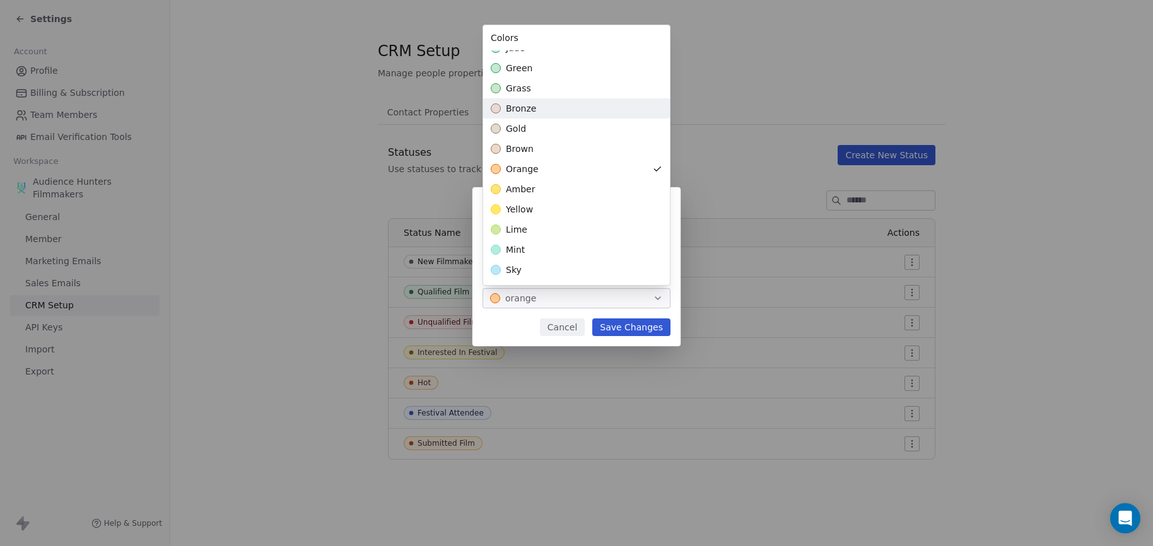
click at [551, 114] on div "bronze" at bounding box center [576, 108] width 187 height 20
click at [655, 330] on div "**********" at bounding box center [576, 273] width 1153 height 212
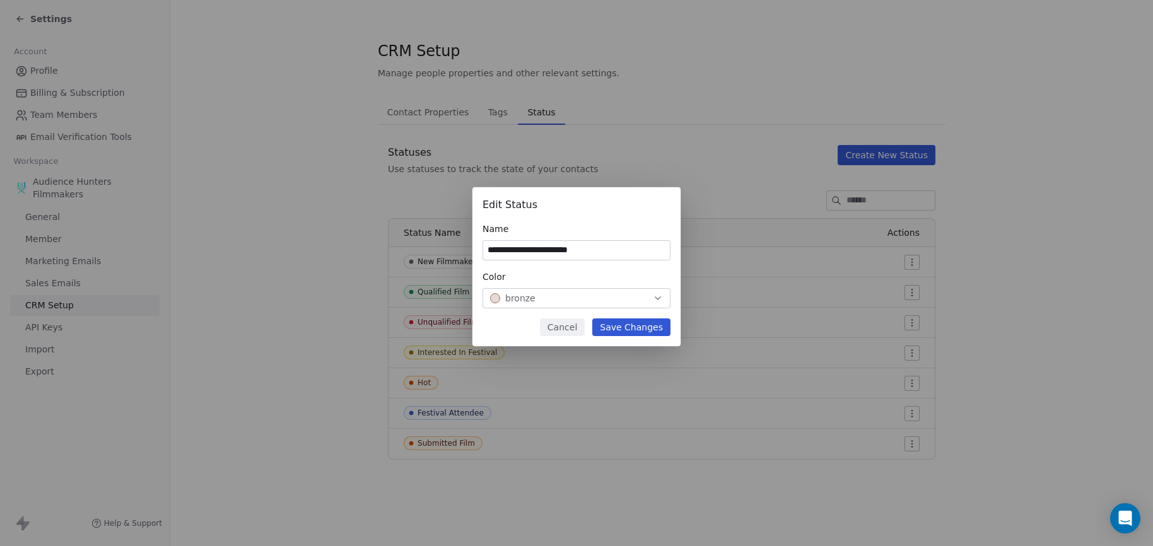
click at [655, 330] on button "Save Changes" at bounding box center [631, 327] width 78 height 18
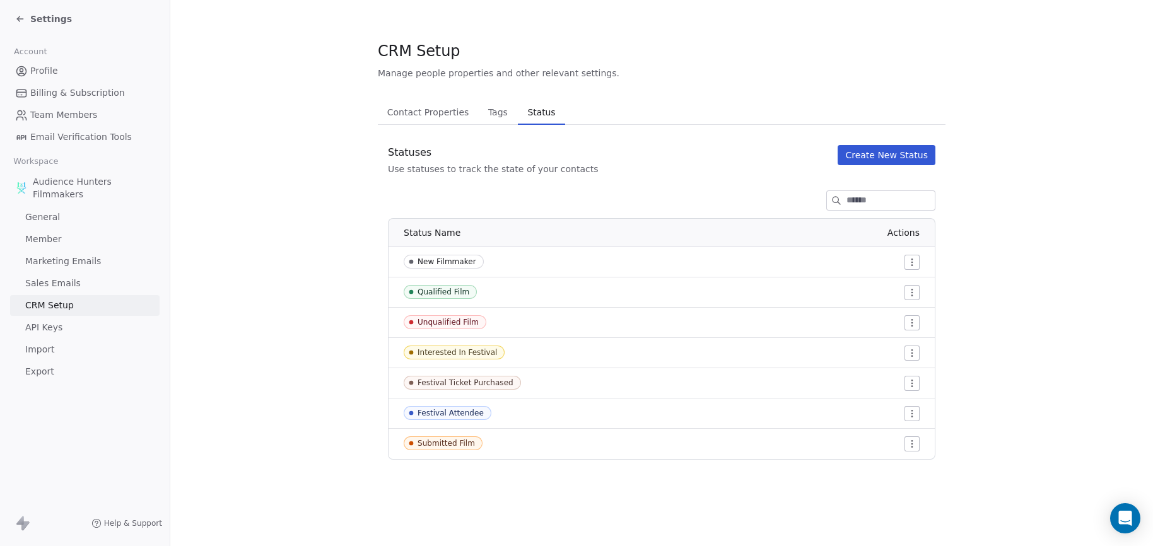
click at [489, 110] on span "Tags" at bounding box center [498, 112] width 30 height 18
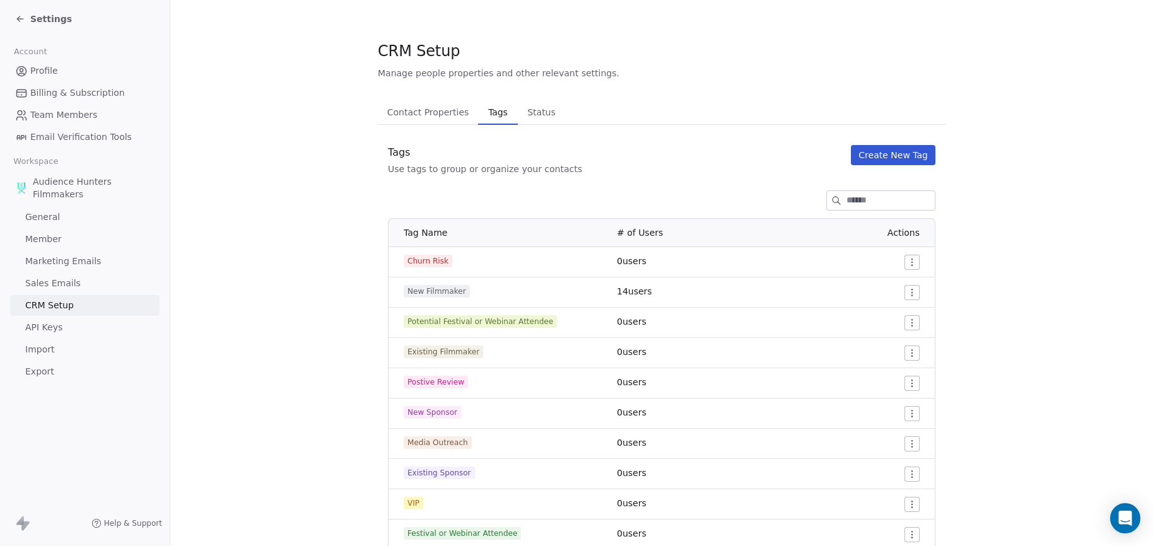
click at [56, 218] on span "General" at bounding box center [42, 217] width 35 height 13
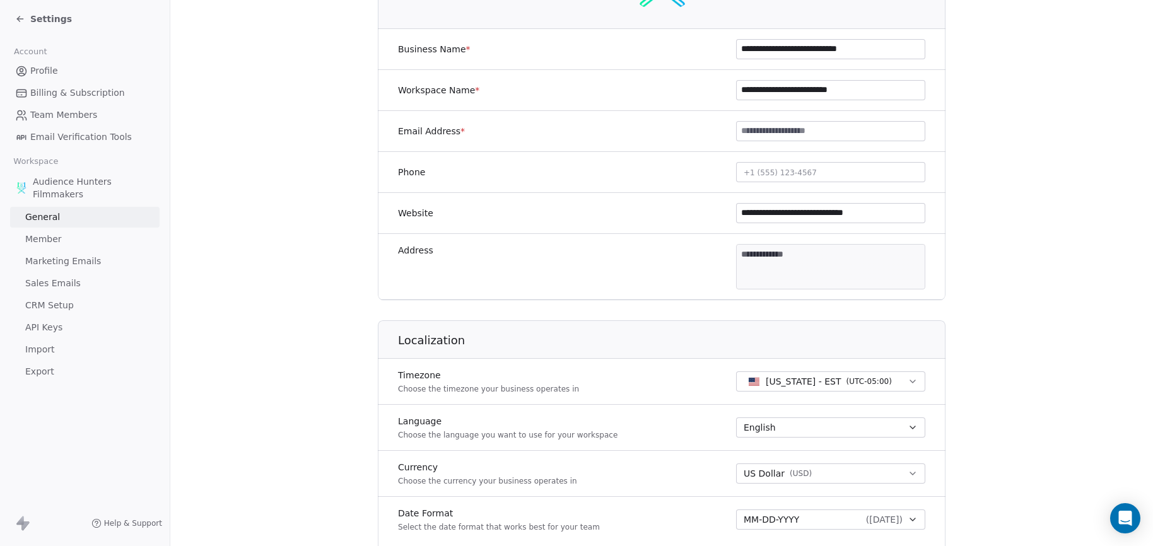
scroll to position [193, 0]
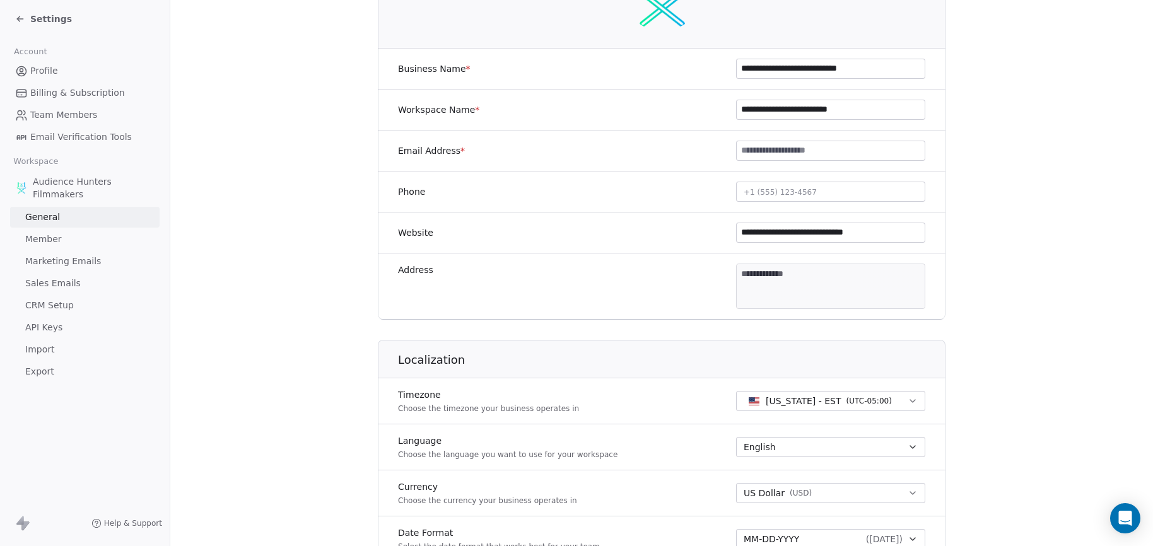
click at [48, 66] on span "Profile" at bounding box center [44, 70] width 28 height 13
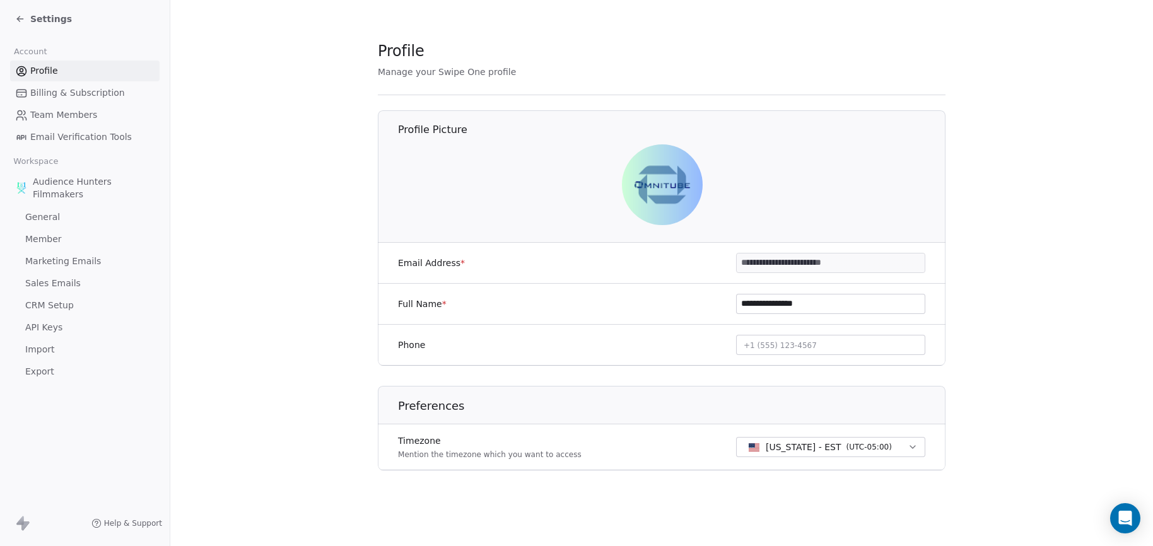
click at [67, 184] on span "Audience Hunters Filmmakers" at bounding box center [94, 187] width 122 height 25
click at [69, 202] on div "Audience Hunters Filmmakers" at bounding box center [84, 187] width 149 height 35
click at [22, 20] on icon at bounding box center [20, 19] width 10 height 10
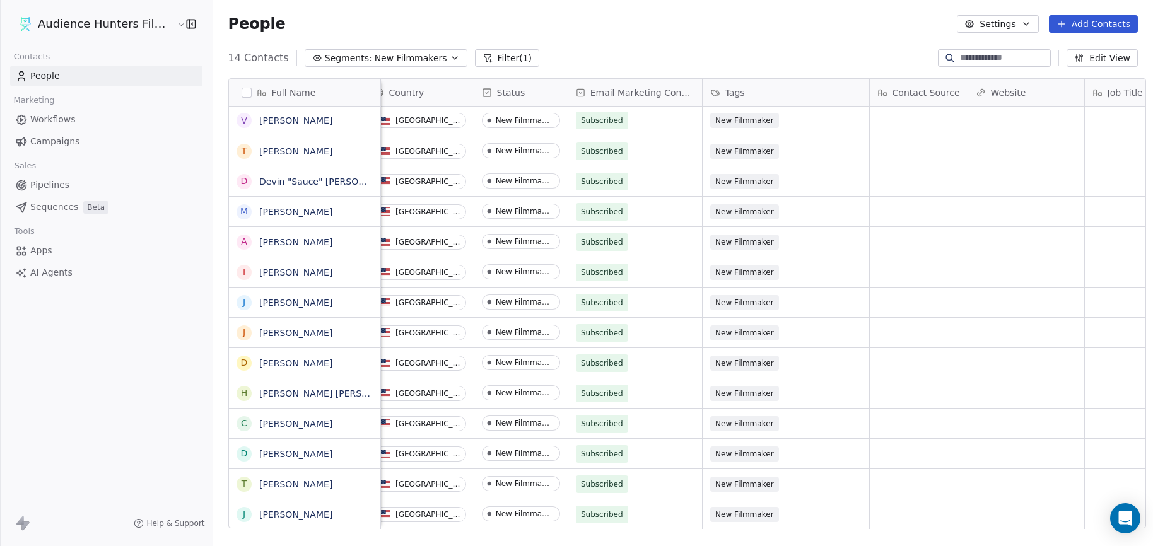
scroll to position [9, 199]
click at [725, 90] on div "Tags" at bounding box center [784, 92] width 166 height 27
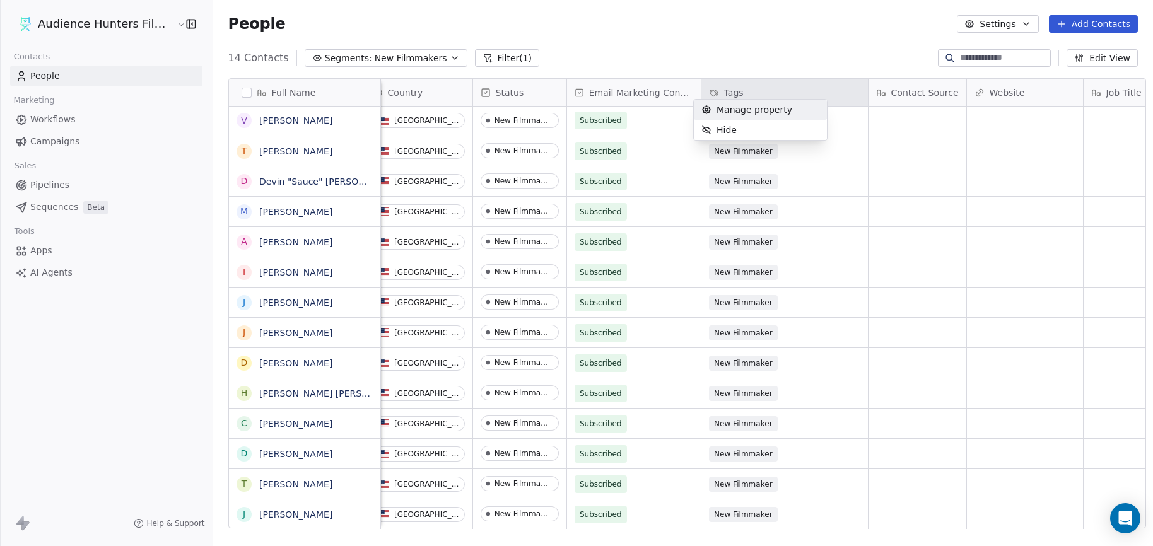
click at [732, 114] on span "Manage property" at bounding box center [754, 109] width 76 height 13
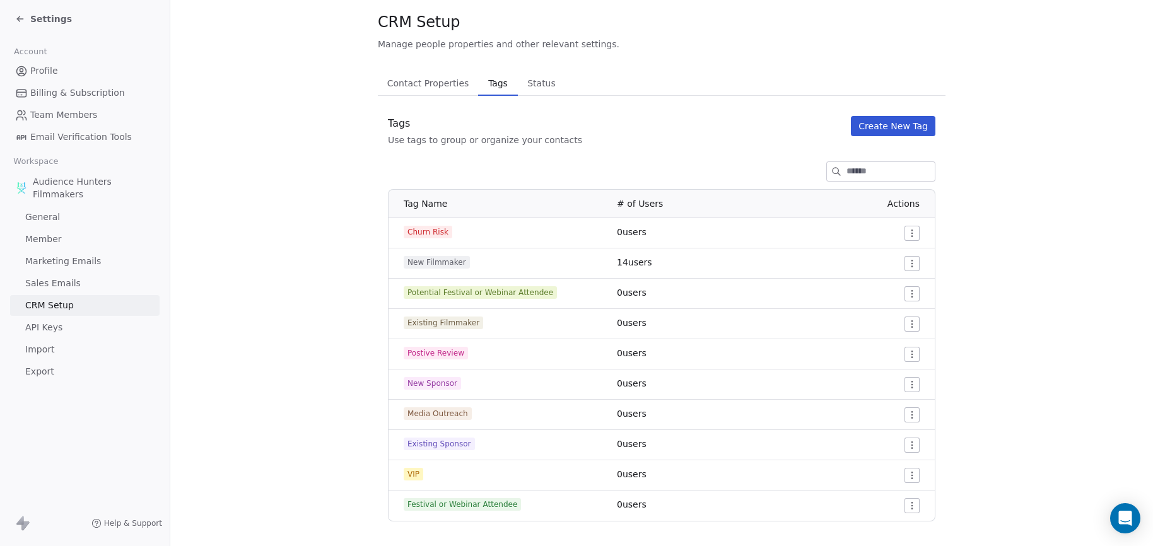
scroll to position [45, 0]
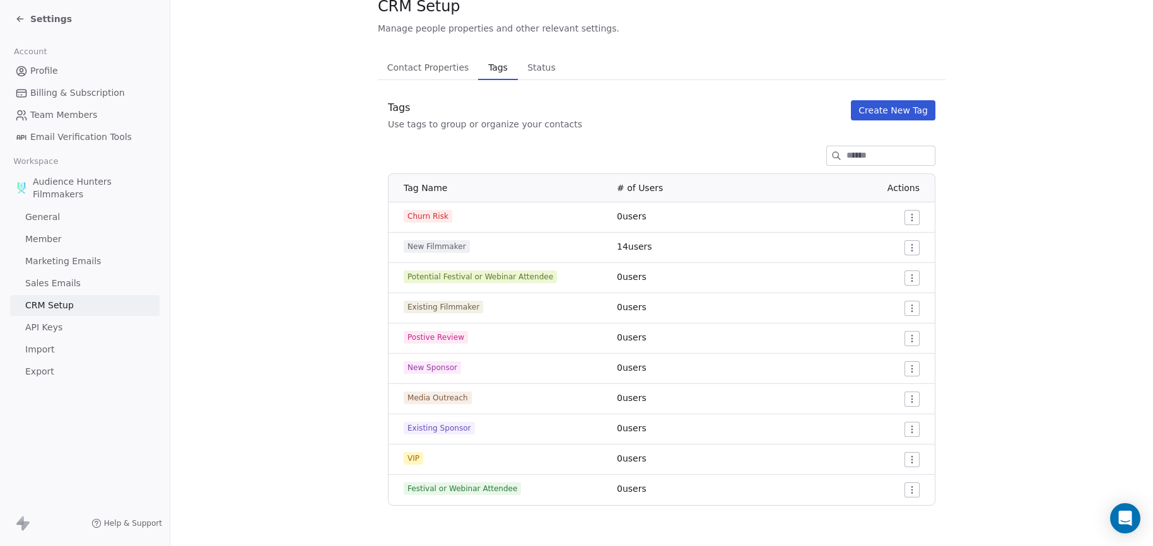
click at [48, 76] on span "Profile" at bounding box center [44, 70] width 28 height 13
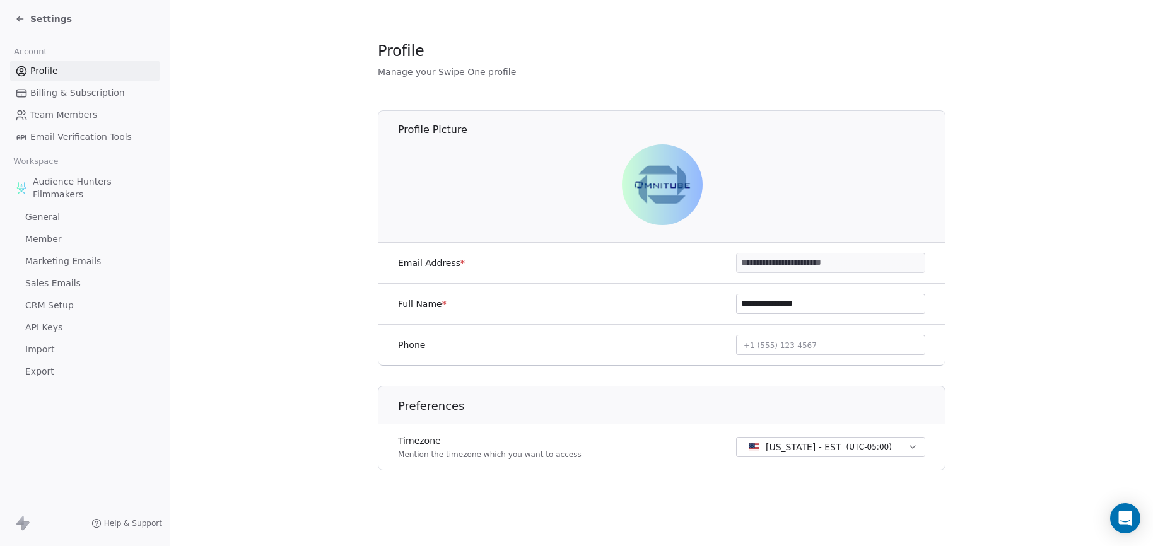
click at [19, 20] on icon at bounding box center [20, 19] width 10 height 10
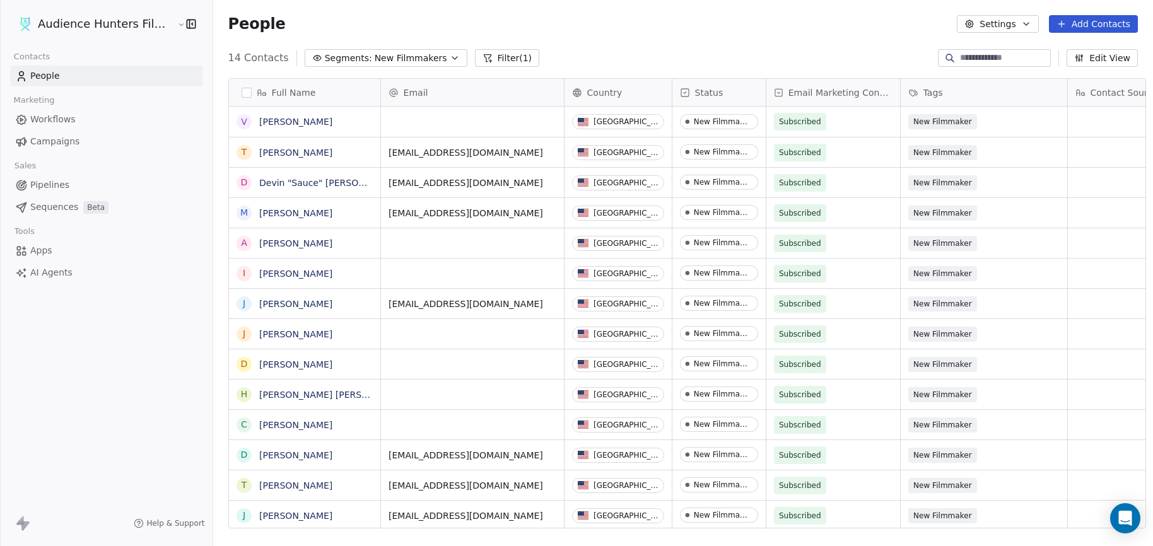
scroll to position [471, 938]
click at [44, 139] on span "Campaigns" at bounding box center [54, 141] width 49 height 13
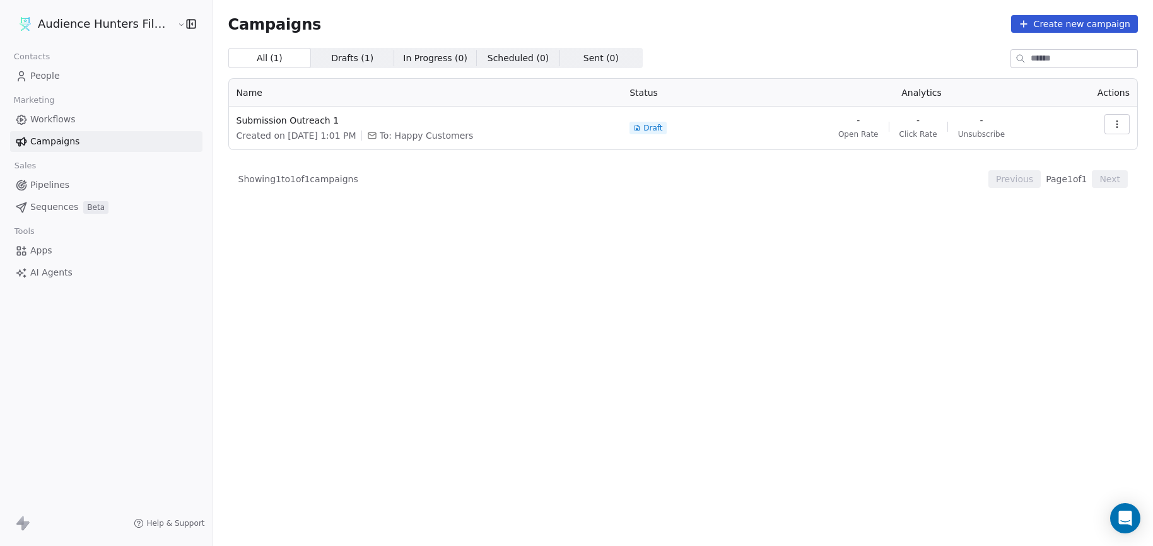
click at [1125, 124] on button "button" at bounding box center [1116, 124] width 25 height 20
click at [1059, 151] on div "Edit" at bounding box center [1059, 153] width 127 height 20
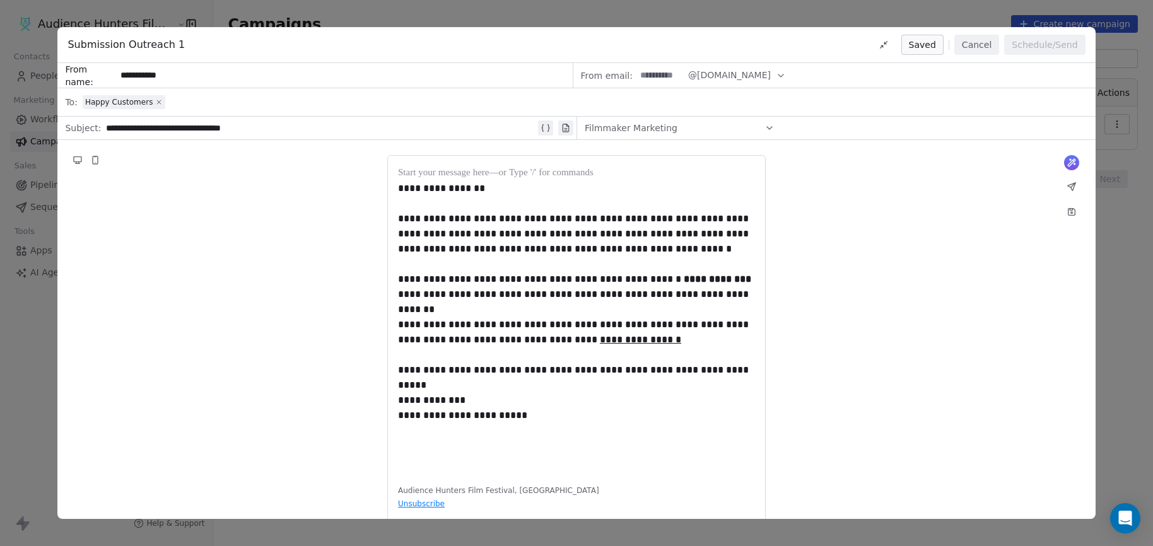
click at [156, 102] on icon at bounding box center [159, 102] width 8 height 8
click at [127, 103] on span "Select a segment" at bounding box center [121, 102] width 77 height 13
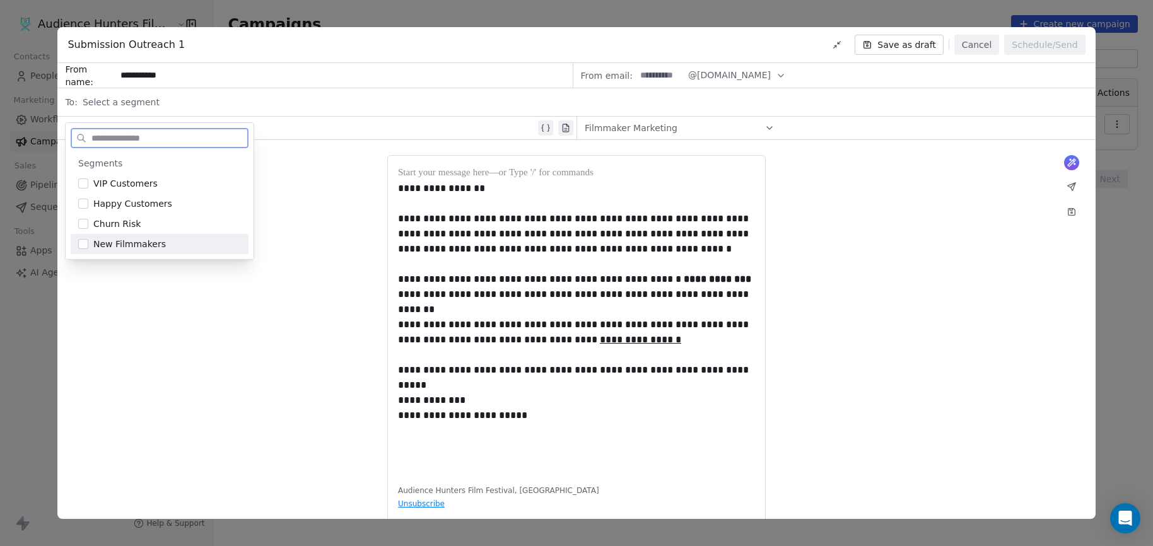
click at [86, 240] on button "Suggestions" at bounding box center [83, 244] width 10 height 10
click at [158, 296] on div "**********" at bounding box center [575, 342] width 1037 height 405
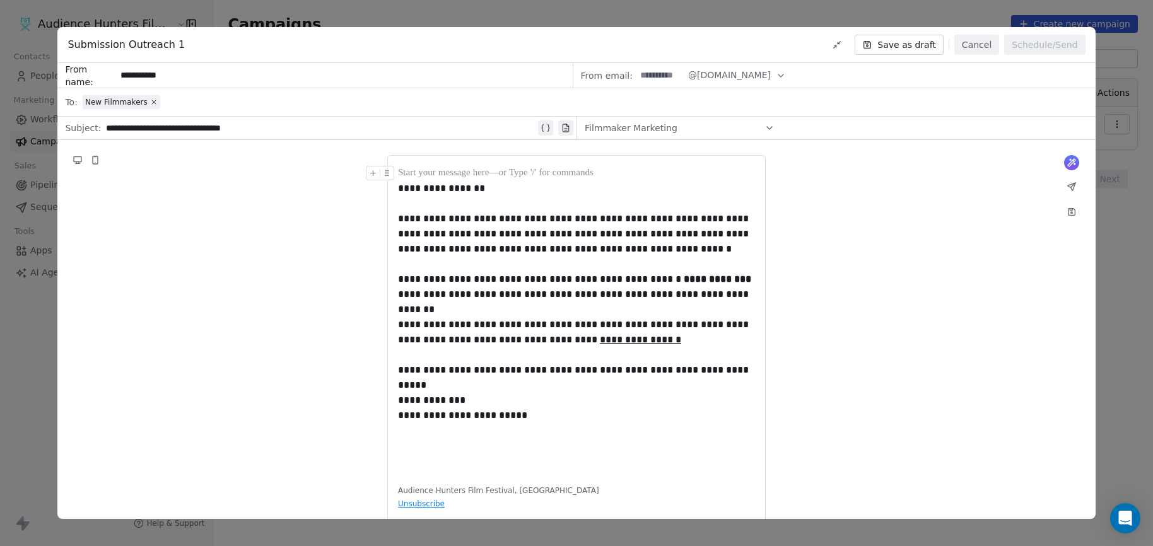
click at [923, 45] on button "Save as draft" at bounding box center [898, 45] width 89 height 20
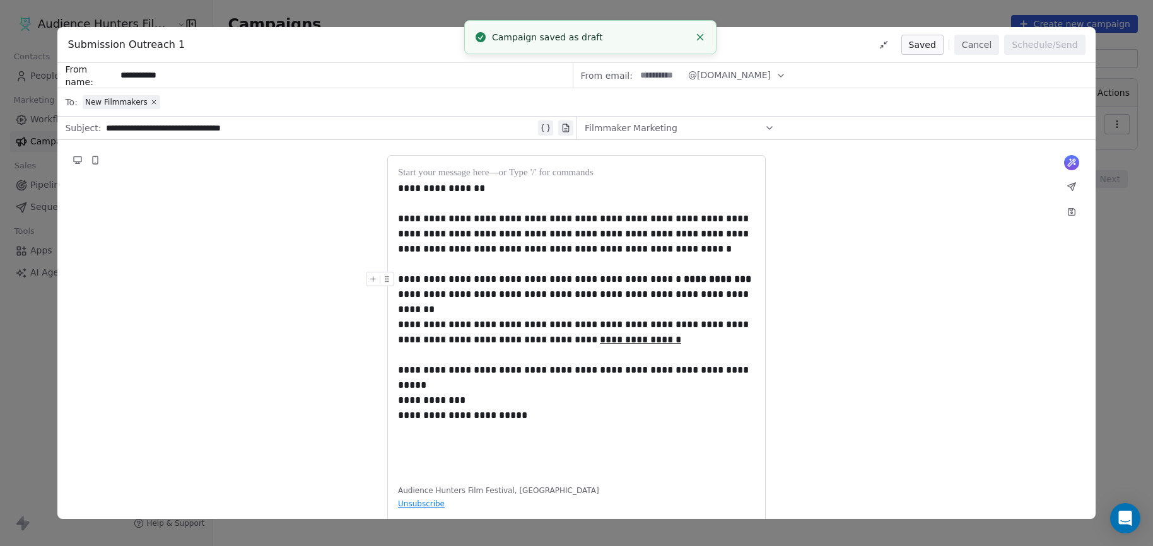
click at [330, 285] on div "**********" at bounding box center [575, 342] width 1037 height 405
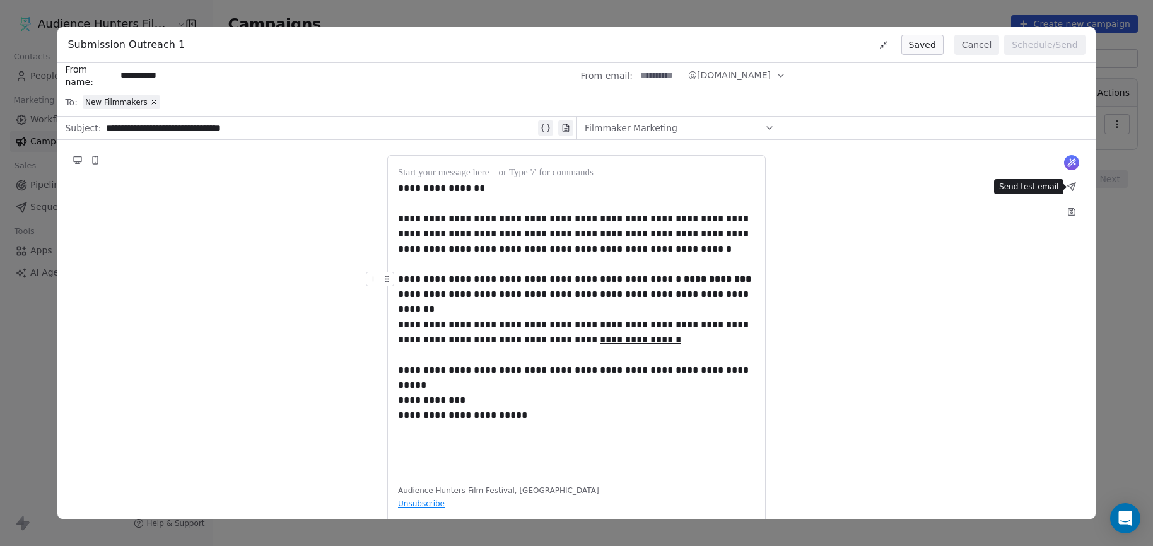
click at [1073, 184] on icon at bounding box center [1071, 187] width 8 height 8
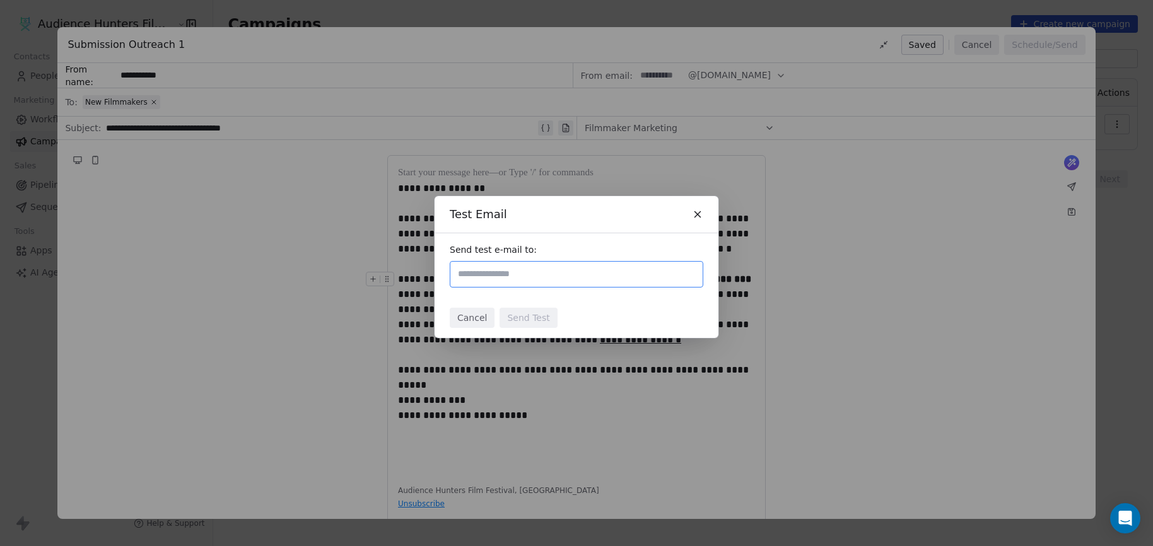
click at [561, 286] on div at bounding box center [577, 274] width 254 height 26
click at [620, 277] on input "**********" at bounding box center [576, 274] width 242 height 15
type input "**********"
click at [603, 313] on div "Cancel Send Test" at bounding box center [576, 318] width 284 height 40
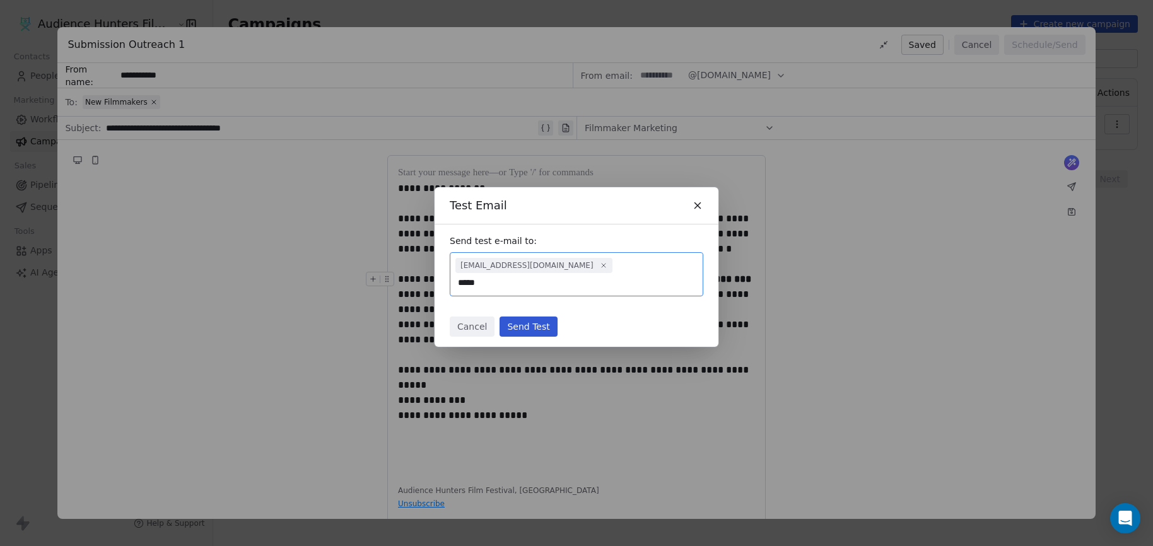
type input "**********"
click at [642, 322] on div "Cancel Send Test" at bounding box center [576, 326] width 284 height 40
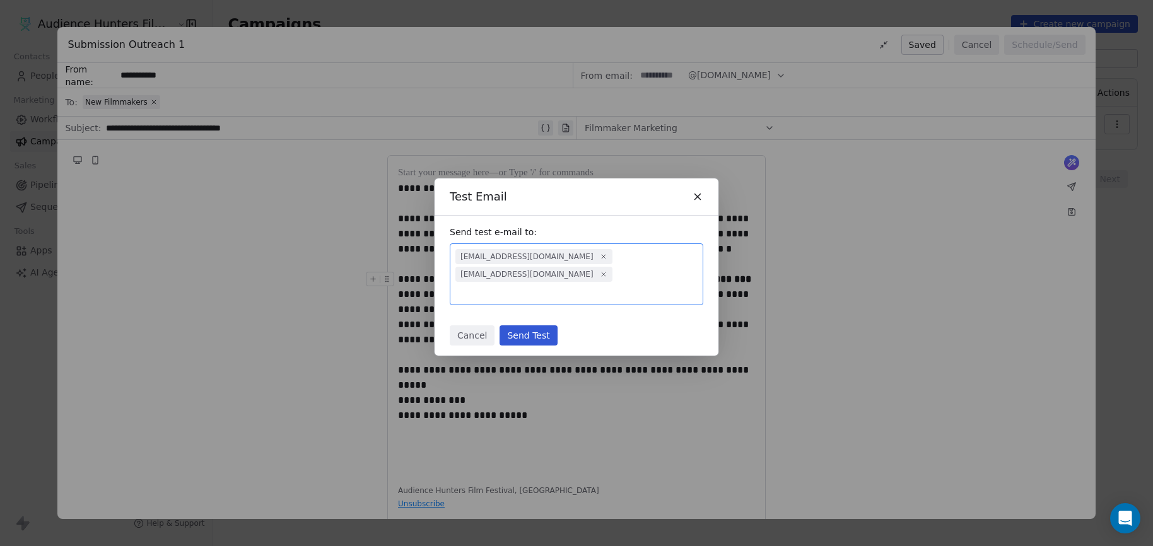
click at [532, 335] on button "Send Test" at bounding box center [527, 335] width 57 height 20
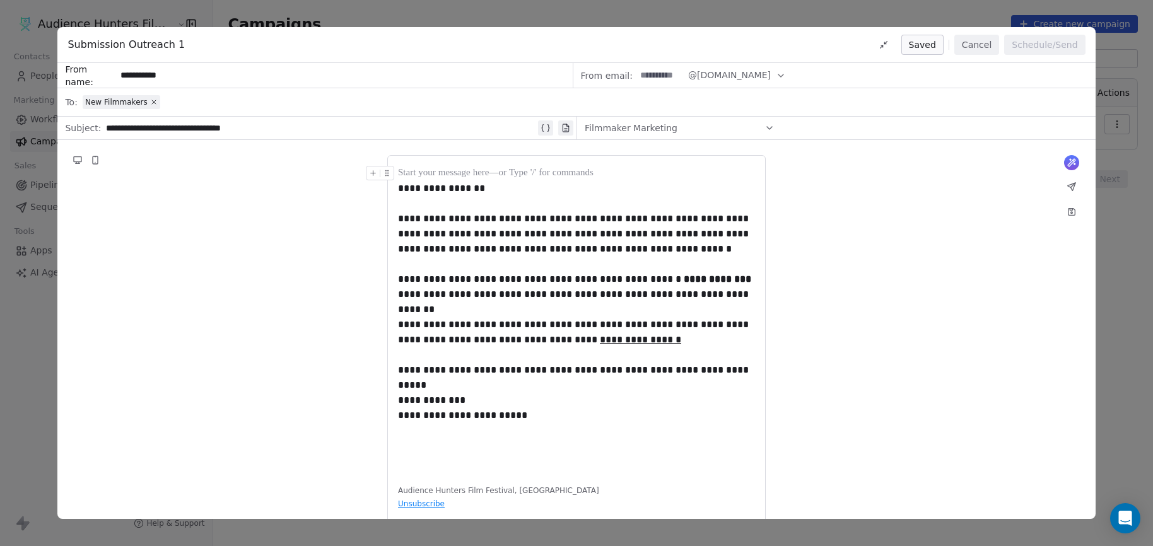
click at [737, 74] on span "@[DOMAIN_NAME]" at bounding box center [729, 75] width 83 height 13
click at [1071, 213] on icon at bounding box center [1071, 213] width 2 height 2
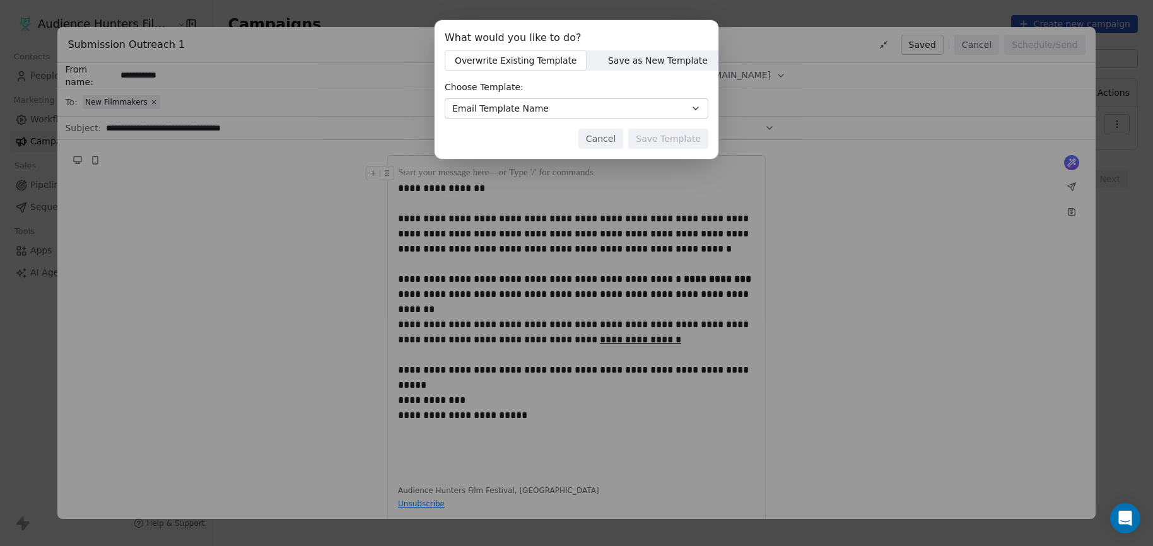
click at [603, 139] on button "Cancel" at bounding box center [600, 139] width 45 height 20
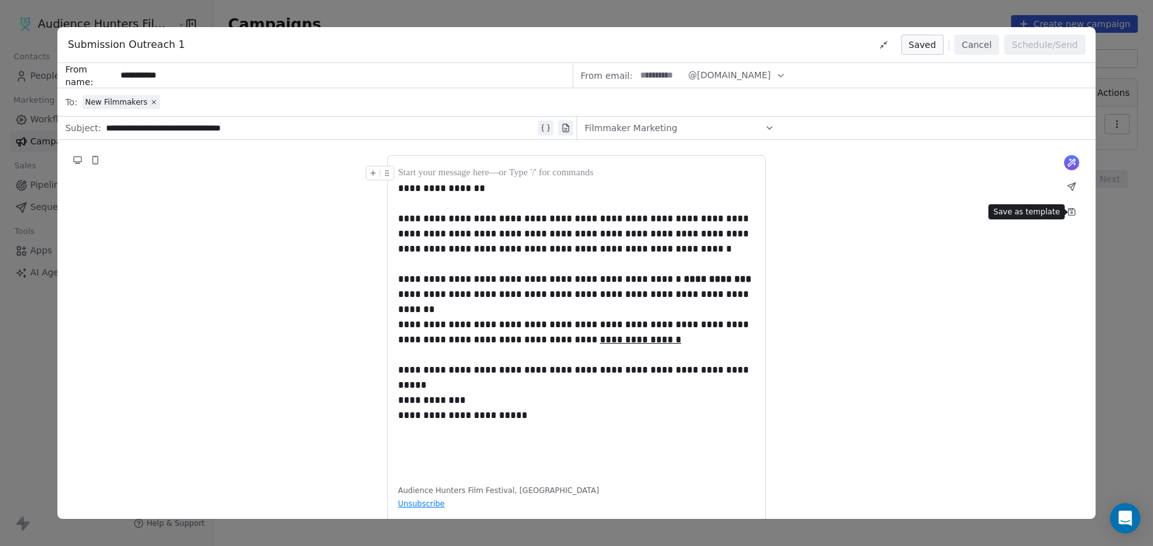
click at [1075, 213] on icon at bounding box center [1071, 212] width 10 height 10
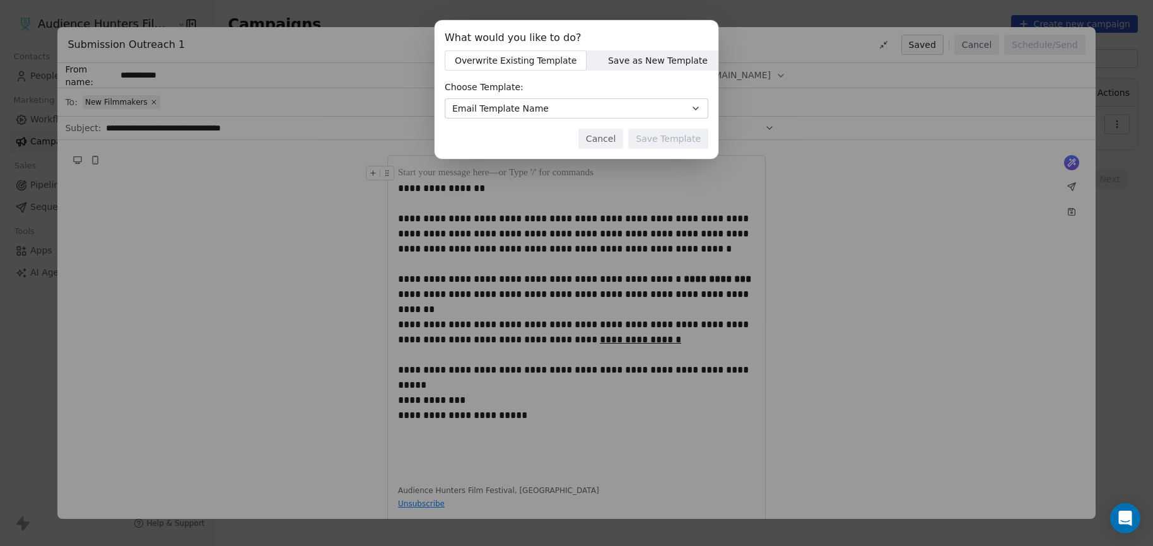
click at [597, 110] on button "Email Template Name" at bounding box center [577, 108] width 264 height 20
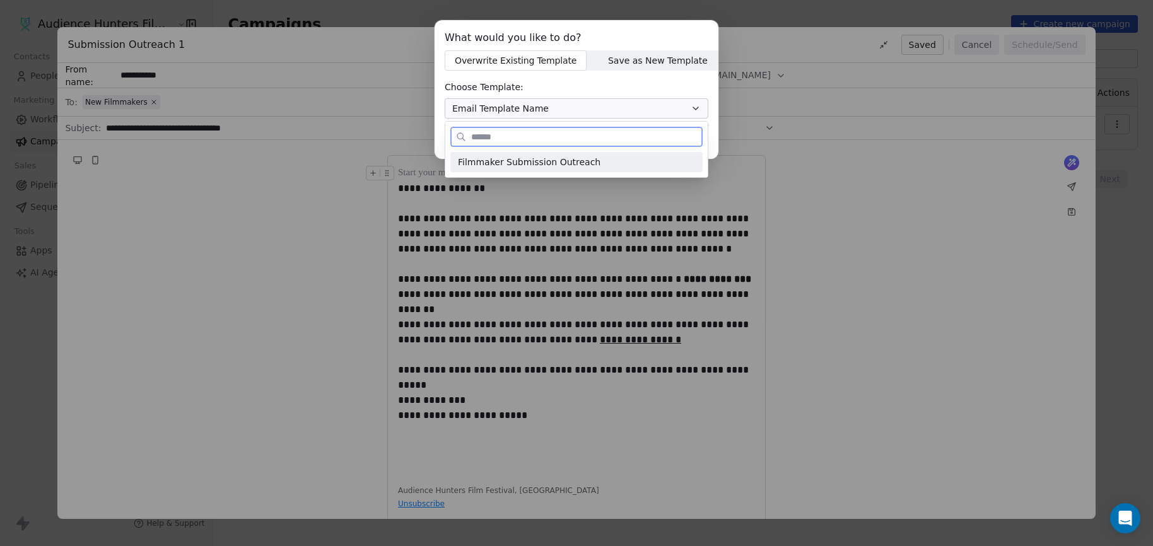
click at [587, 165] on span "Filmmaker Submission Outreach" at bounding box center [529, 162] width 143 height 13
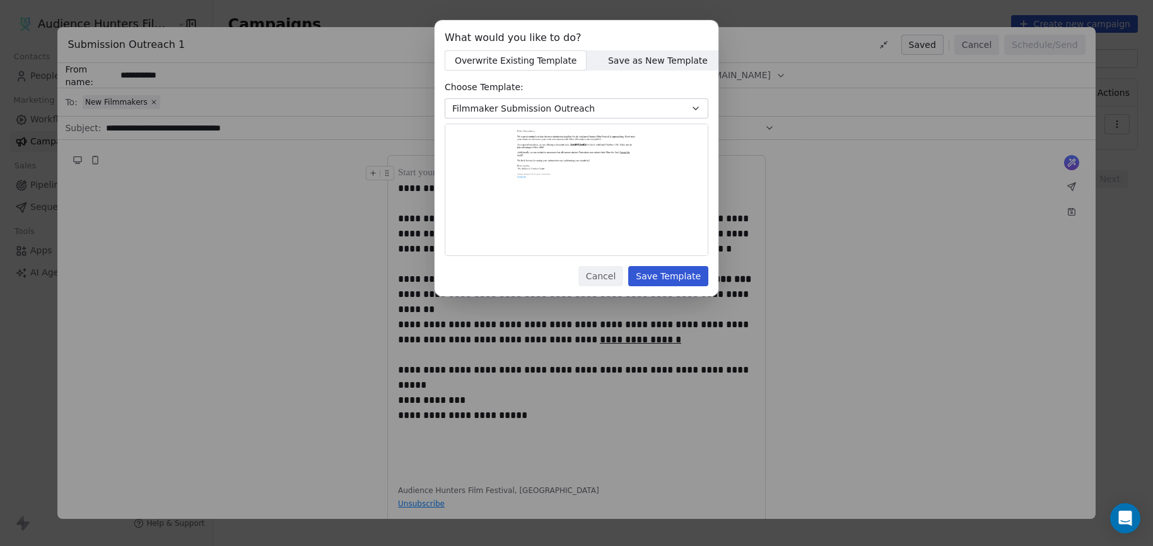
click at [696, 276] on button "Save Template" at bounding box center [668, 276] width 80 height 20
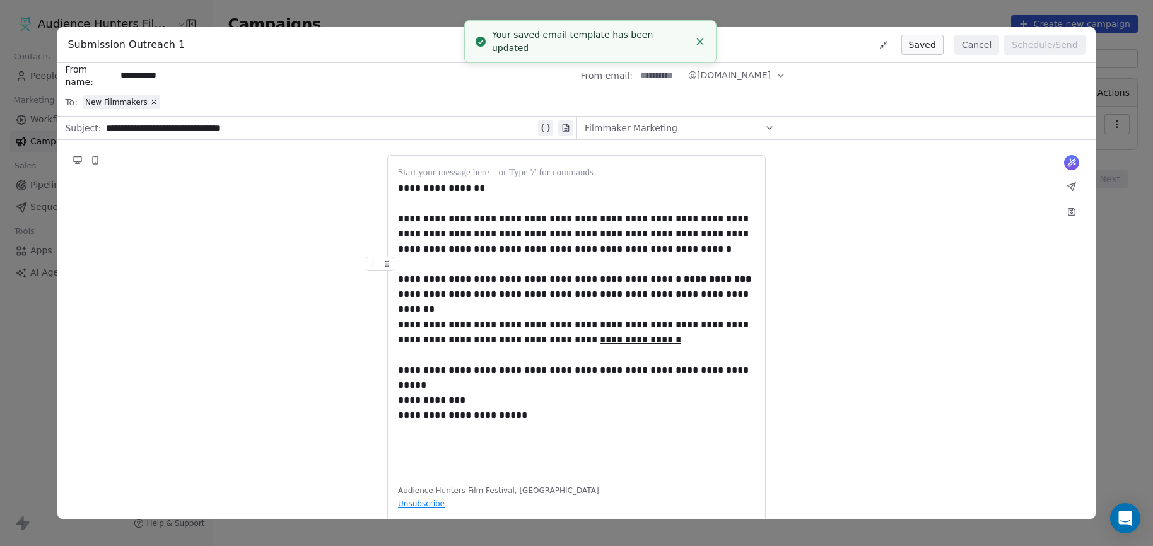
click at [878, 253] on div "**********" at bounding box center [575, 342] width 1037 height 405
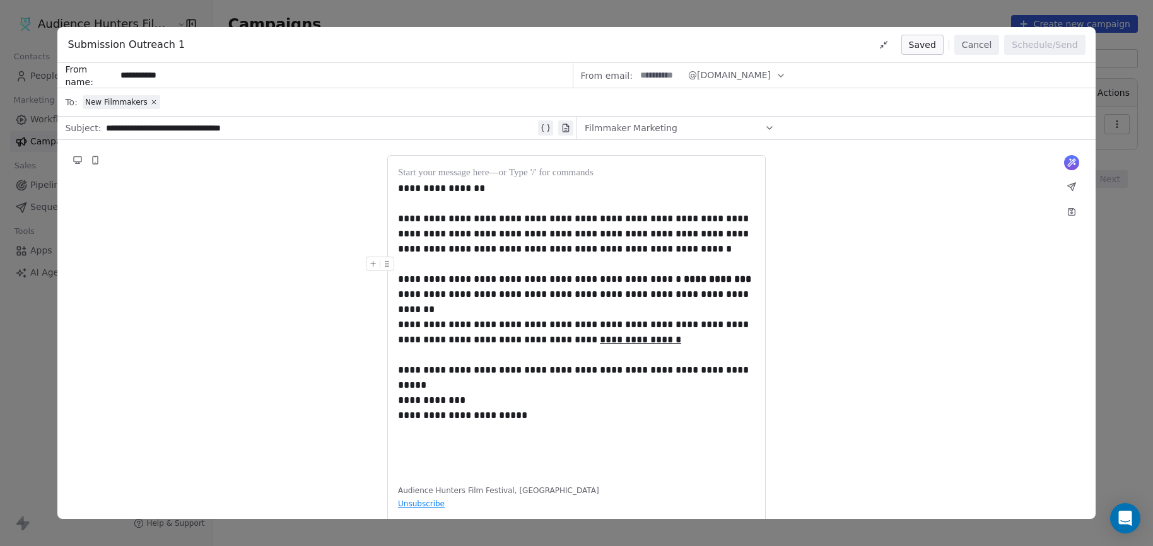
click at [978, 48] on button "Cancel" at bounding box center [976, 45] width 45 height 20
